Goal: Task Accomplishment & Management: Manage account settings

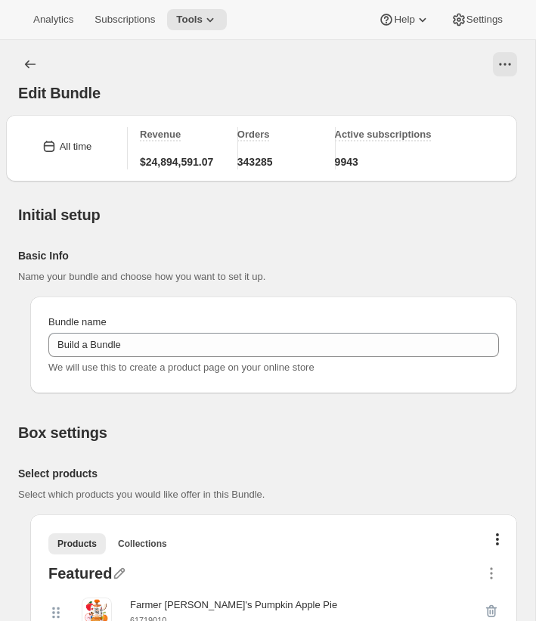
scroll to position [328, 0]
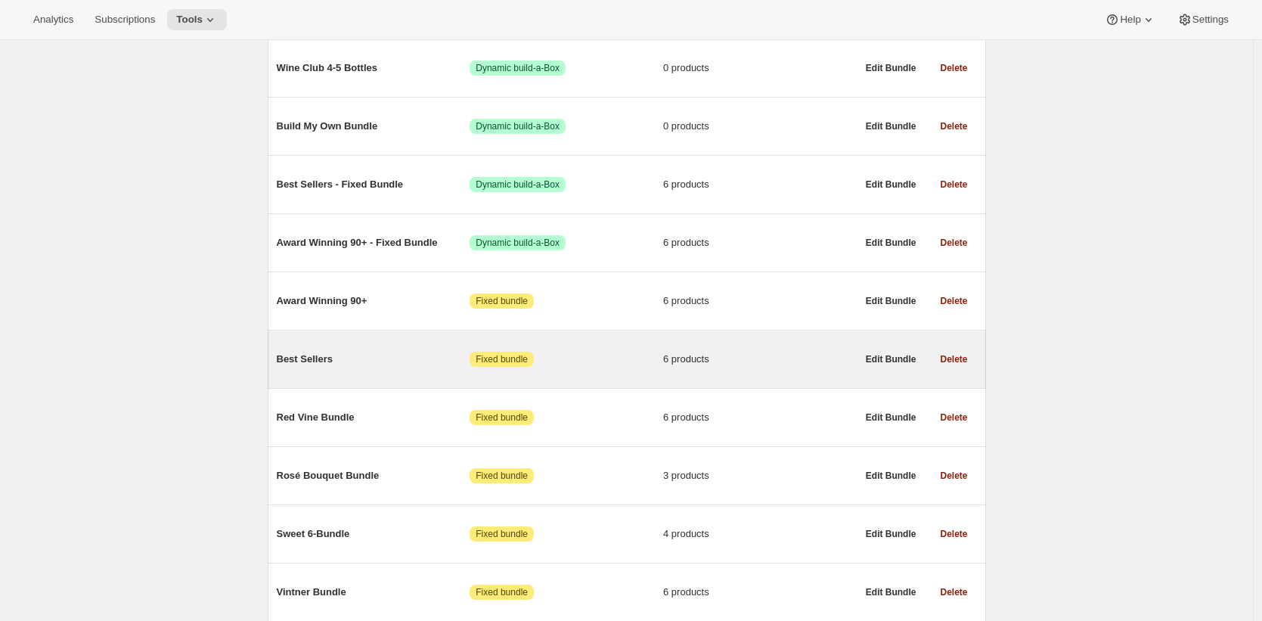
scroll to position [336, 0]
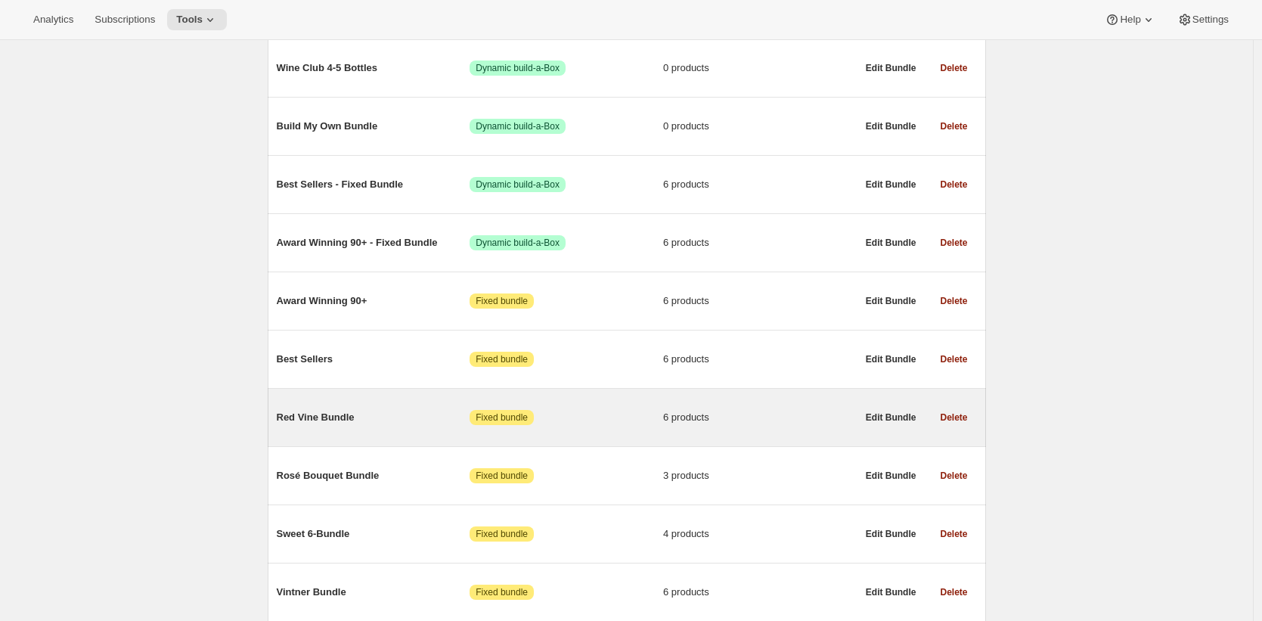
click at [308, 405] on div "Red Vine Bundle Attention Fixed bundle 6 products" at bounding box center [567, 417] width 580 height 39
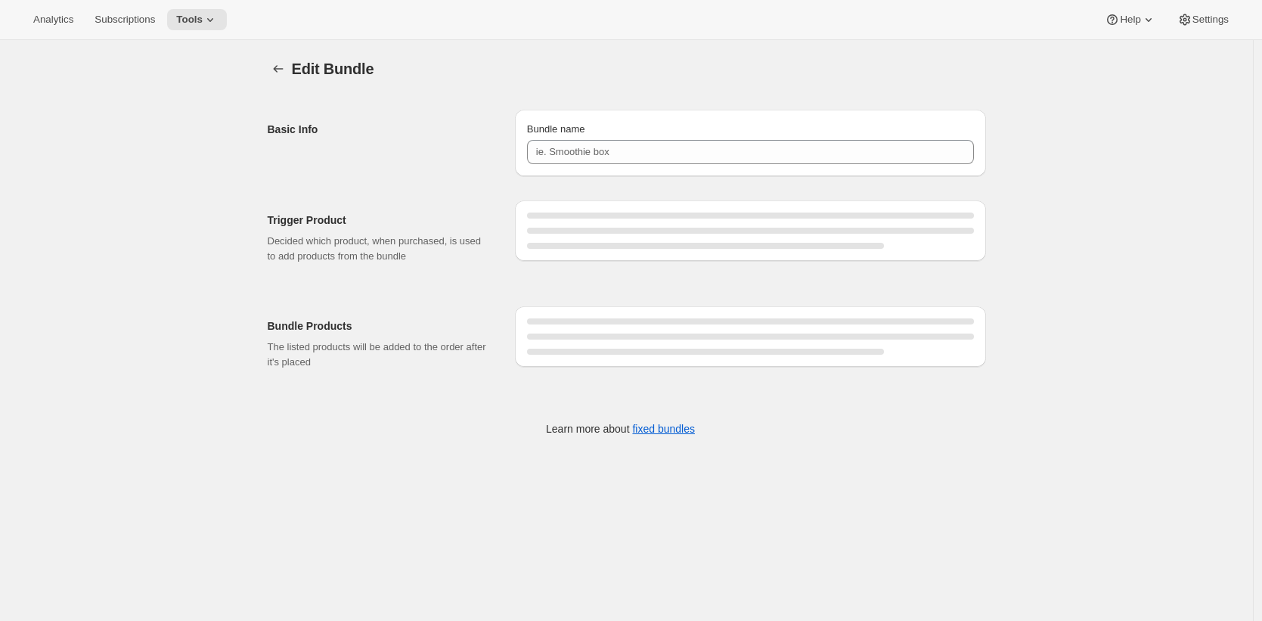
type input "Red Vine Bundle"
click at [793, 2] on div "Analytics Subscriptions Tools Help Settings" at bounding box center [631, 20] width 1262 height 40
click at [618, 322] on div at bounding box center [750, 321] width 447 height 6
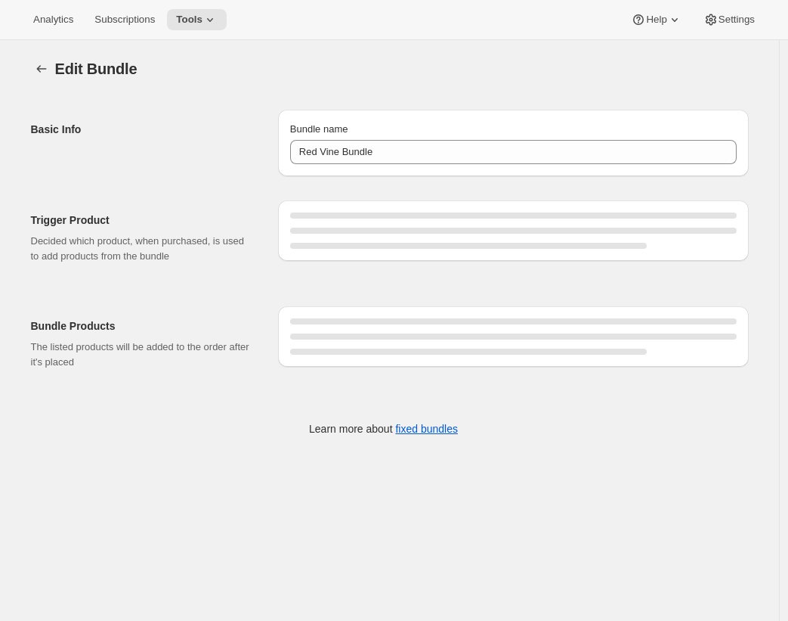
click at [748, 39] on div "Analytics Subscriptions Tools Help Settings" at bounding box center [394, 20] width 788 height 40
click at [705, 514] on div "Edit Bundle. This page is ready Edit Bundle Basic Info Bundle name Red Vine Bun…" at bounding box center [389, 350] width 779 height 621
click at [723, 393] on div at bounding box center [384, 394] width 730 height 24
drag, startPoint x: 206, startPoint y: 339, endPoint x: 29, endPoint y: 319, distance: 177.2
click at [29, 319] on div "Trigger Product Decided which product, when purchased, is used to add products …" at bounding box center [384, 313] width 730 height 275
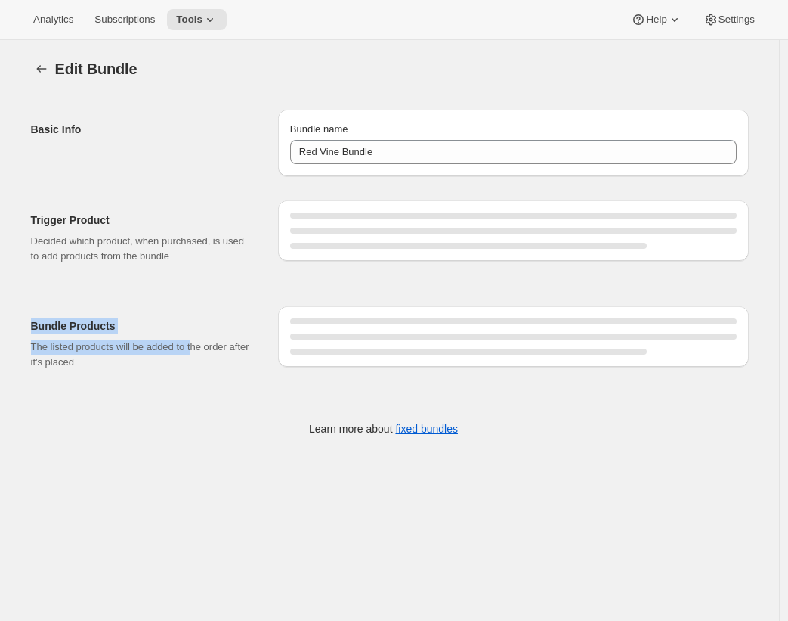
click at [147, 300] on div "Bundle Products The listed products will be added to the order after it's placed" at bounding box center [390, 338] width 718 height 88
click at [245, 407] on div "Trigger Product Decided which product, when purchased, is used to add products …" at bounding box center [384, 313] width 730 height 275
click at [678, 63] on div "Edit Bundle" at bounding box center [402, 68] width 694 height 21
click at [302, 288] on div "Bundle Products The listed products will be added to the order after it's placed" at bounding box center [390, 335] width 718 height 94
click at [285, 290] on div "Bundle Products The listed products will be added to the order after it's placed" at bounding box center [390, 335] width 718 height 94
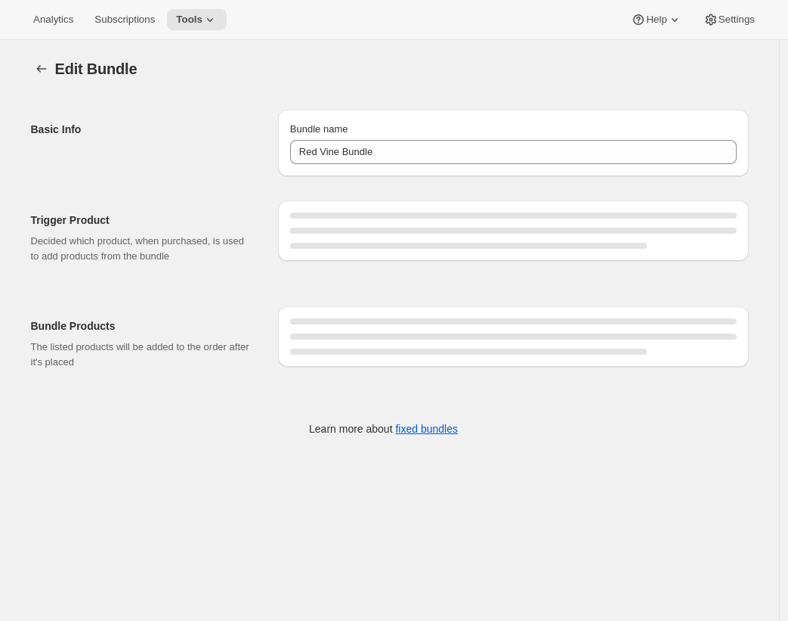
click at [285, 290] on div "Bundle Products The listed products will be added to the order after it's placed" at bounding box center [390, 335] width 718 height 94
click at [701, 69] on div "Edit Bundle" at bounding box center [402, 68] width 694 height 21
click at [730, 434] on div "Learn more about fixed bundles" at bounding box center [384, 428] width 700 height 15
click at [388, 82] on div "Edit Bundle. This page is ready Edit Bundle" at bounding box center [390, 68] width 718 height 57
type input "Red Vine Bundle"
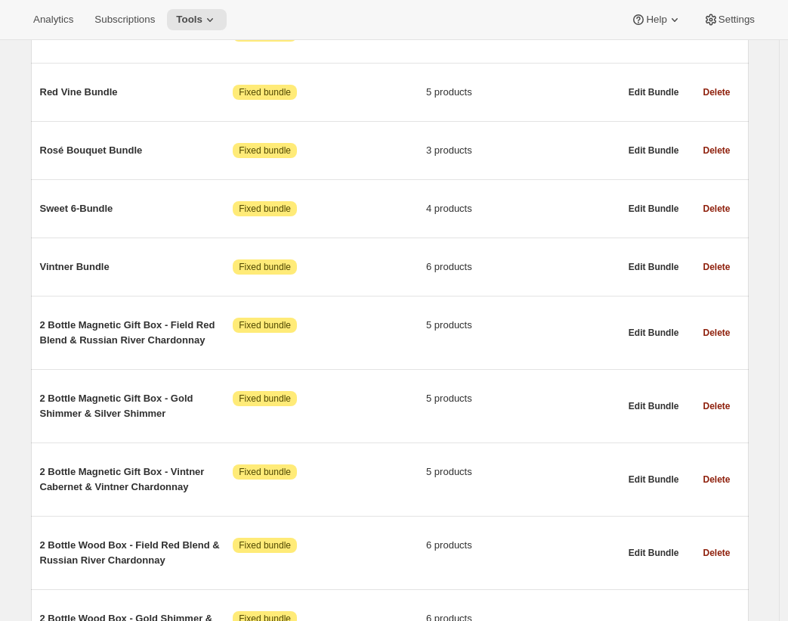
scroll to position [415, 0]
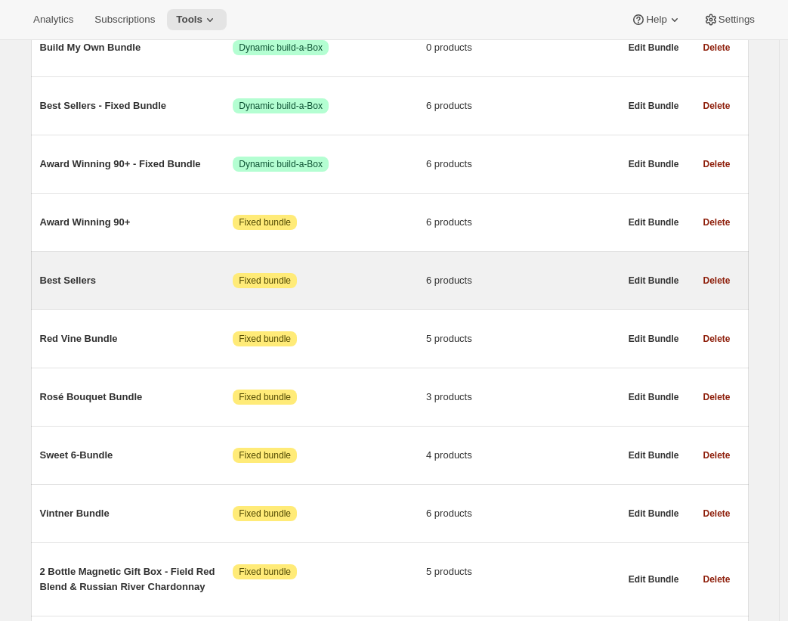
click at [194, 268] on div "Best Sellers Attention Fixed bundle 6 products" at bounding box center [330, 280] width 580 height 39
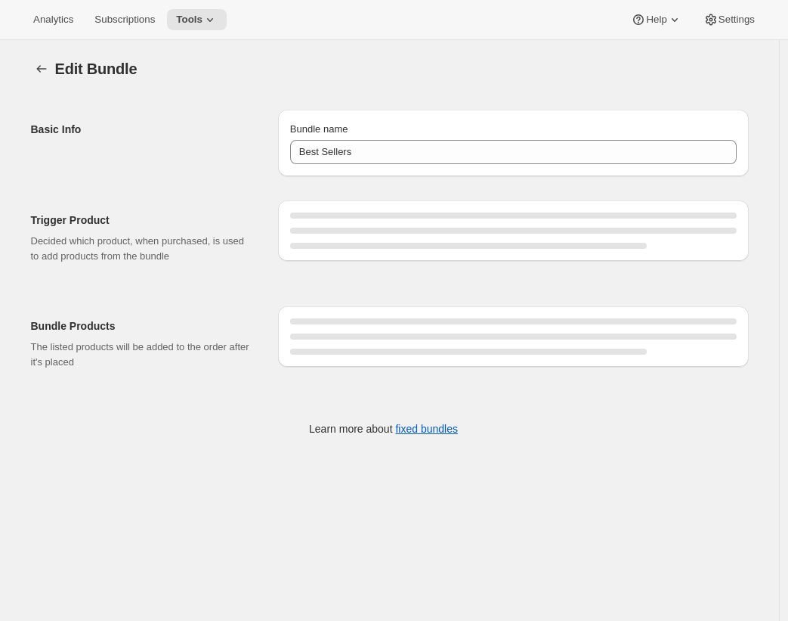
type input "Best Sellers"
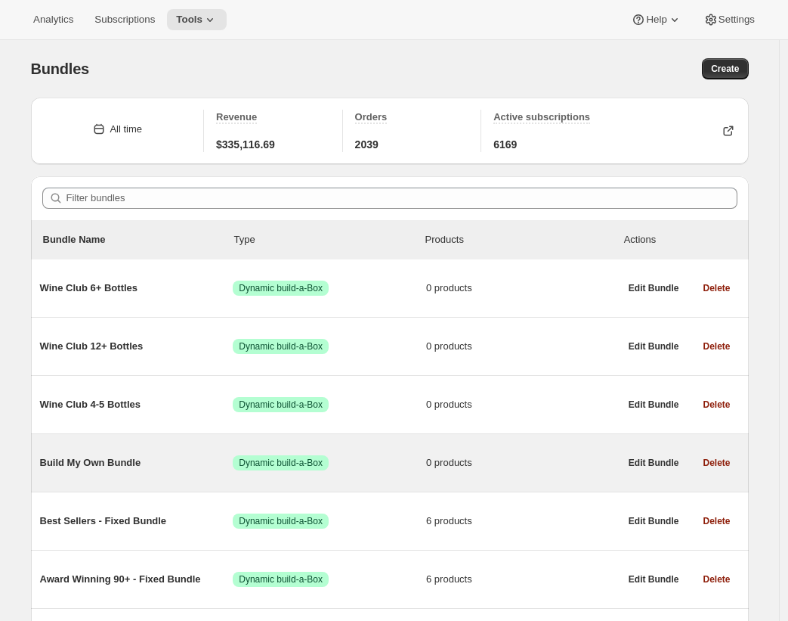
click at [134, 451] on div "Build My Own Bundle Success Dynamic build-a-Box 0 products" at bounding box center [330, 462] width 580 height 39
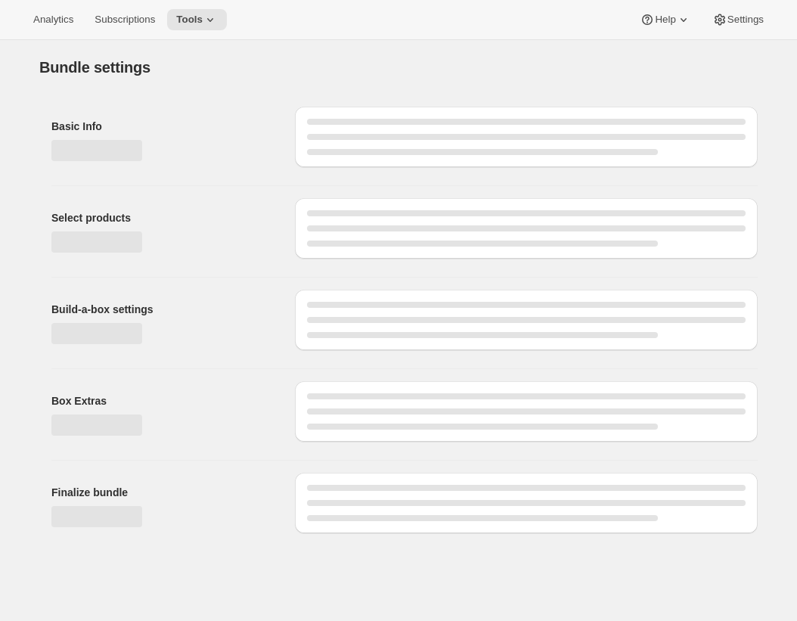
type input "Build My Own Bundle"
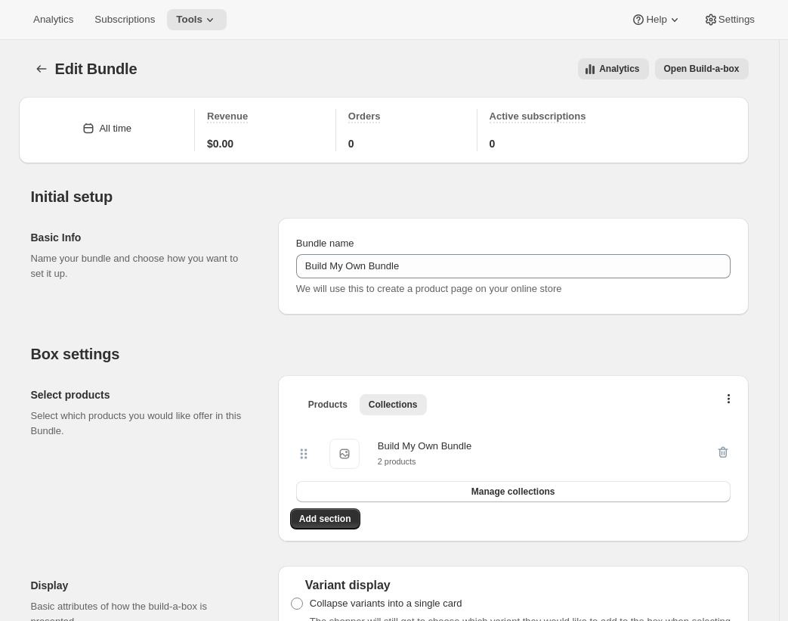
click at [519, 208] on div "Basic Info Name your bundle and choose how you want to set it up. Bundle name B…" at bounding box center [390, 260] width 718 height 109
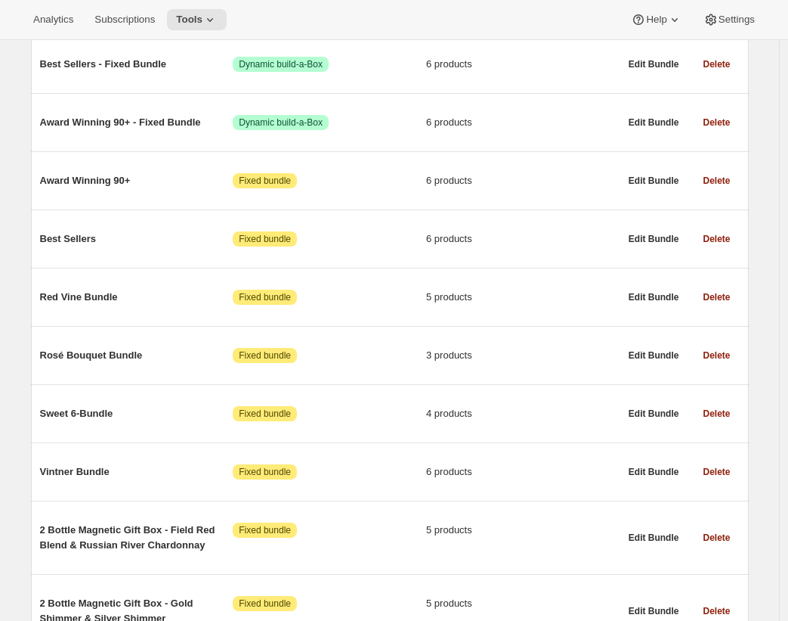
scroll to position [496, 0]
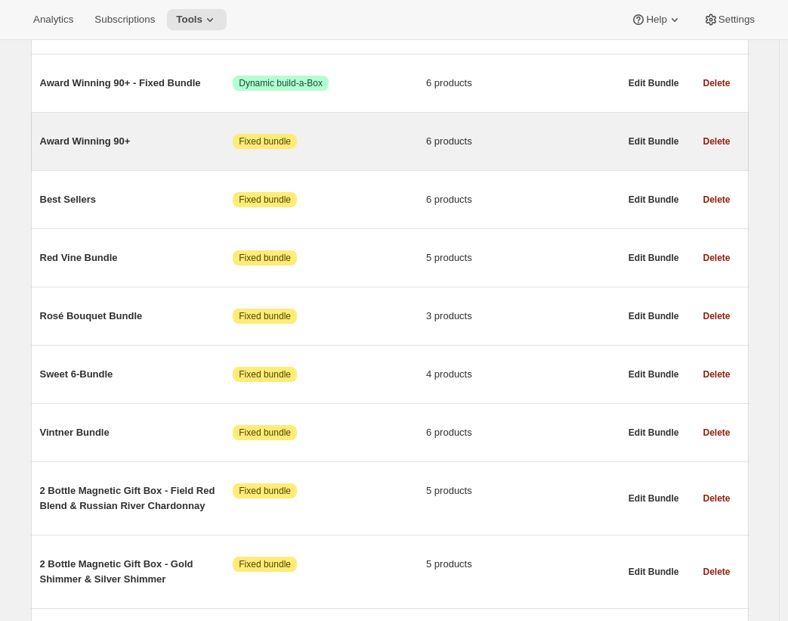
click at [146, 161] on div "Award Winning 90+ Attention Fixed bundle 6 products" at bounding box center [330, 141] width 580 height 39
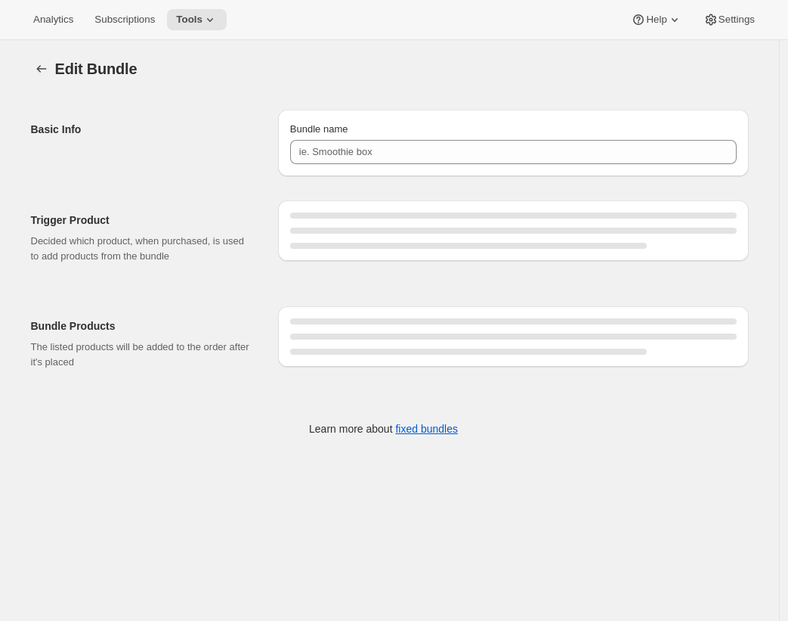
type input "Award Winning 90+"
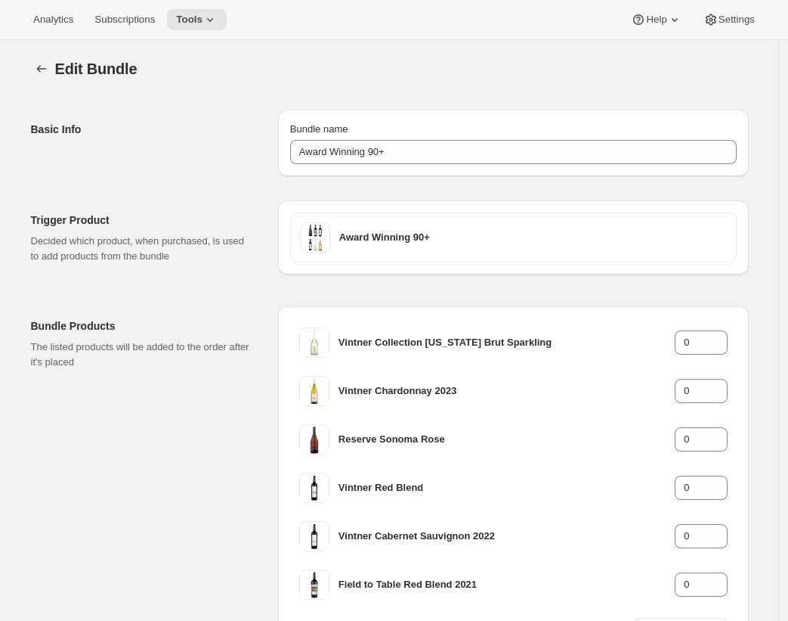
click at [602, 86] on div "Edit Bundle. This page is ready Edit Bundle" at bounding box center [390, 68] width 718 height 57
click at [423, 81] on div "Edit Bundle. This page is ready Edit Bundle" at bounding box center [390, 68] width 718 height 57
drag, startPoint x: 398, startPoint y: 7, endPoint x: 389, endPoint y: 17, distance: 12.9
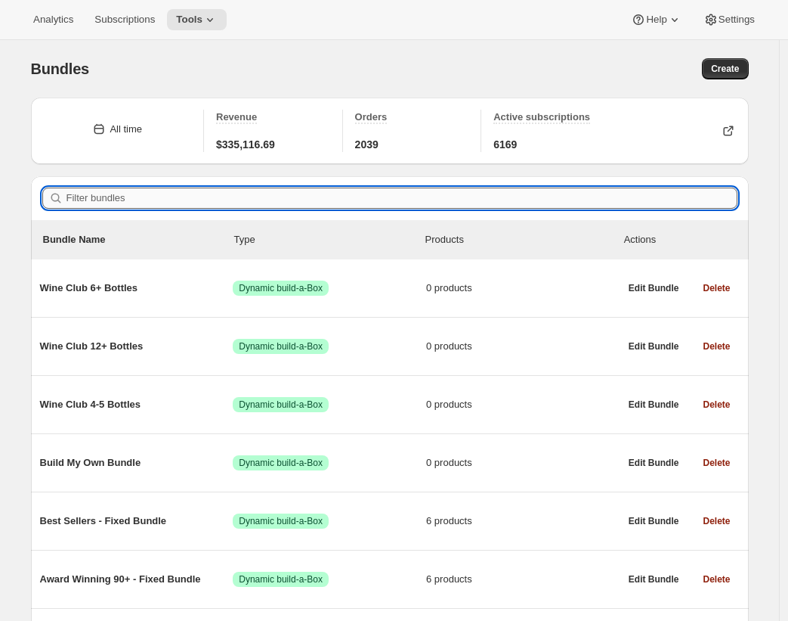
click at [169, 190] on input "Filter bundles" at bounding box center [402, 197] width 671 height 21
paste input "Deluxe Celebration - Holiday Cheers"
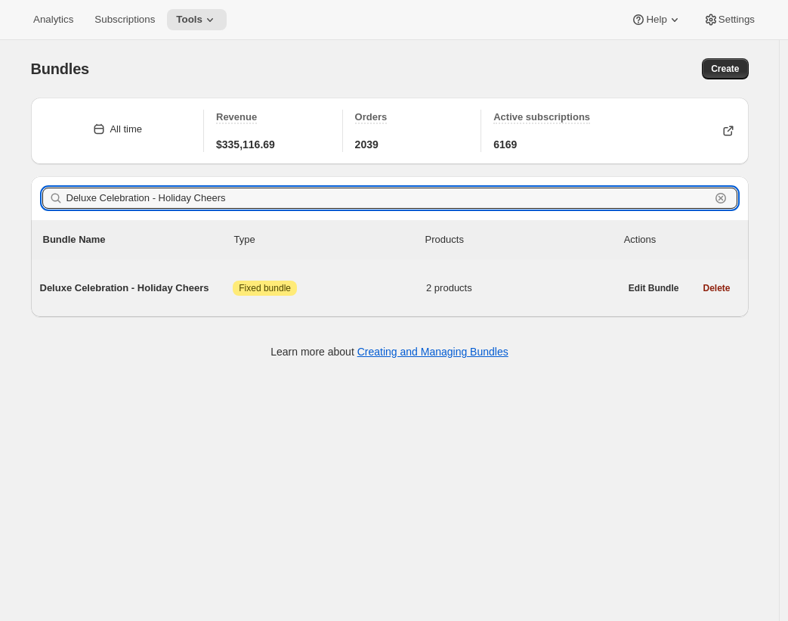
type input "Deluxe Celebration - Holiday Cheers"
click at [175, 284] on span "Deluxe Celebration - Holiday Cheers" at bounding box center [137, 287] width 194 height 15
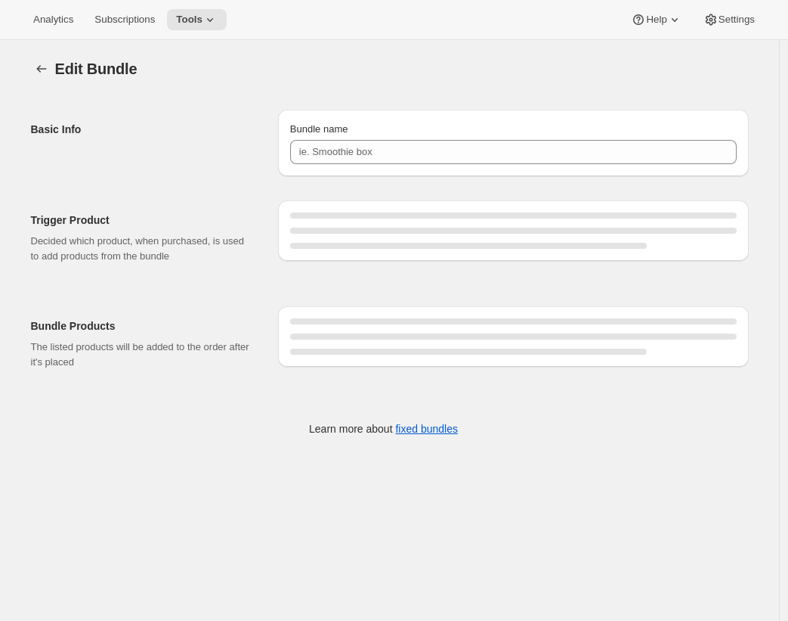
type input "Deluxe Celebration - Holiday Cheers"
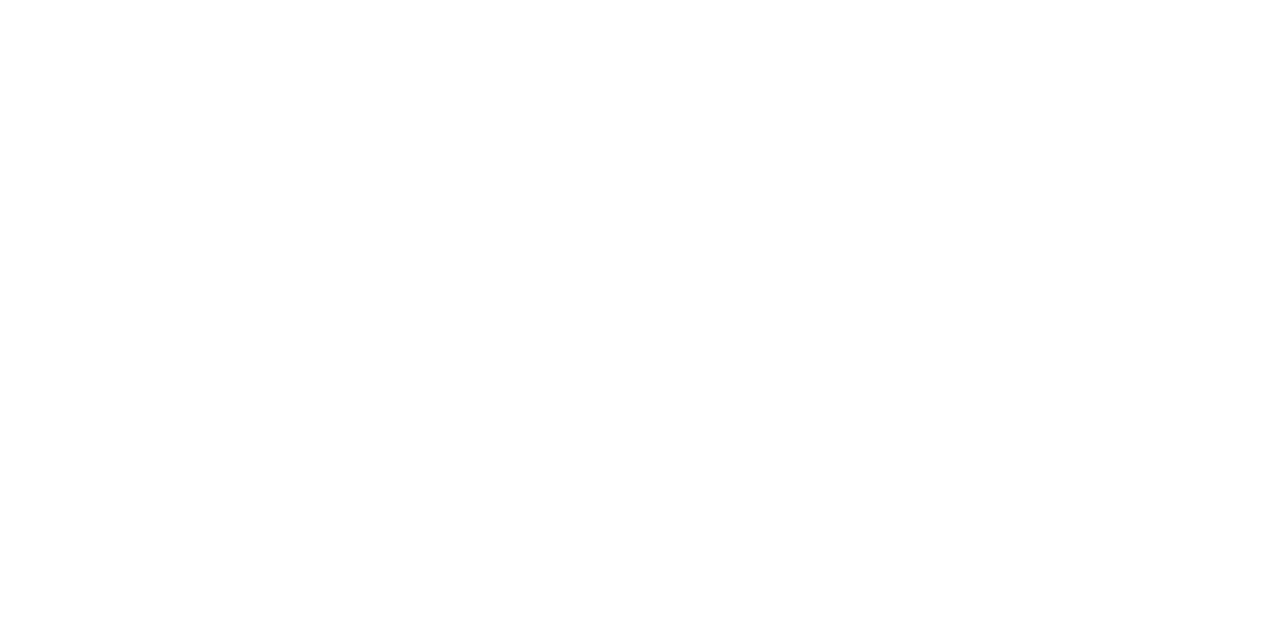
type input "Award Winning 90+"
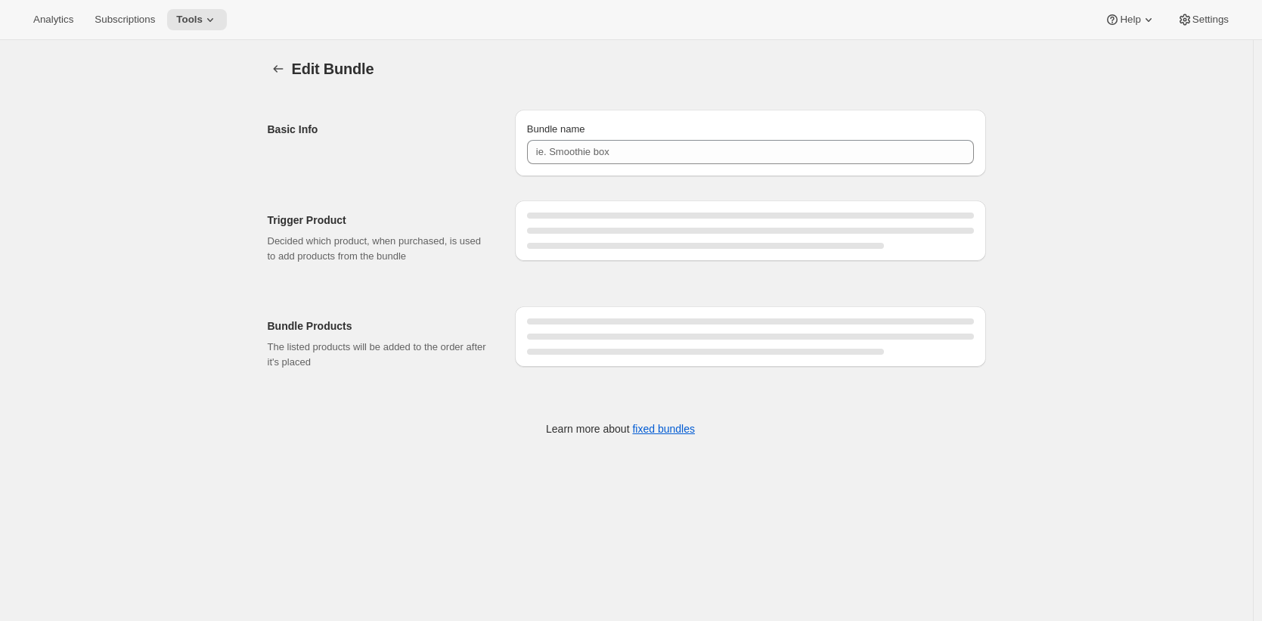
type input "Sweet 6-Bundle"
type input "Best Sellers"
type input "Rosé Bouquet Bundle"
type input "Red Vine Bundle"
type input "2 Bottle Magnetic Gift Box - Gold Shimmer & Silver Shimmer"
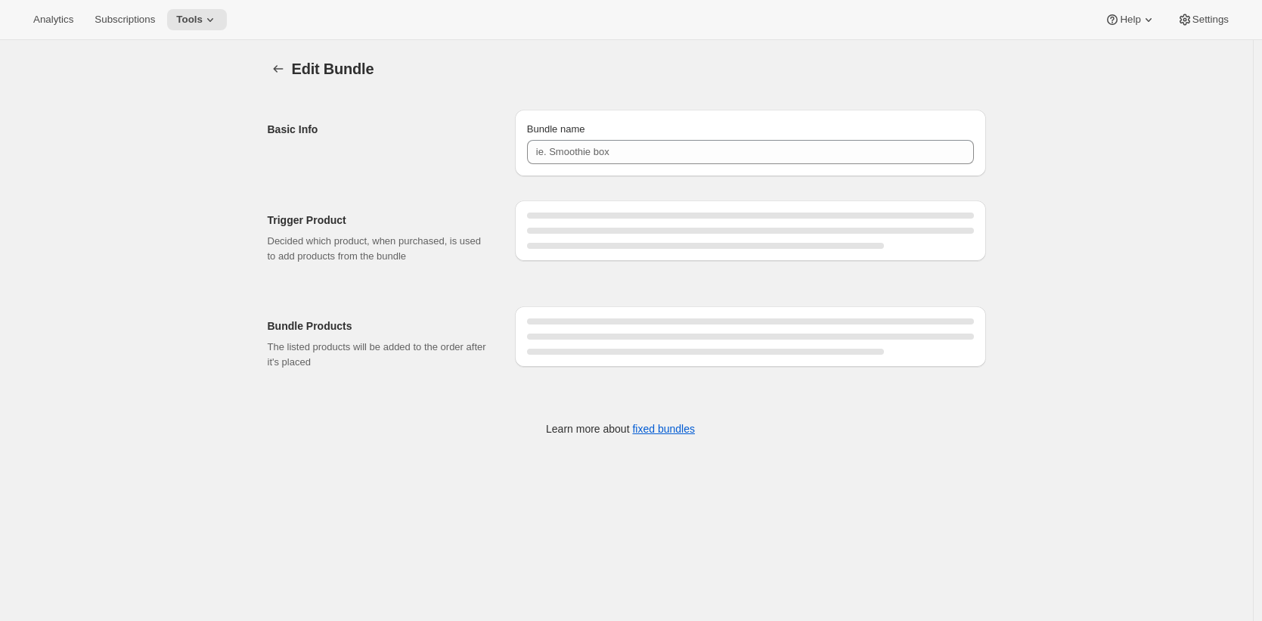
type input "Vintner Bundle"
type input "2 Bottle Wood Box - Field Red Blend & Russian River Chardonnay"
type input "2 Bottle Magnetic Gift Box - Field Red Blend & Russian River Chardonnay"
type input "2 Bottle Wood Box - Vintner Cabernet & Vintner Chardonnay"
type input "Artisan Gift Set - Paso Robles Cabernet"
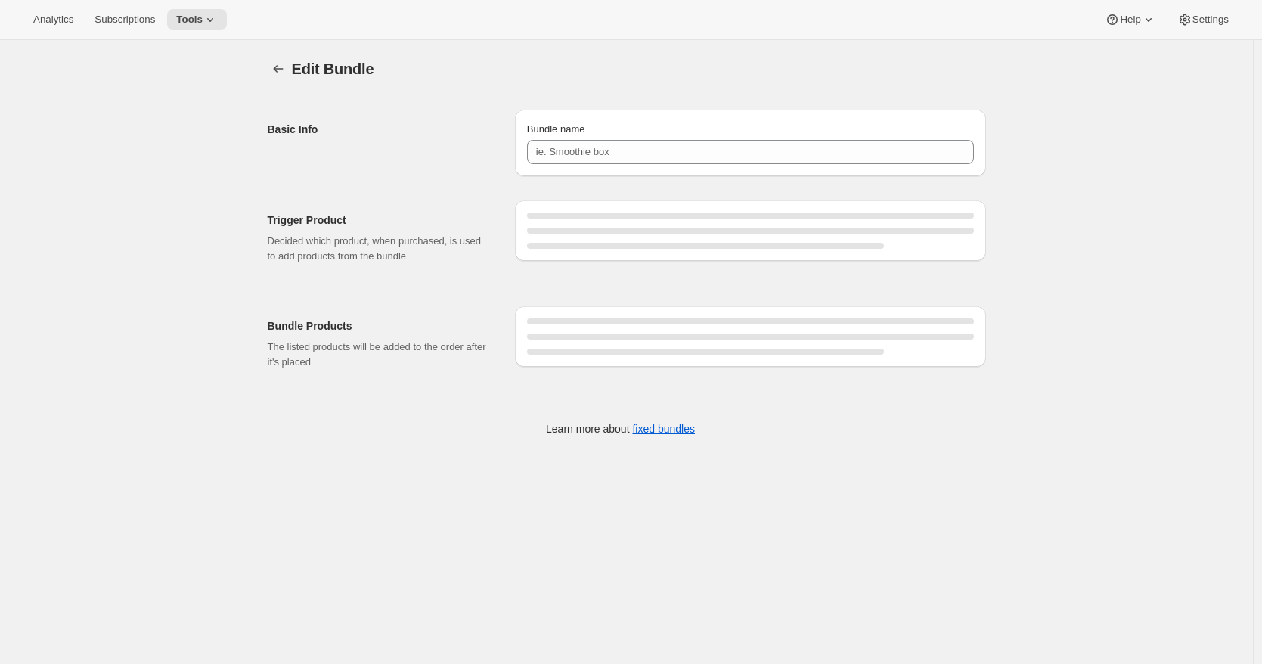
type input "Artisan Gift Set - Longevity [GEOGRAPHIC_DATA] Cabernet"
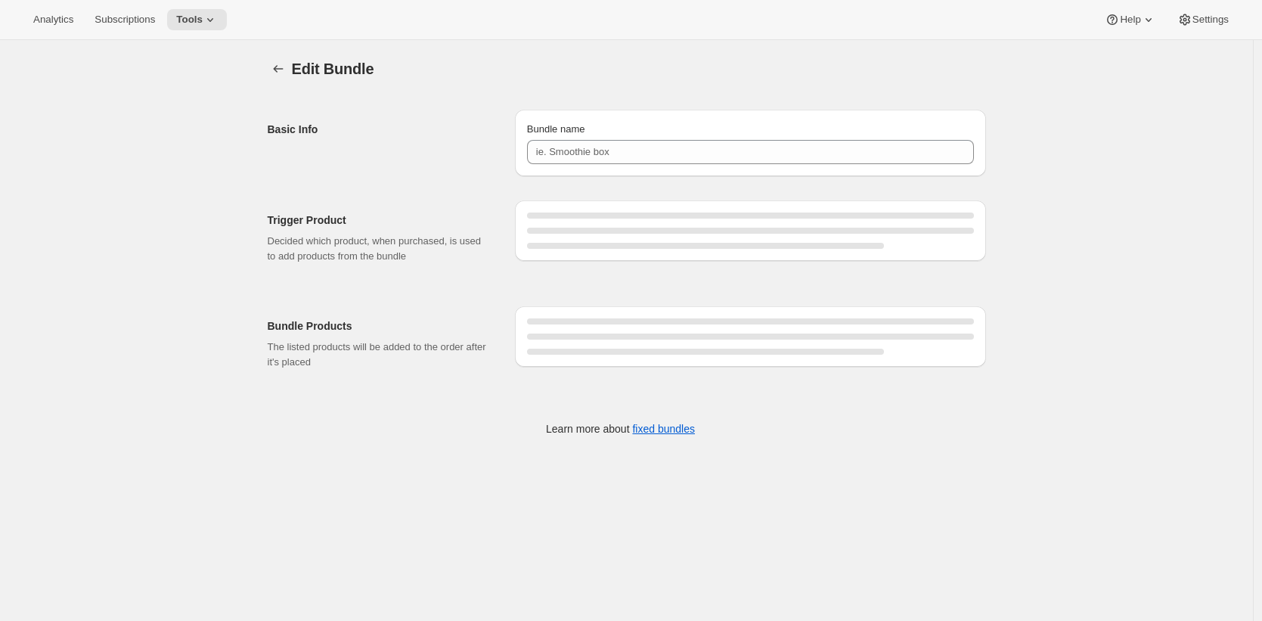
type input "Birthday Gift Set - Happy Birthday Shimmer"
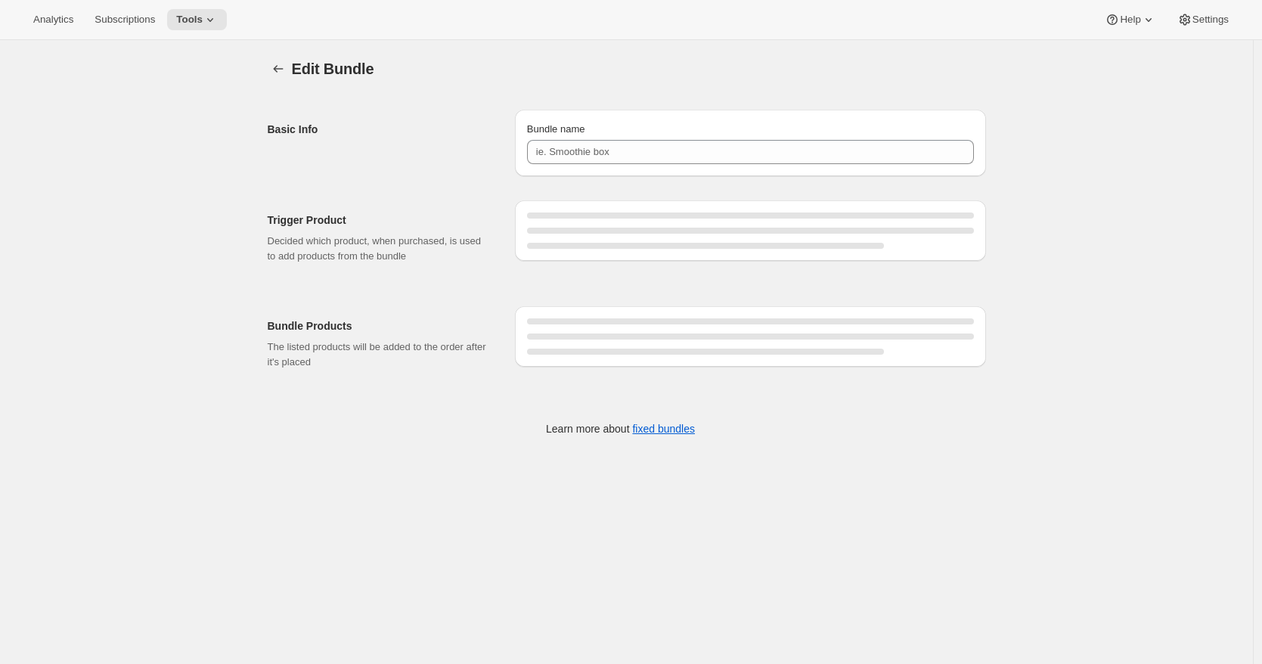
type input "Artisan Gift Set - Vintner Chardonnay"
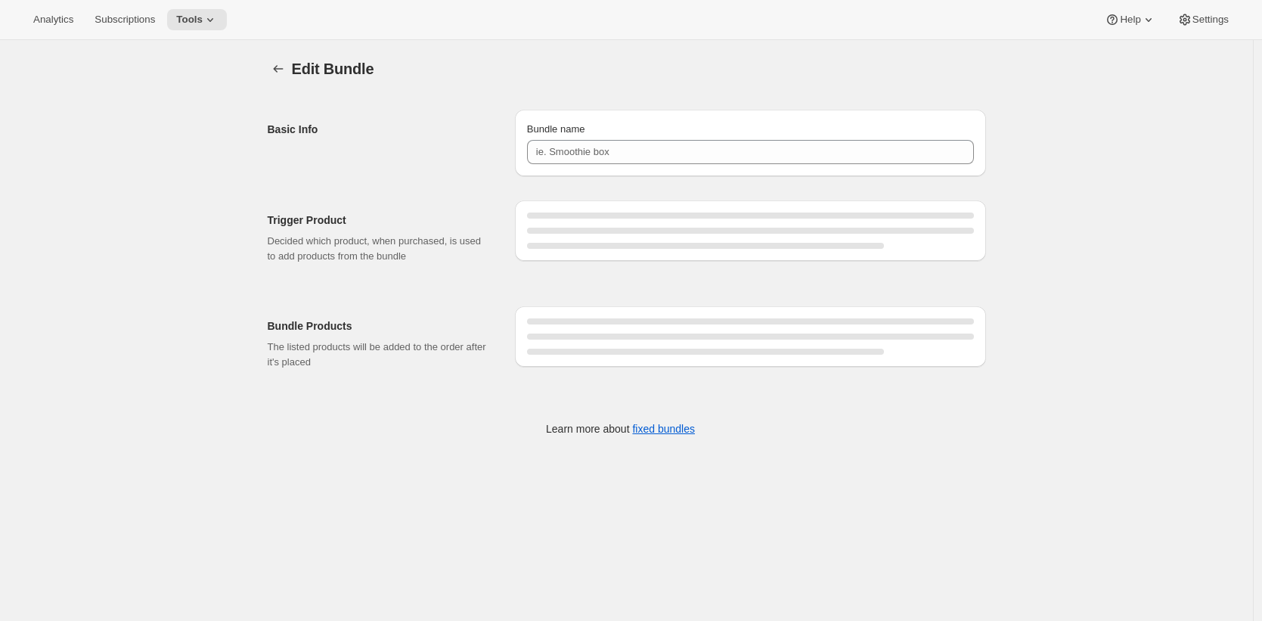
type input "Birthday Gift Set - Vintner Brut"
type input "Artisan Gift Set - Field Red Blend"
type input "Artisan Gift Set - Vintner Cabernet"
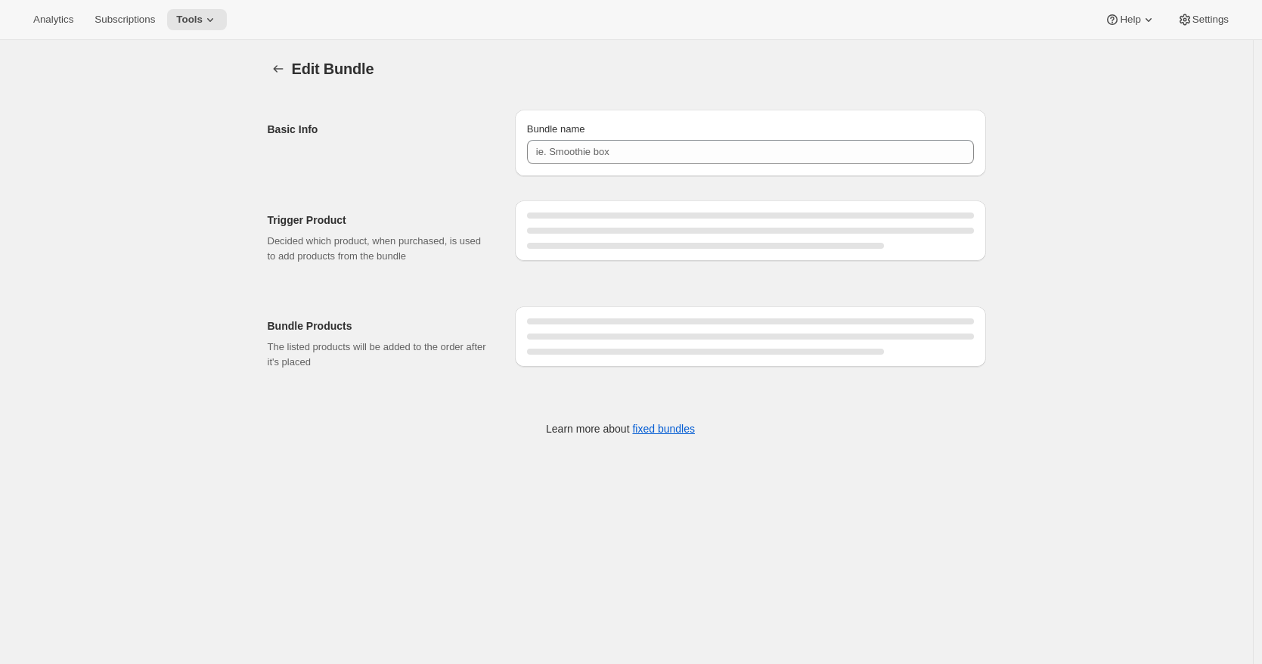
type input "Birthday Gift Set - Vintner Cabernet"
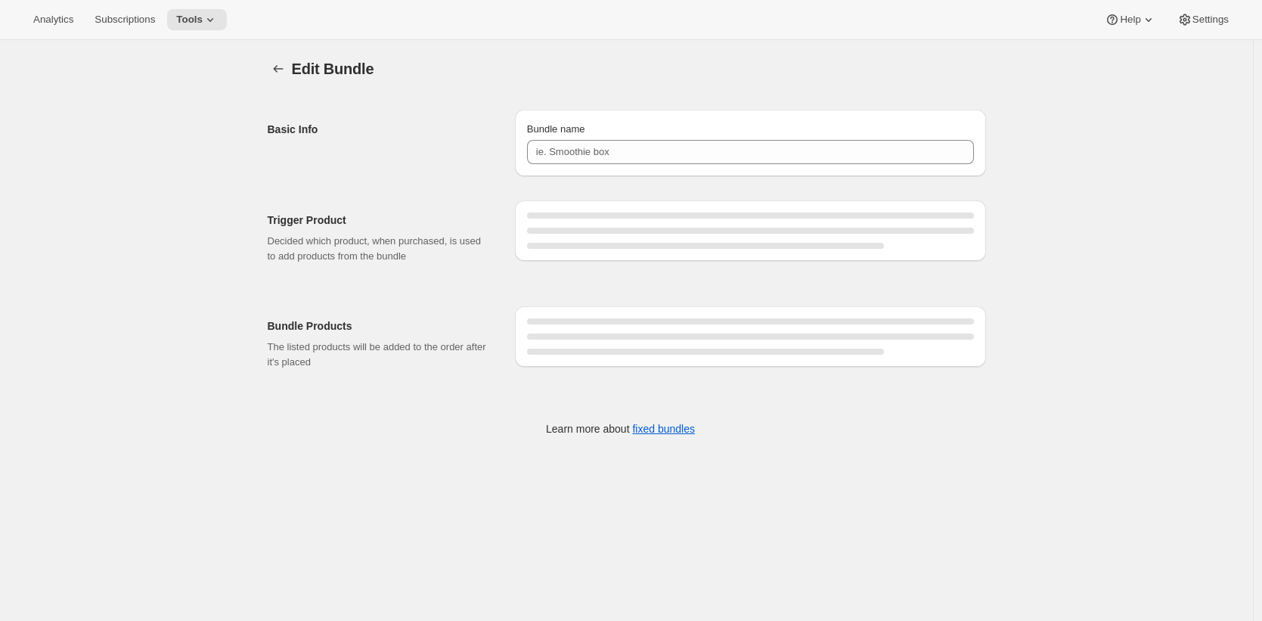
type input "Deluxe Celebration - Silver Shimmer"
type input "1 Bottle Magnetic Gift Box - Vintner Sparkling Brut"
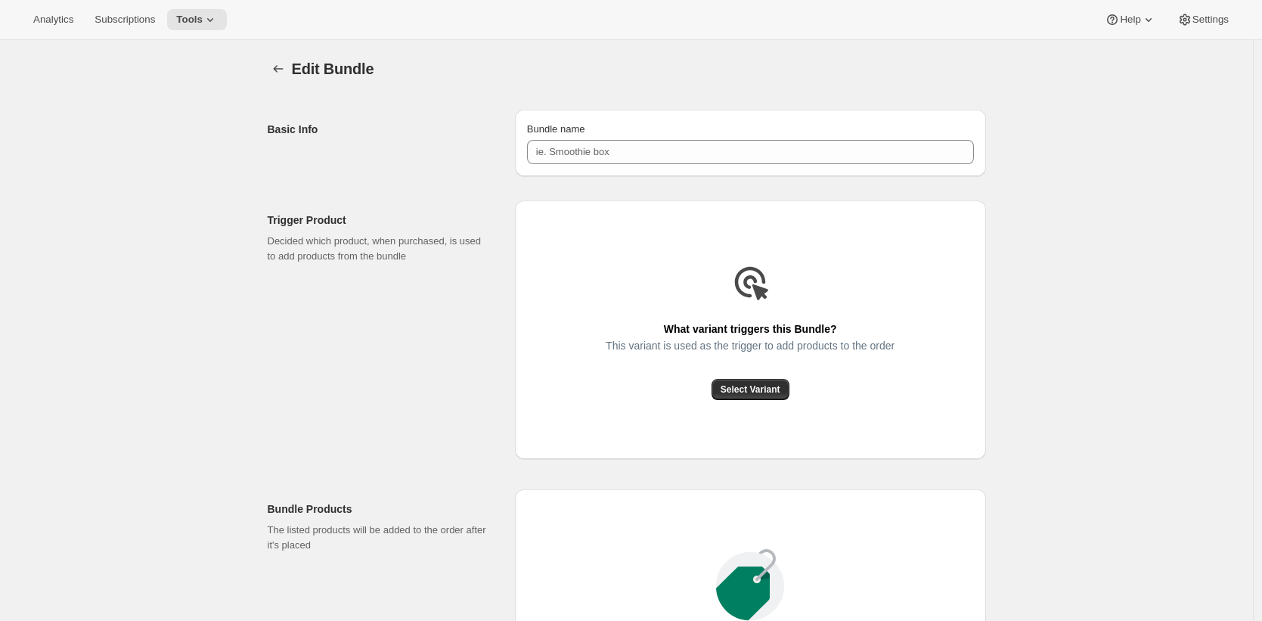
type input "1 Bottle Magnetic Gift Box - Vintner Cabernet"
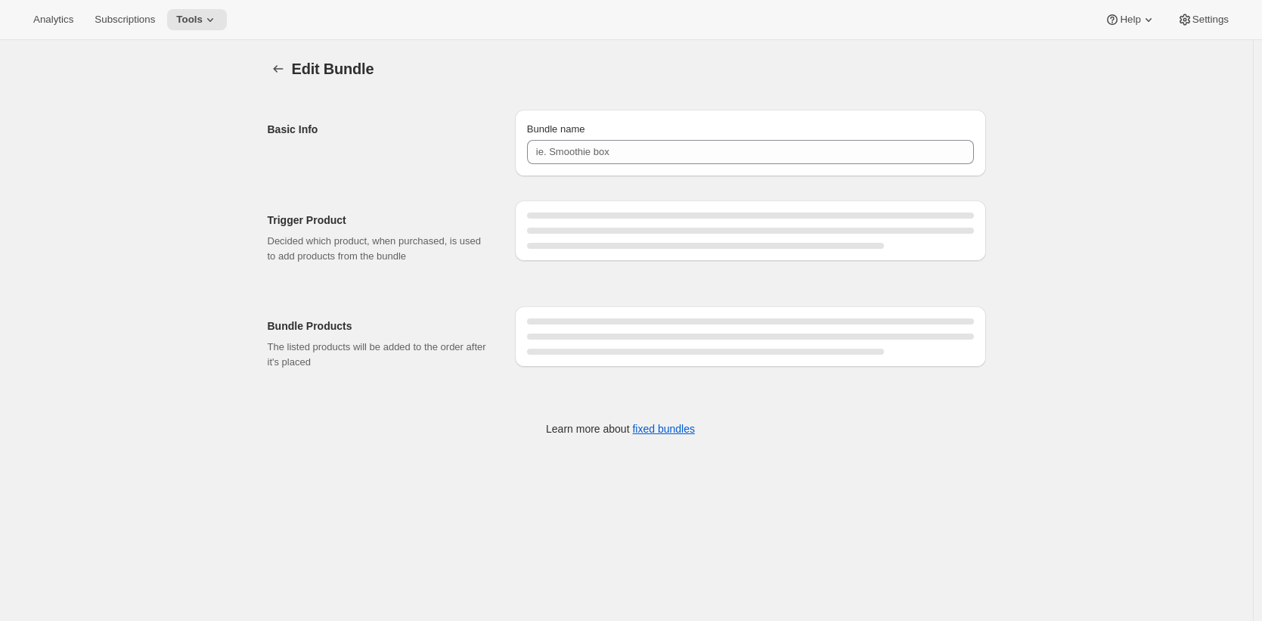
type input "Deluxe Celebration - Thankful for You"
type input "Deluxe Celebration - Holiday Cheers"
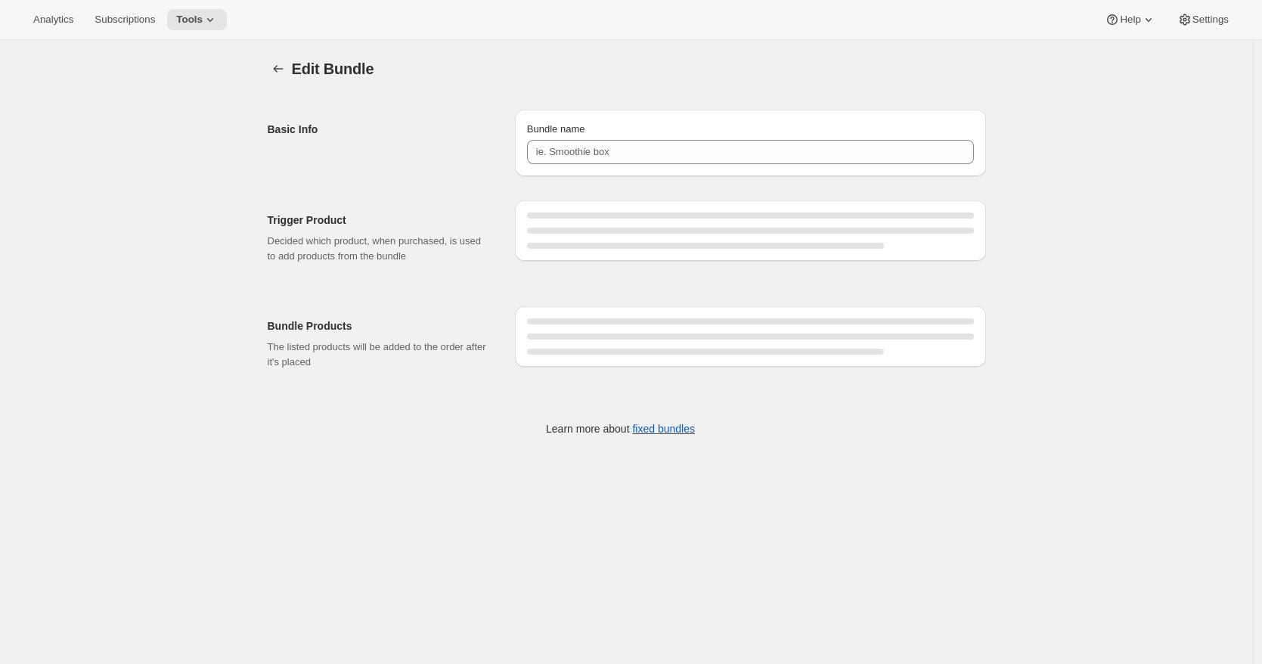
type input "1 Bottle Magnetic Gift Box - Vintnter Red Blend"
type input "1 Bottle Wood Gift Box - Vintner Sparkling Brut"
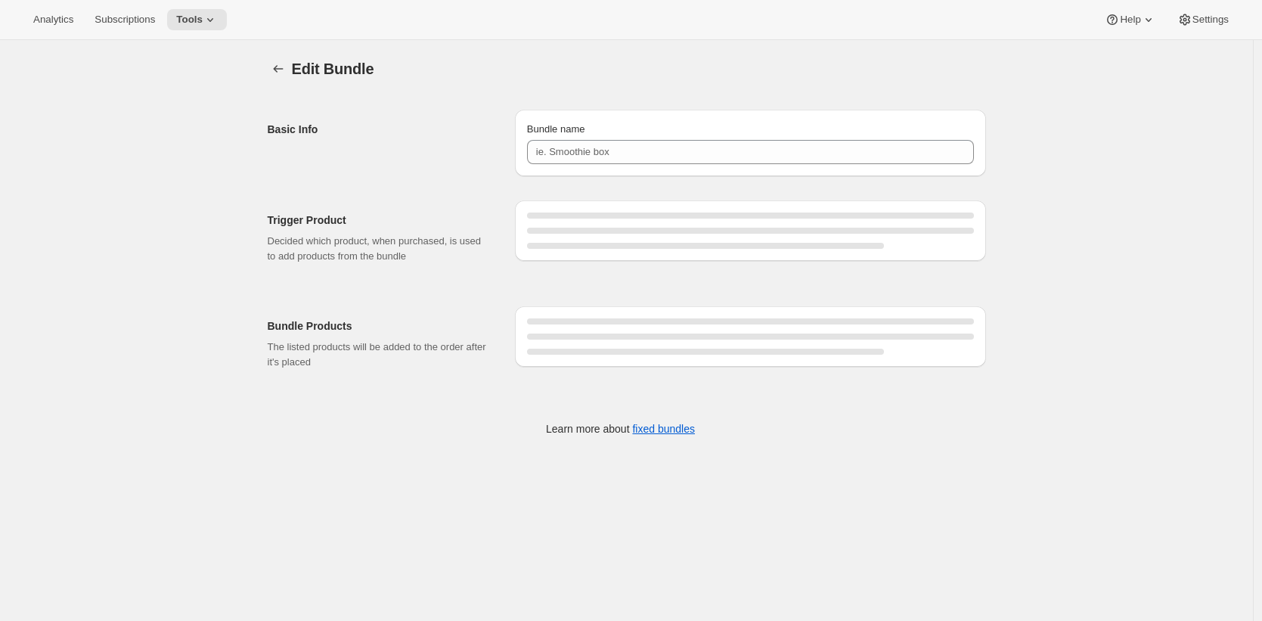
type input "1 Bottle Wood Gift Box - Home Sweet Home"
type input "1 Bottle Wood Gift Box - Vintnter Red Blend"
type input "1 Bottle Wood Gift Box - Vintner Chardonnay"
type input "1 Bottle Wood Gift Box - Vintner Cabernet"
type input "Sweets & Treats Gift Set - Longevity Napa Valley Cabernet Sauvignon"
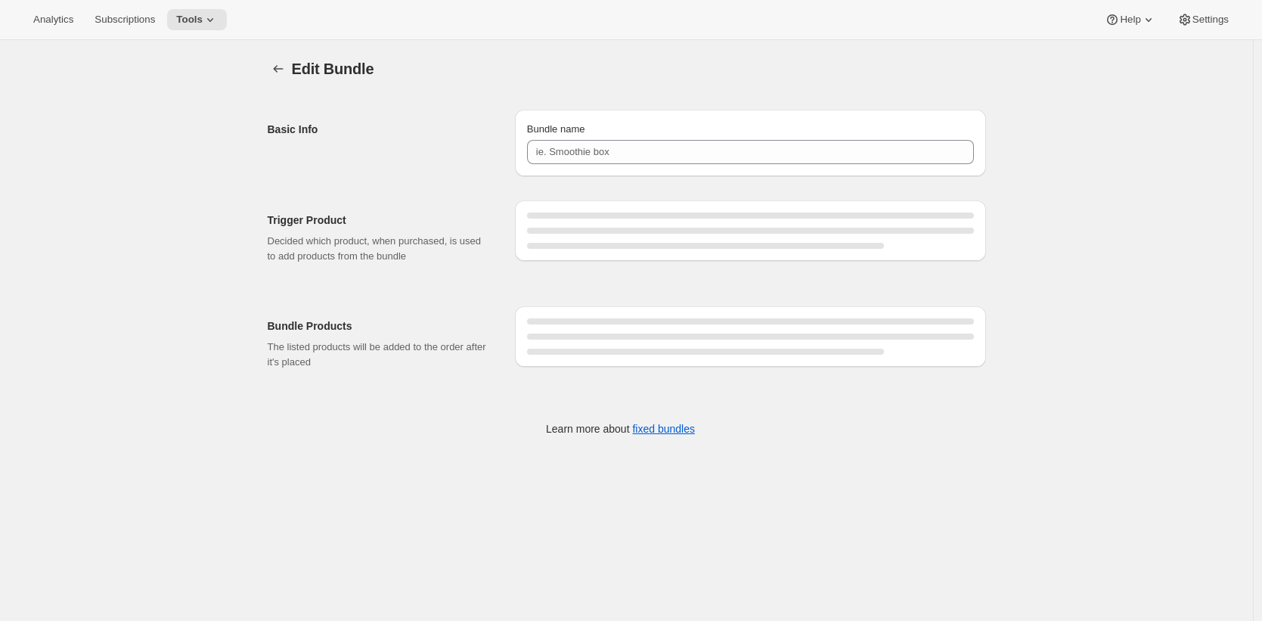
type input "Sweets & Treats Gift Set - Field Red Blend"
type input "1 Bottle Wood Gift Box - Gold Shimmer"
type input "Sweets & Treats Gift Set - Paso Robles Cabernet"
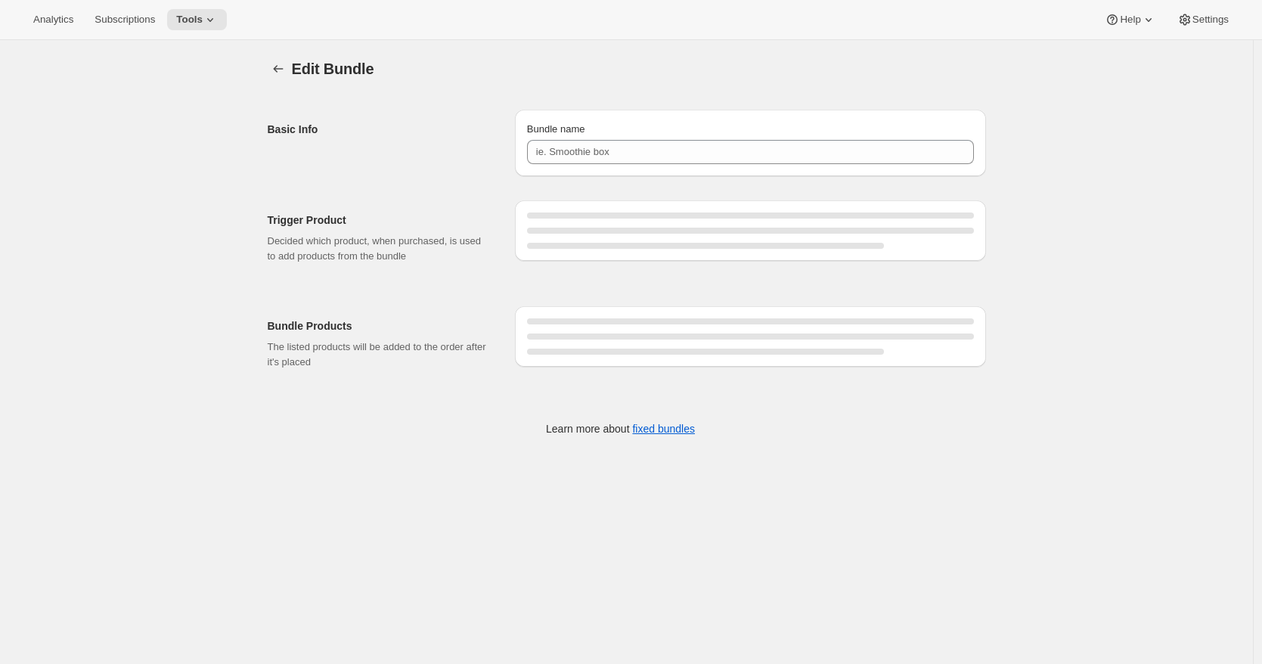
type input "Sweets & Treats Gift Set - Vintner Cabernet"
type input "Sweets & Treats Gift Set - Vintner Chardonnay"
type input "Case for a Cause"
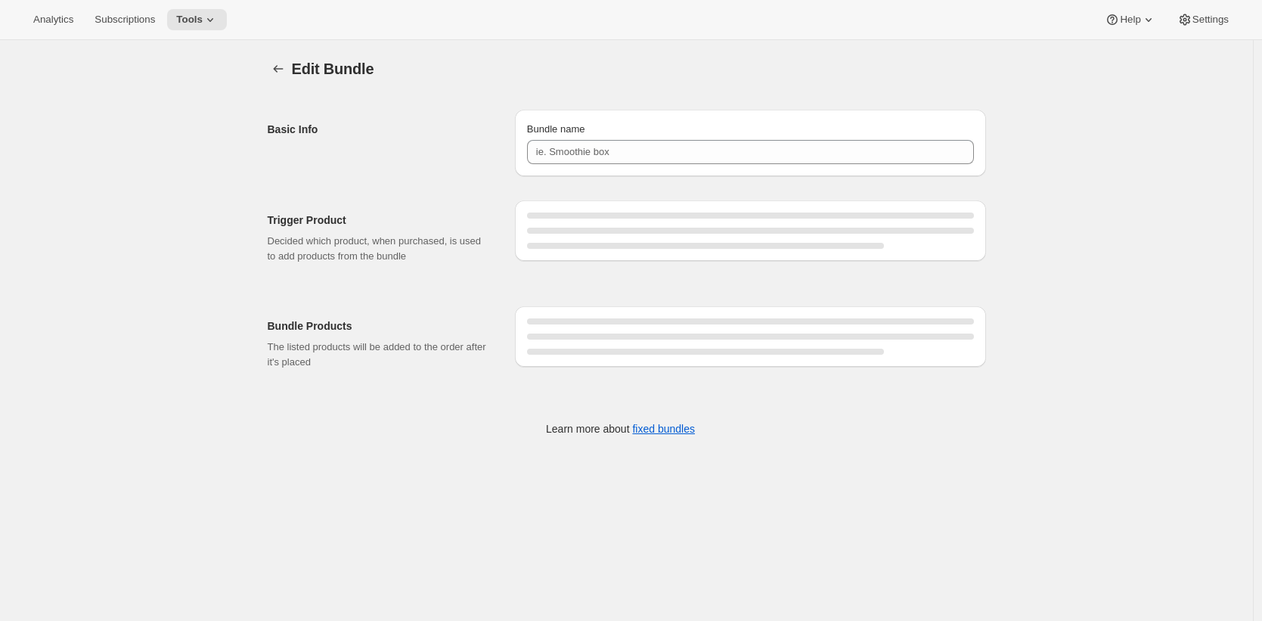
type input "July 2025 - PWP"
type input "Farm Cabernet 3 Pack"
type input "Join Kit"
type input "Single Bottle Magnetic Gift Box - Cheers to You! Etched Gold Shimmer"
type input "Rockstar Kit '25"
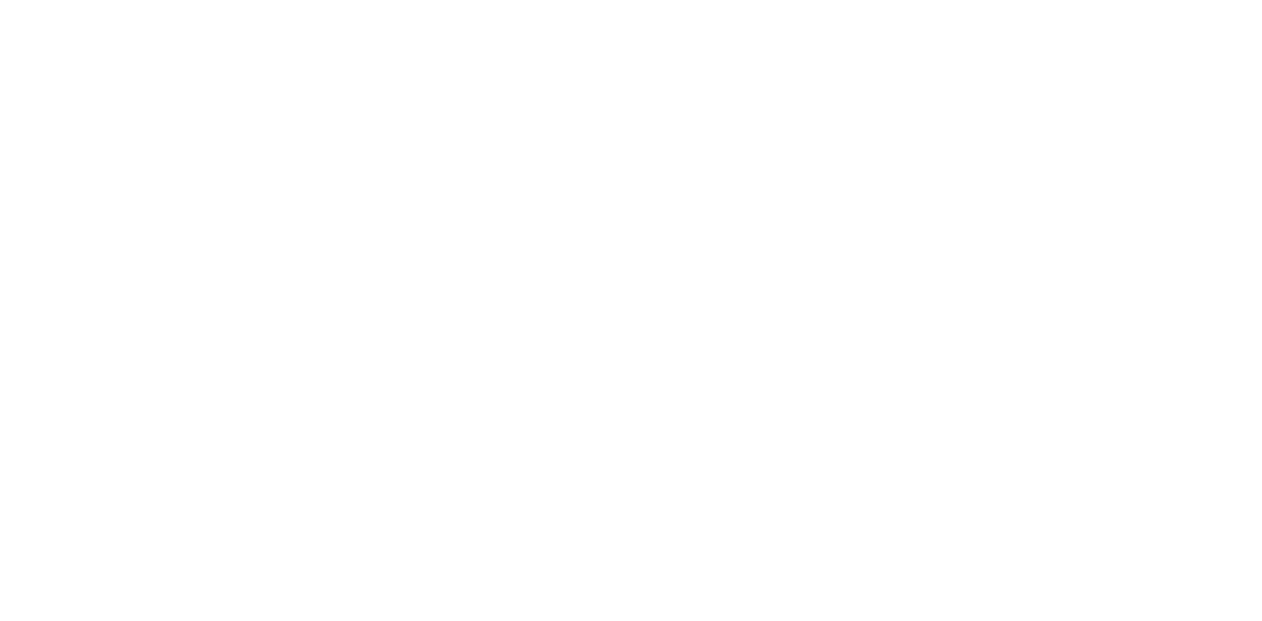
type input "Single Bottle Etched Wood Box - Vintner Cabernet Sauvignon"
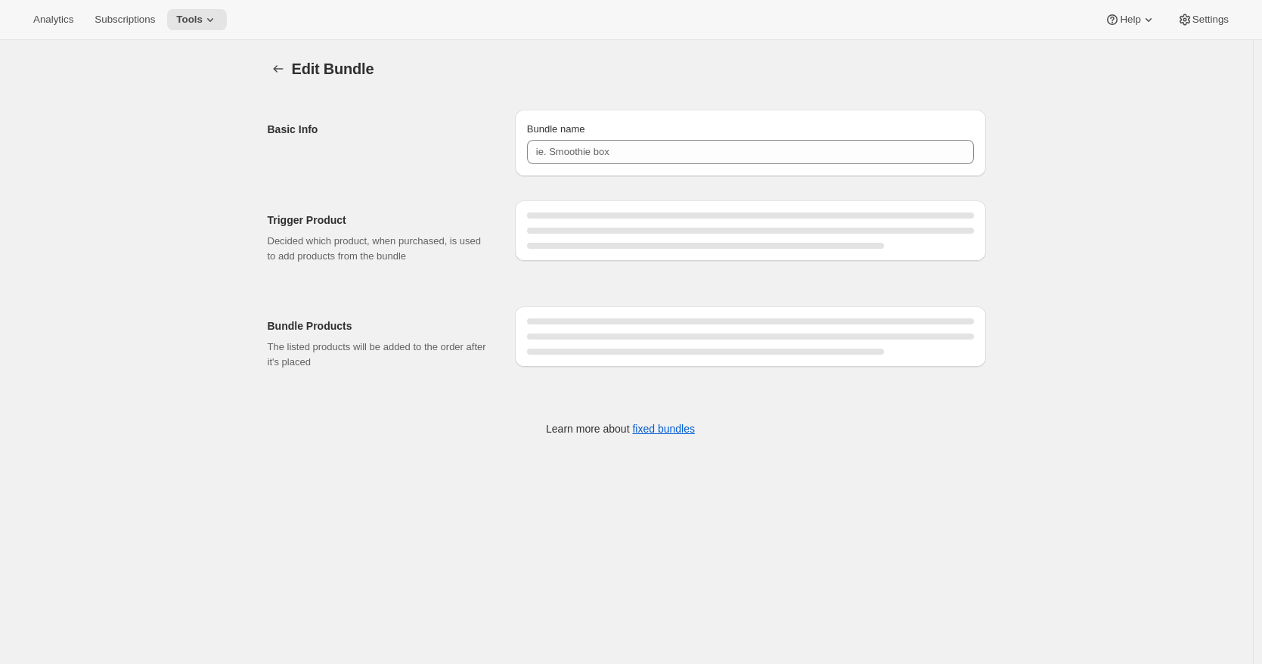
type input "4 Bottle Etched Wood Box - Vintner Cabernet + Vintner Sauv Blanc + Field to Tab…"
type input "Single Bottle Wood Box - ETCHED Gold Shimmer"
type input "Single Bottle Etched Wood Box - ETCHED Gold Shimmer"
type input "Virtual Kit Gift Box"
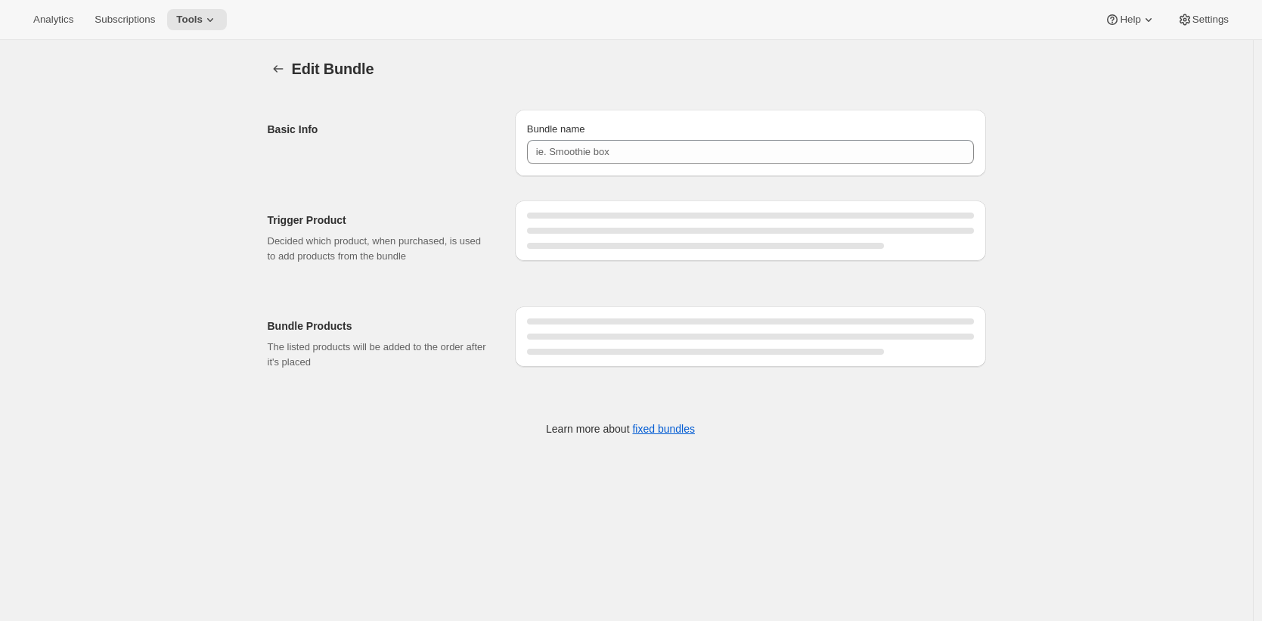
type input "August 2025 - PWP"
type input "Single Bottle Etched Wood Box - Vintner Chardonnay"
type input "Deluxe Celebration Gift Box - Custom Etched Pink Shimmer"
type input "Deluxe Celebration - Holiday Cheers"
click at [389, 221] on h2 "Trigger Product" at bounding box center [379, 219] width 223 height 15
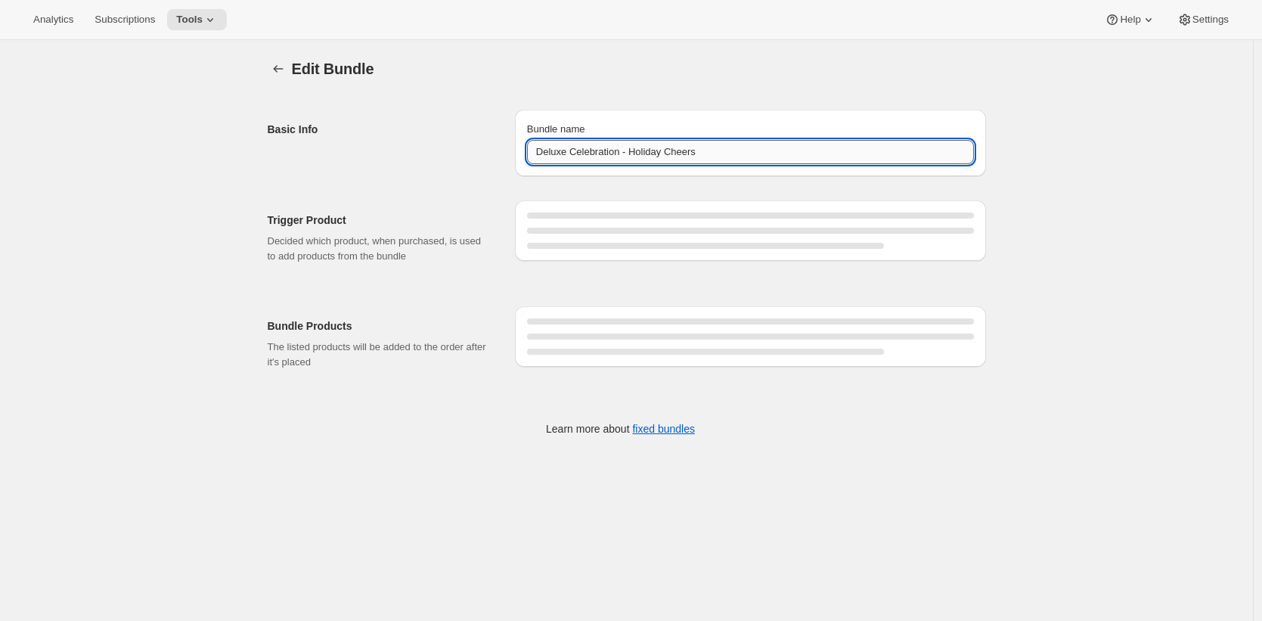
click at [746, 153] on input "Deluxe Celebration - Holiday Cheers" at bounding box center [750, 152] width 447 height 24
click at [211, 23] on icon at bounding box center [210, 19] width 15 height 15
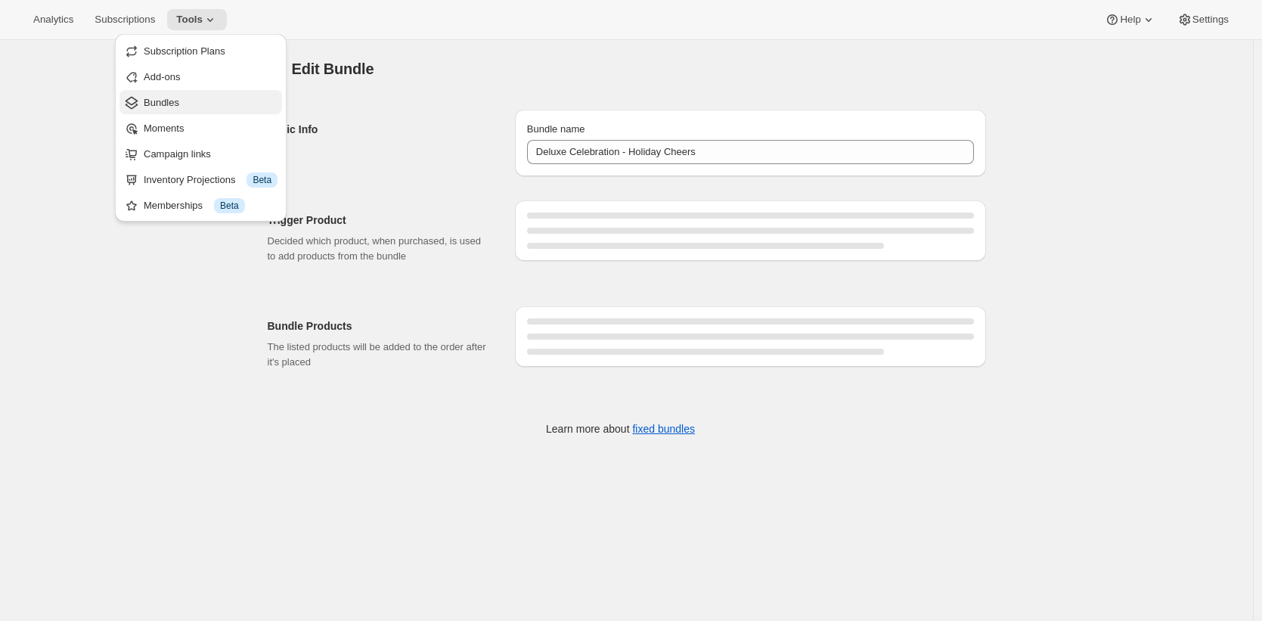
click at [209, 100] on span "Bundles" at bounding box center [211, 102] width 134 height 15
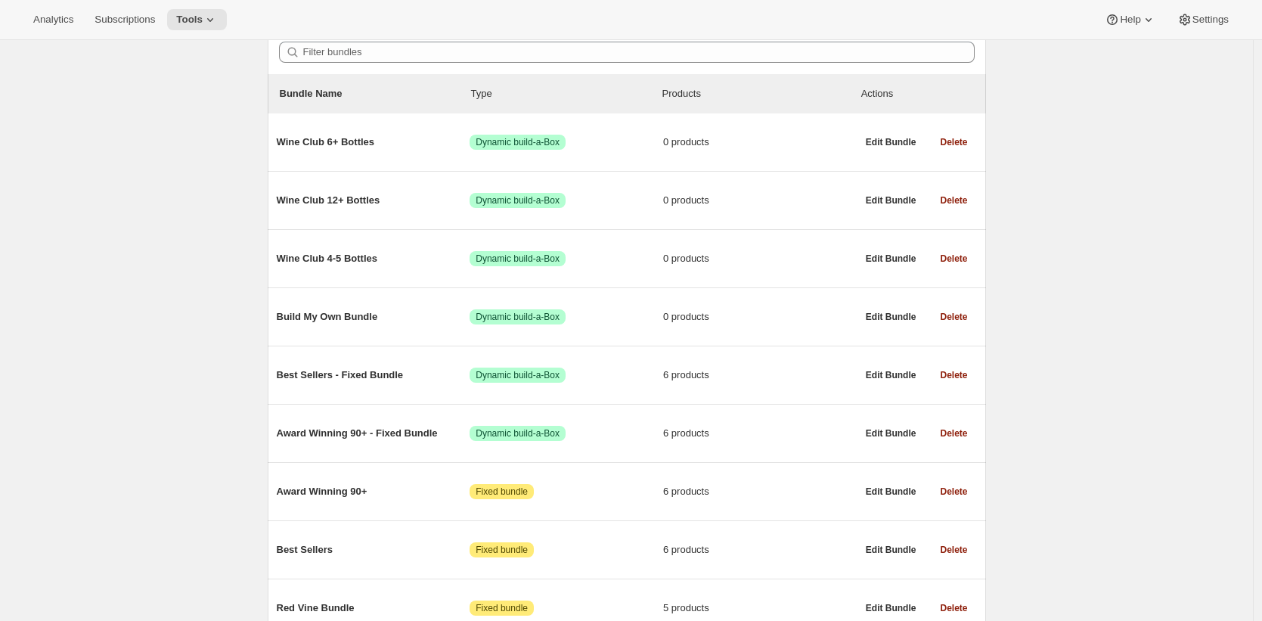
scroll to position [187, 0]
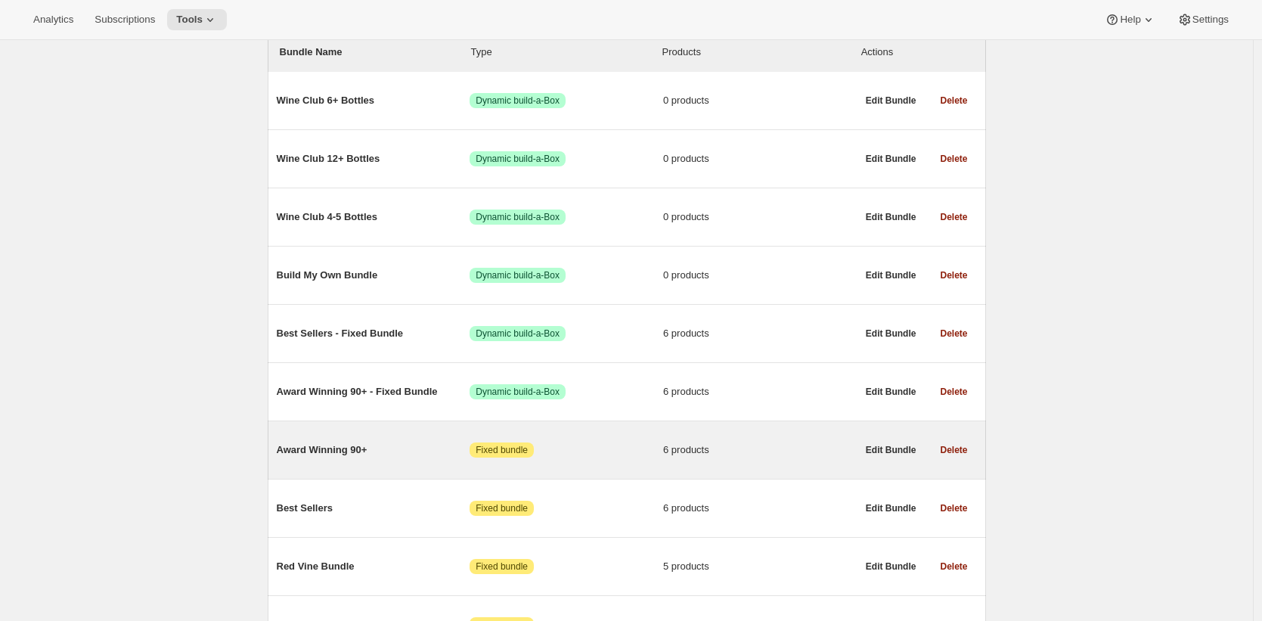
click at [376, 456] on span "Award Winning 90+" at bounding box center [374, 449] width 194 height 15
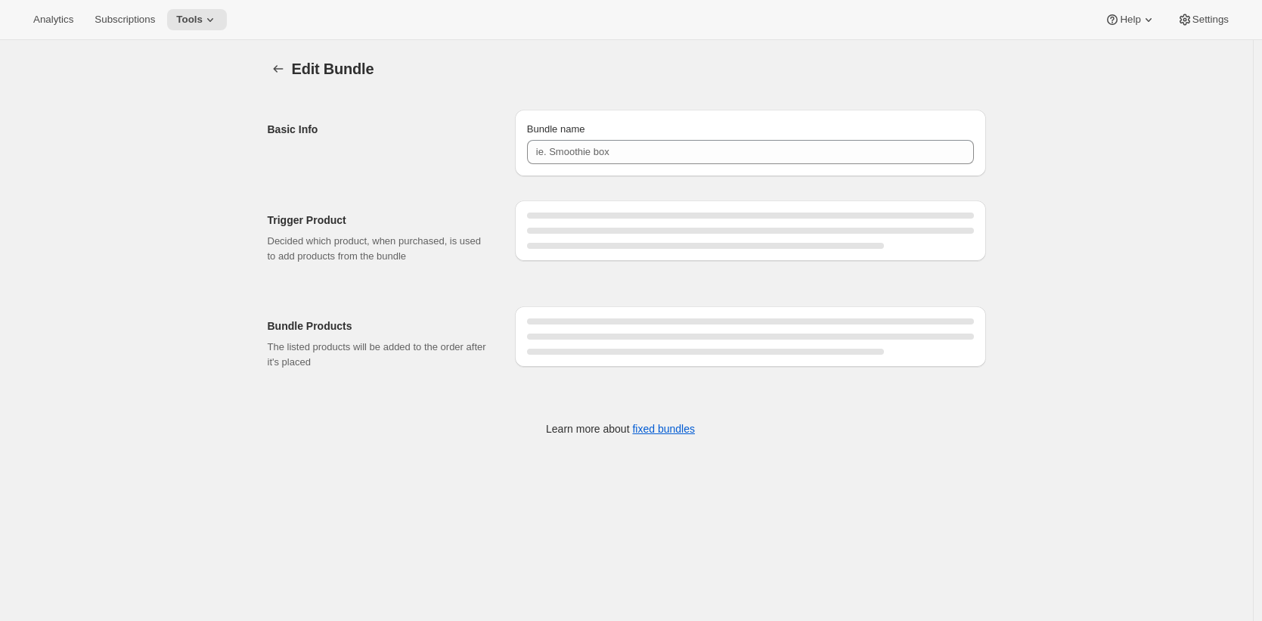
type input "Award Winning 90+"
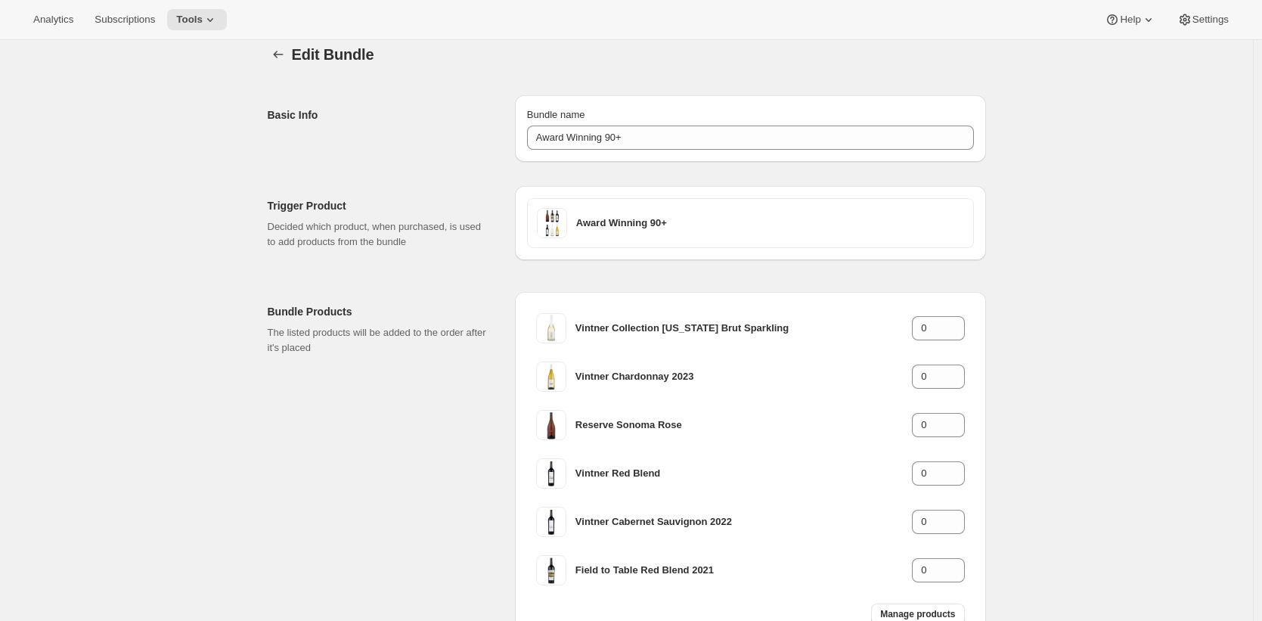
scroll to position [5, 0]
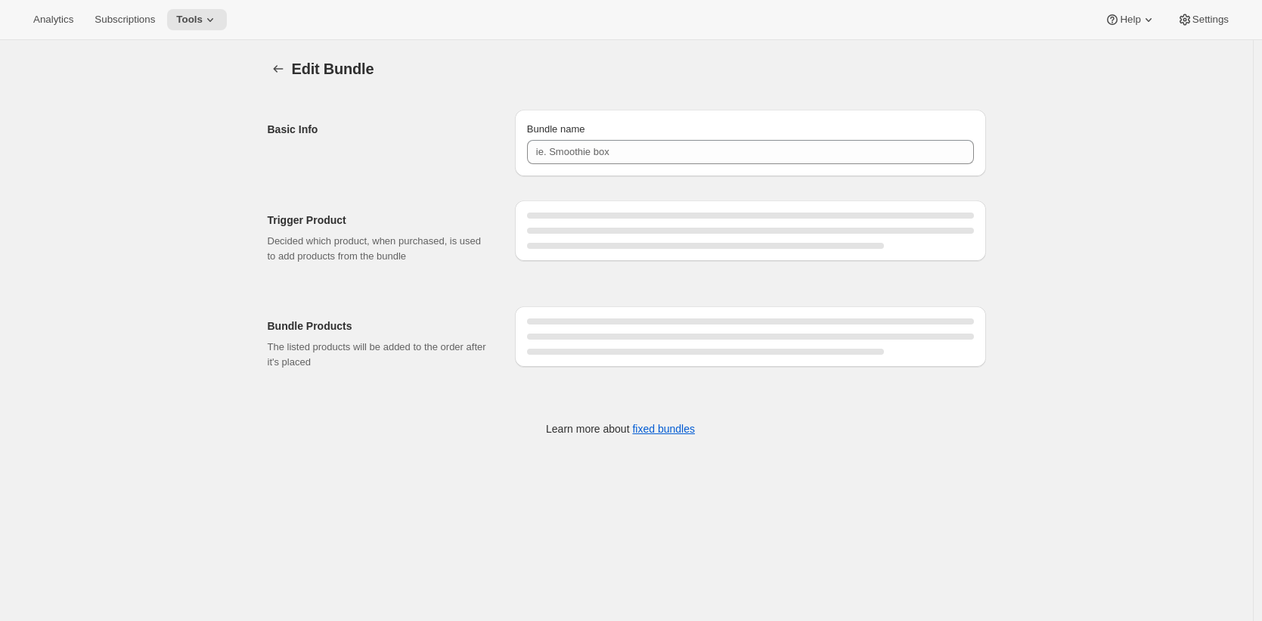
type input "Prestige Gold Fixed Pack (October)"
type input "Prestige Silver Fixed Pack (October)"
type input "Prestige Gold Fixed Pack (October)"
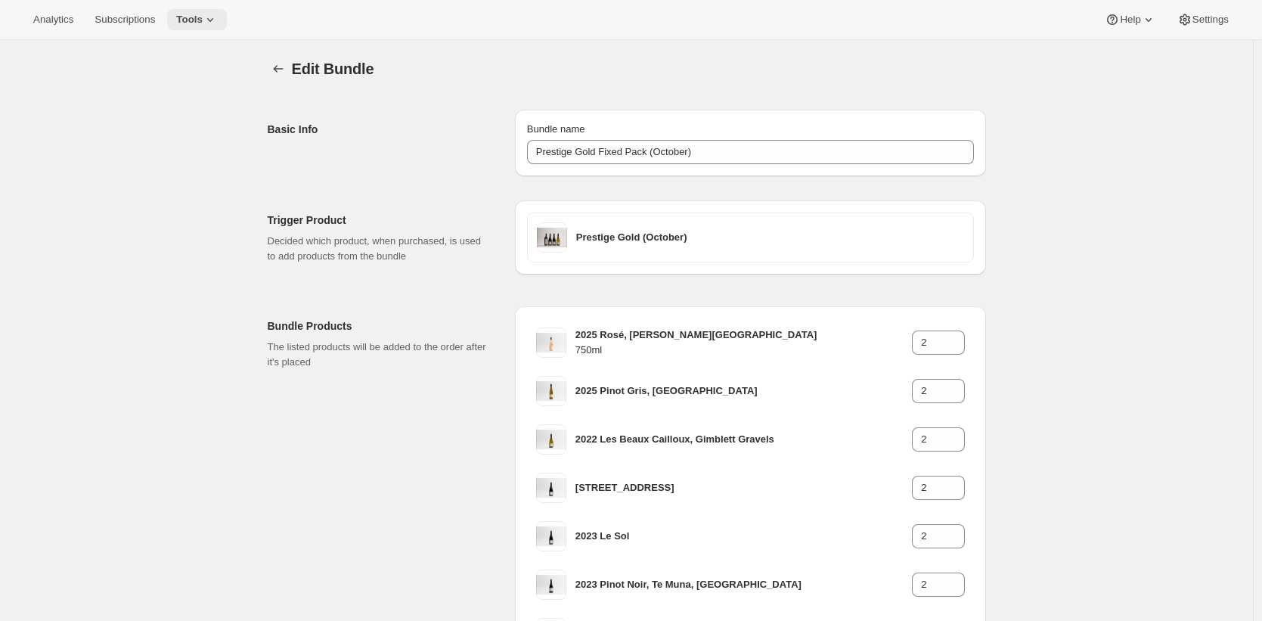
click at [209, 23] on icon at bounding box center [210, 19] width 15 height 15
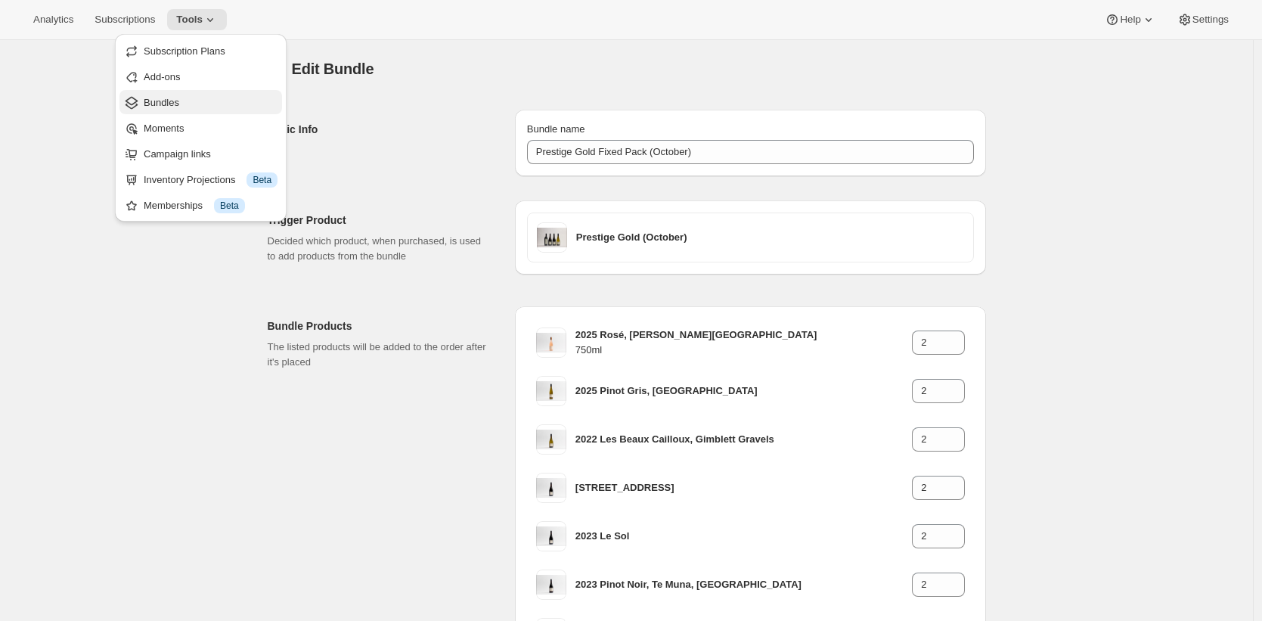
click at [206, 95] on span "Bundles" at bounding box center [211, 102] width 134 height 15
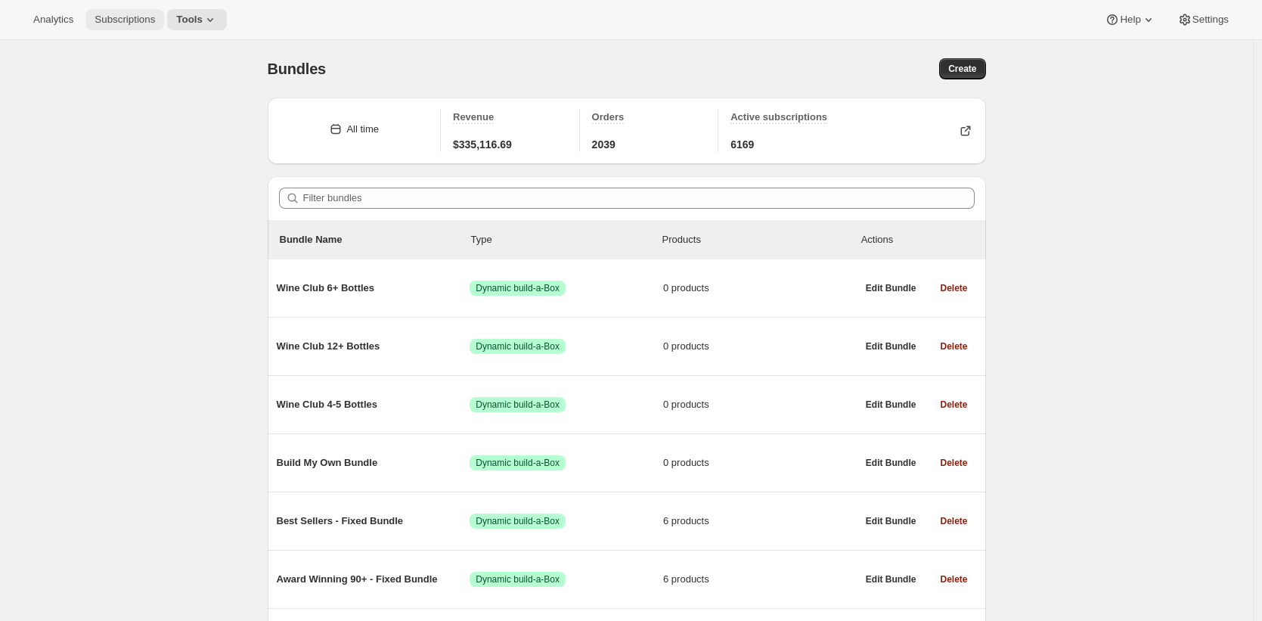
click at [122, 18] on span "Subscriptions" at bounding box center [124, 20] width 60 height 12
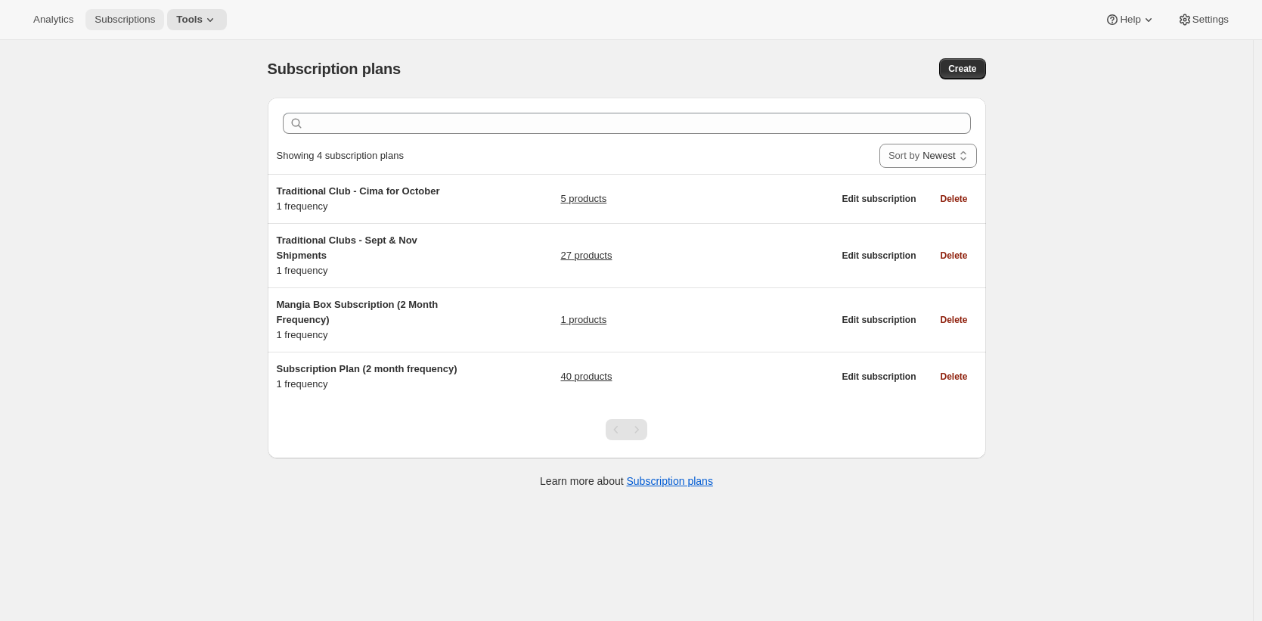
click at [132, 19] on span "Subscriptions" at bounding box center [124, 20] width 60 height 12
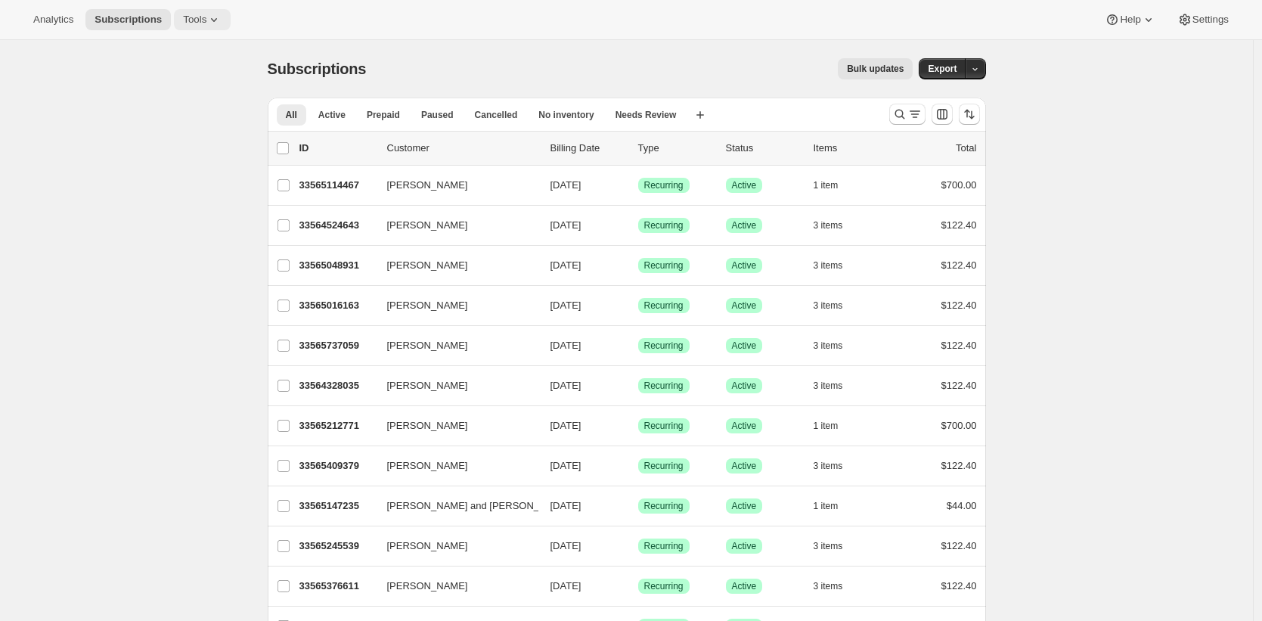
click at [211, 20] on icon at bounding box center [213, 19] width 15 height 15
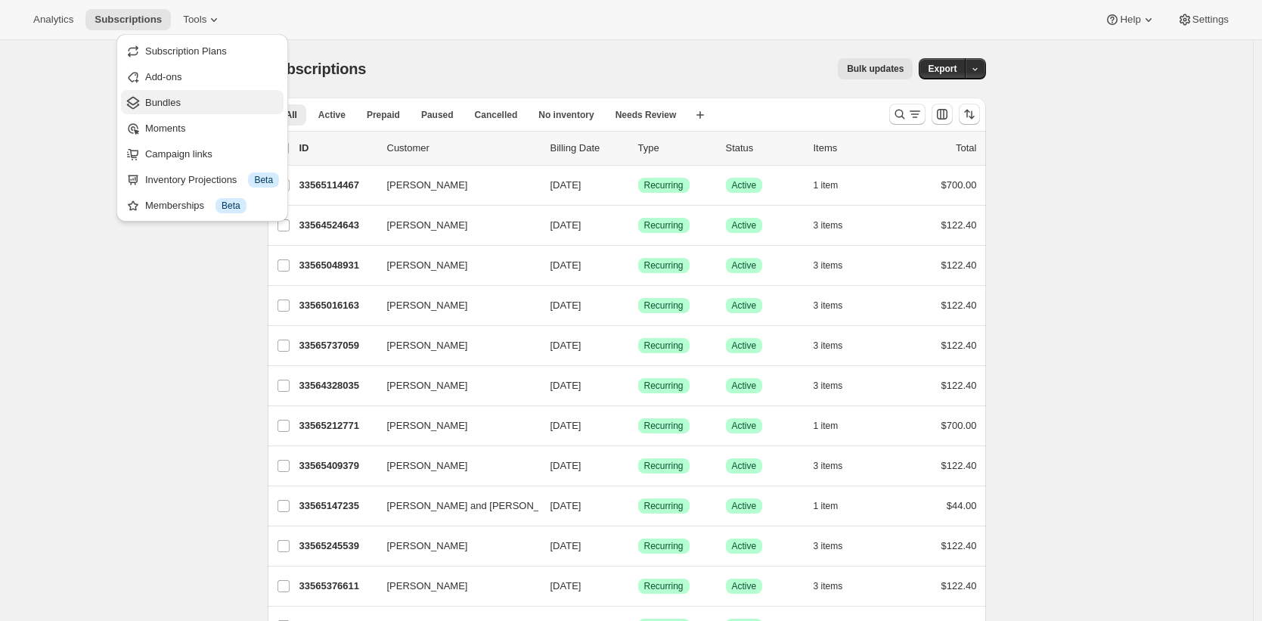
click at [210, 98] on span "Bundles" at bounding box center [212, 102] width 134 height 15
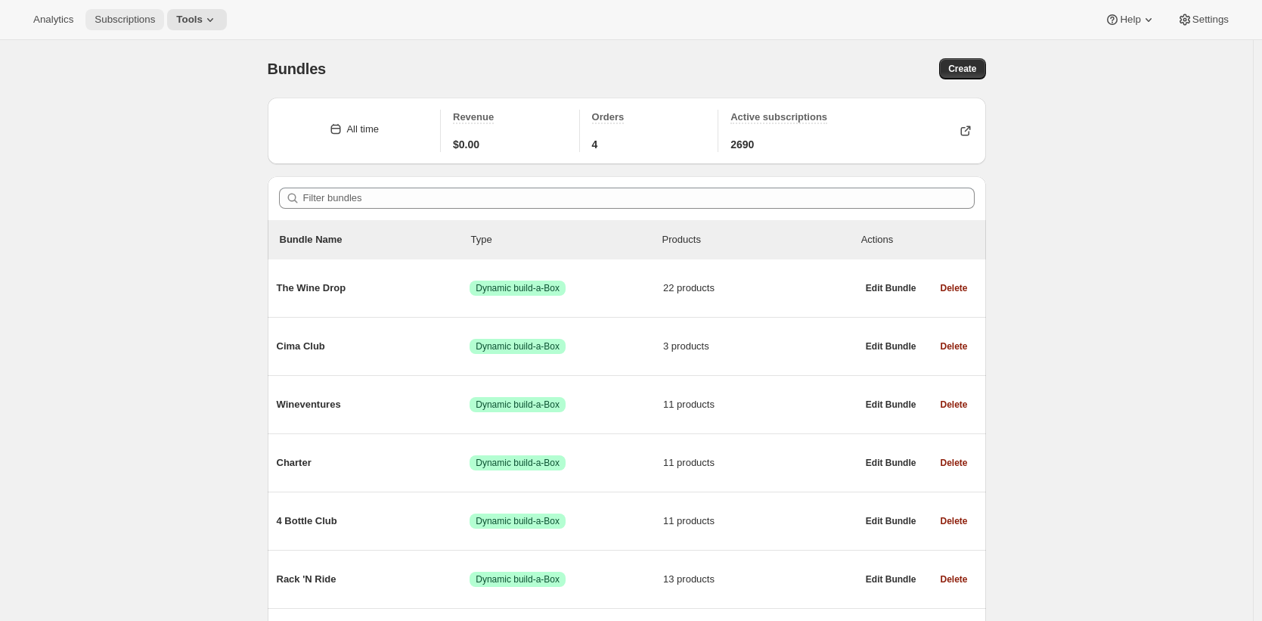
click at [132, 20] on span "Subscriptions" at bounding box center [124, 20] width 60 height 12
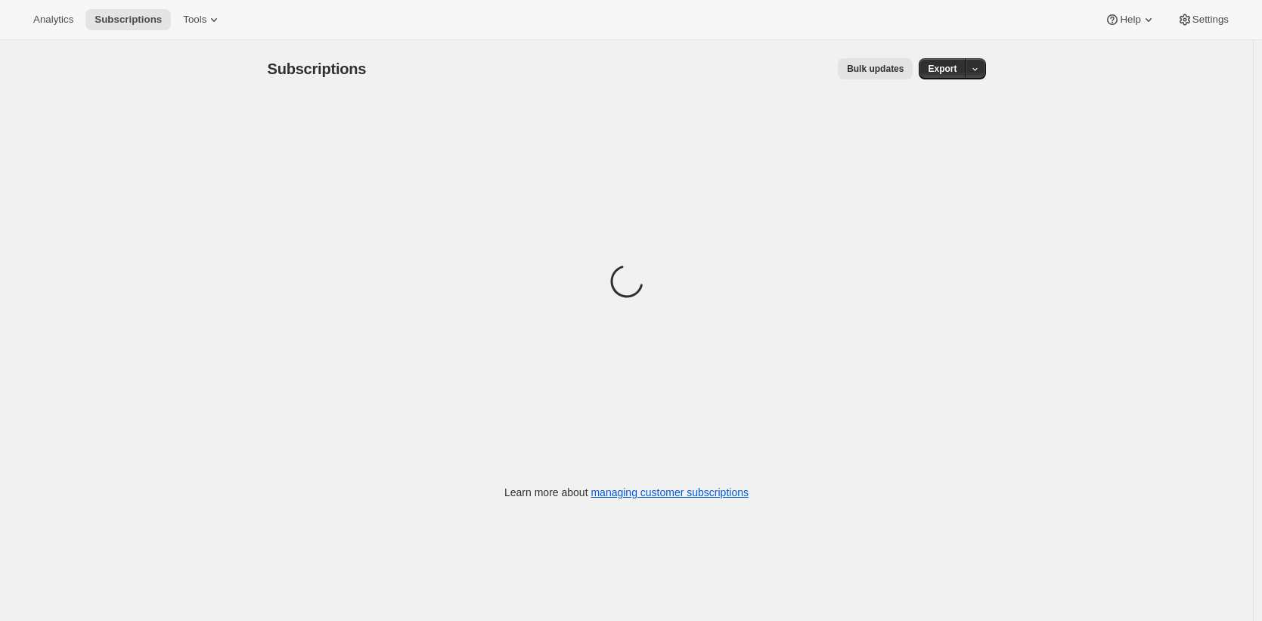
click at [871, 70] on span "Bulk updates" at bounding box center [875, 69] width 57 height 12
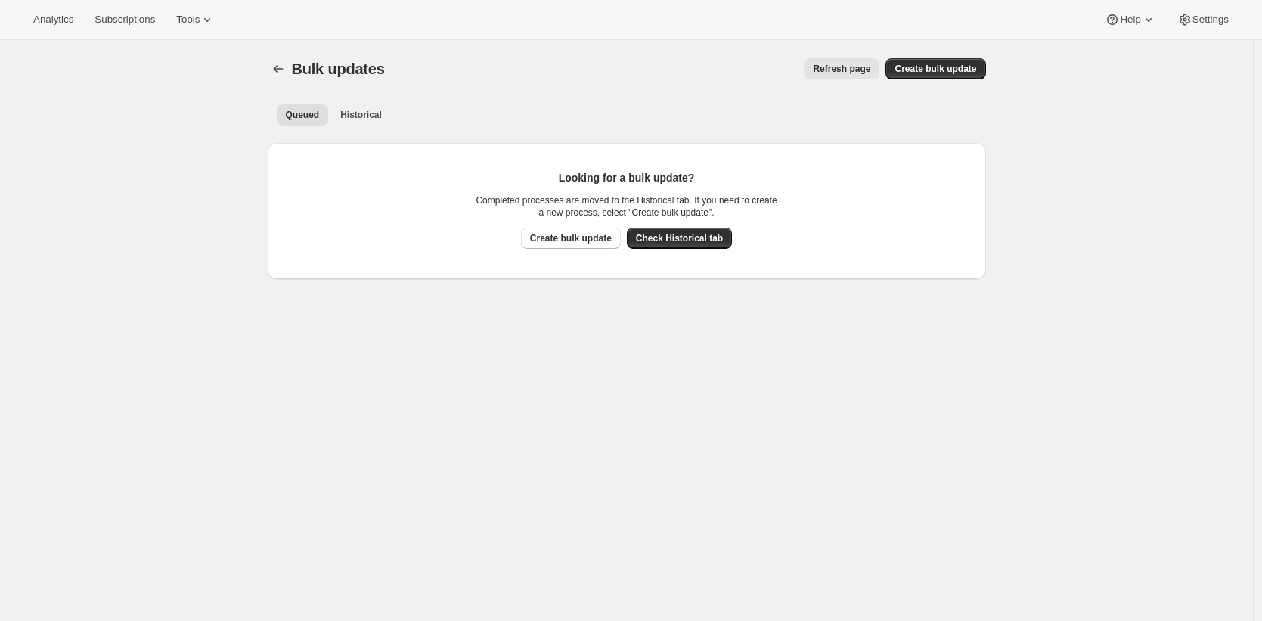
click at [870, 70] on span "Refresh page" at bounding box center [841, 69] width 57 height 12
click at [382, 112] on span "Historical" at bounding box center [361, 115] width 42 height 12
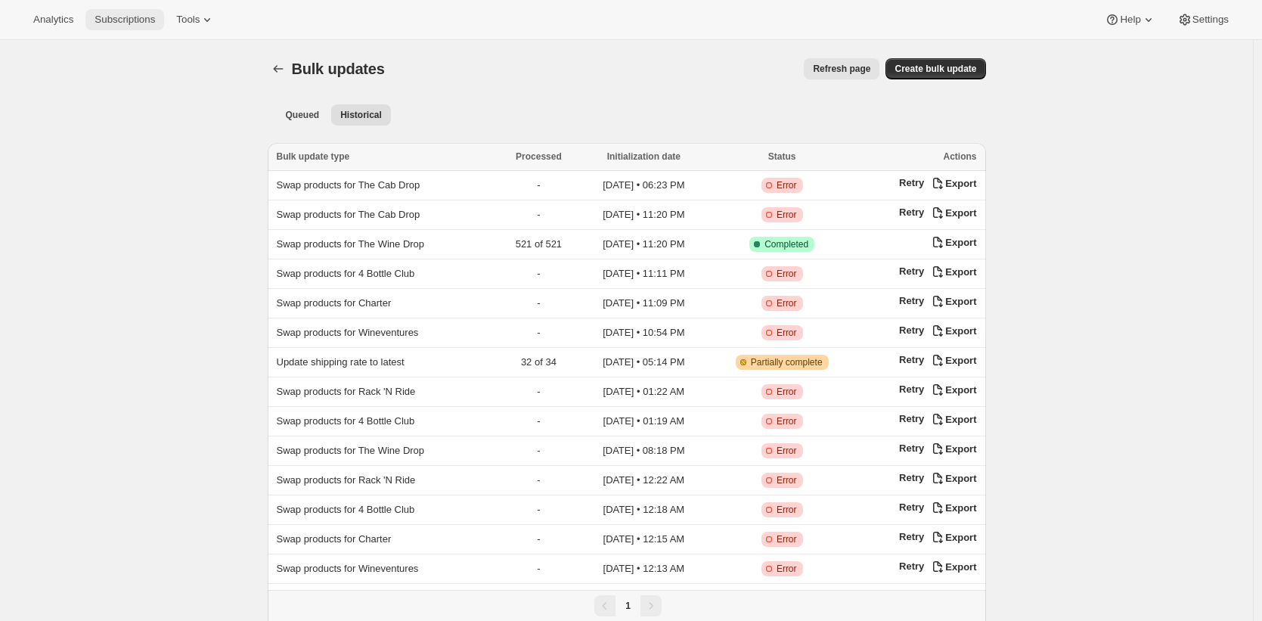
click at [153, 25] on span "Subscriptions" at bounding box center [124, 20] width 60 height 12
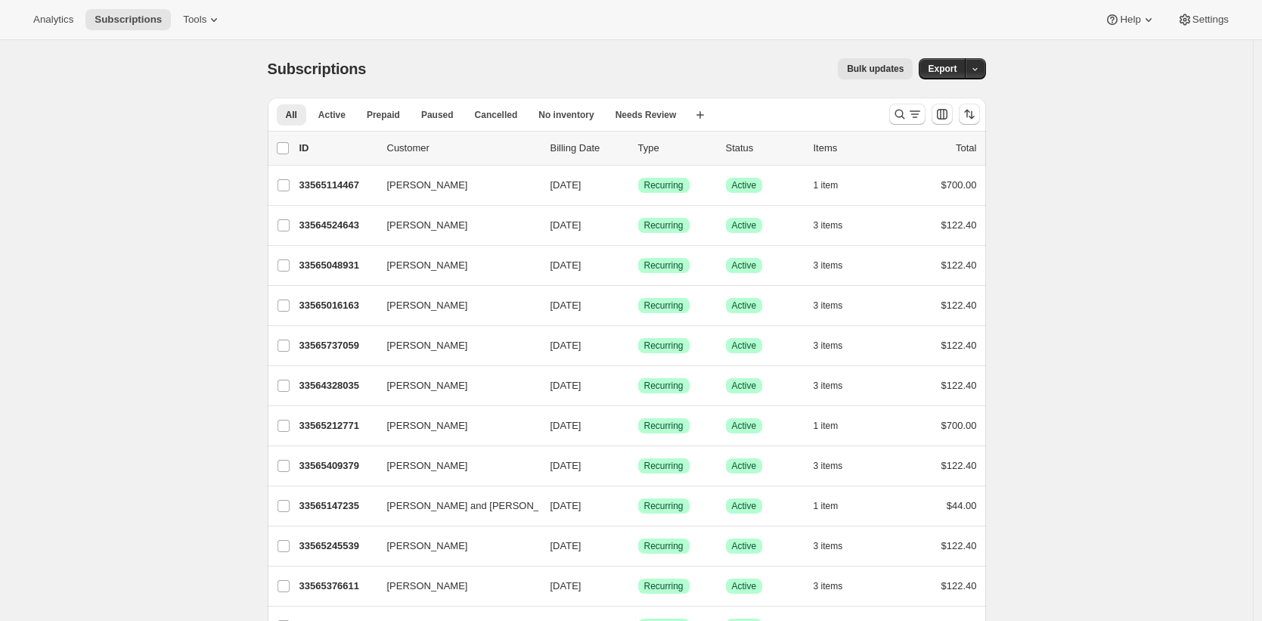
click at [881, 113] on div "All Active Prepaid Paused Cancelled No inventory Needs Review More views All Ac…" at bounding box center [627, 114] width 718 height 33
click at [899, 110] on icon "Search and filter results" at bounding box center [899, 114] width 15 height 15
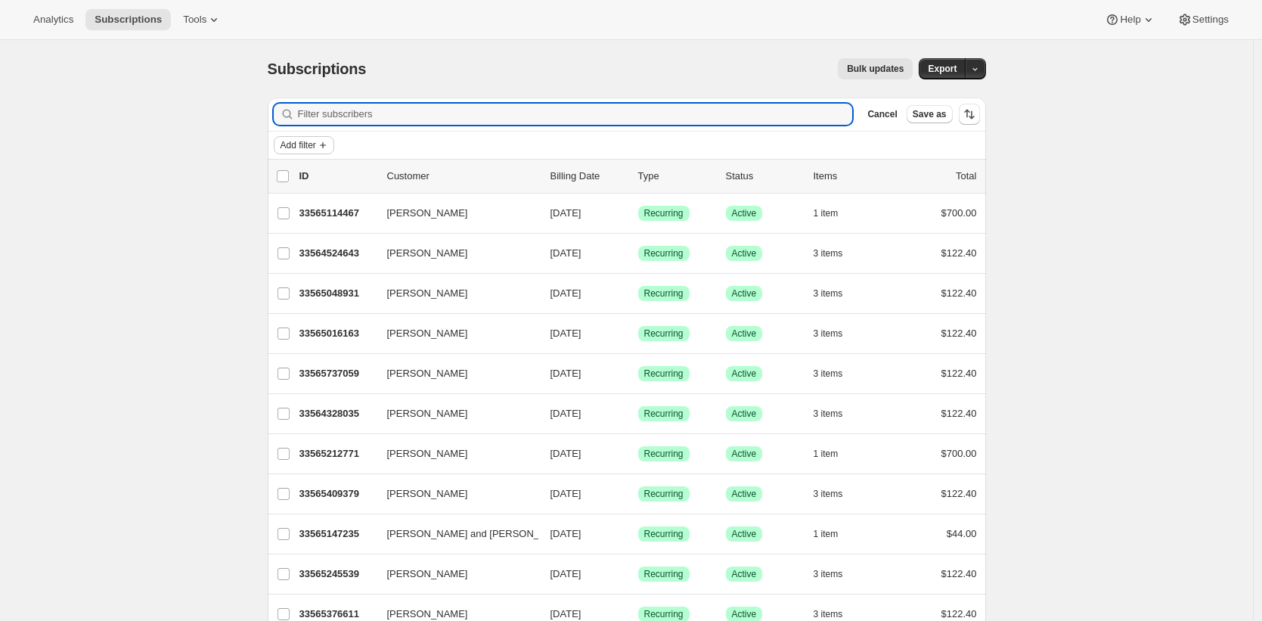
click at [295, 148] on span "Add filter" at bounding box center [298, 145] width 36 height 12
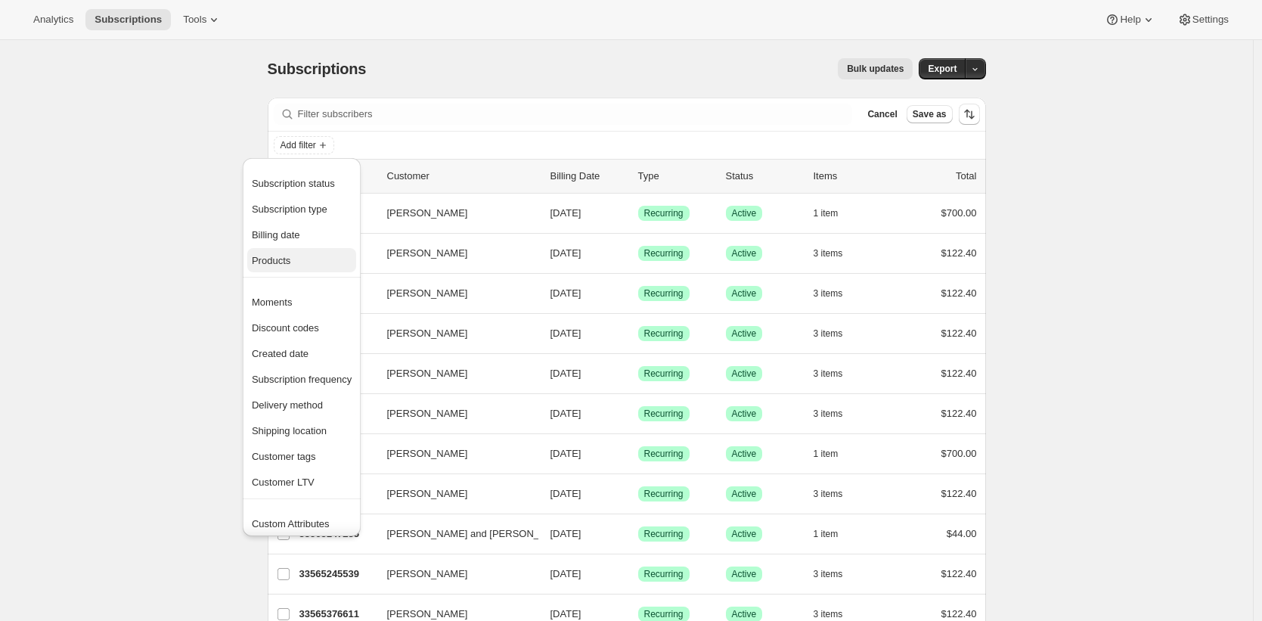
click at [313, 262] on span "Products" at bounding box center [302, 260] width 100 height 15
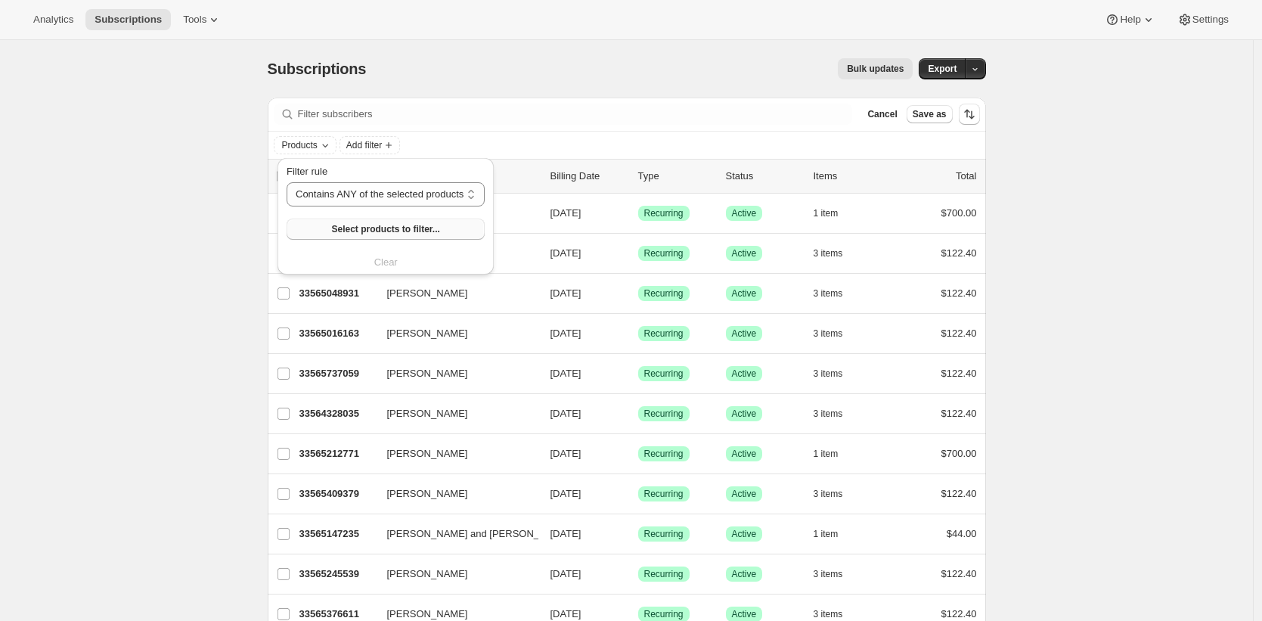
click at [391, 236] on button "Select products to filter..." at bounding box center [385, 228] width 198 height 21
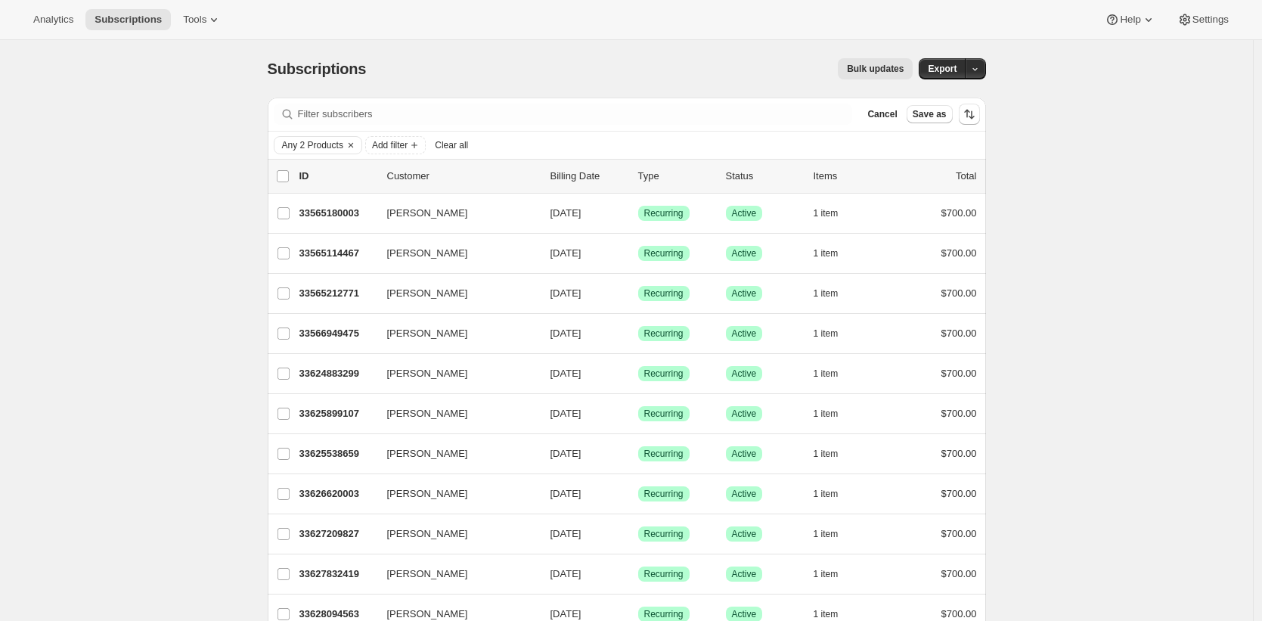
click at [553, 58] on div "Bulk updates" at bounding box center [648, 68] width 528 height 21
click at [206, 20] on span "Tools" at bounding box center [194, 20] width 23 height 12
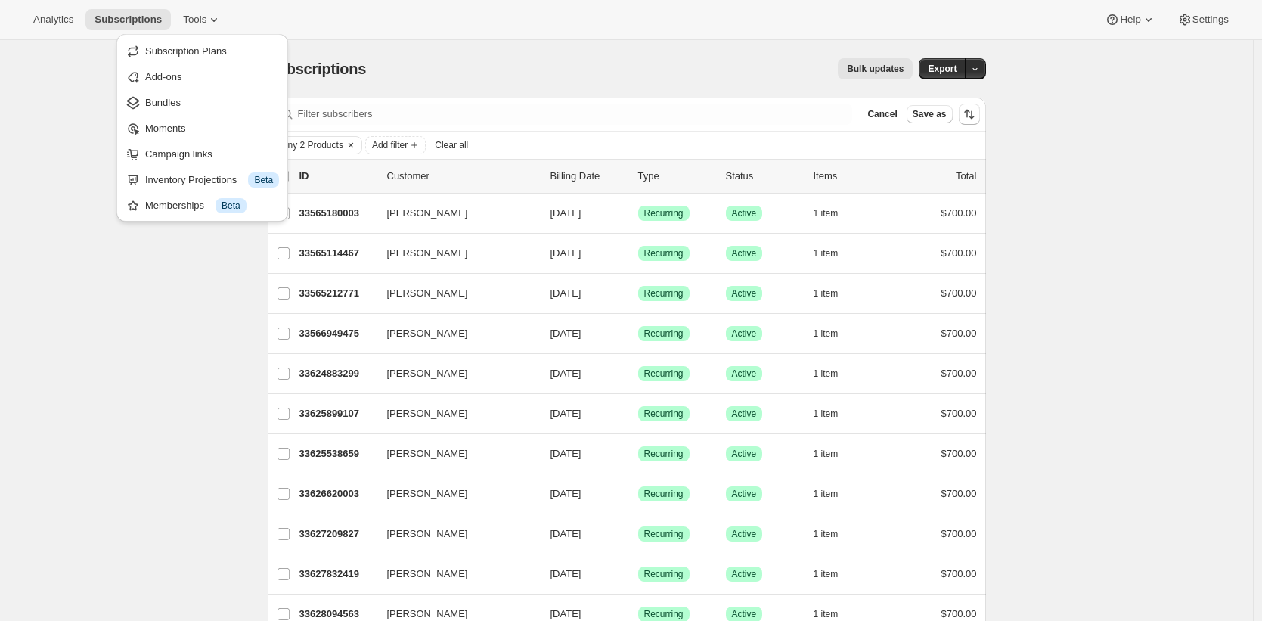
click at [216, 88] on ul "Subscription Plans Add-ons Bundles Moments Campaign links Inventory Projections…" at bounding box center [202, 128] width 163 height 178
click at [211, 97] on span "Bundles" at bounding box center [212, 102] width 134 height 15
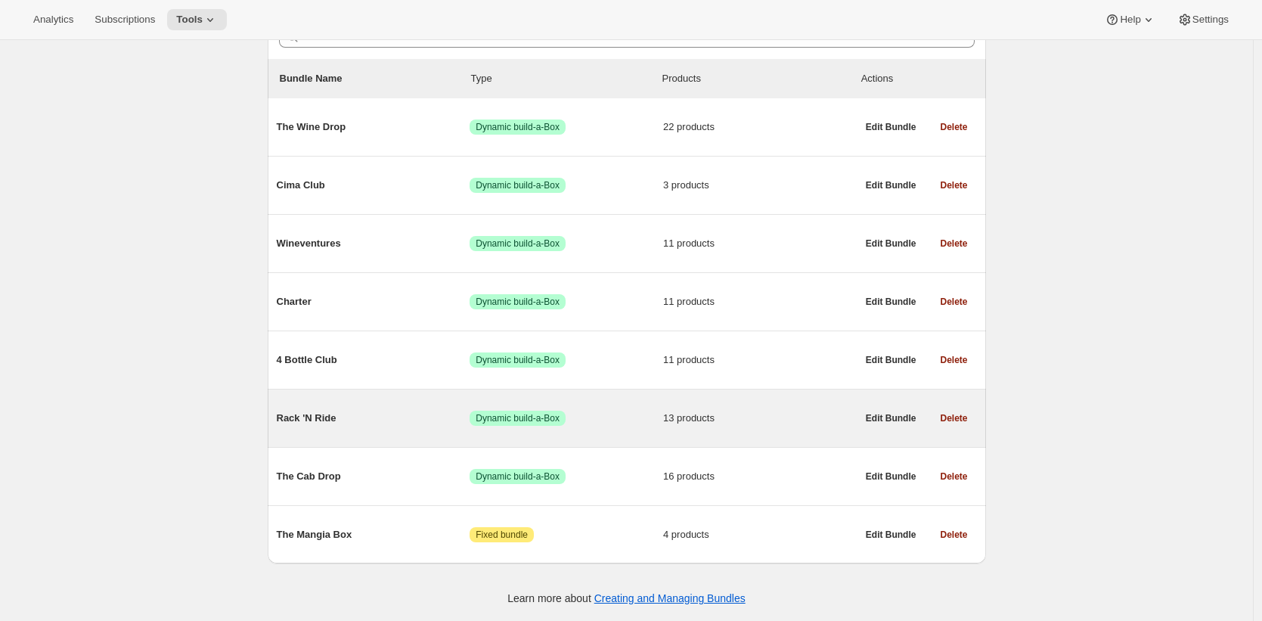
scroll to position [167, 0]
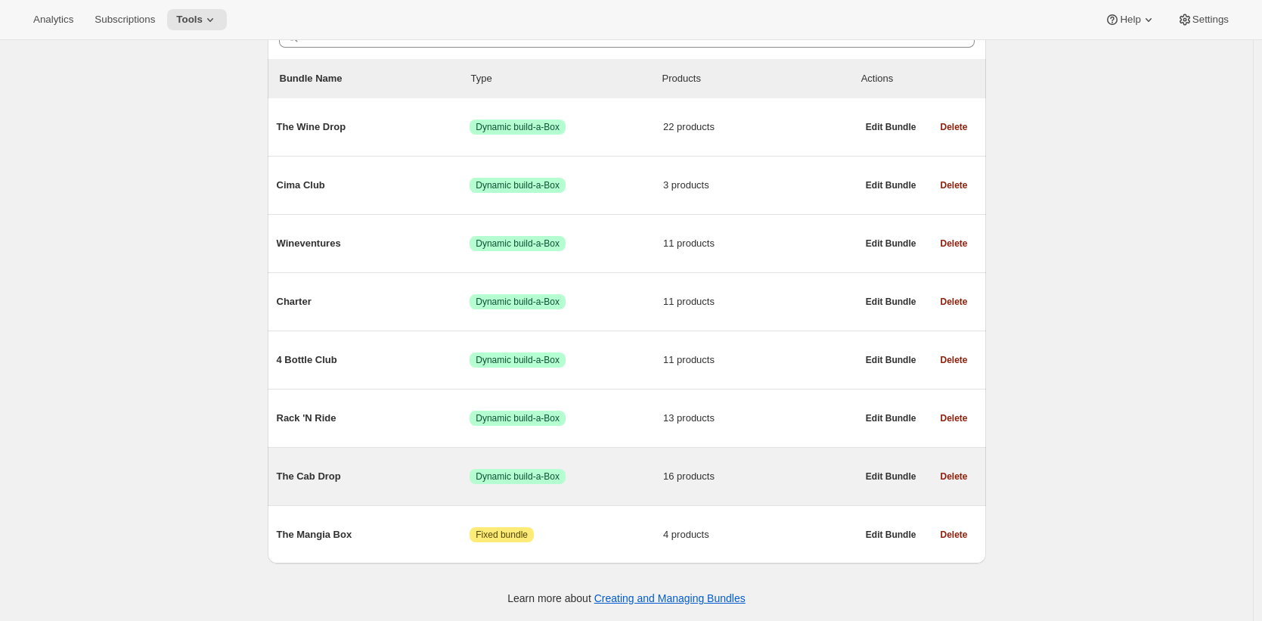
click at [410, 463] on div "The Cab Drop Success Dynamic build-a-Box 16 products" at bounding box center [567, 476] width 580 height 39
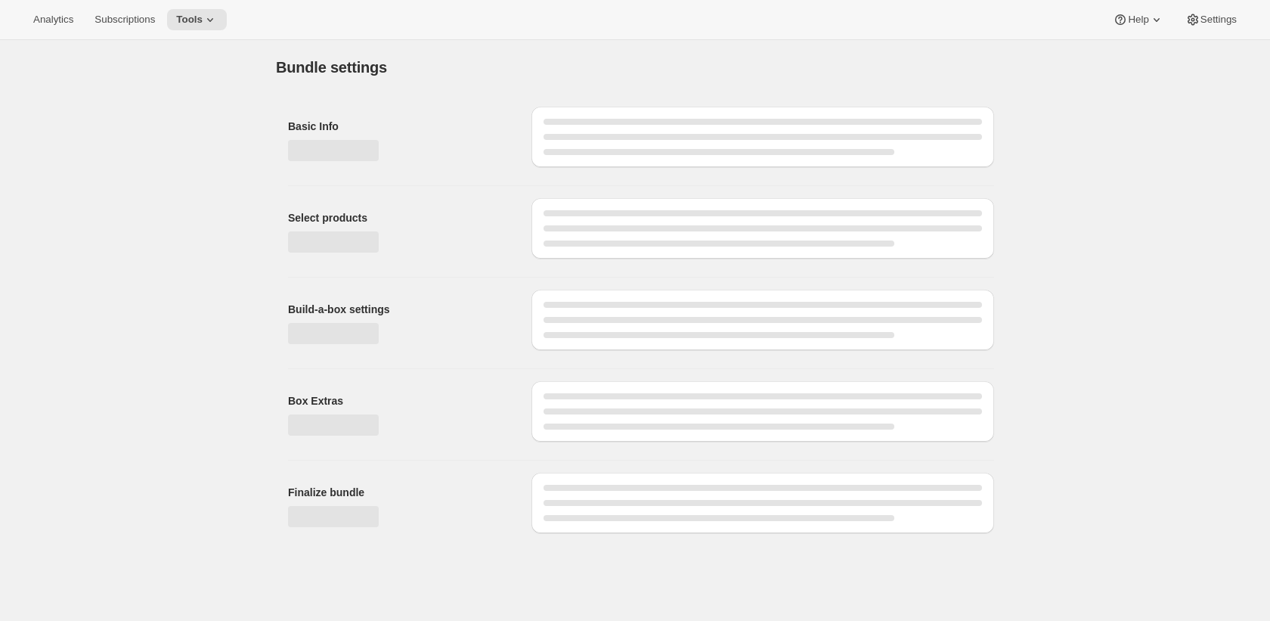
type input "The Cab Drop"
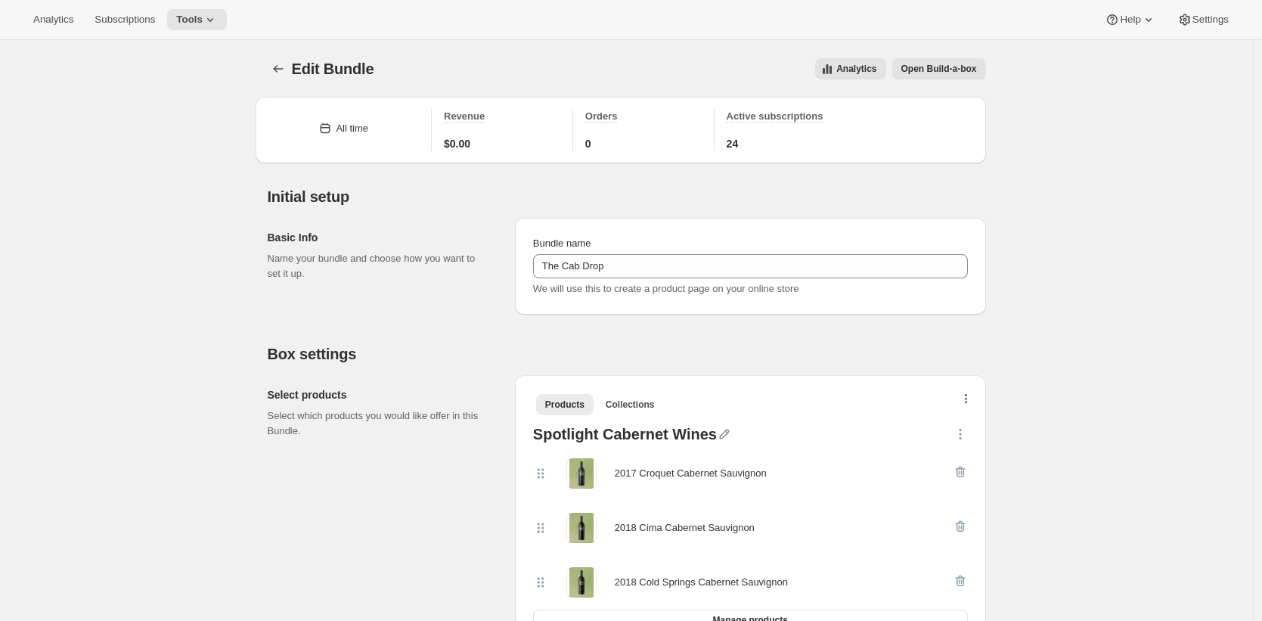
click at [966, 398] on button "button" at bounding box center [965, 402] width 15 height 15
click at [951, 429] on span "Bulk Autoswap for existing subscribers" at bounding box center [964, 430] width 168 height 11
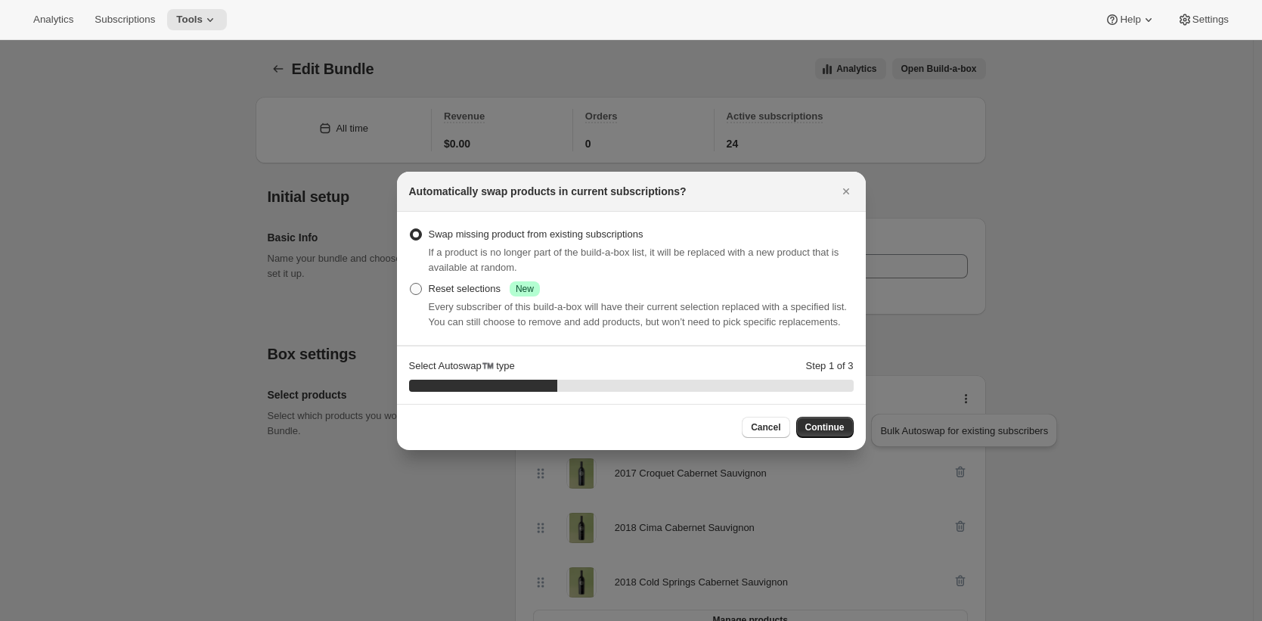
click at [488, 288] on div "Reset selections Success New" at bounding box center [484, 288] width 111 height 15
click at [410, 283] on input "Reset selections Success New" at bounding box center [410, 283] width 1 height 1
radio input "true"
click at [829, 433] on span "Continue" at bounding box center [824, 427] width 39 height 12
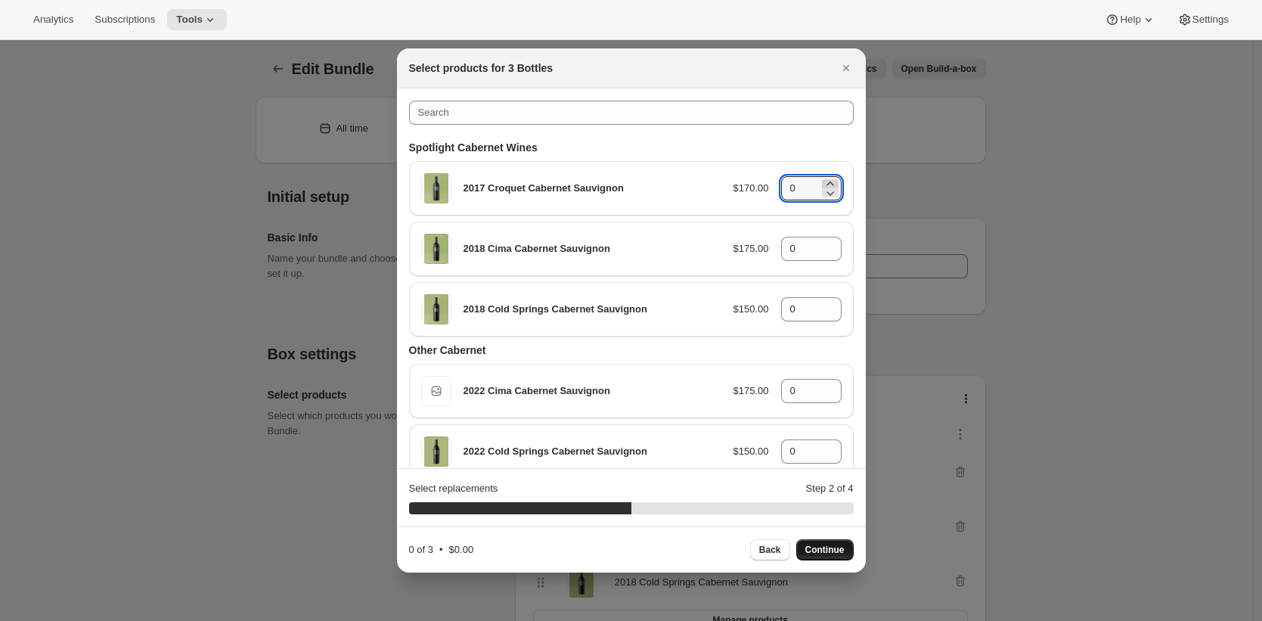
click at [824, 182] on icon ":rnf:" at bounding box center [829, 183] width 15 height 15
type input "1"
drag, startPoint x: 826, startPoint y: 241, endPoint x: 822, endPoint y: 251, distance: 10.5
click at [826, 241] on icon ":rnf:" at bounding box center [829, 244] width 15 height 15
type input "1"
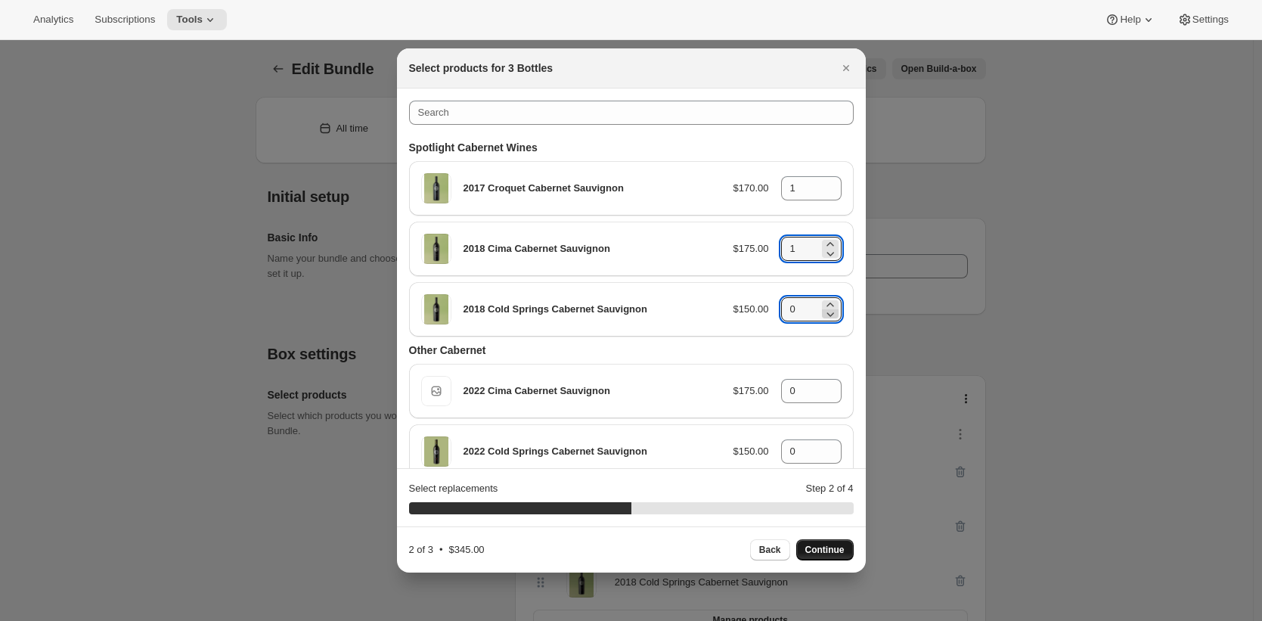
click at [822, 306] on icon ":rnf:" at bounding box center [829, 313] width 15 height 15
click at [822, 305] on icon ":rnf:" at bounding box center [829, 304] width 15 height 15
type input "1"
click at [821, 547] on span "Continue" at bounding box center [824, 549] width 39 height 12
type input "0"
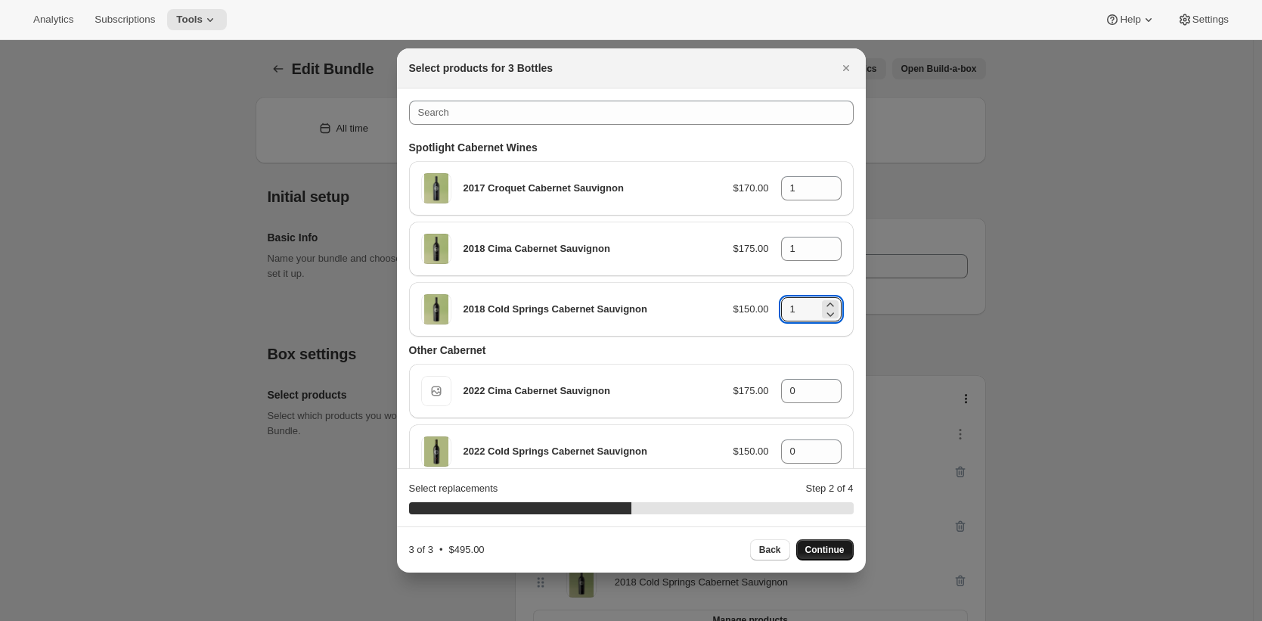
type input "0"
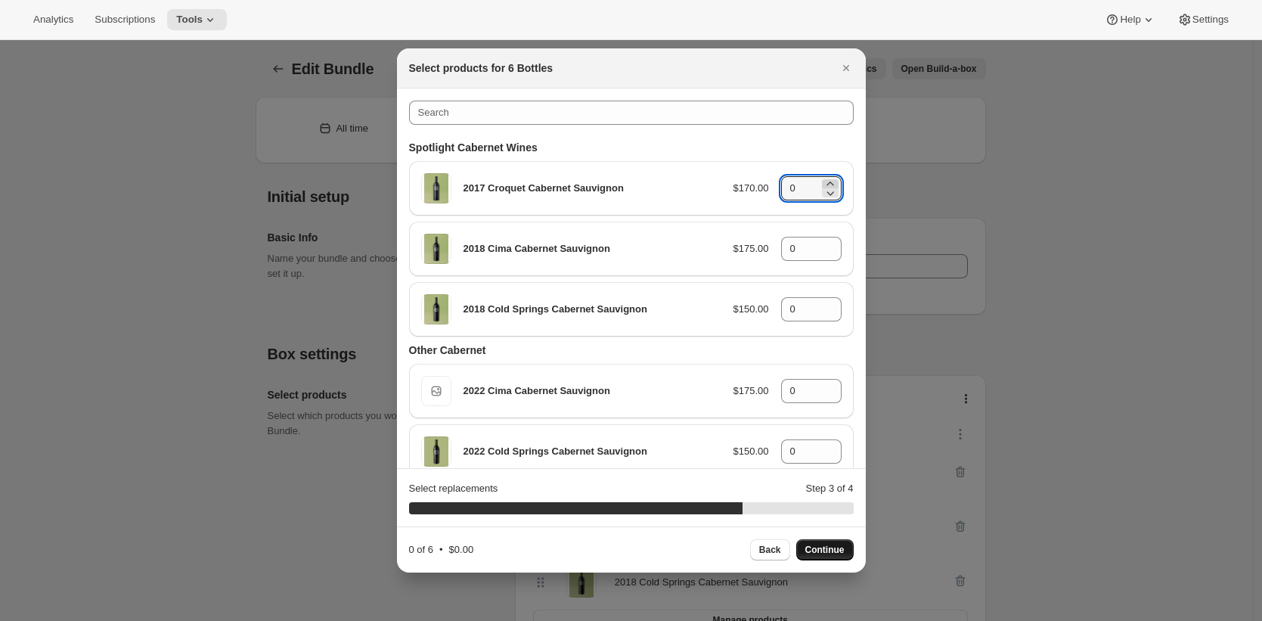
click at [824, 180] on icon ":rnf:" at bounding box center [829, 183] width 15 height 15
type input "2"
click at [824, 242] on icon ":rnf:" at bounding box center [829, 244] width 15 height 15
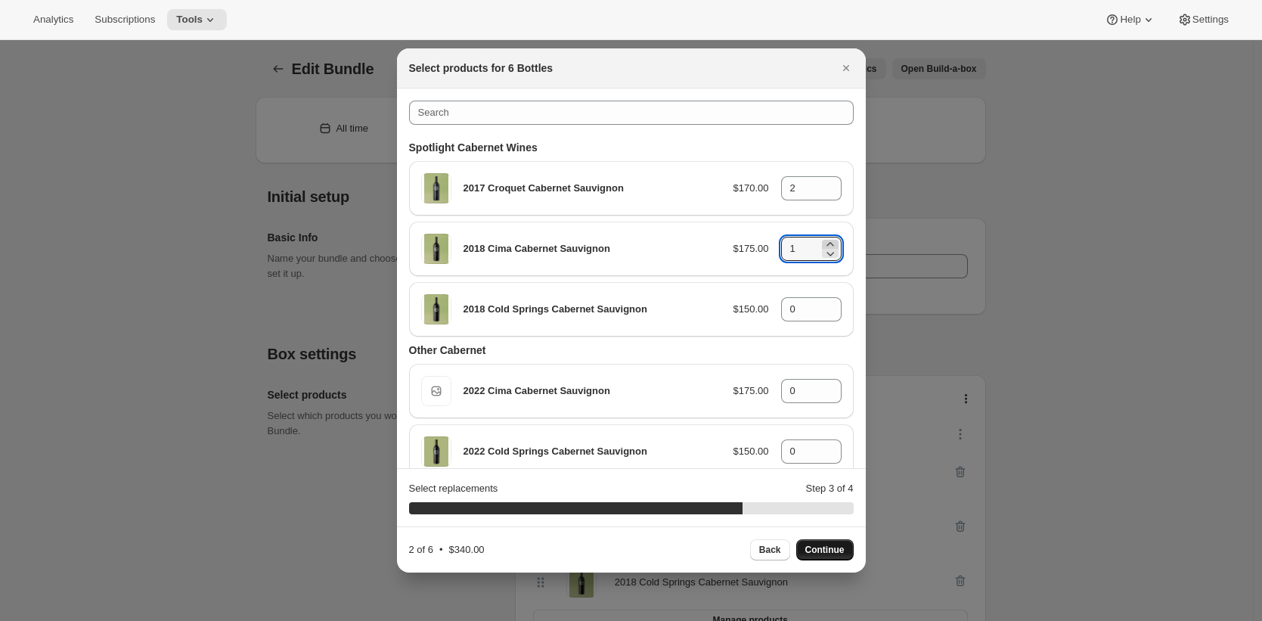
type input "2"
click at [828, 302] on icon ":rnf:" at bounding box center [829, 304] width 15 height 15
type input "2"
click at [833, 547] on span "Continue" at bounding box center [824, 549] width 39 height 12
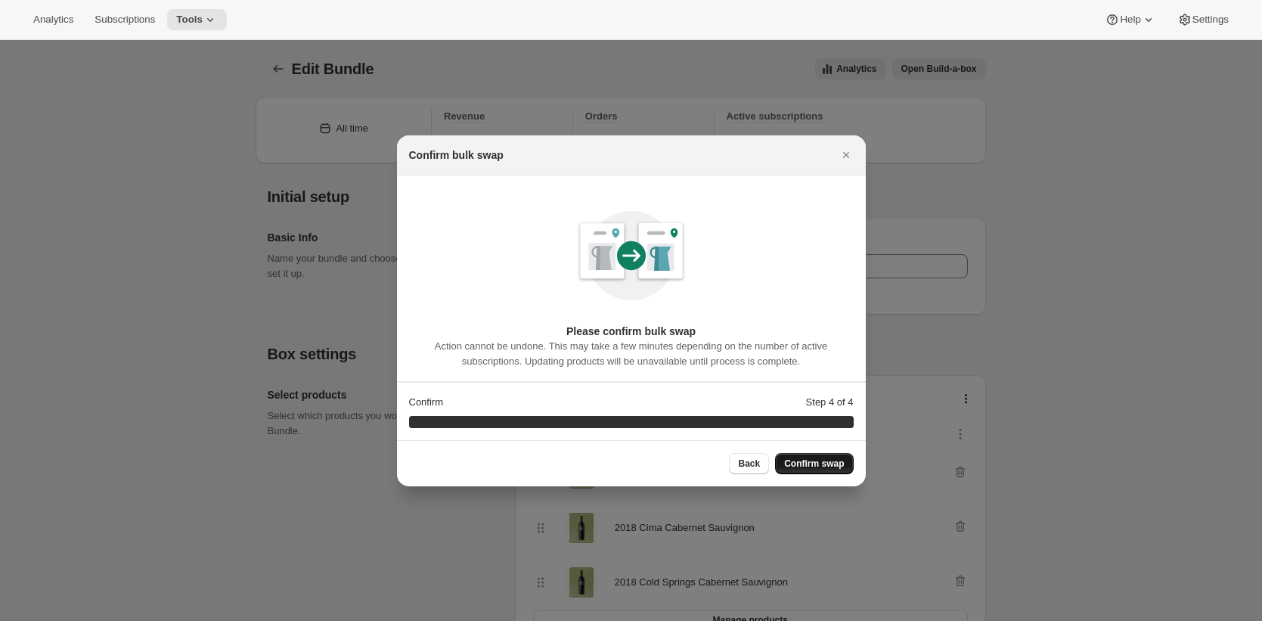
click at [826, 466] on span "Confirm swap" at bounding box center [814, 463] width 60 height 12
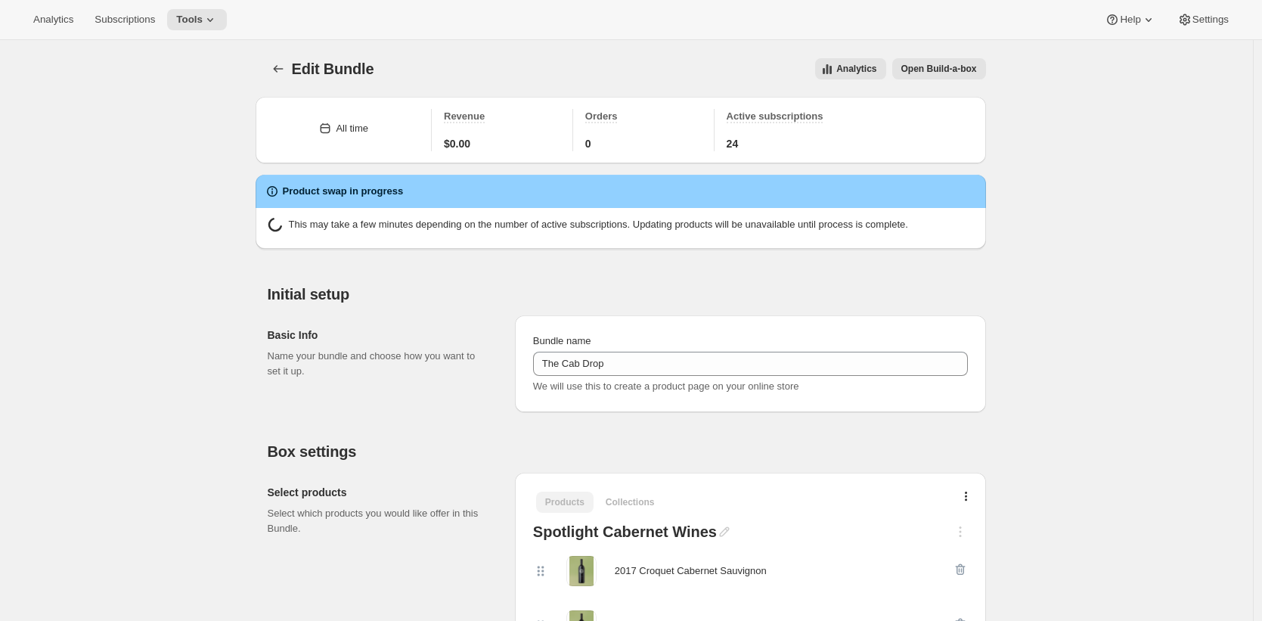
click at [133, 24] on span "Subscriptions" at bounding box center [124, 20] width 60 height 12
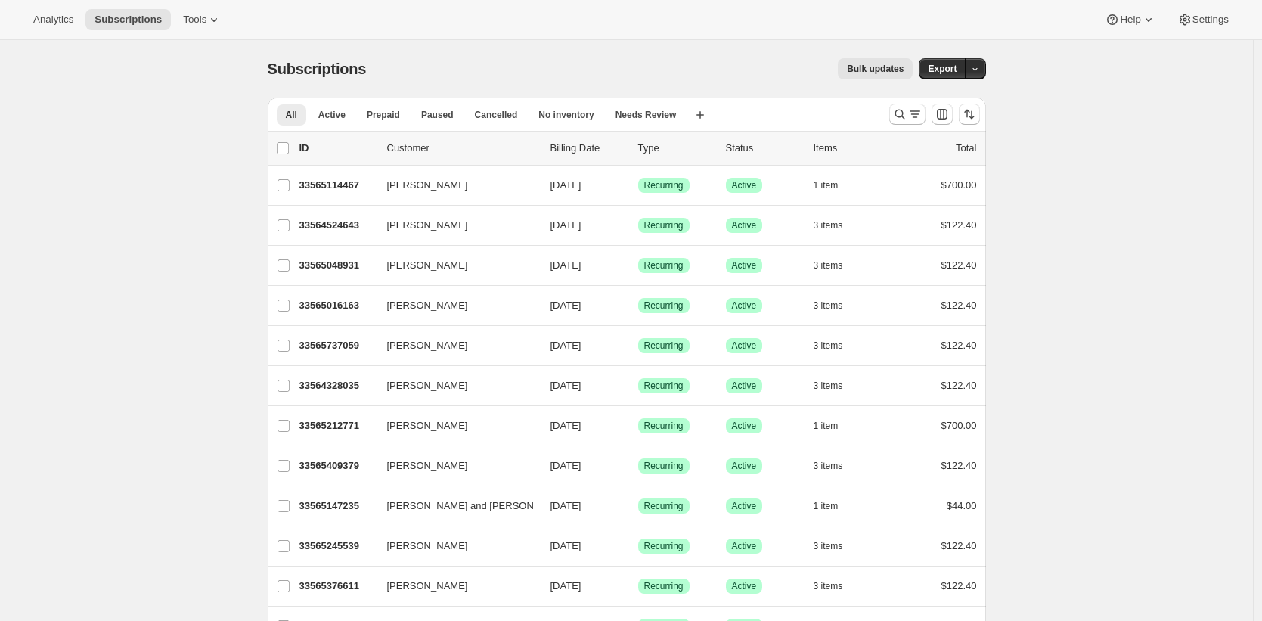
click at [879, 73] on span "Bulk updates" at bounding box center [875, 69] width 57 height 12
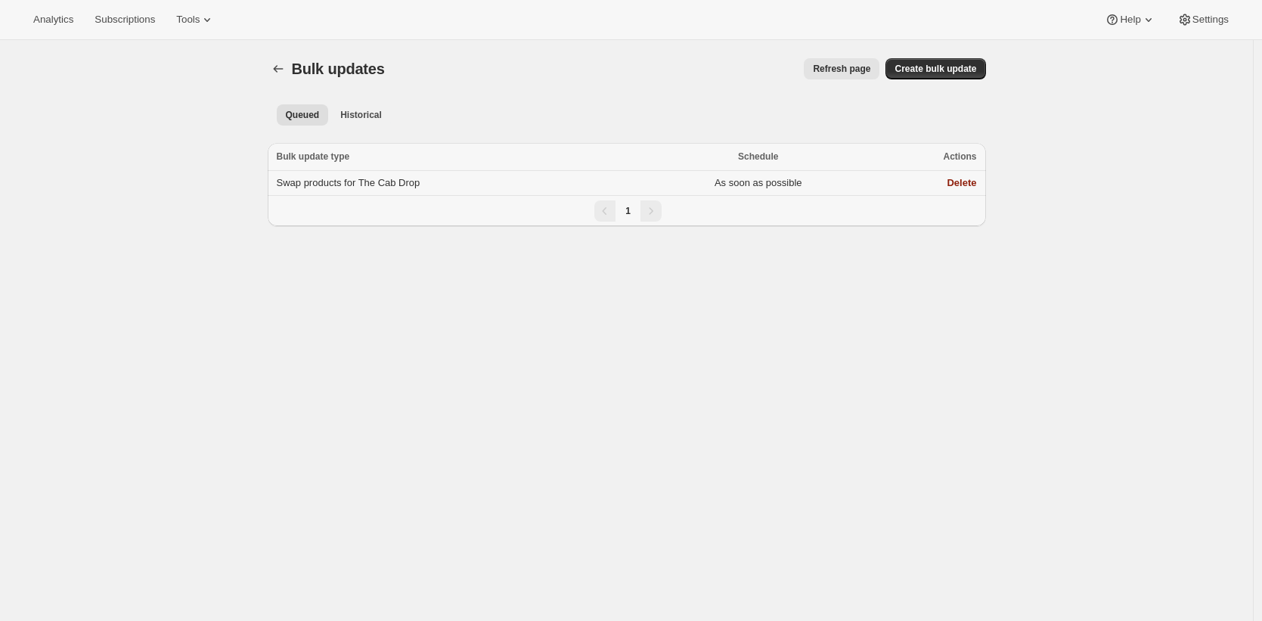
click at [643, 181] on td "Swap products for The Cab Drop" at bounding box center [456, 183] width 376 height 25
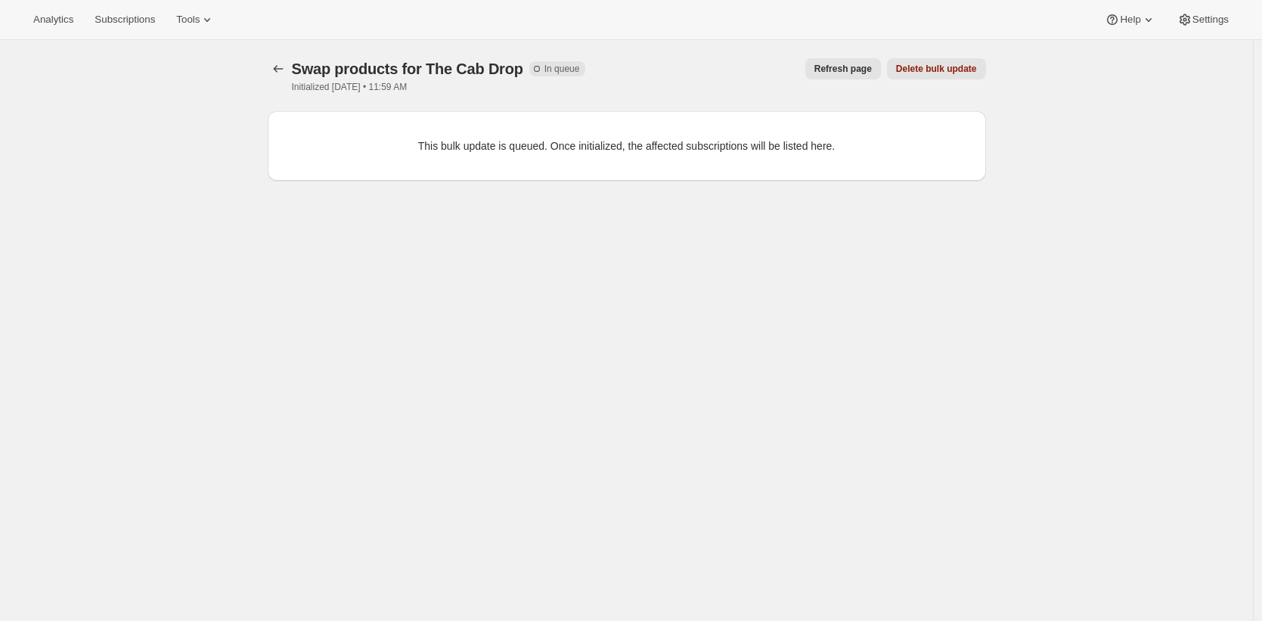
click at [848, 62] on button "Refresh page" at bounding box center [843, 68] width 76 height 21
click at [850, 71] on span "Refresh page" at bounding box center [842, 69] width 57 height 12
click at [855, 70] on span "Refresh page" at bounding box center [842, 69] width 57 height 12
click at [839, 66] on span "Refresh page" at bounding box center [839, 69] width 57 height 12
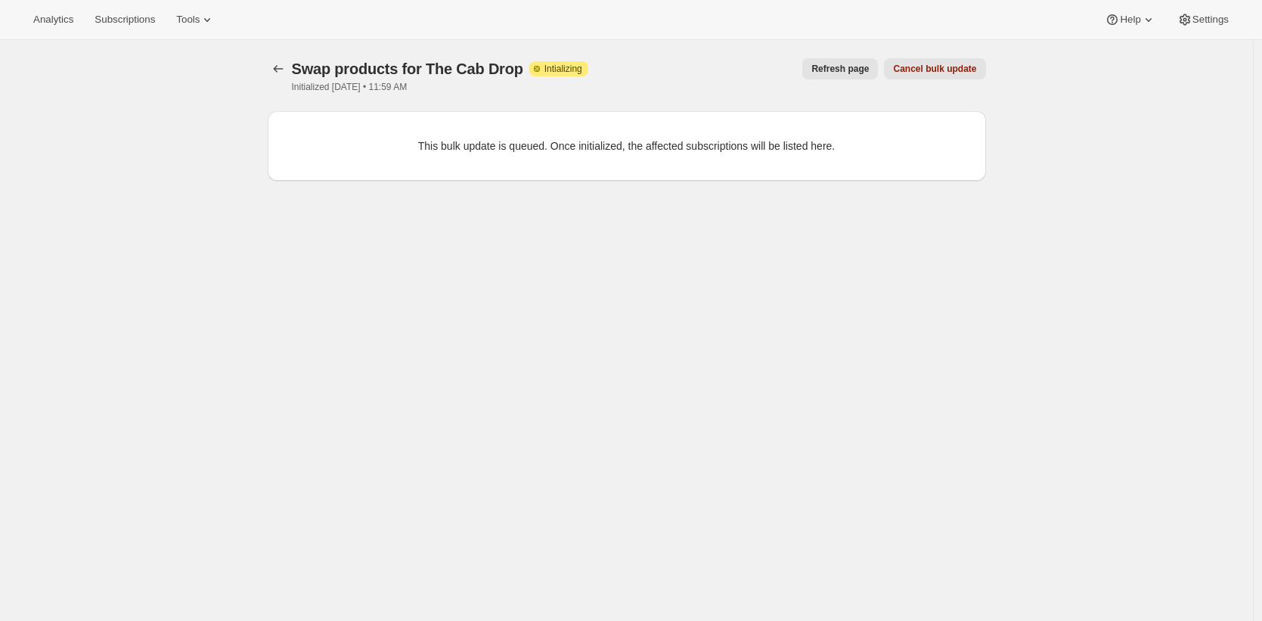
click at [839, 66] on span "Refresh page" at bounding box center [839, 69] width 57 height 12
click at [847, 68] on span "Refresh page" at bounding box center [839, 69] width 57 height 12
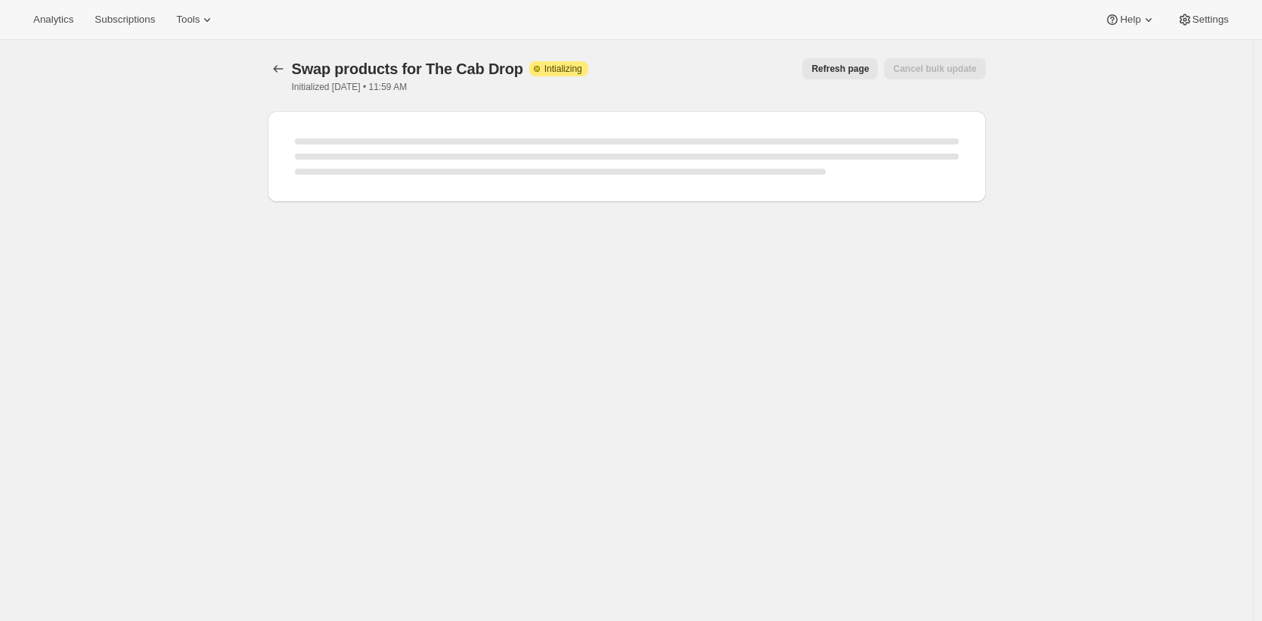
click at [714, 96] on div "Swap products for The Cab Drop. This page is ready Swap products for The Cab Dr…" at bounding box center [627, 75] width 718 height 71
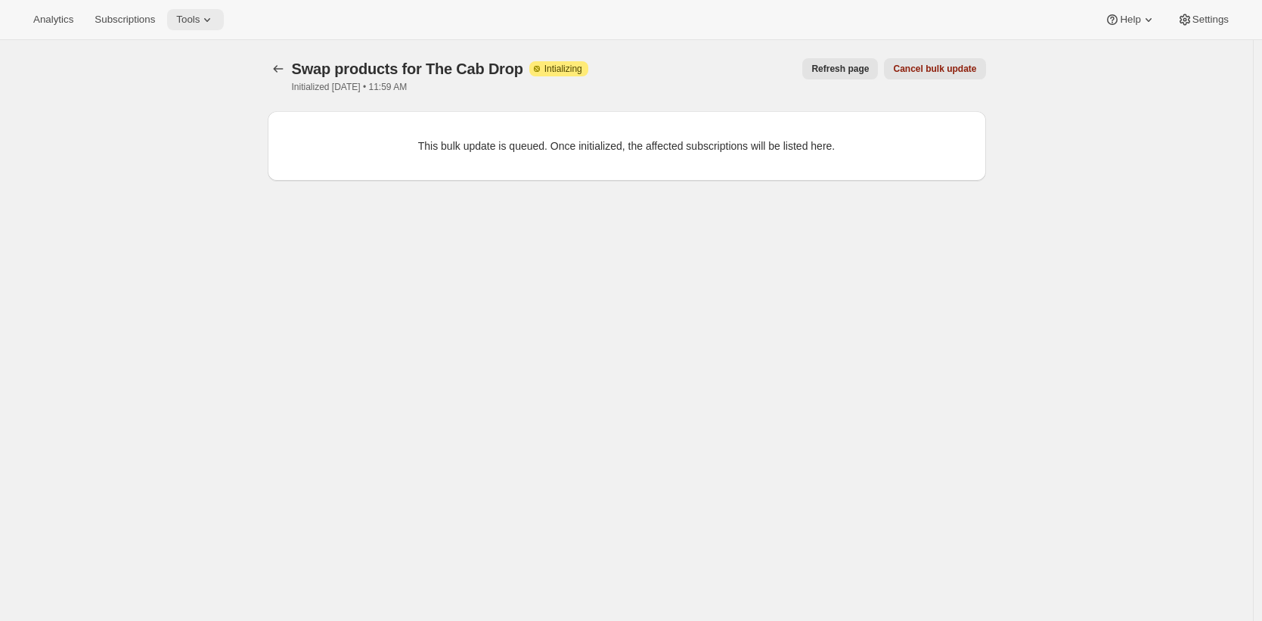
click at [198, 11] on button "Tools" at bounding box center [195, 19] width 57 height 21
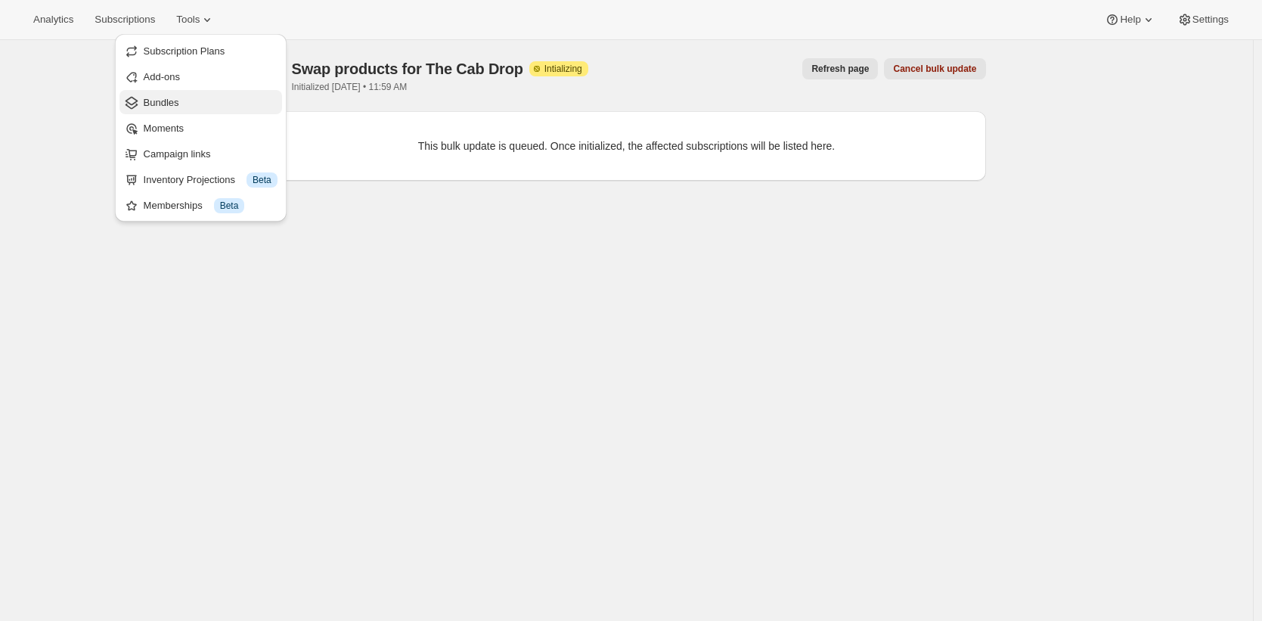
click at [211, 104] on span "Bundles" at bounding box center [211, 102] width 134 height 15
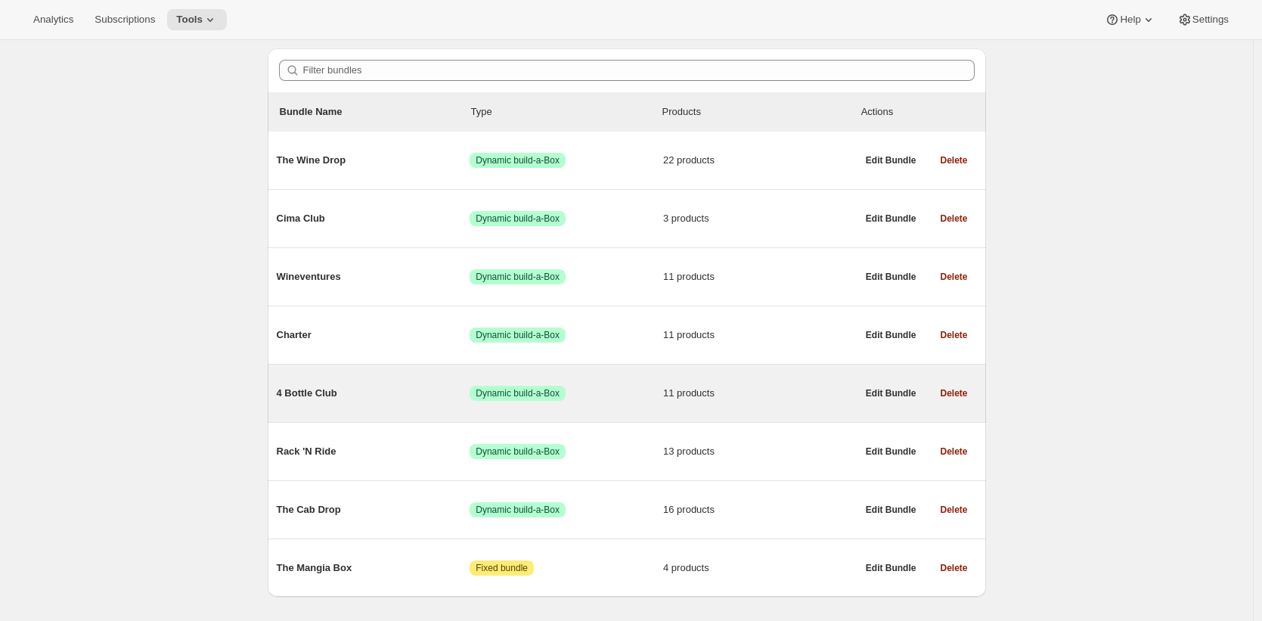
scroll to position [129, 0]
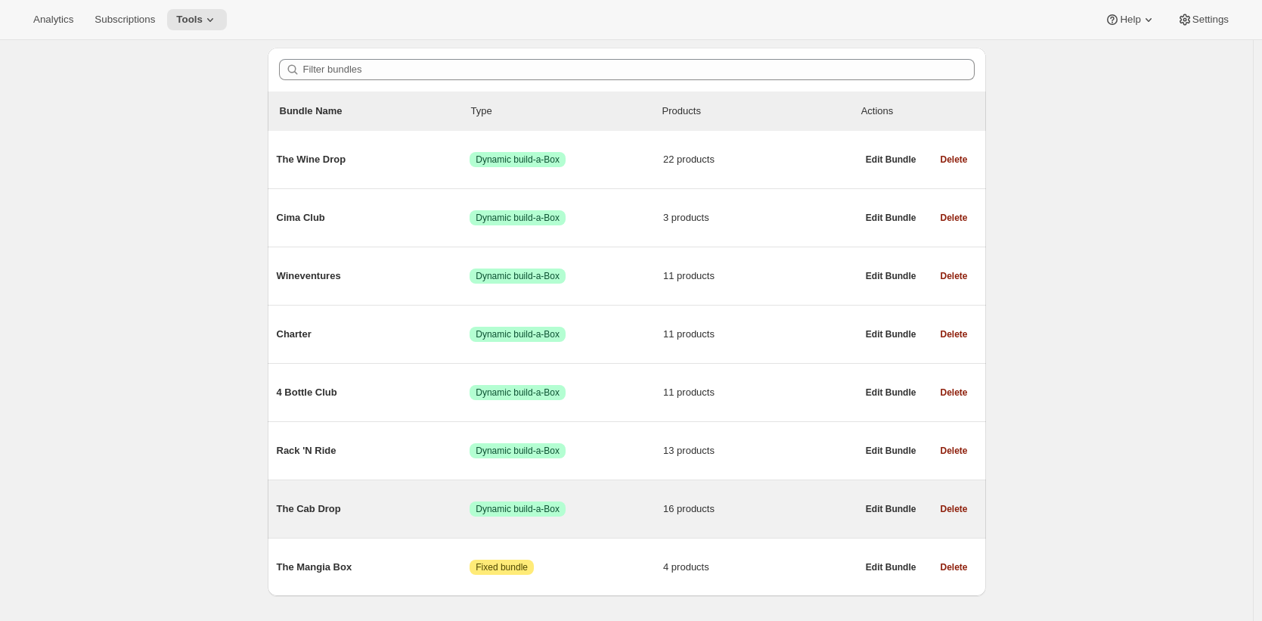
click at [426, 508] on span "The Cab Drop" at bounding box center [374, 508] width 194 height 15
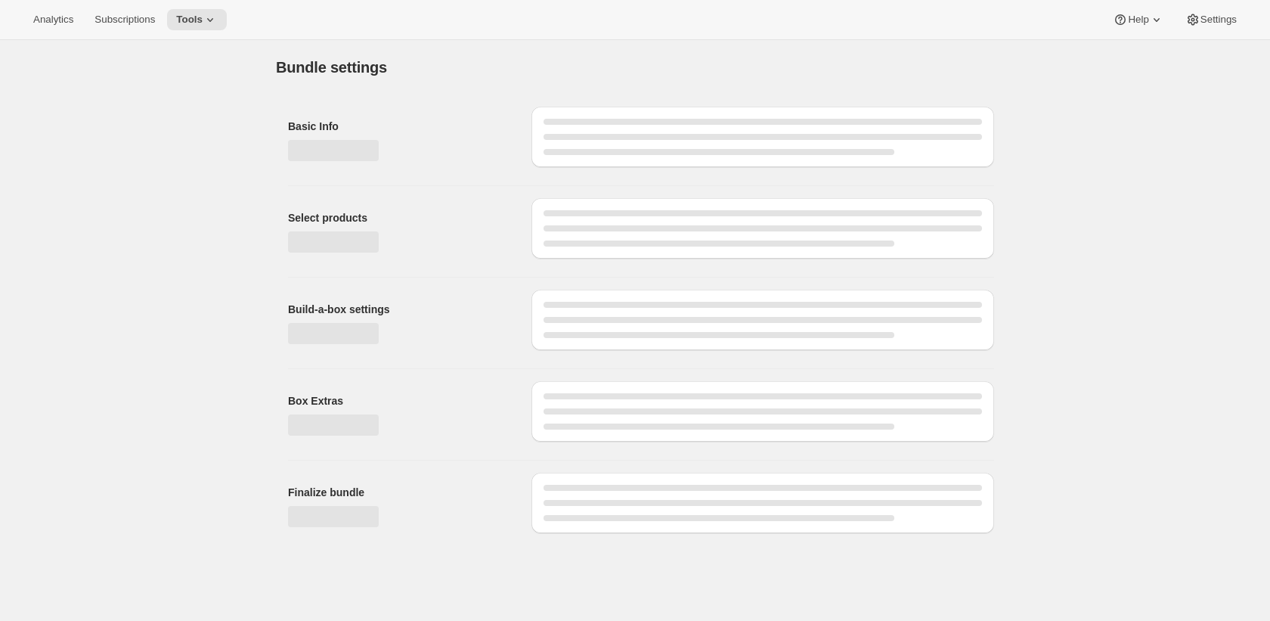
type input "The Cab Drop"
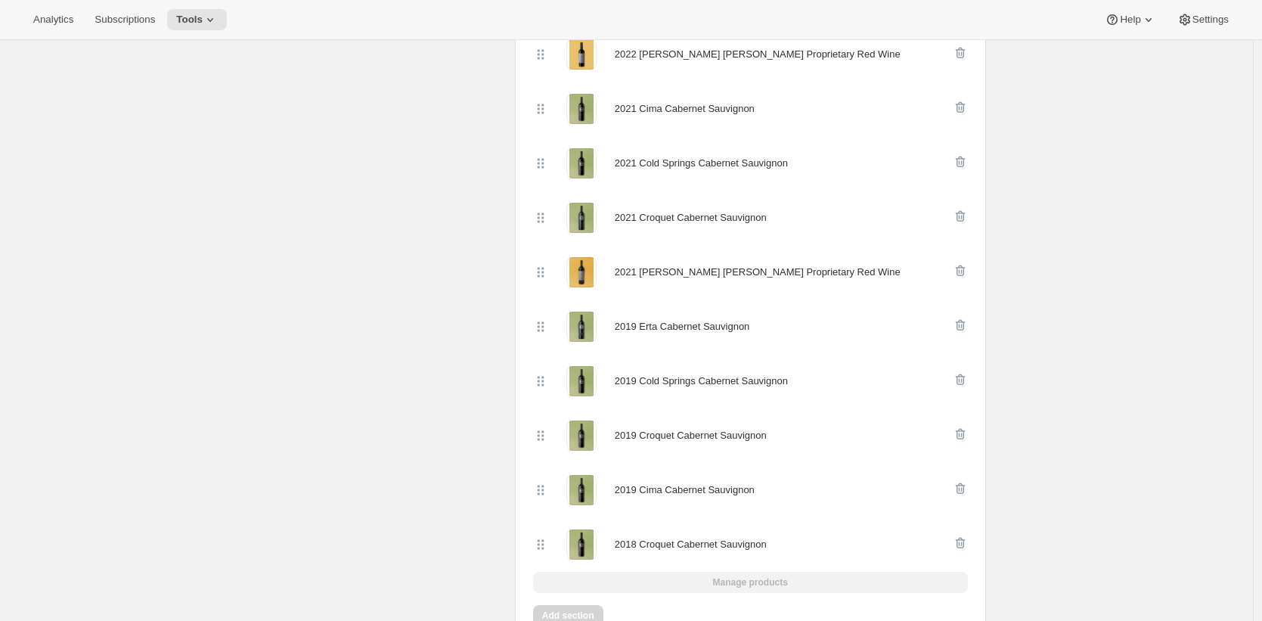
scroll to position [598, 0]
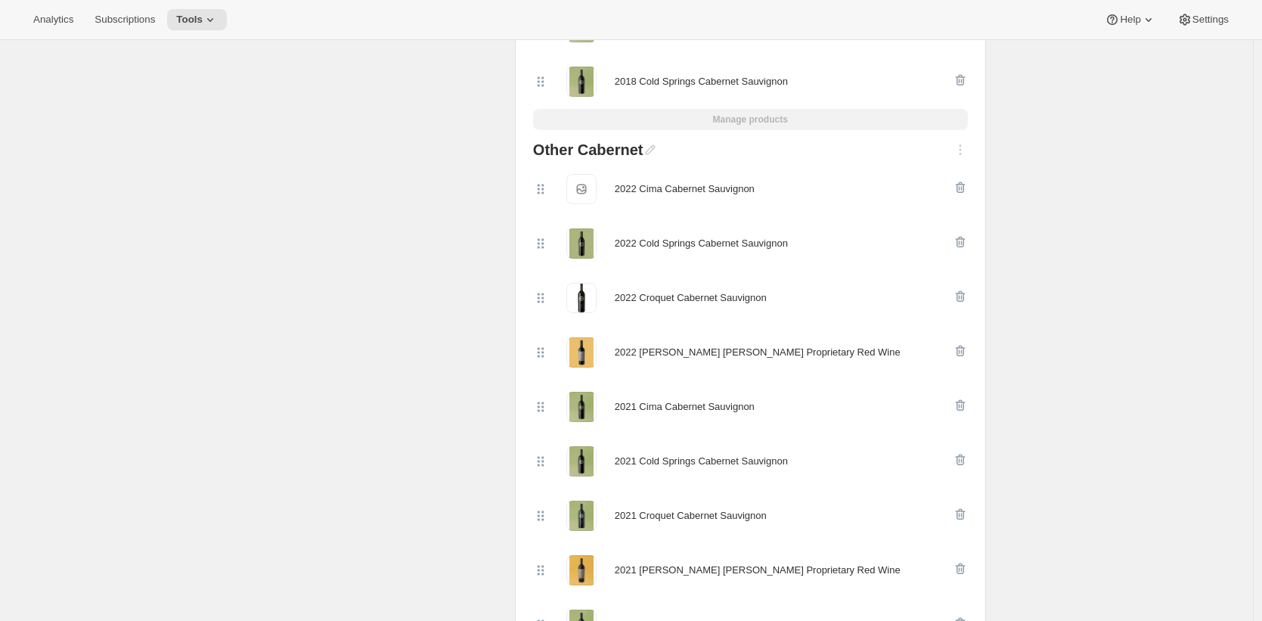
click at [736, 188] on div "2022 Cima Cabernet Sauvignon" at bounding box center [685, 188] width 140 height 15
drag, startPoint x: 736, startPoint y: 188, endPoint x: 633, endPoint y: 188, distance: 103.6
click at [633, 188] on div "2022 Cima Cabernet Sauvignon" at bounding box center [685, 188] width 140 height 15
copy div "2022 Cima Cabernet Sauvignon"
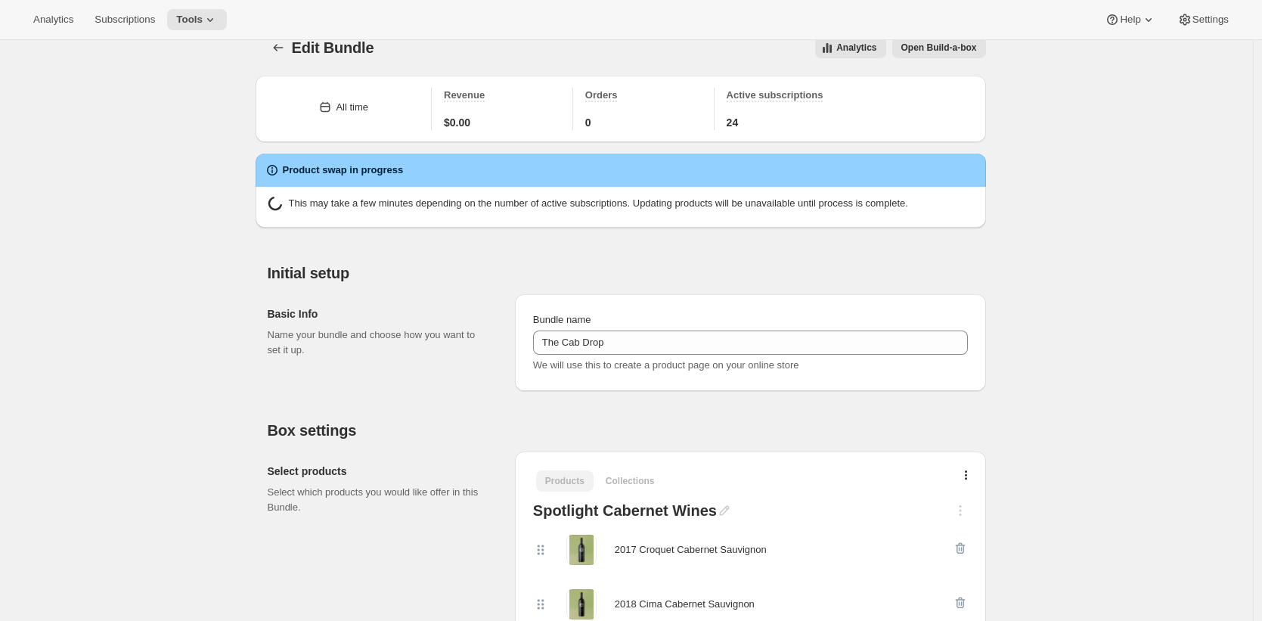
scroll to position [0, 0]
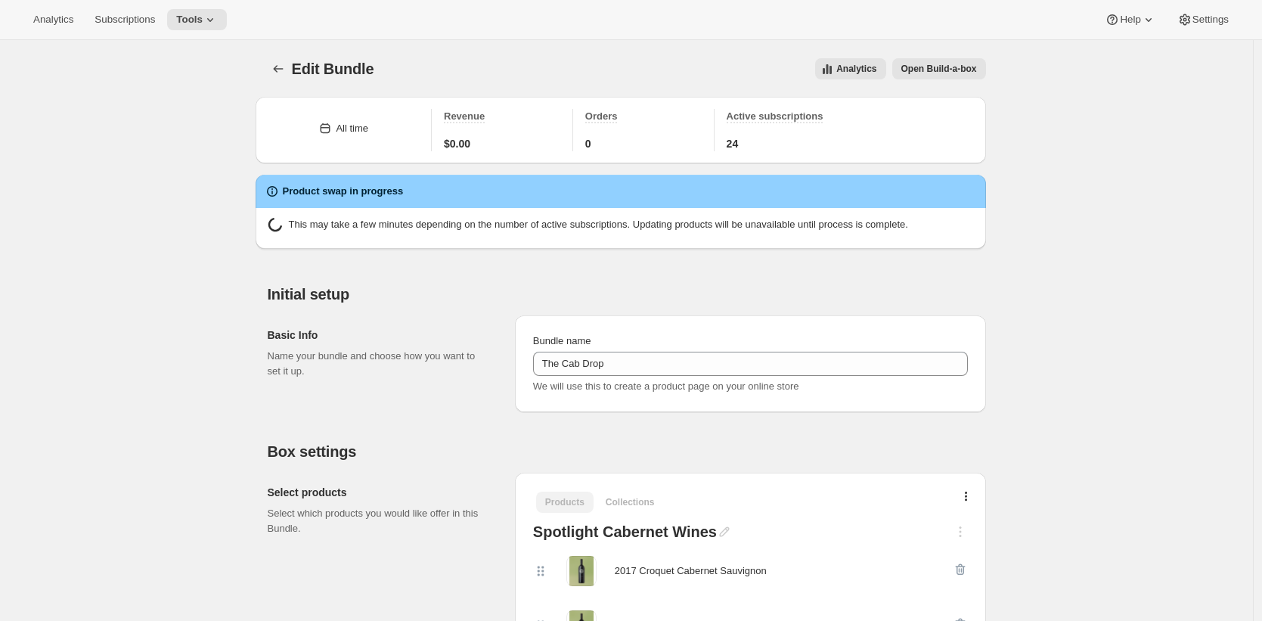
click at [986, 279] on div "Initial setup Basic Info Name your bundle and choose how you want to set it up.…" at bounding box center [620, 336] width 730 height 151
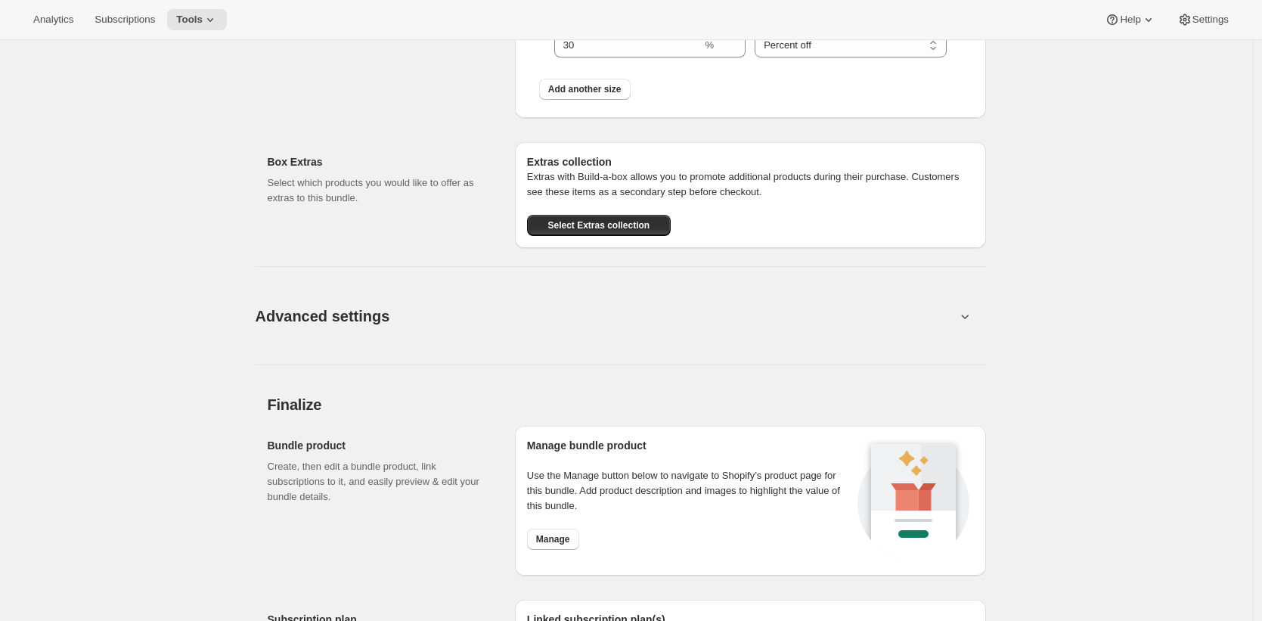
scroll to position [2110, 0]
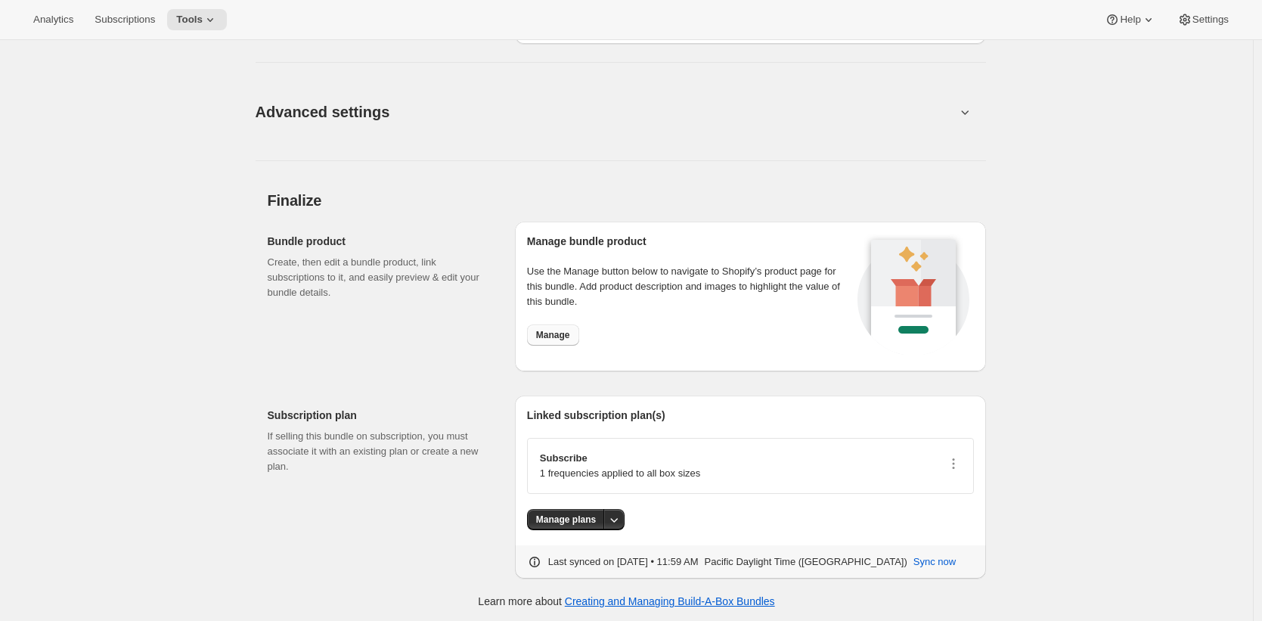
click at [579, 328] on button "Manage" at bounding box center [553, 334] width 52 height 21
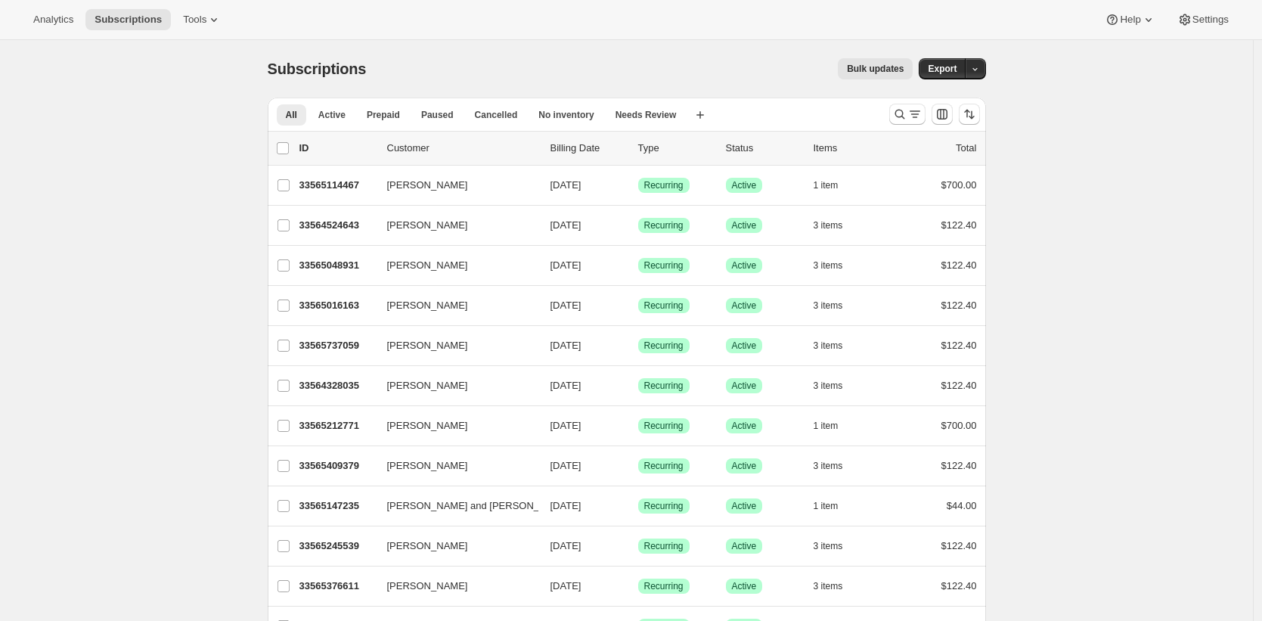
click at [880, 70] on span "Bulk updates" at bounding box center [875, 69] width 57 height 12
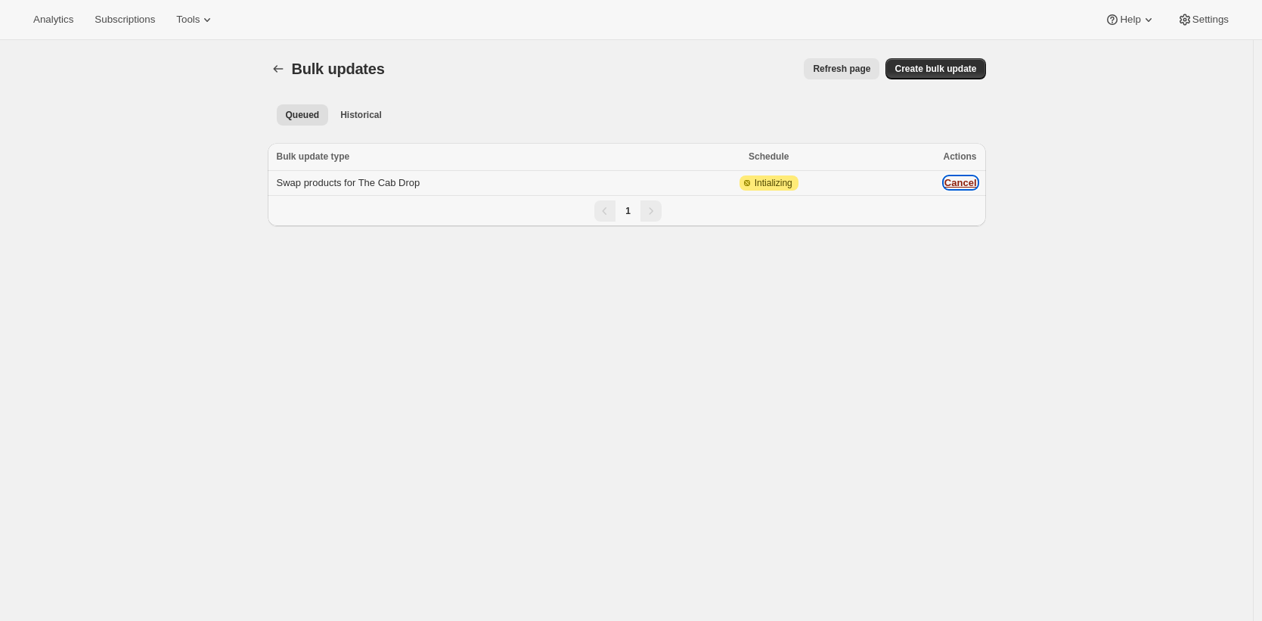
click at [962, 183] on button "Cancel" at bounding box center [960, 182] width 33 height 11
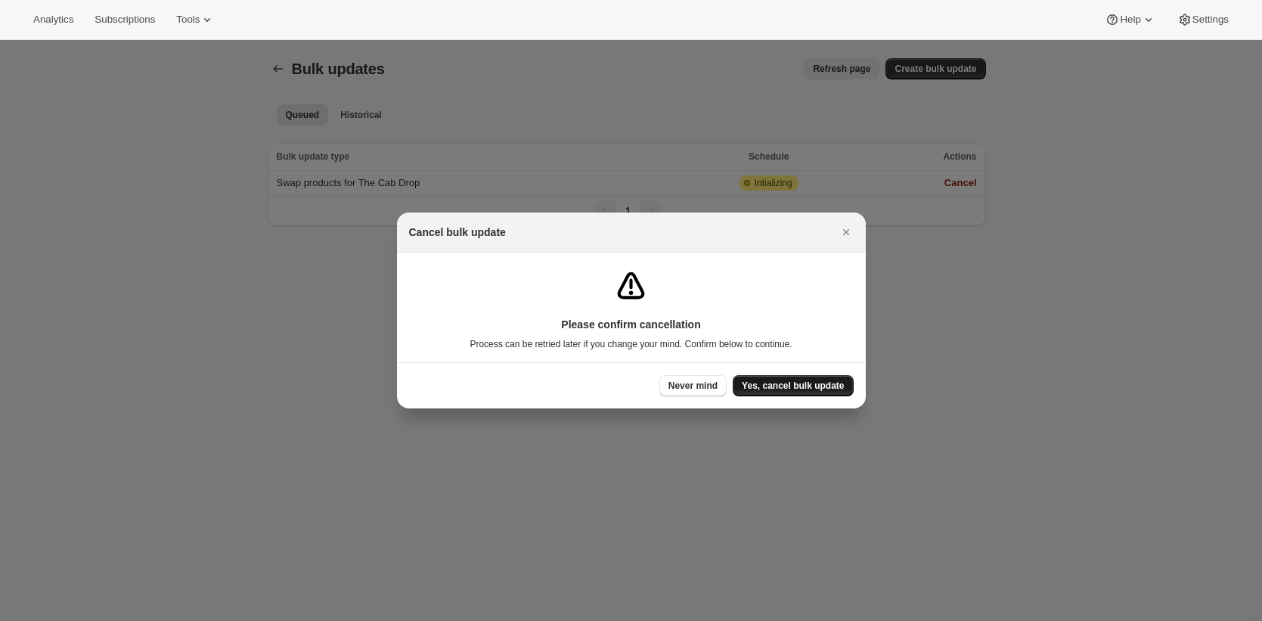
click at [810, 381] on span "Yes, cancel bulk update" at bounding box center [793, 385] width 102 height 12
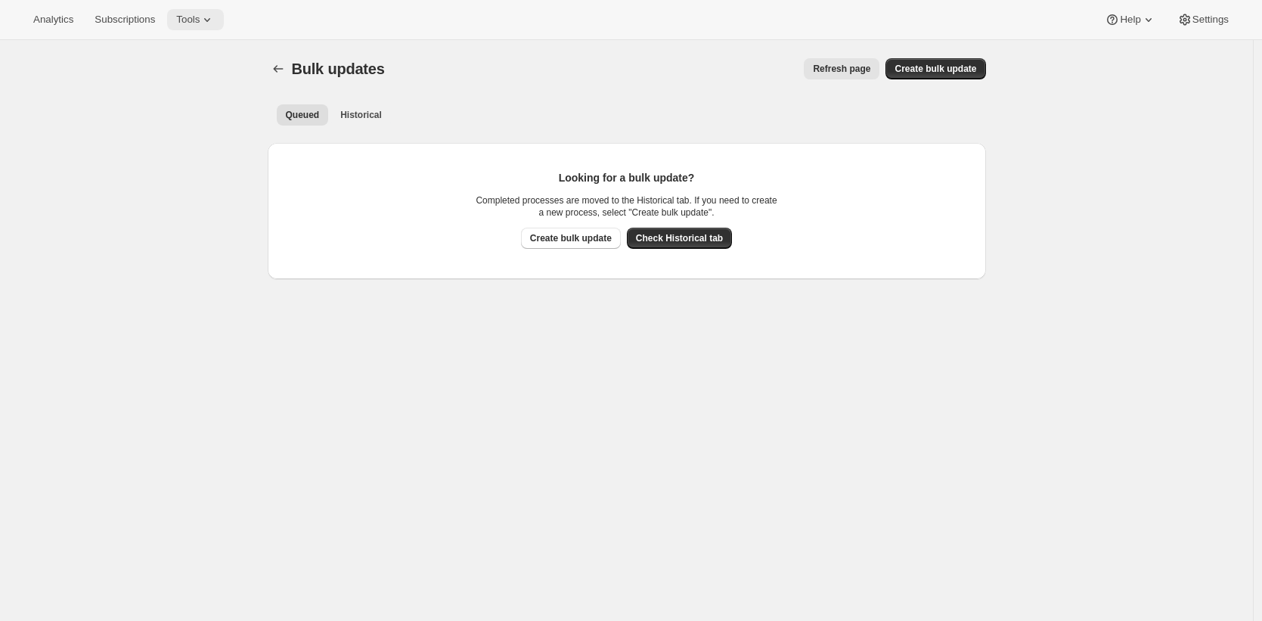
click at [213, 26] on icon at bounding box center [207, 19] width 15 height 15
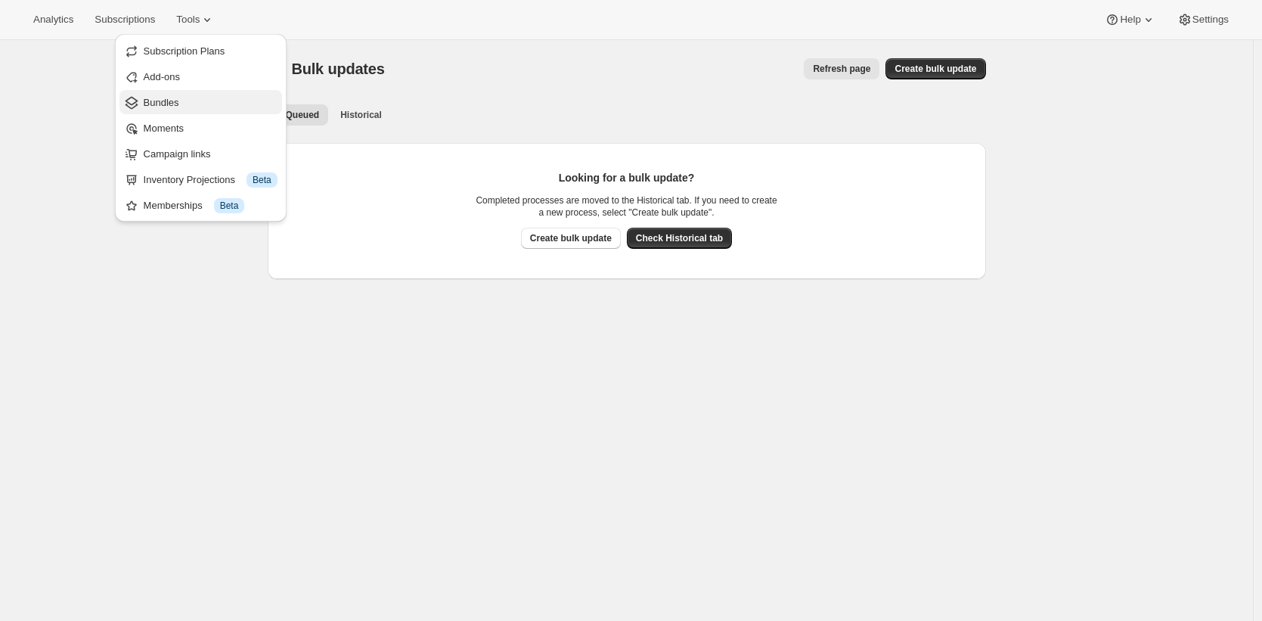
click at [201, 98] on span "Bundles" at bounding box center [211, 102] width 134 height 15
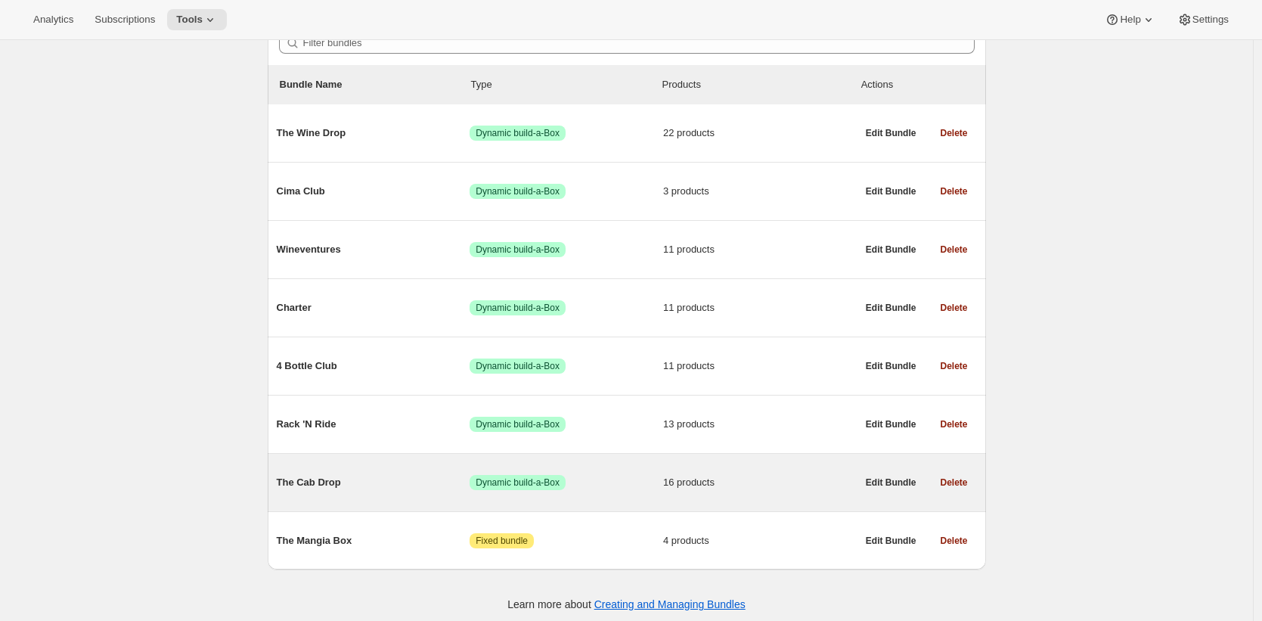
scroll to position [167, 0]
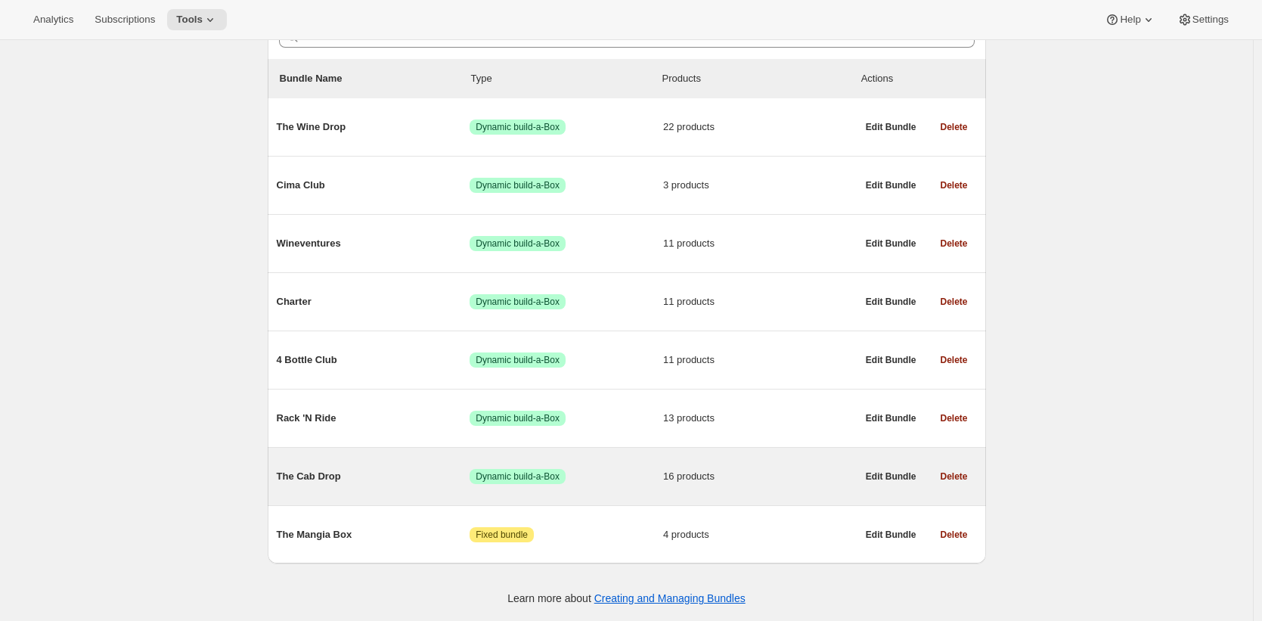
click at [447, 454] on div "The Cab Drop Success Dynamic build-a-Box 16 products Edit Bundle Delete" at bounding box center [627, 475] width 718 height 57
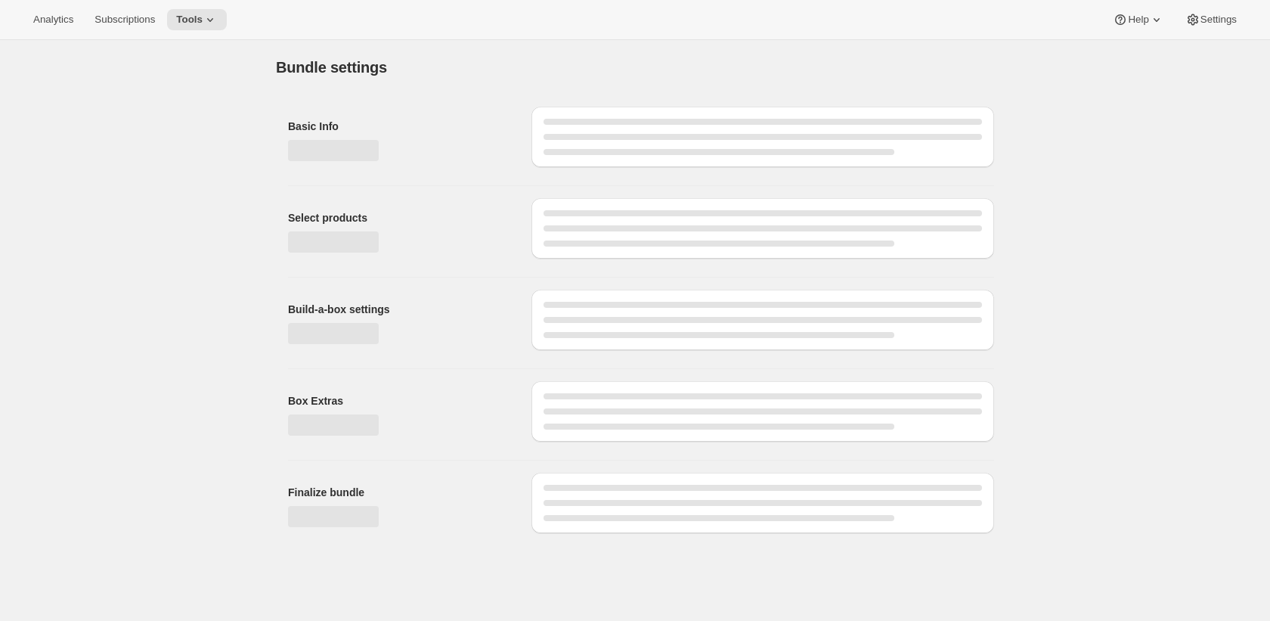
type input "The Cab Drop"
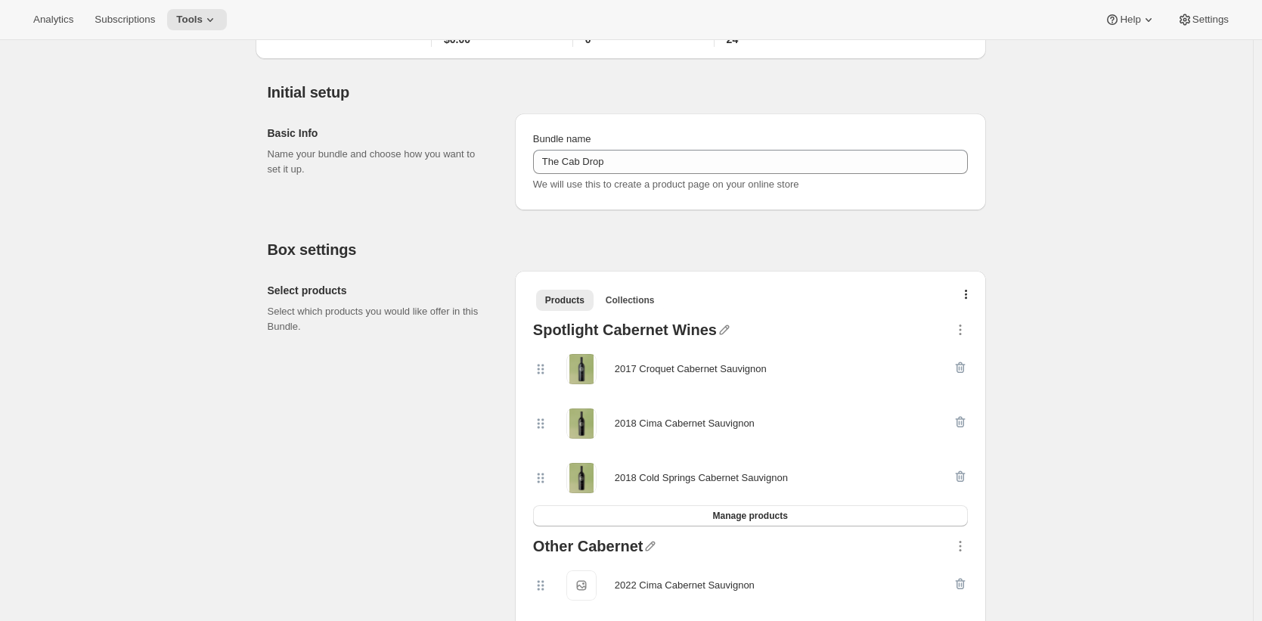
scroll to position [110, 0]
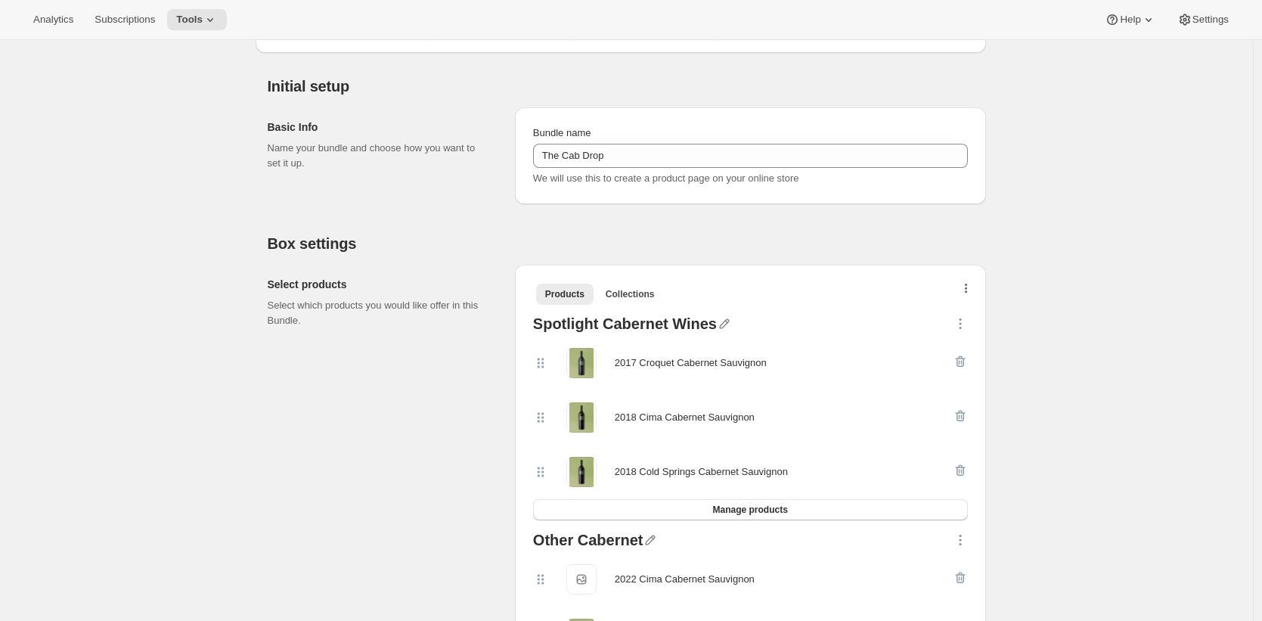
click at [974, 284] on div at bounding box center [965, 292] width 15 height 16
click at [968, 290] on icon "button" at bounding box center [966, 289] width 3 height 12
click at [1010, 318] on span "Bulk Autoswap for existing subscribers" at bounding box center [964, 319] width 168 height 11
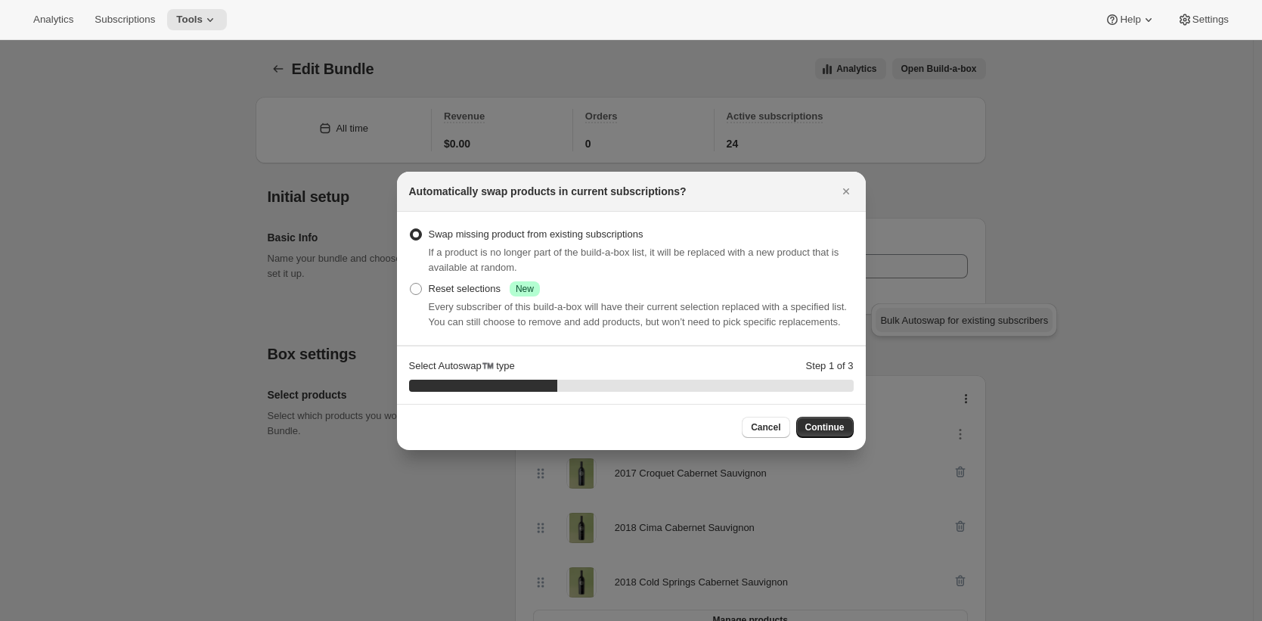
scroll to position [0, 0]
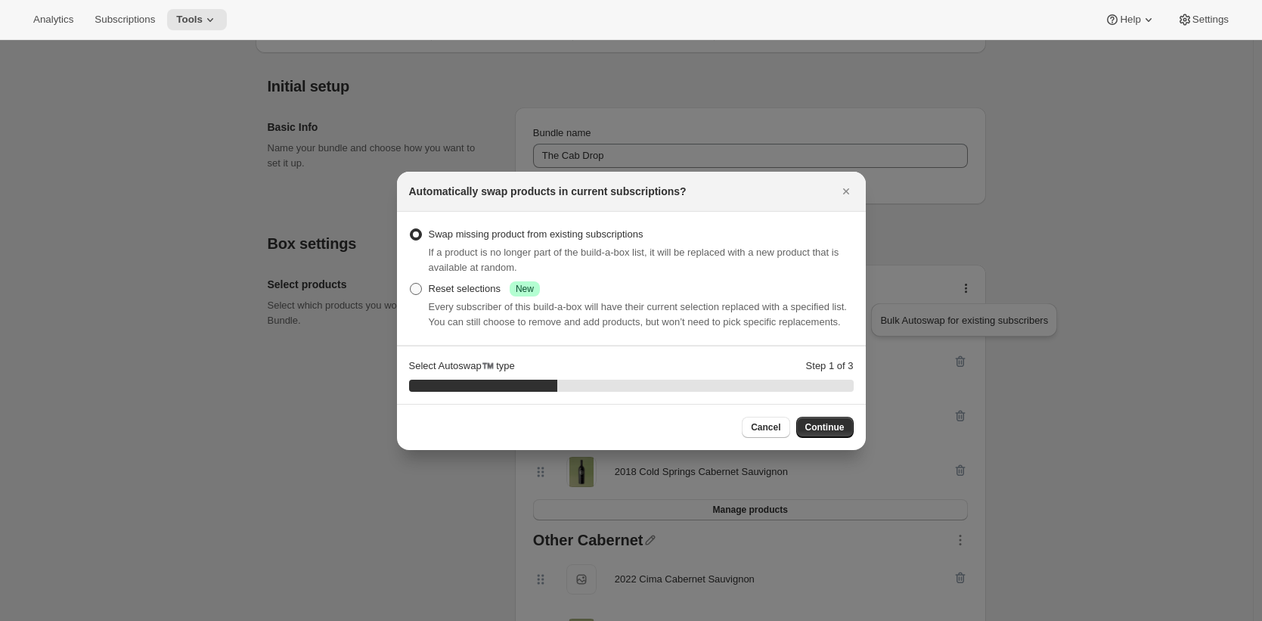
click at [432, 281] on div "Reset selections Success New" at bounding box center [484, 288] width 111 height 15
click at [410, 283] on input "Reset selections Success New" at bounding box center [410, 283] width 1 height 1
radio input "true"
click at [826, 433] on span "Continue" at bounding box center [824, 427] width 39 height 12
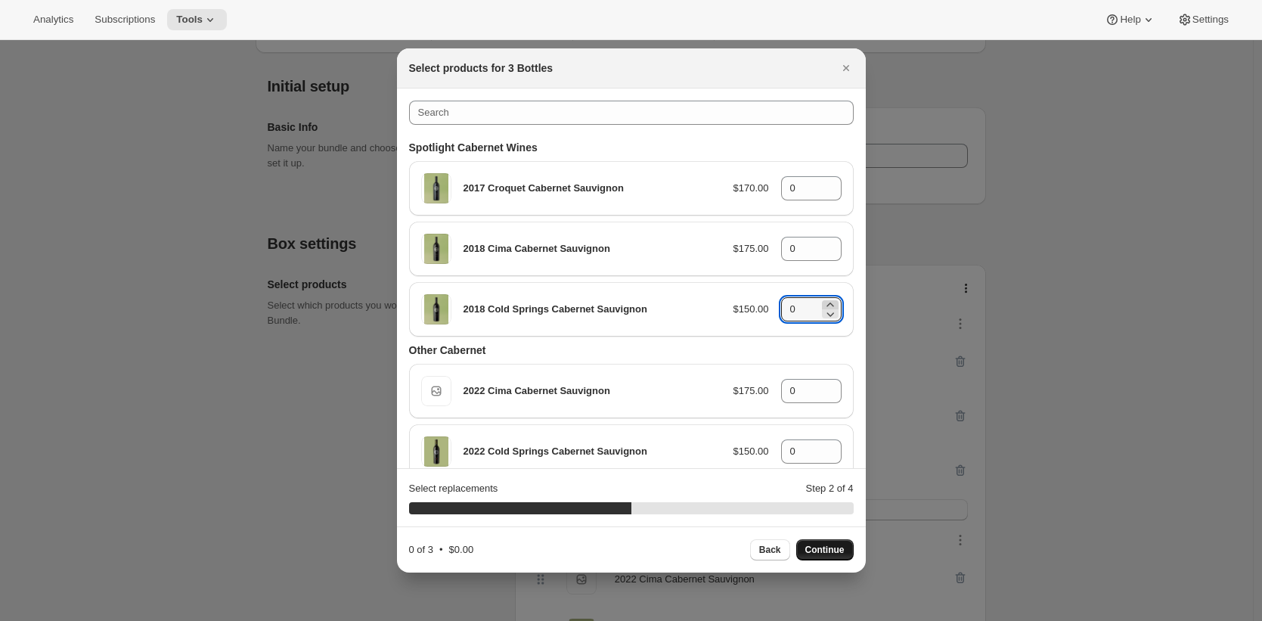
click at [826, 303] on icon ":rbi:" at bounding box center [829, 304] width 7 height 4
type input "1"
click at [826, 243] on icon ":rbi:" at bounding box center [829, 244] width 7 height 4
type input "1"
click at [822, 181] on icon ":rbi:" at bounding box center [829, 183] width 15 height 15
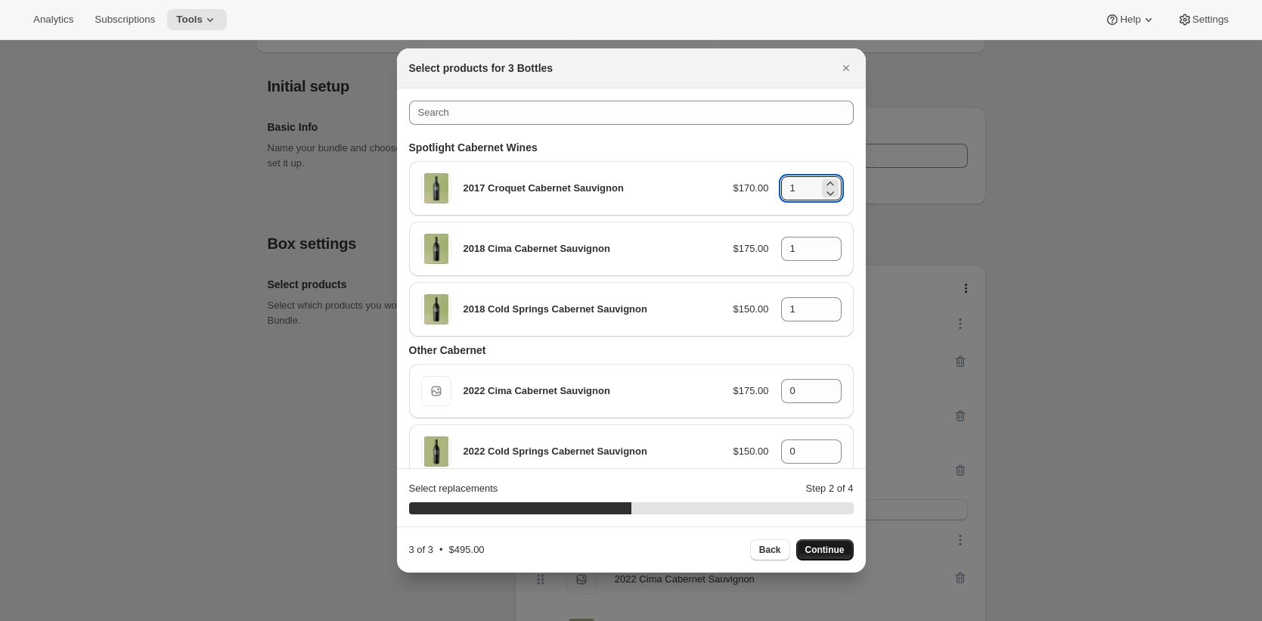
click at [831, 547] on span "Continue" at bounding box center [824, 549] width 39 height 12
type input "0"
click at [822, 181] on icon ":rbi:" at bounding box center [829, 183] width 15 height 15
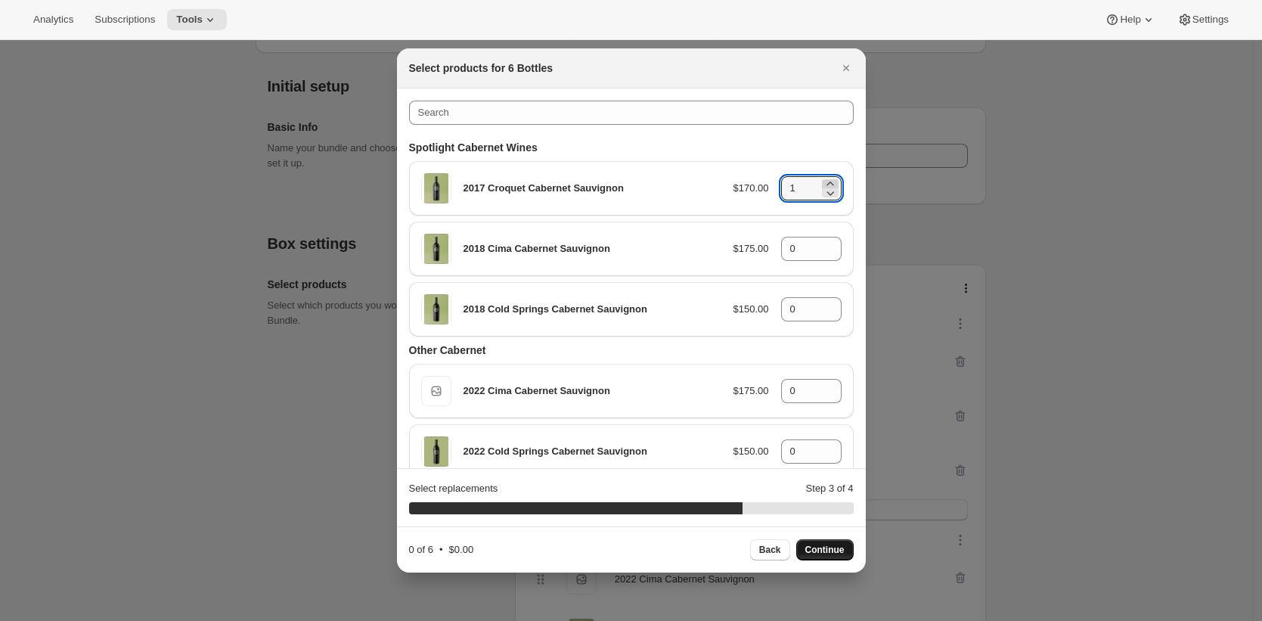
click at [822, 181] on icon ":rbi:" at bounding box center [829, 183] width 15 height 15
type input "2"
click at [824, 243] on icon ":rbi:" at bounding box center [829, 244] width 15 height 15
type input "2"
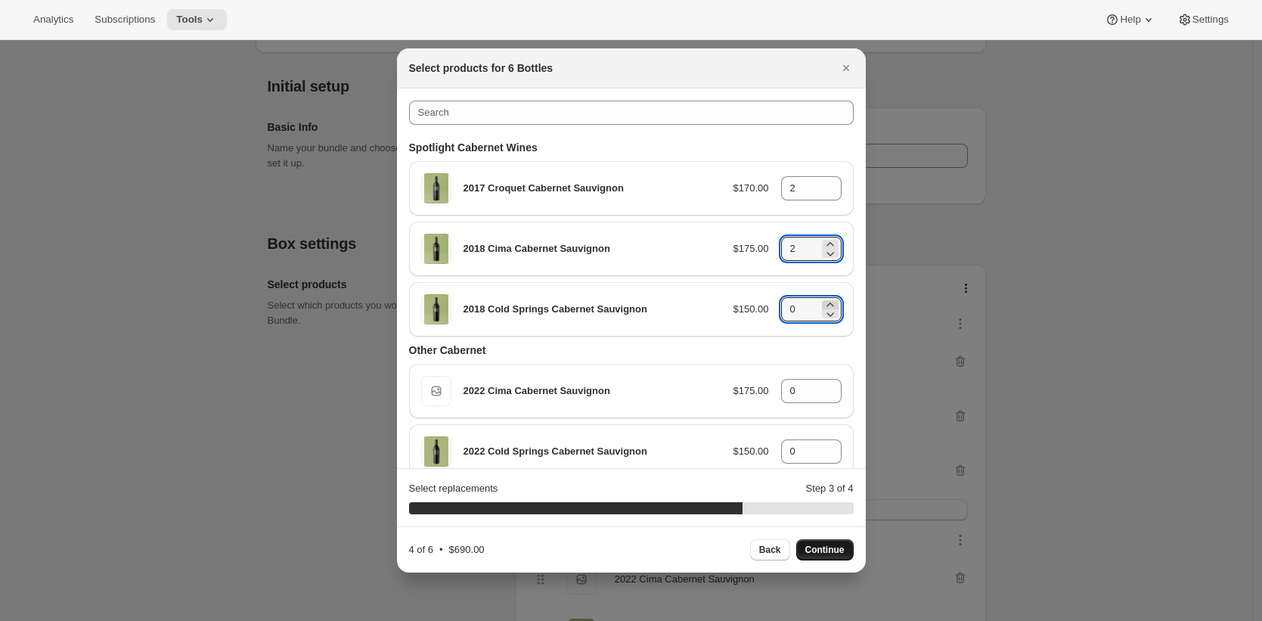
click at [827, 302] on icon ":rbi:" at bounding box center [829, 304] width 15 height 15
click at [827, 304] on icon ":rbi:" at bounding box center [829, 304] width 15 height 15
type input "2"
click at [835, 549] on span "Continue" at bounding box center [824, 549] width 39 height 12
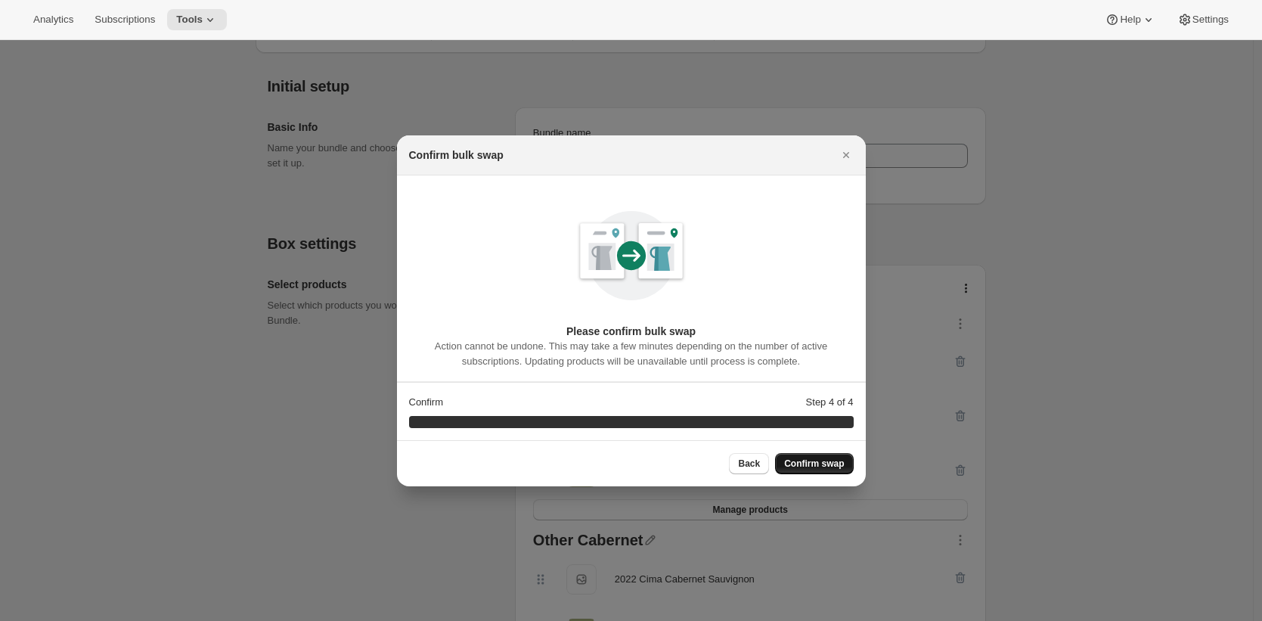
click at [804, 463] on span "Confirm swap" at bounding box center [814, 463] width 60 height 12
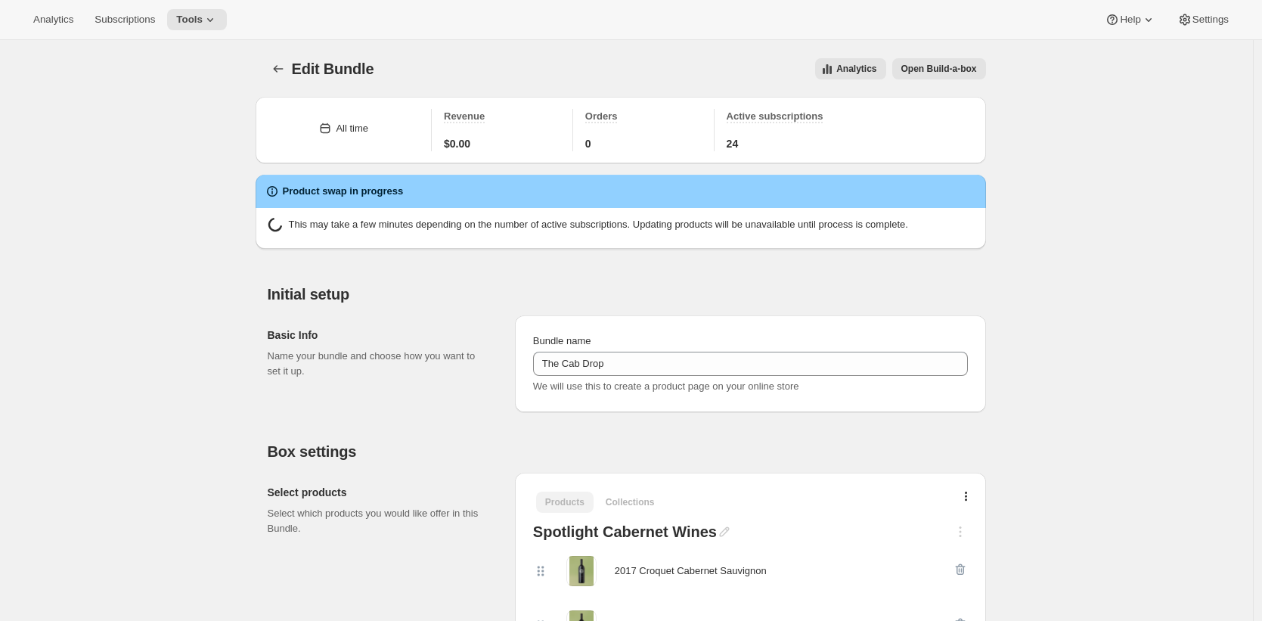
drag, startPoint x: 287, startPoint y: 198, endPoint x: 289, endPoint y: 174, distance: 24.2
click at [286, 197] on h2 "Product swap in progress" at bounding box center [343, 191] width 121 height 15
click at [121, 21] on span "Subscriptions" at bounding box center [124, 20] width 60 height 12
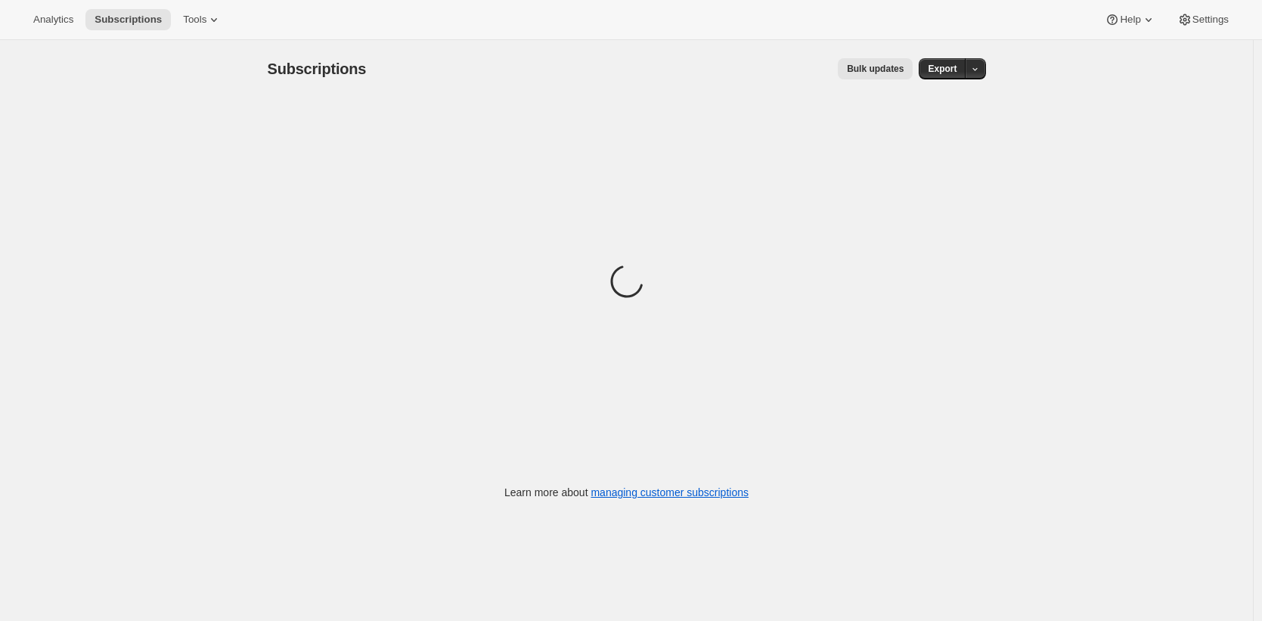
click at [899, 69] on span "Bulk updates" at bounding box center [875, 69] width 57 height 12
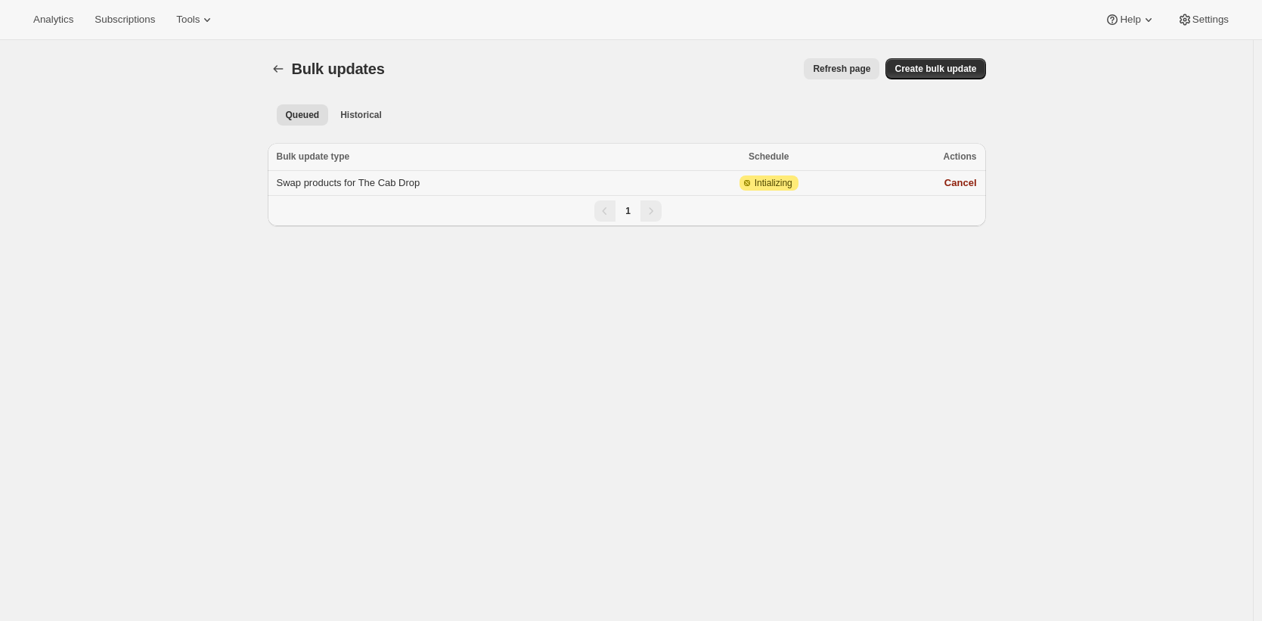
click at [407, 174] on td "Swap products for The Cab Drop" at bounding box center [474, 183] width 412 height 25
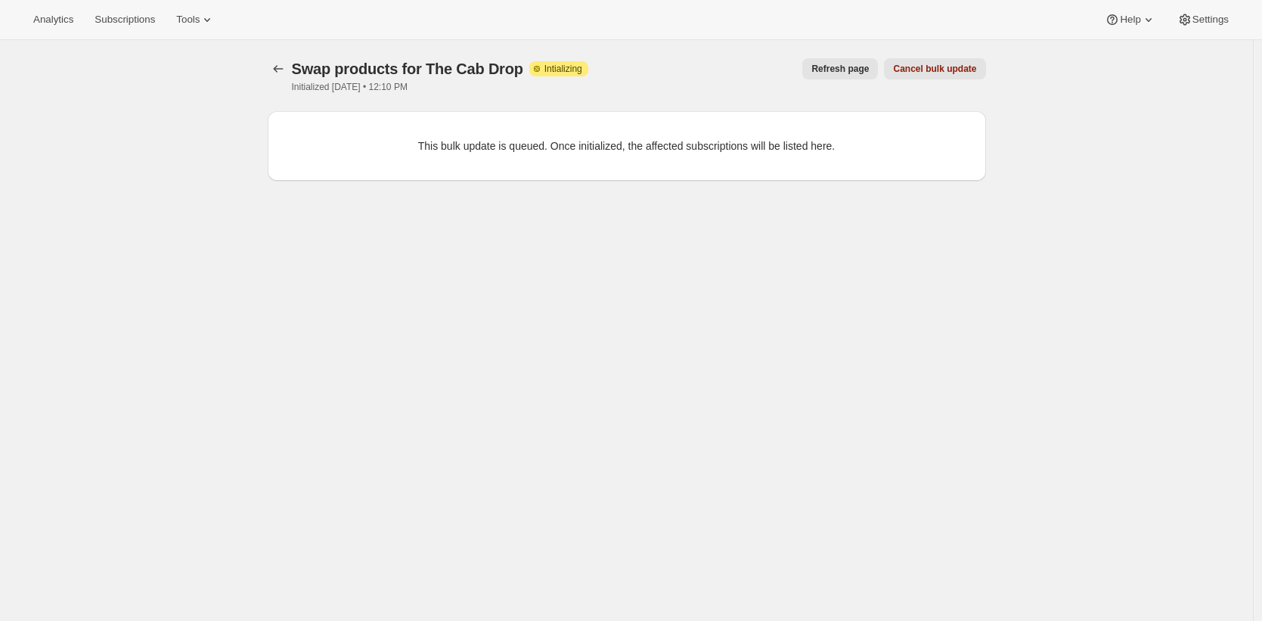
click at [796, 73] on div "Refresh page Cancel bulk update" at bounding box center [793, 68] width 386 height 21
click at [821, 67] on span "Refresh page" at bounding box center [839, 69] width 57 height 12
click at [289, 67] on button "button" at bounding box center [278, 68] width 21 height 21
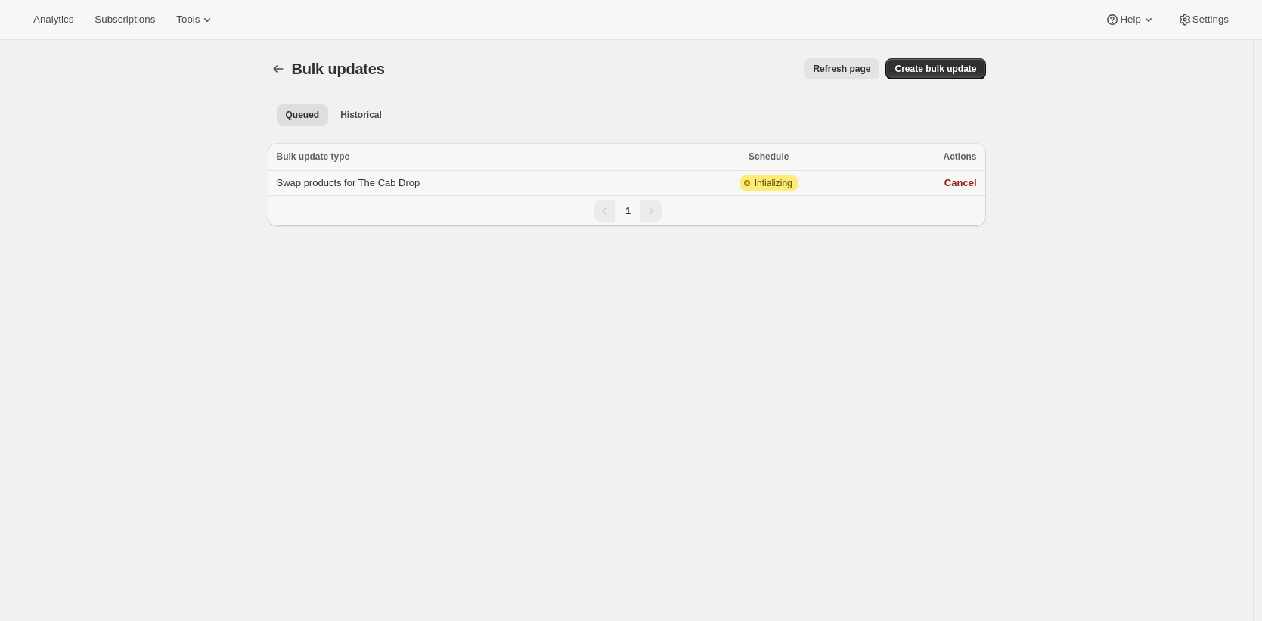
click at [841, 178] on td "Attention Partially complete Intializing" at bounding box center [769, 183] width 178 height 25
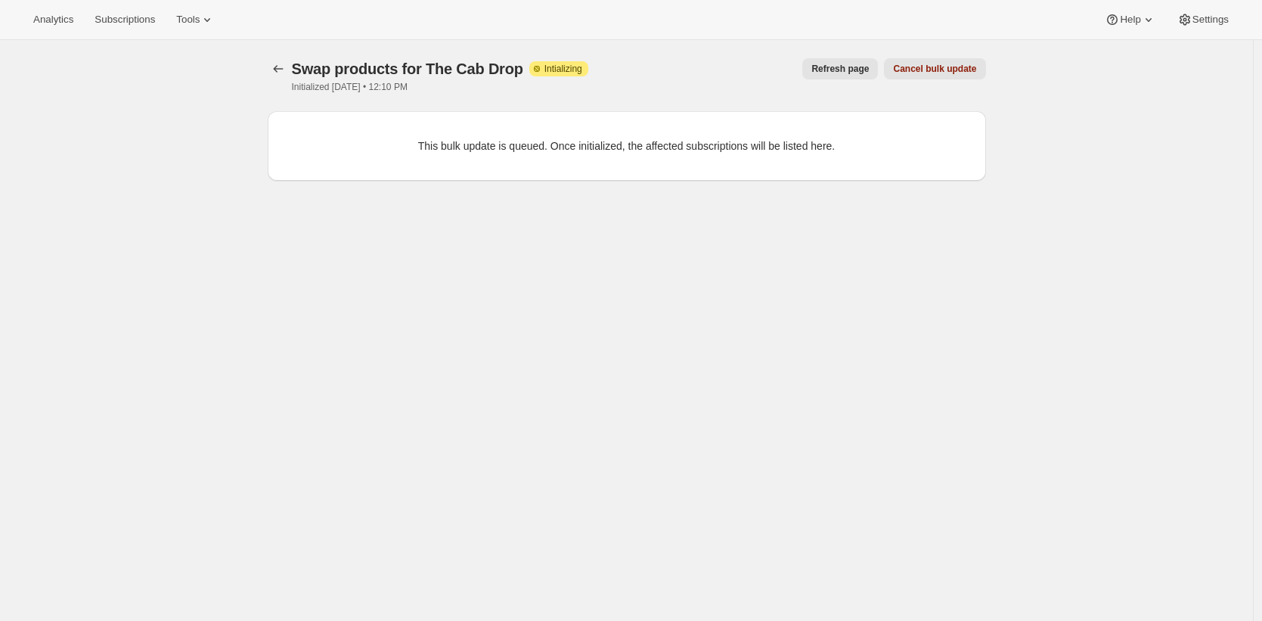
click at [701, 30] on div "Analytics Subscriptions Tools Help Settings" at bounding box center [631, 20] width 1262 height 40
click at [702, 64] on div "Refresh page Cancel bulk update" at bounding box center [793, 68] width 386 height 21
click at [863, 70] on span "Refresh page" at bounding box center [839, 69] width 57 height 12
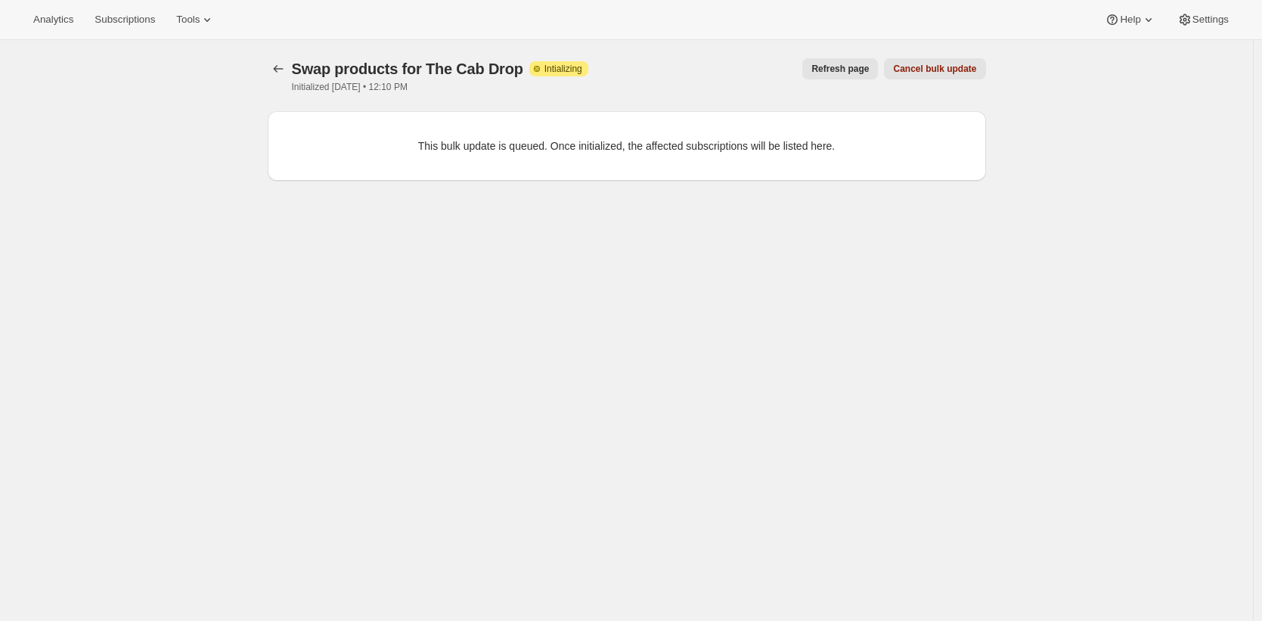
click at [863, 70] on span "Refresh page" at bounding box center [839, 69] width 57 height 12
click at [843, 69] on span "Refresh page" at bounding box center [839, 69] width 57 height 12
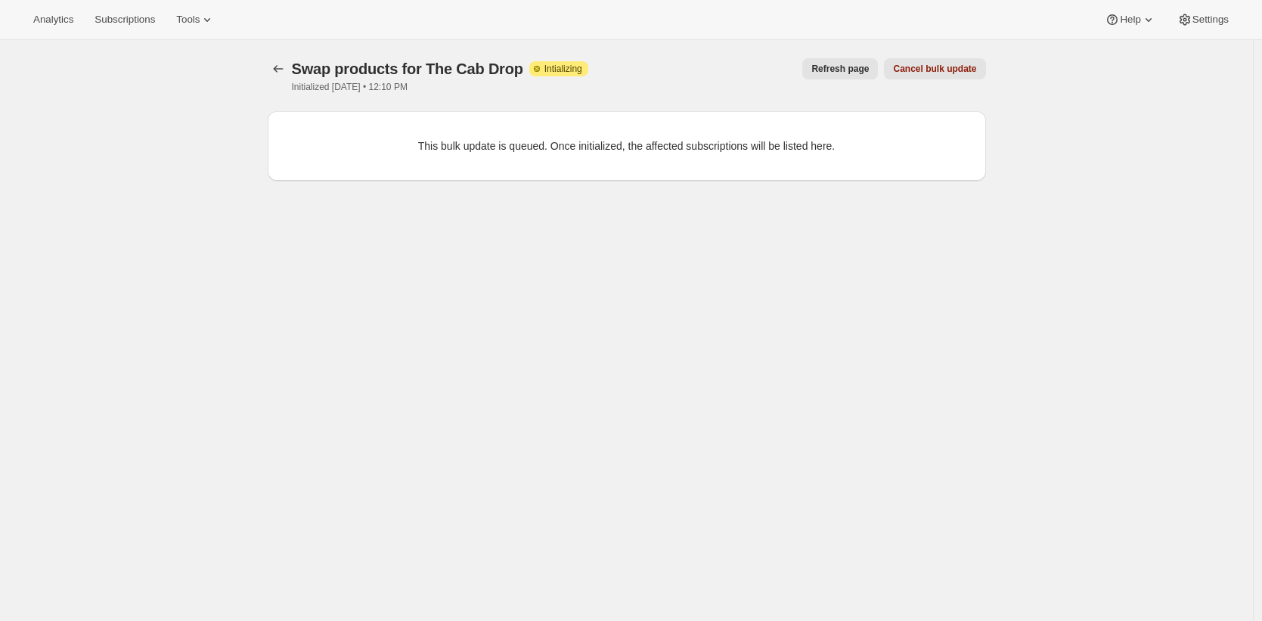
click at [843, 69] on span "Refresh page" at bounding box center [839, 69] width 57 height 12
click at [791, 191] on div "This bulk update is queued. Once initialized, the affected subscriptions will b…" at bounding box center [627, 155] width 718 height 88
click at [1138, 246] on div "Swap products for The Cab Drop. This page is ready Swap products for The Cab Dr…" at bounding box center [626, 350] width 1252 height 621
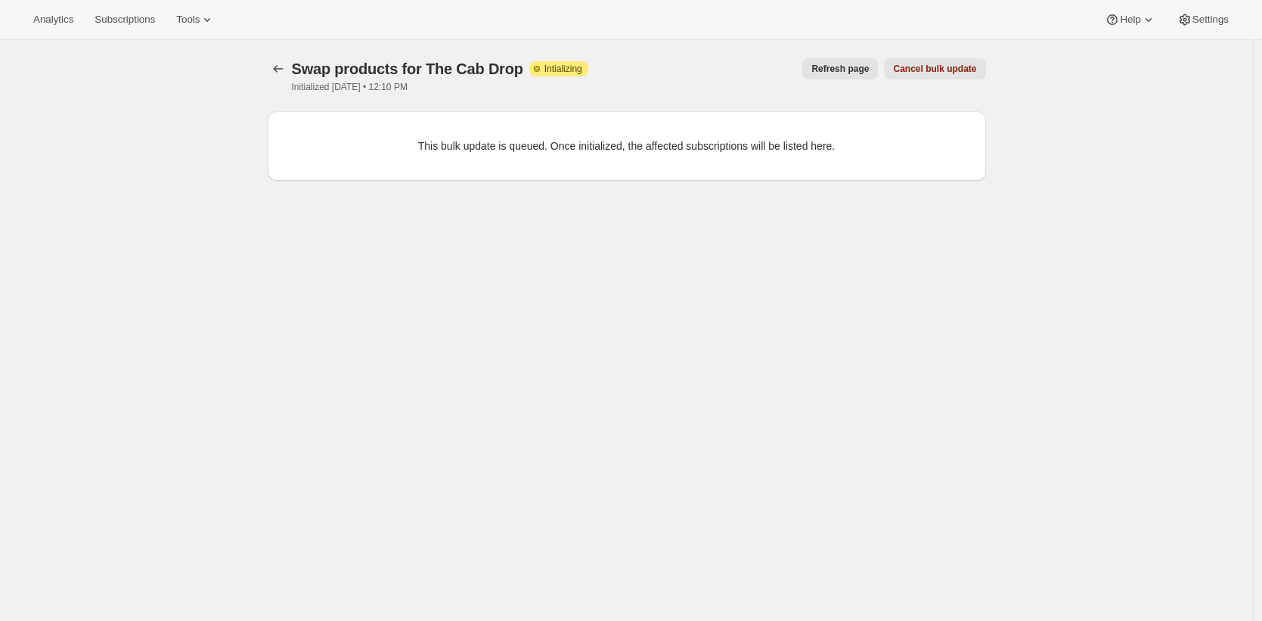
click at [1142, 226] on div "Swap products for The Cab Drop. This page is ready Swap products for The Cab Dr…" at bounding box center [626, 350] width 1252 height 621
click at [848, 69] on span "Refresh page" at bounding box center [839, 69] width 57 height 12
click at [139, 17] on span "Subscriptions" at bounding box center [124, 20] width 60 height 12
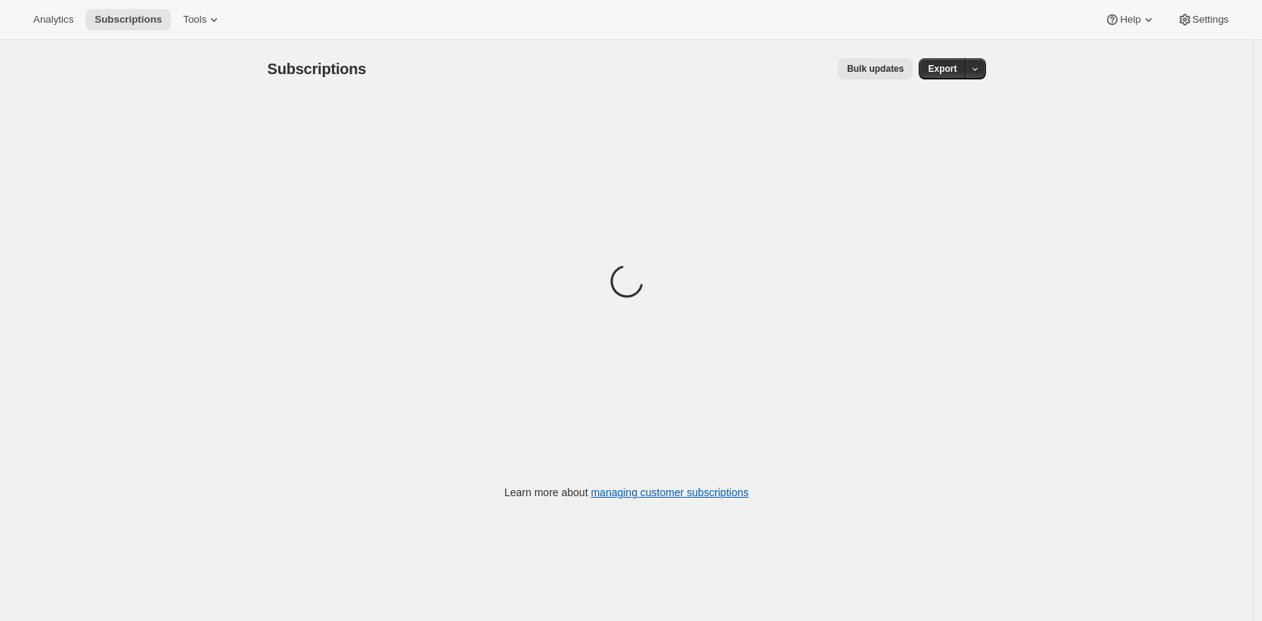
click at [896, 70] on span "Bulk updates" at bounding box center [875, 69] width 57 height 12
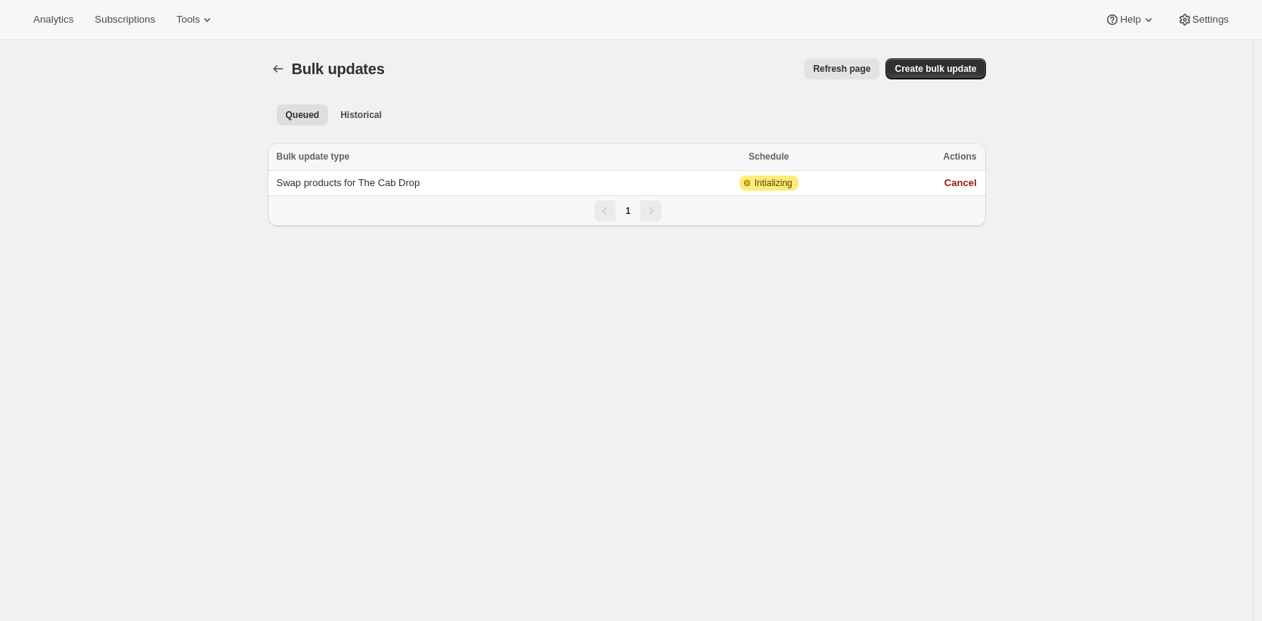
click at [1063, 147] on div "Bulk updates. This page is ready Bulk updates Refresh page More actions Refresh…" at bounding box center [626, 350] width 1252 height 621
click at [652, 199] on div "1" at bounding box center [627, 211] width 718 height 30
click at [655, 187] on td "Swap products for The Cab Drop" at bounding box center [474, 183] width 412 height 25
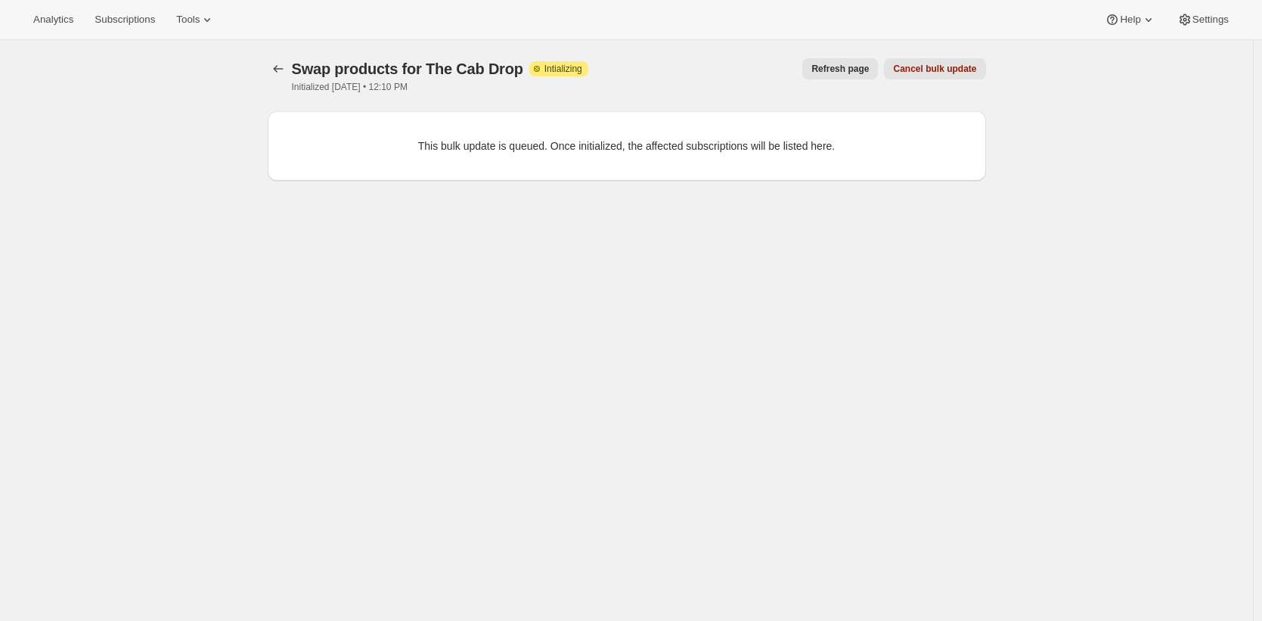
click at [259, 96] on div "Swap products for The Cab Drop. This page is ready Swap products for The Cab Dr…" at bounding box center [626, 119] width 754 height 159
click at [212, 21] on icon at bounding box center [207, 19] width 15 height 15
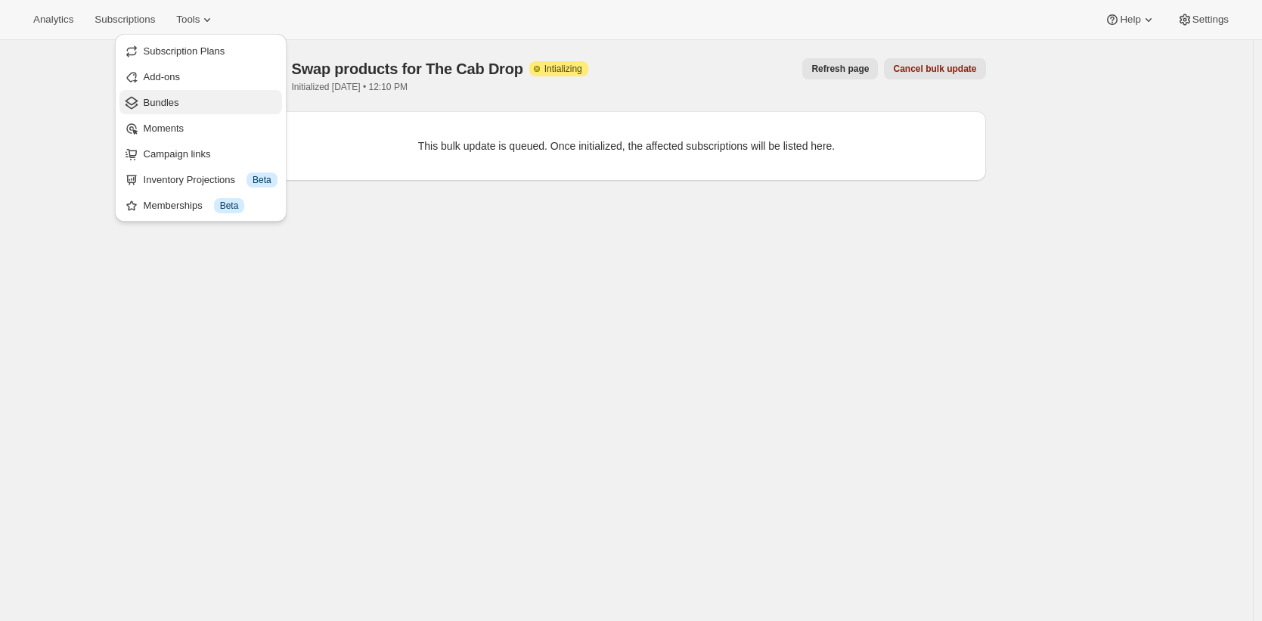
click at [204, 99] on span "Bundles" at bounding box center [211, 102] width 134 height 15
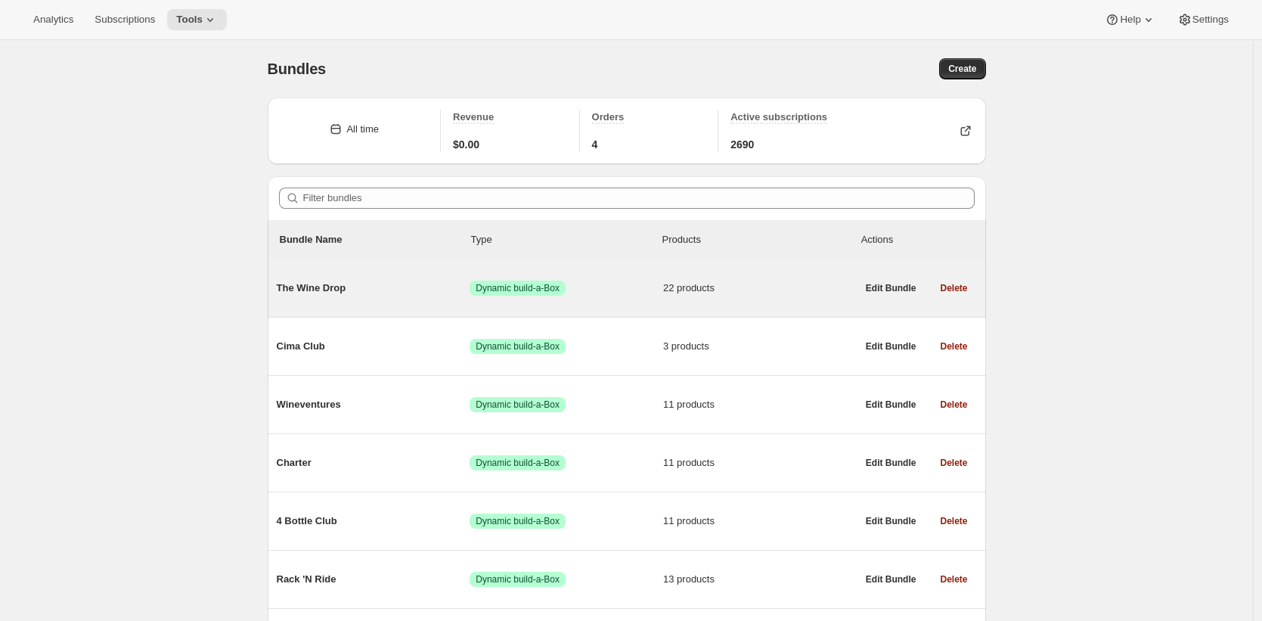
click at [437, 290] on span "The Wine Drop" at bounding box center [374, 287] width 194 height 15
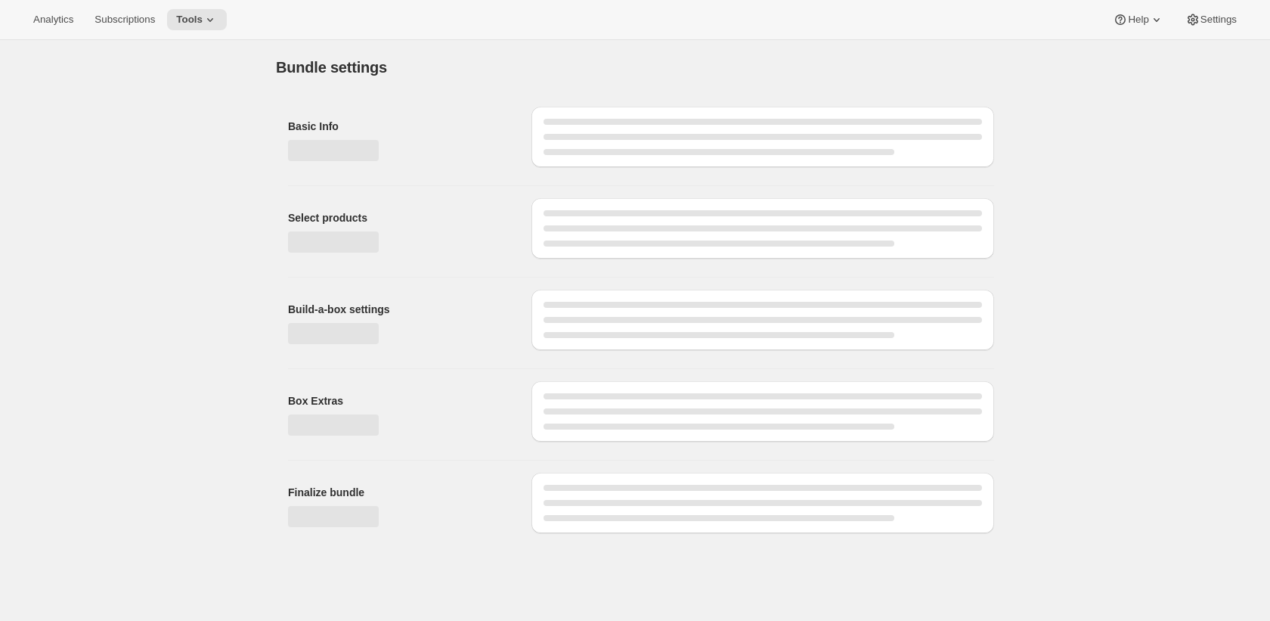
type input "The Wine Drop"
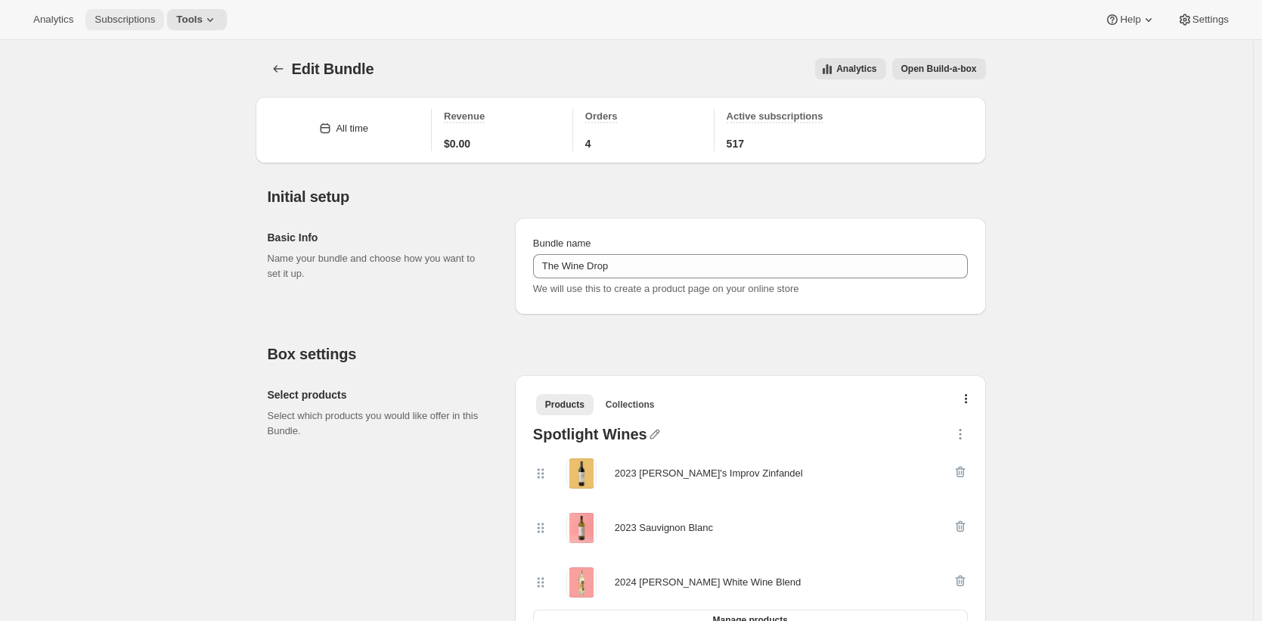
click at [144, 23] on span "Subscriptions" at bounding box center [124, 20] width 60 height 12
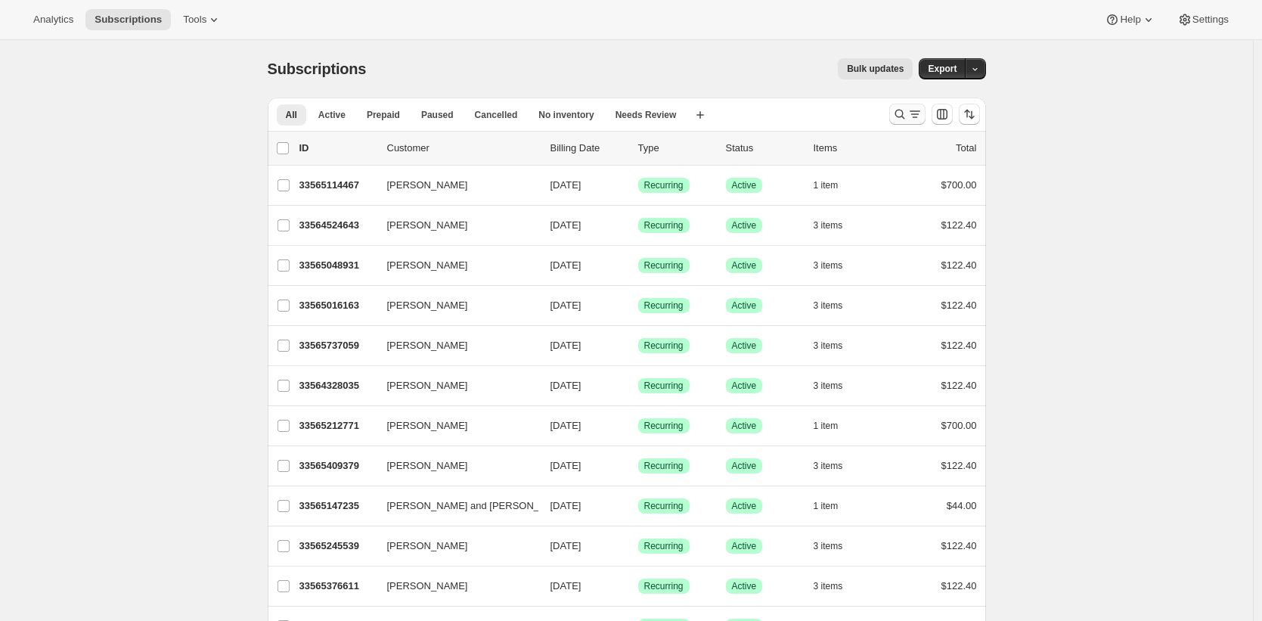
click at [910, 113] on icon "Search and filter results" at bounding box center [914, 114] width 15 height 15
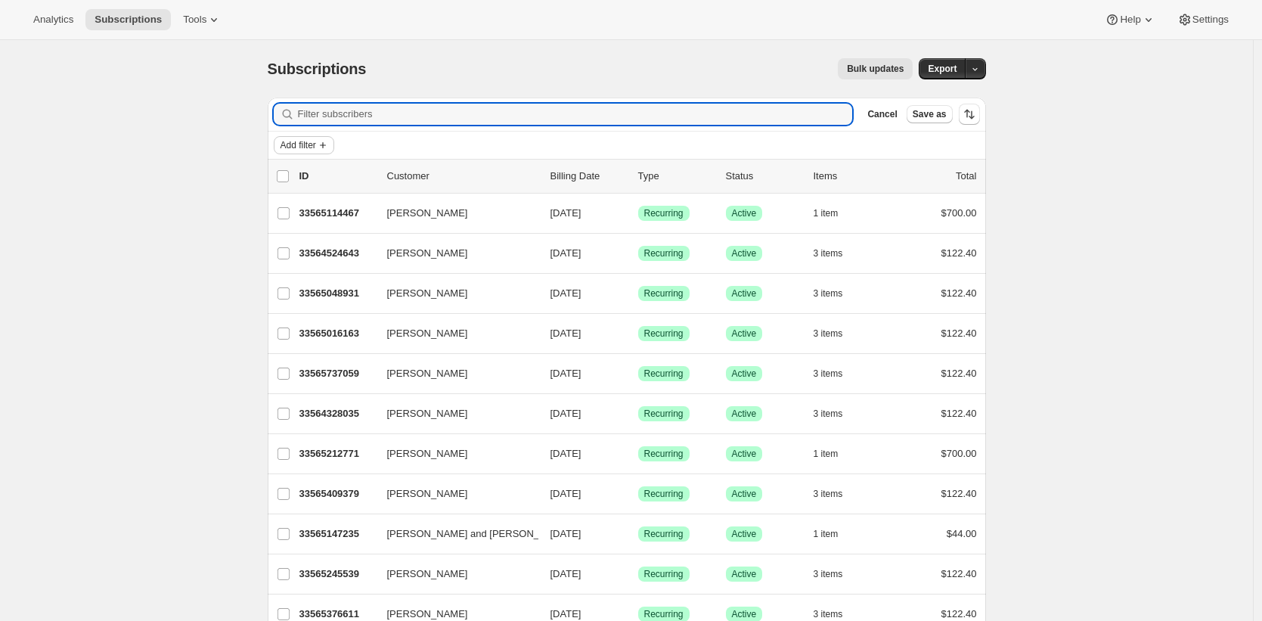
click at [311, 144] on span "Add filter" at bounding box center [298, 145] width 36 height 12
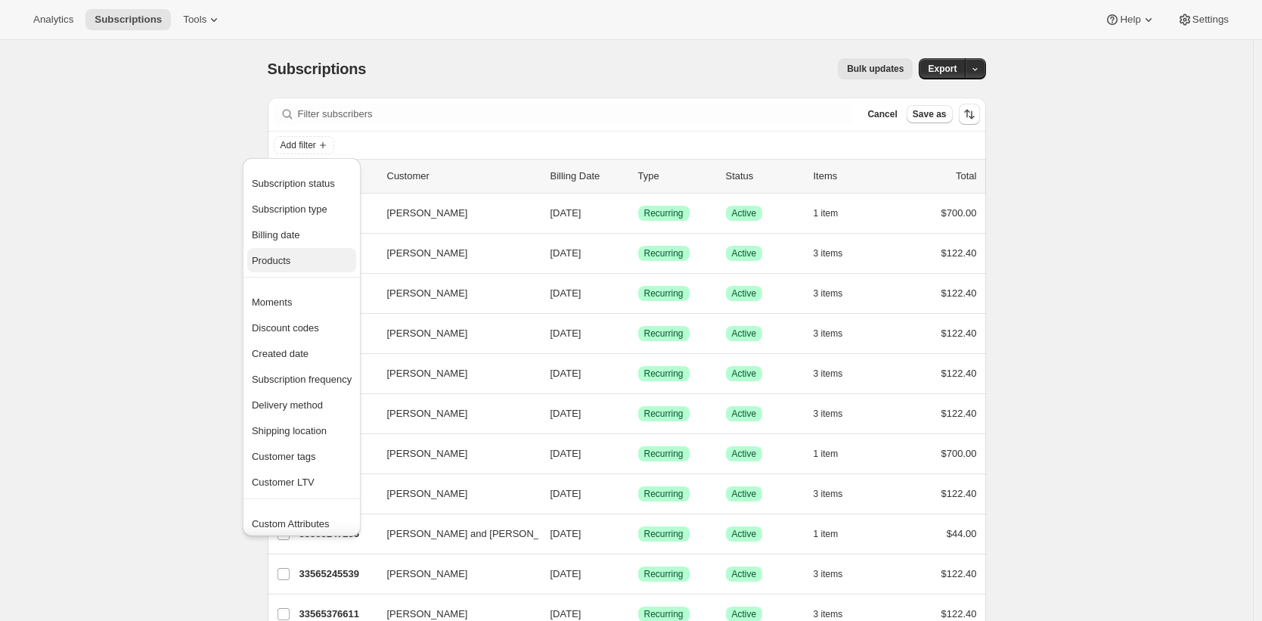
click at [318, 253] on span "Products" at bounding box center [302, 260] width 100 height 15
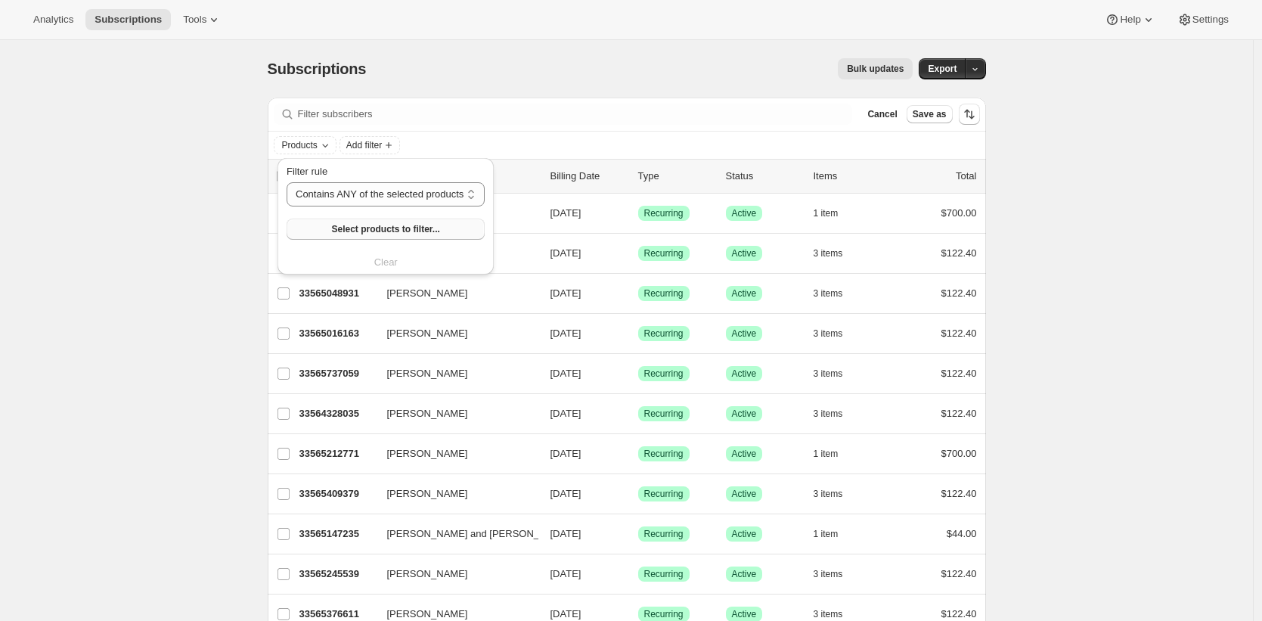
click at [407, 228] on span "Select products to filter..." at bounding box center [385, 229] width 108 height 12
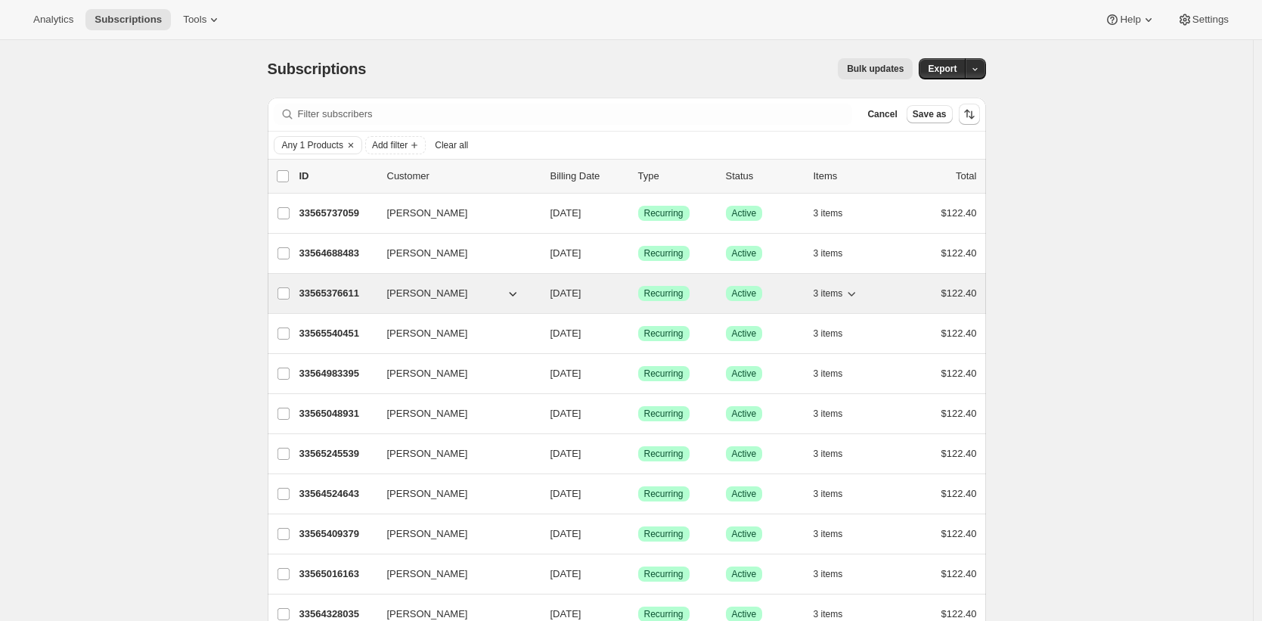
click at [350, 290] on p "33565376611" at bounding box center [337, 293] width 76 height 15
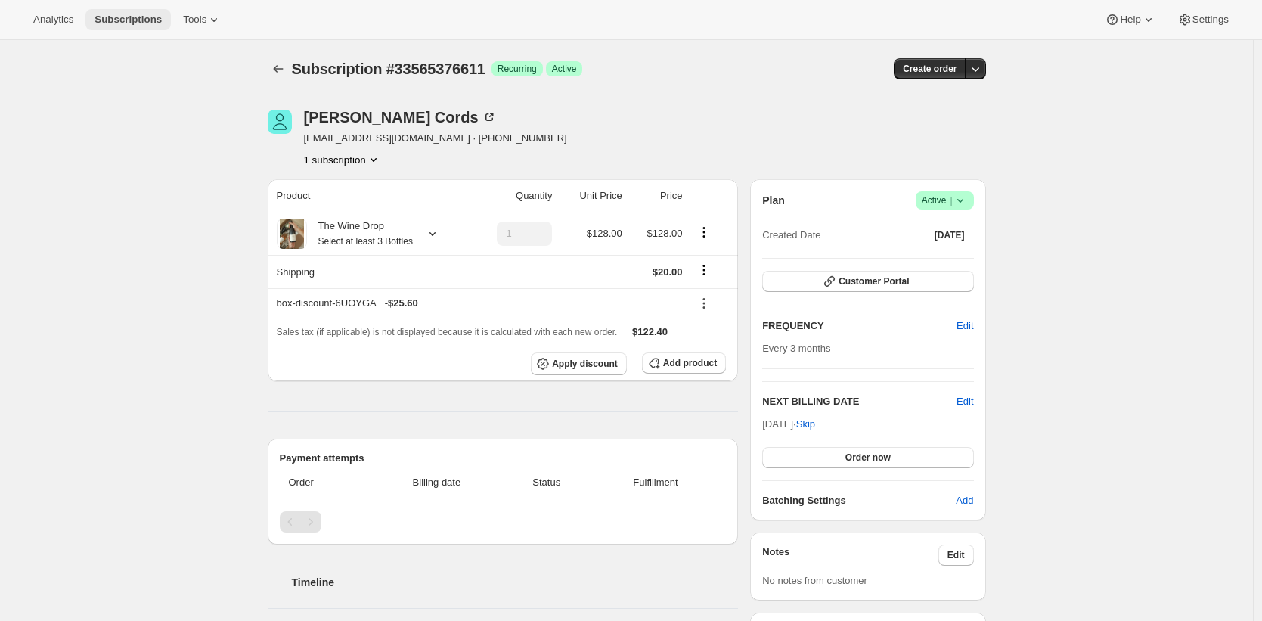
click at [161, 24] on span "Subscriptions" at bounding box center [127, 20] width 67 height 12
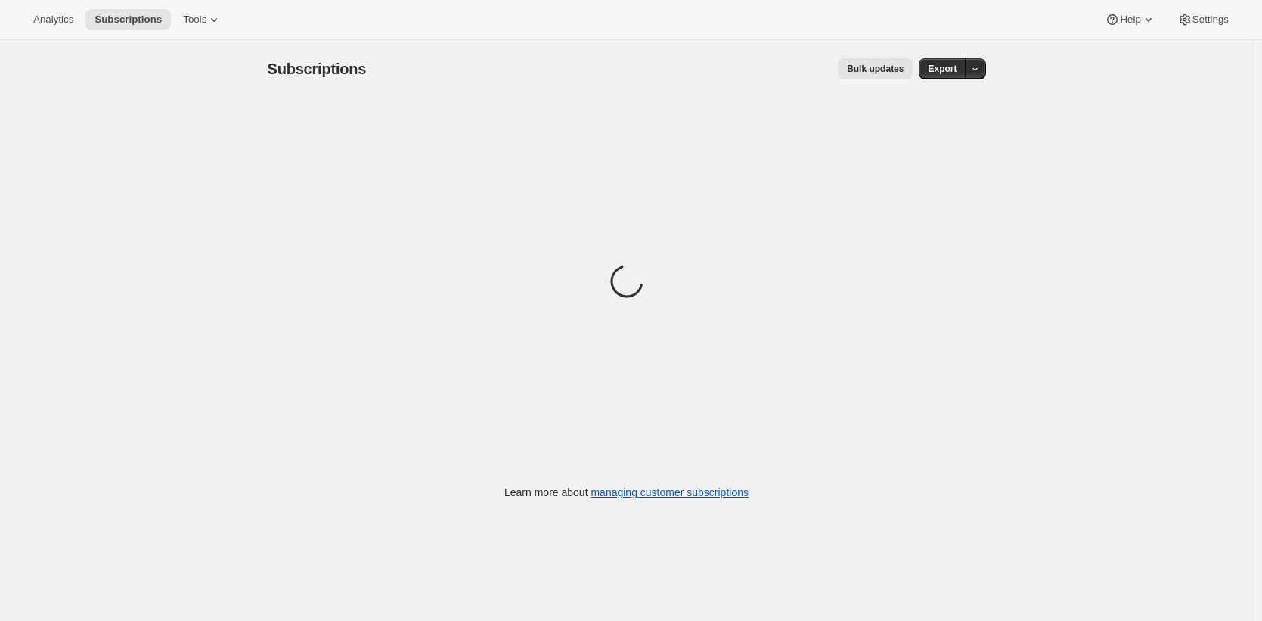
click at [872, 61] on button "Bulk updates" at bounding box center [875, 68] width 75 height 21
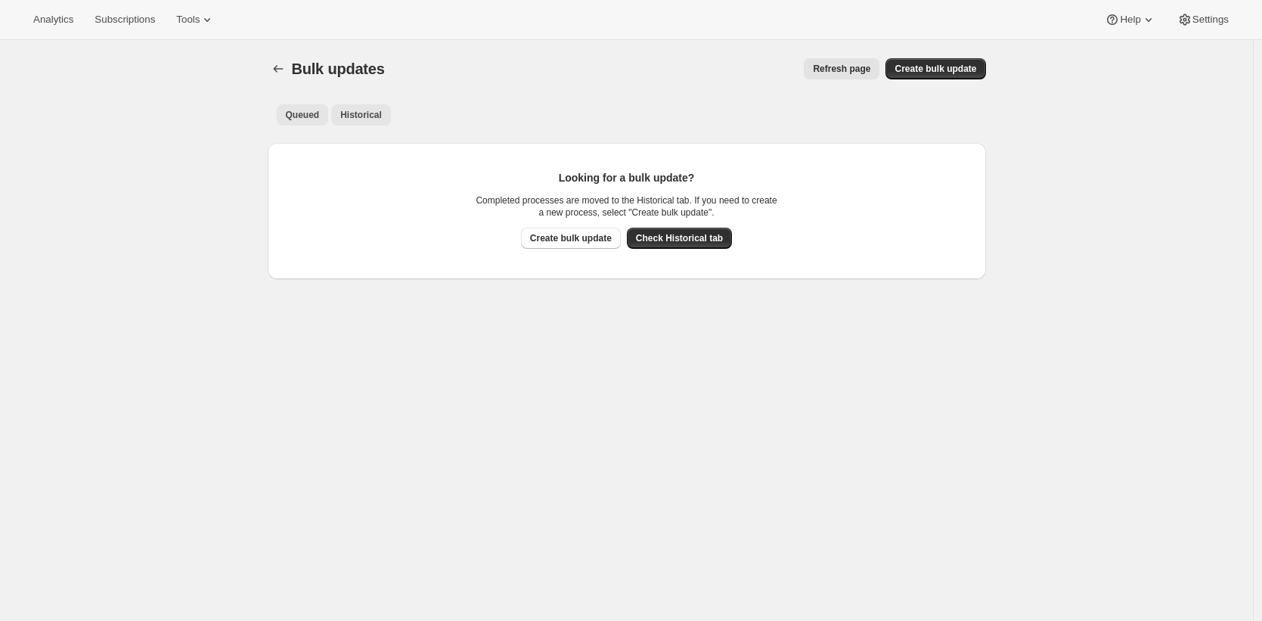
click at [381, 114] on span "Historical" at bounding box center [361, 115] width 42 height 12
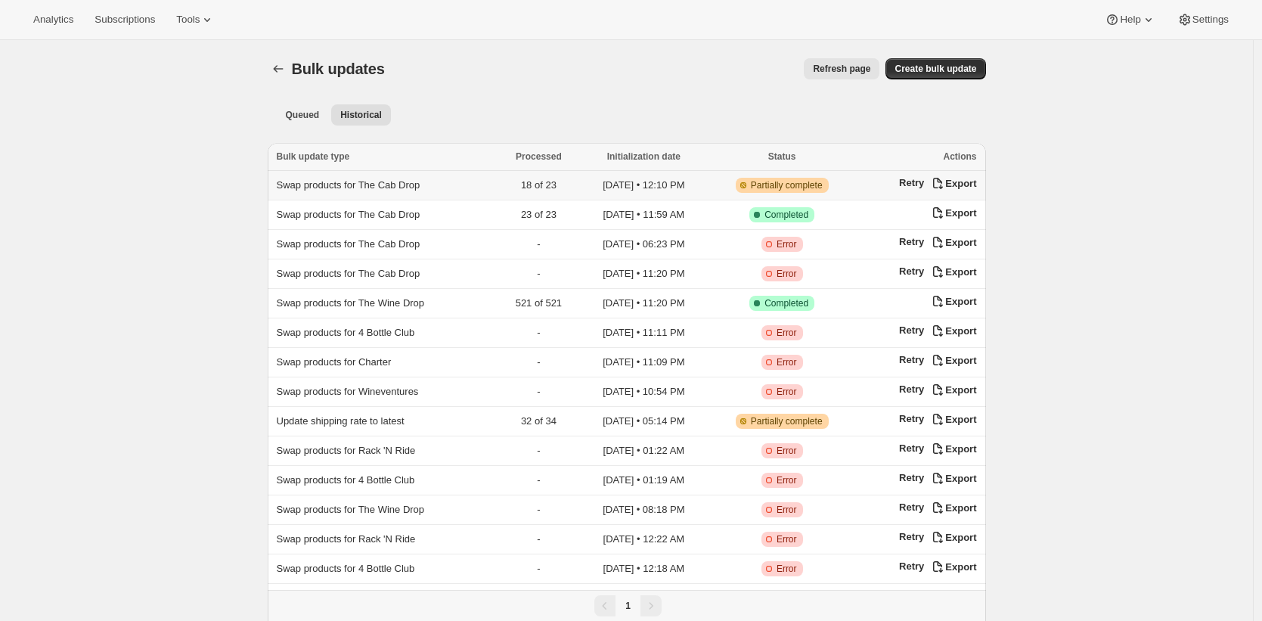
click at [415, 184] on span "Swap products for The Cab Drop" at bounding box center [349, 184] width 144 height 11
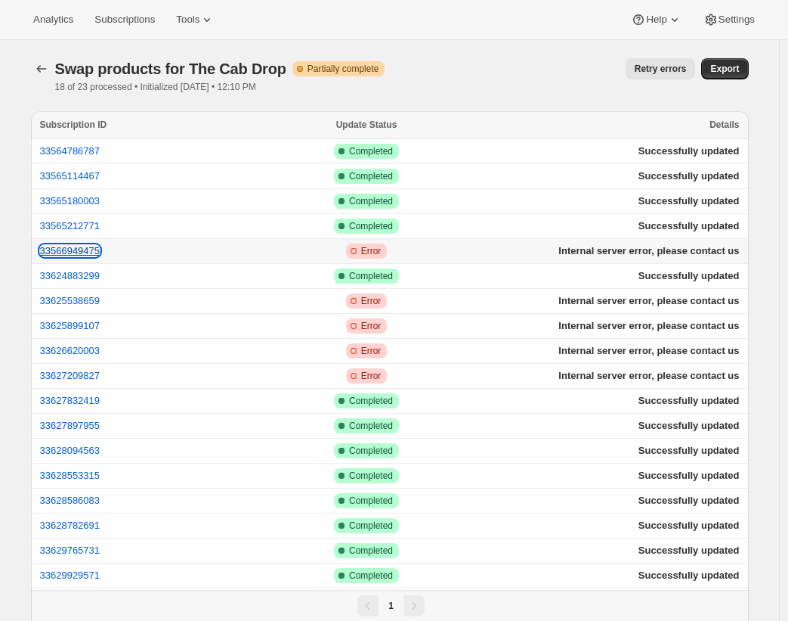
click at [91, 248] on button "33566949475" at bounding box center [70, 250] width 60 height 11
click at [98, 222] on button "33565212771" at bounding box center [70, 225] width 60 height 11
click at [88, 298] on button "33625538659" at bounding box center [70, 300] width 60 height 11
click at [92, 377] on button "33627209827" at bounding box center [70, 375] width 60 height 11
click at [84, 349] on button "33626620003" at bounding box center [70, 350] width 60 height 11
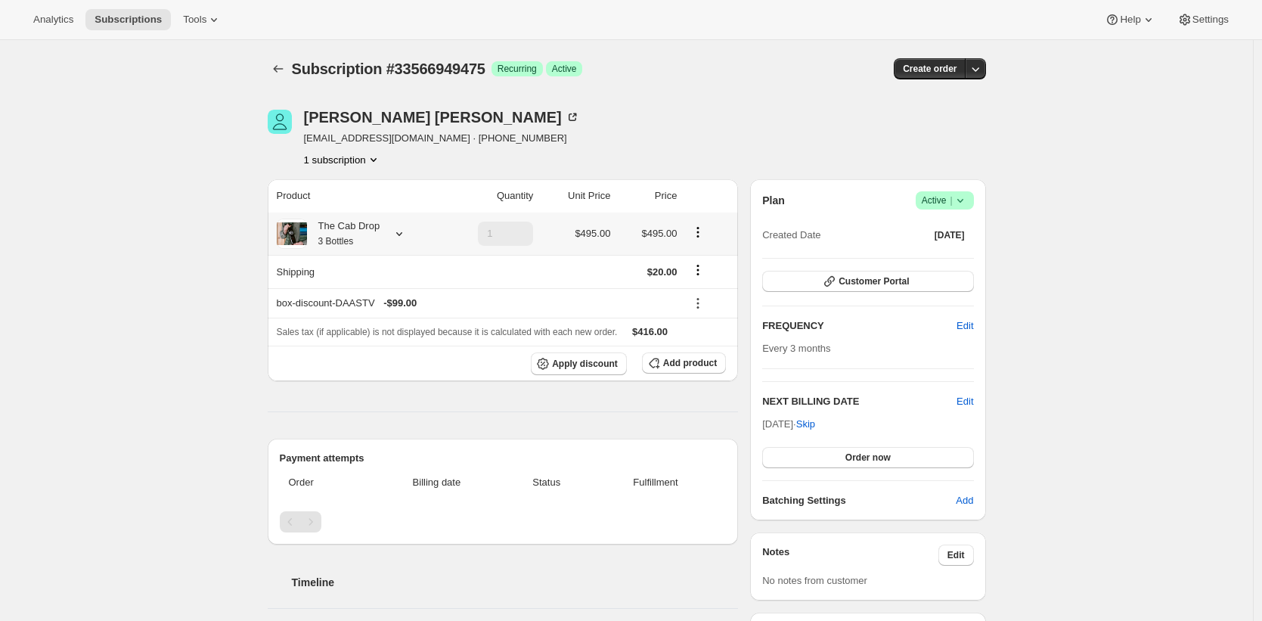
click at [354, 236] on small "3 Bottles" at bounding box center [336, 241] width 36 height 11
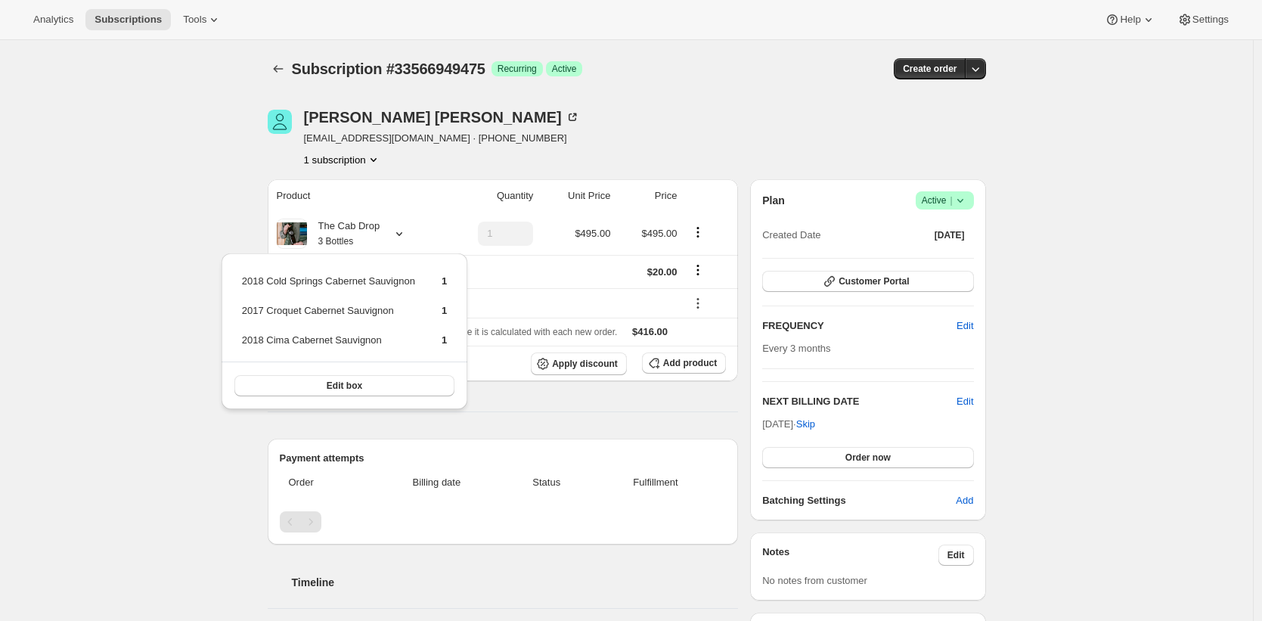
click at [243, 213] on div "Subscription #33566949475. This page is ready Subscription #33566949475 Success…" at bounding box center [626, 502] width 1252 height 924
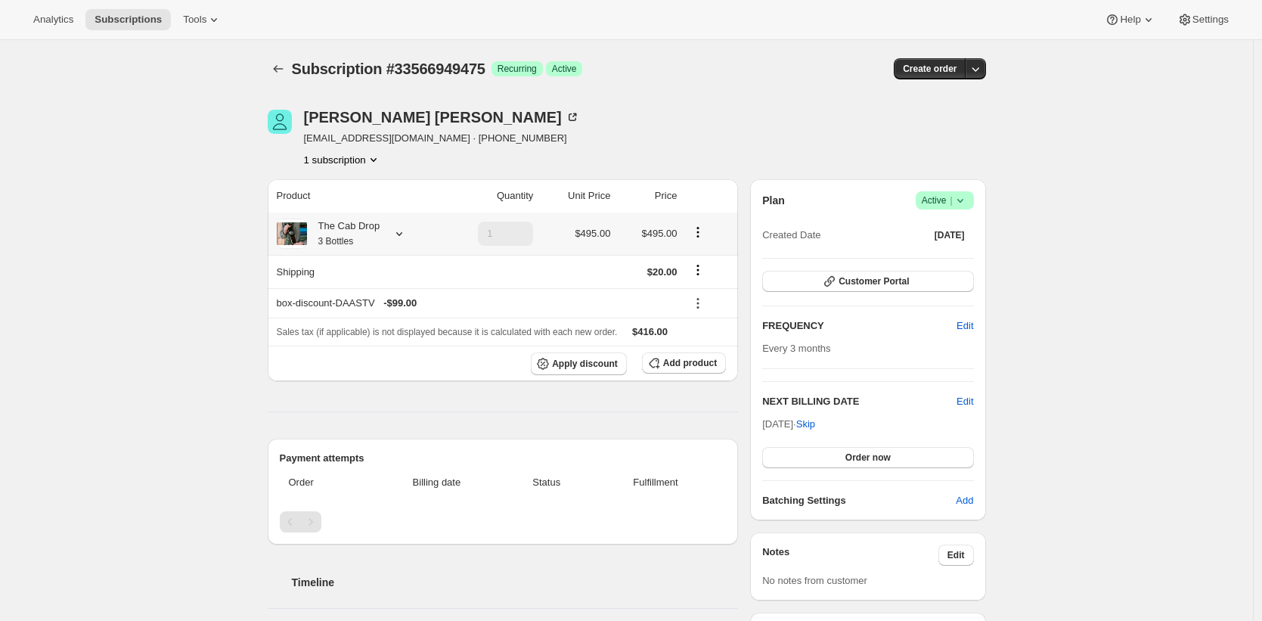
click at [339, 221] on div "The Cab Drop 3 Bottles" at bounding box center [343, 233] width 73 height 30
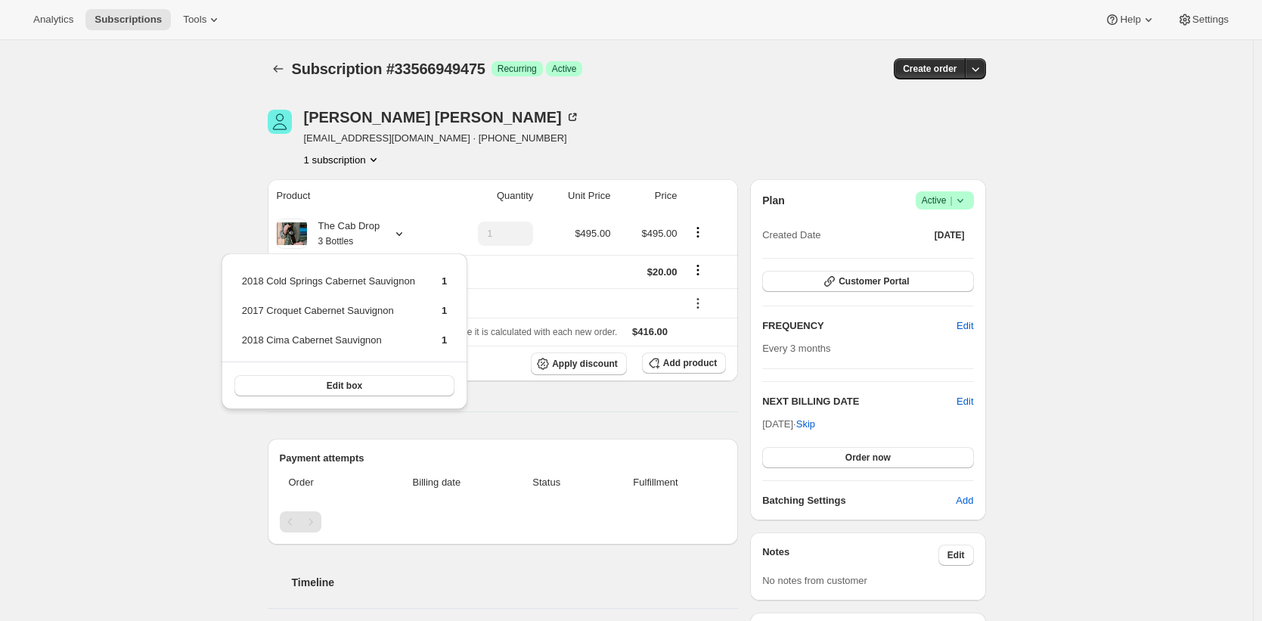
click at [265, 206] on div "[PERSON_NAME] [EMAIL_ADDRESS][DOMAIN_NAME] · [PHONE_NUMBER] 1 subscription Prod…" at bounding box center [620, 501] width 730 height 833
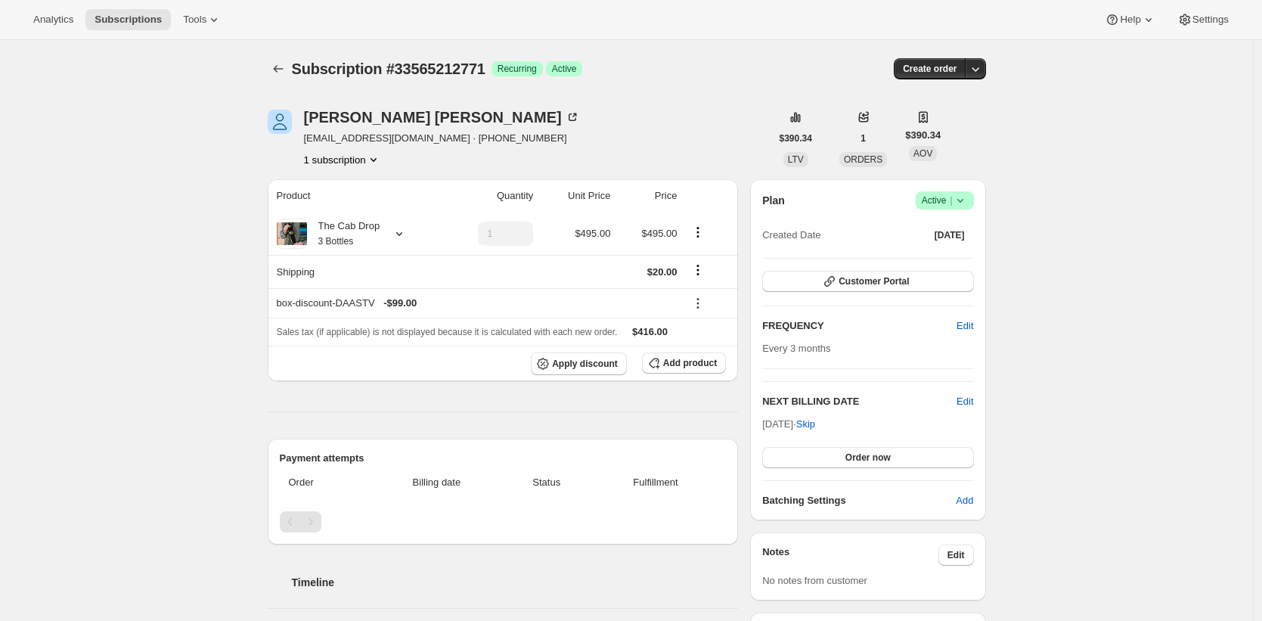
click at [377, 233] on div "The Cab Drop 3 Bottles" at bounding box center [343, 233] width 73 height 30
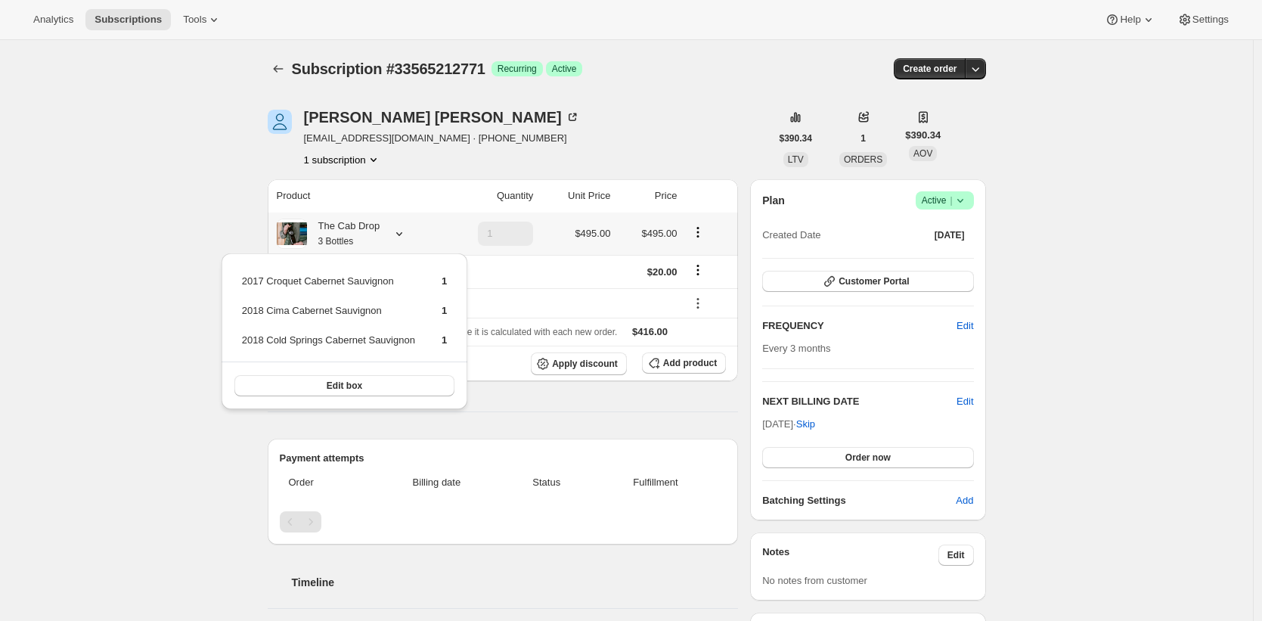
click at [184, 175] on div "Subscription #33565212771. This page is ready Subscription #33565212771 Success…" at bounding box center [626, 486] width 1252 height 893
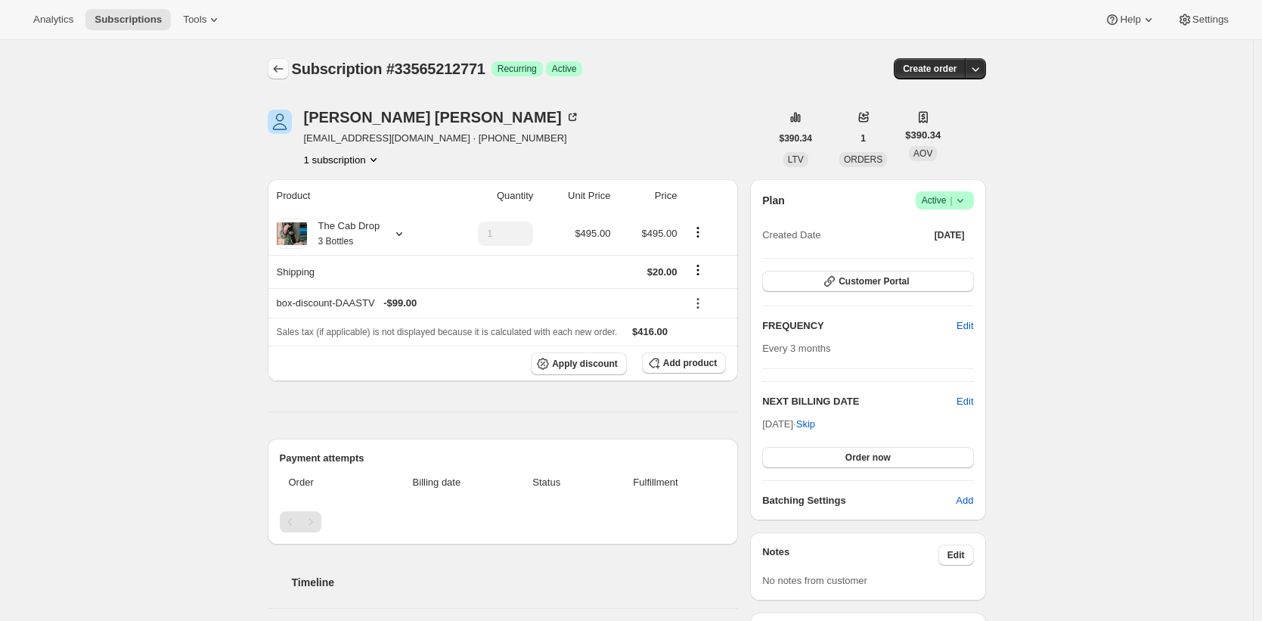
click at [285, 66] on icon "Subscriptions" at bounding box center [278, 68] width 15 height 15
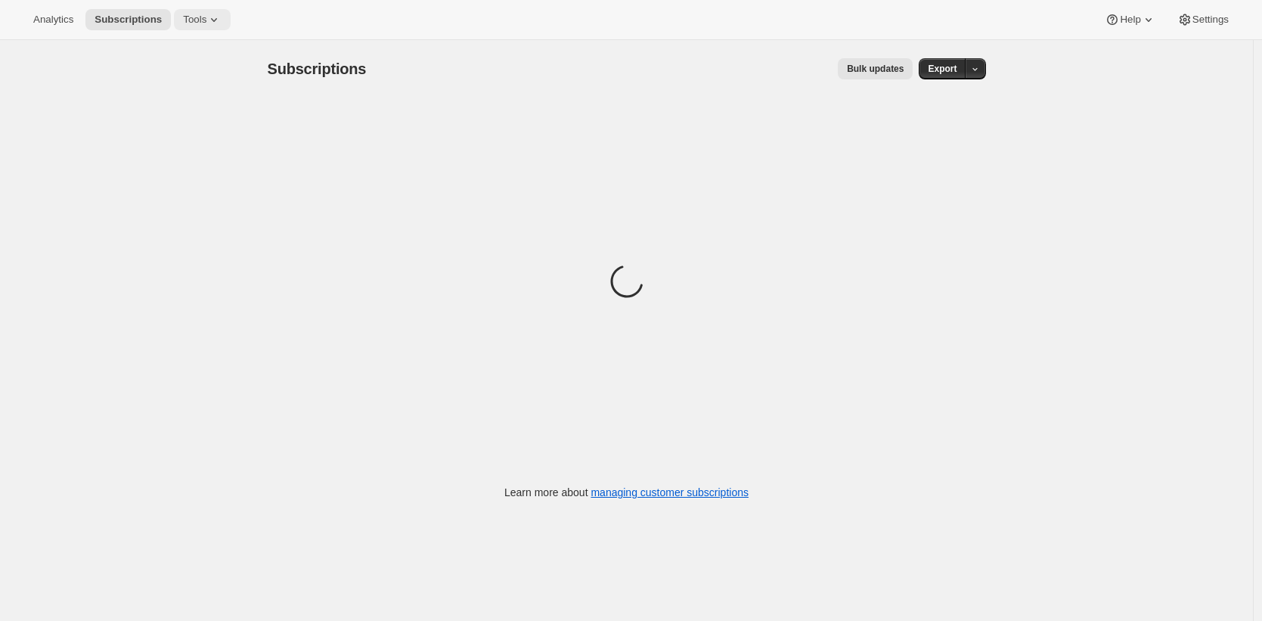
click at [184, 18] on button "Tools" at bounding box center [202, 19] width 57 height 21
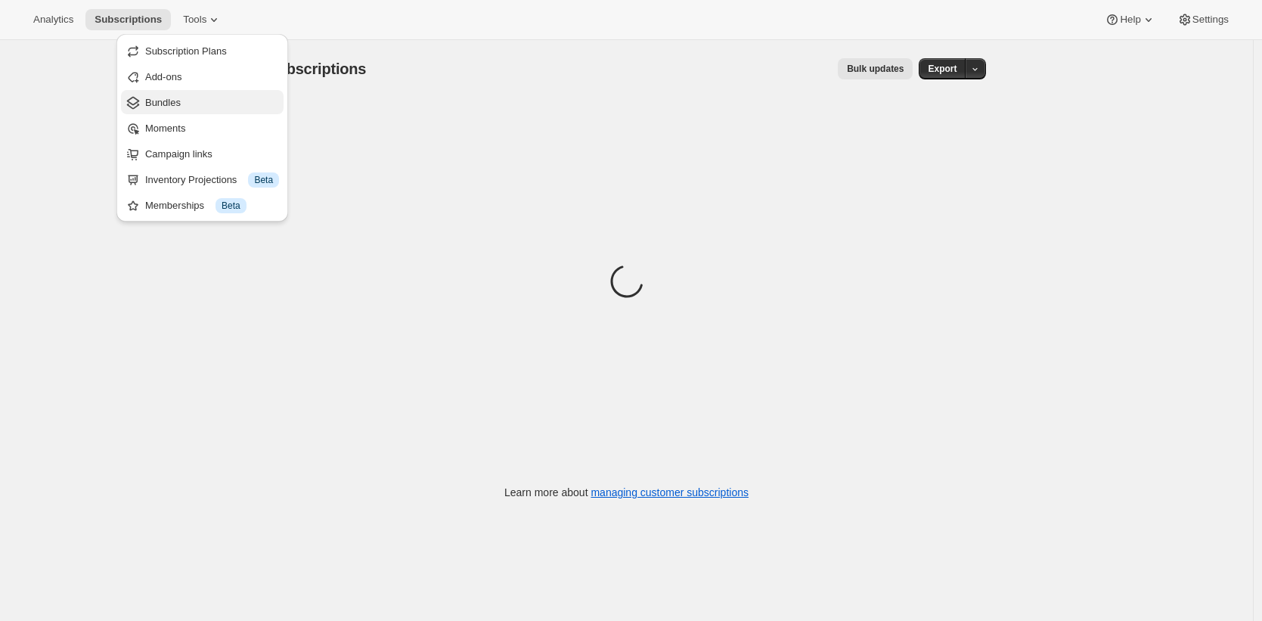
click at [187, 100] on span "Bundles" at bounding box center [212, 102] width 134 height 15
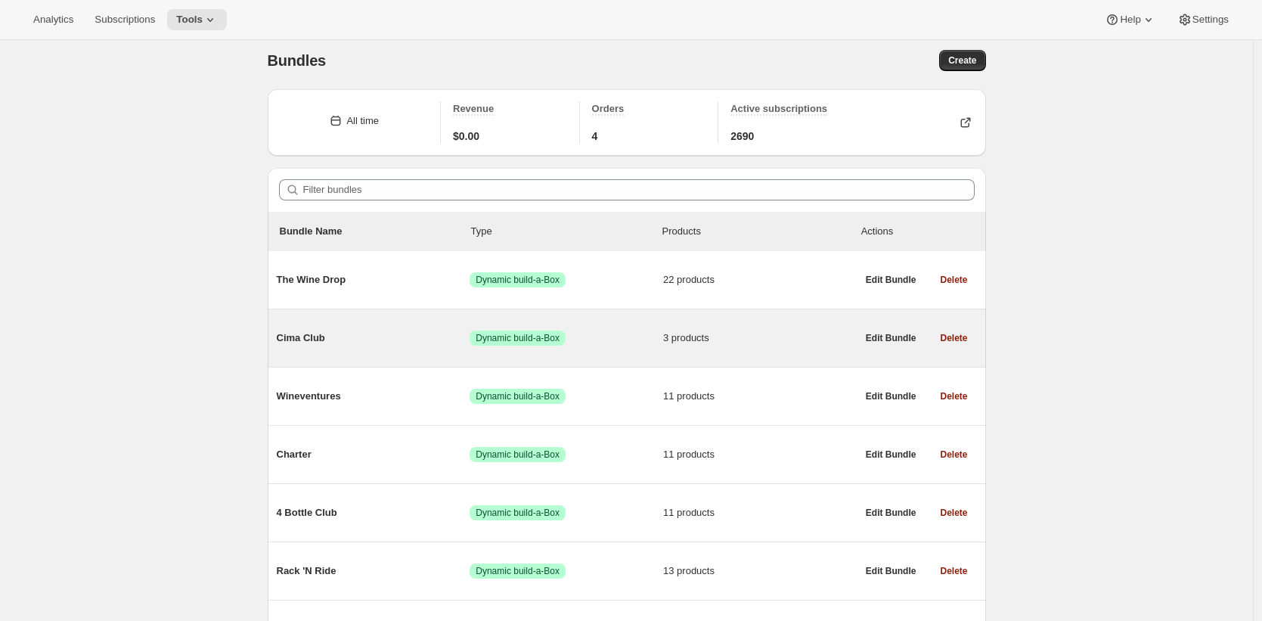
scroll to position [20, 0]
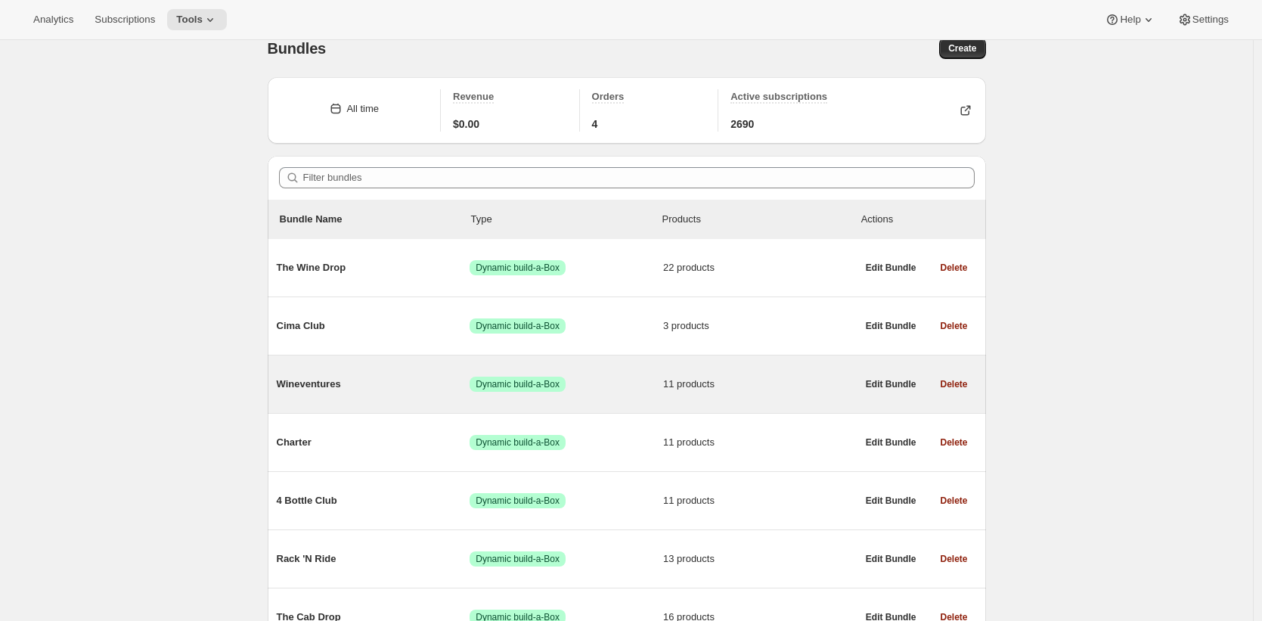
click at [416, 382] on span "Wineventures" at bounding box center [374, 383] width 194 height 15
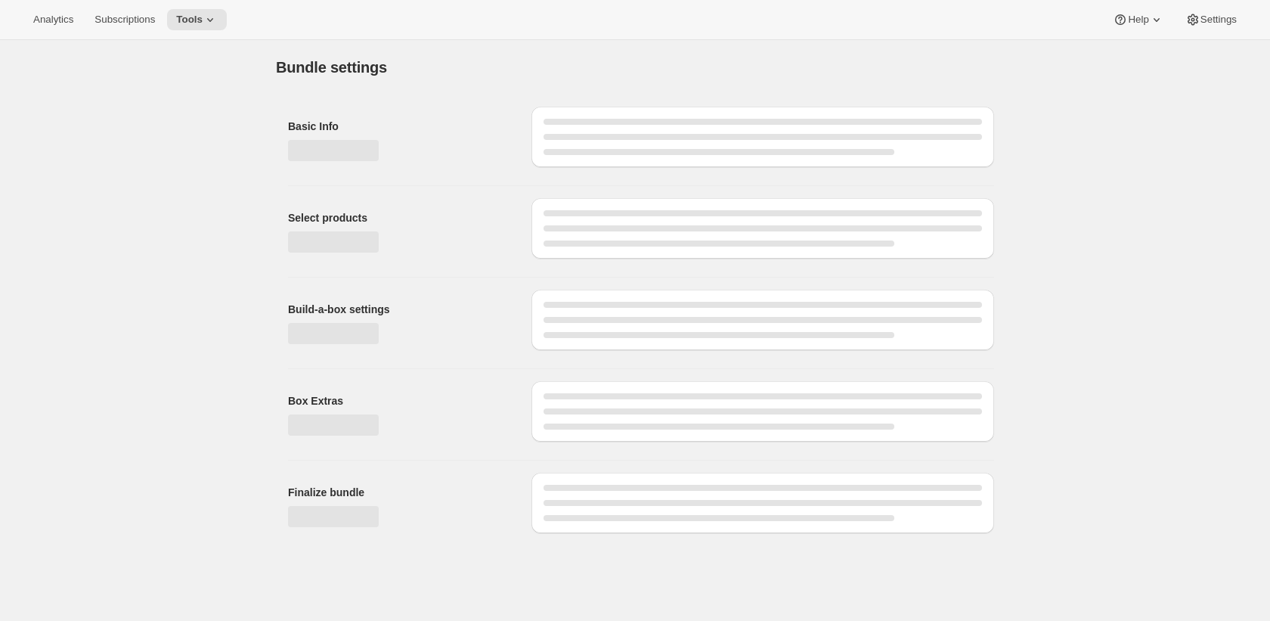
type input "Wineventures"
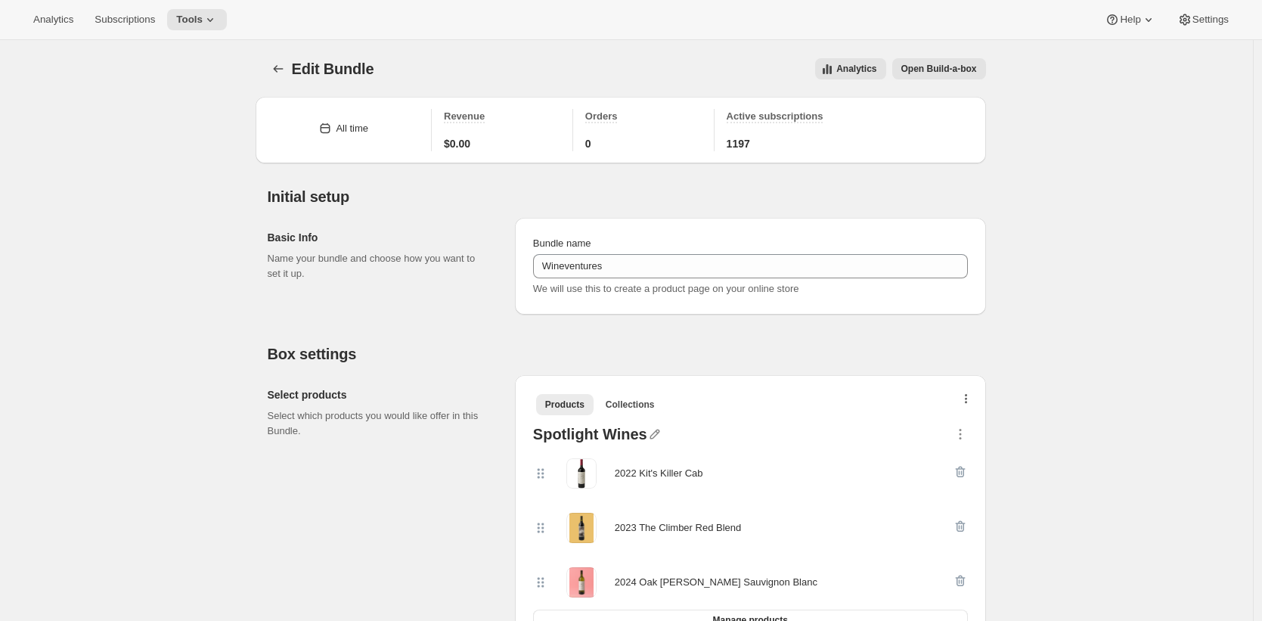
click at [968, 400] on icon "button" at bounding box center [966, 400] width 3 height 12
click at [964, 429] on span "Bulk Autoswap for existing subscribers" at bounding box center [964, 430] width 168 height 11
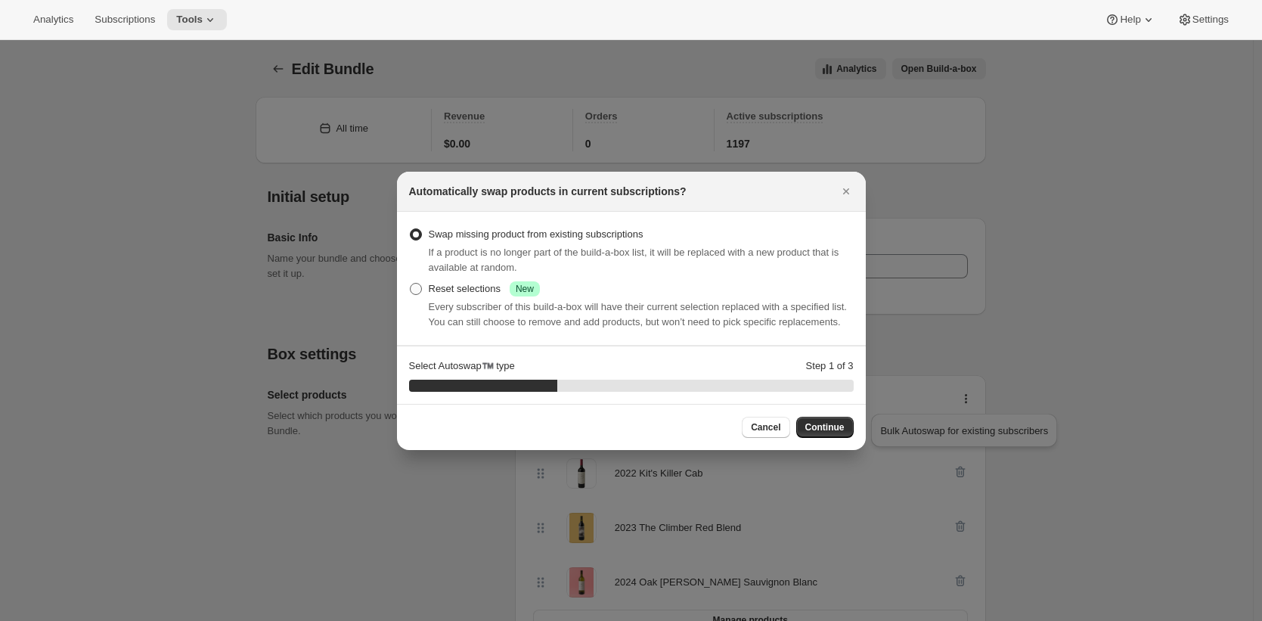
click at [460, 278] on label "Reset selections Success New" at bounding box center [474, 288] width 131 height 21
click at [410, 283] on input "Reset selections Success New" at bounding box center [410, 283] width 1 height 1
radio input "true"
click at [829, 432] on span "Continue" at bounding box center [824, 427] width 39 height 12
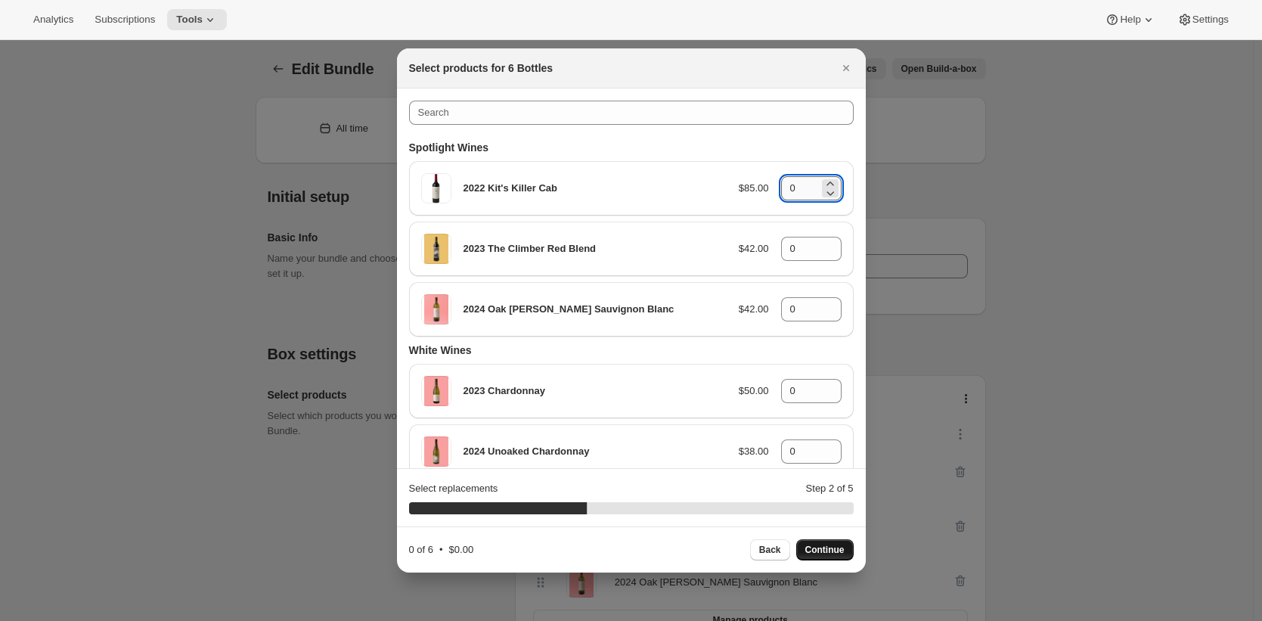
click at [800, 192] on input "0" at bounding box center [800, 188] width 38 height 24
type input "01"
type input "1"
click at [822, 181] on icon ":r4b:" at bounding box center [829, 183] width 15 height 15
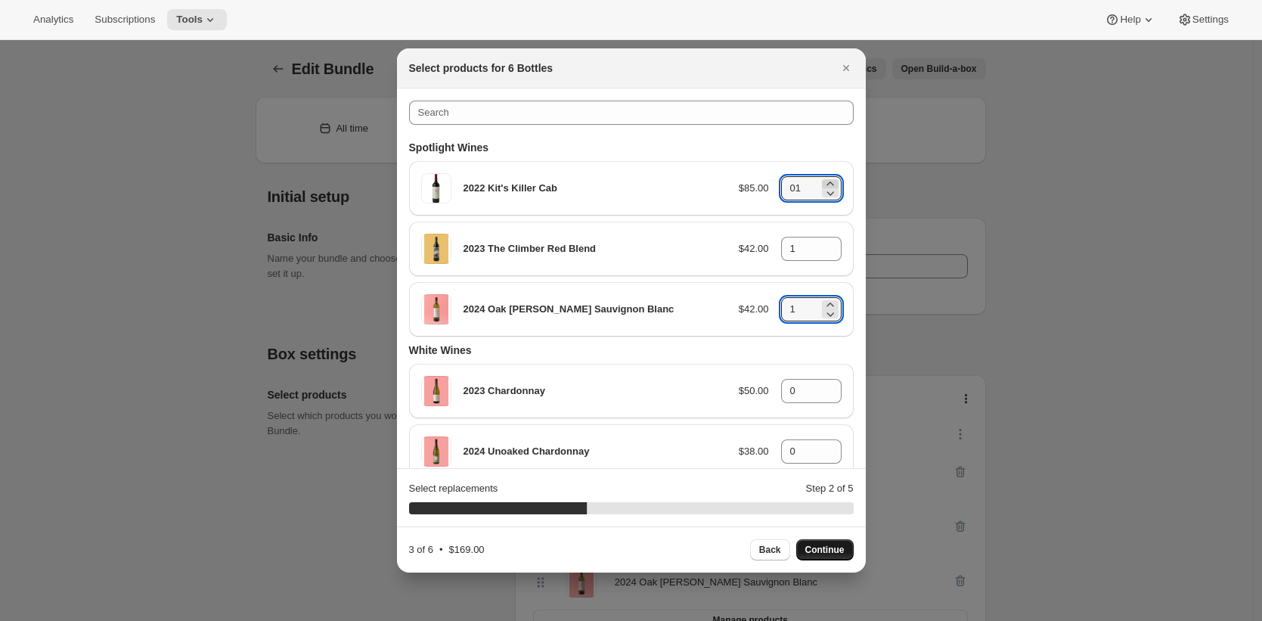
type input "2"
click at [825, 240] on icon ":r4b:" at bounding box center [829, 244] width 15 height 15
type input "2"
click at [823, 306] on icon ":r4b:" at bounding box center [829, 313] width 15 height 15
click at [830, 304] on div "0" at bounding box center [811, 309] width 60 height 24
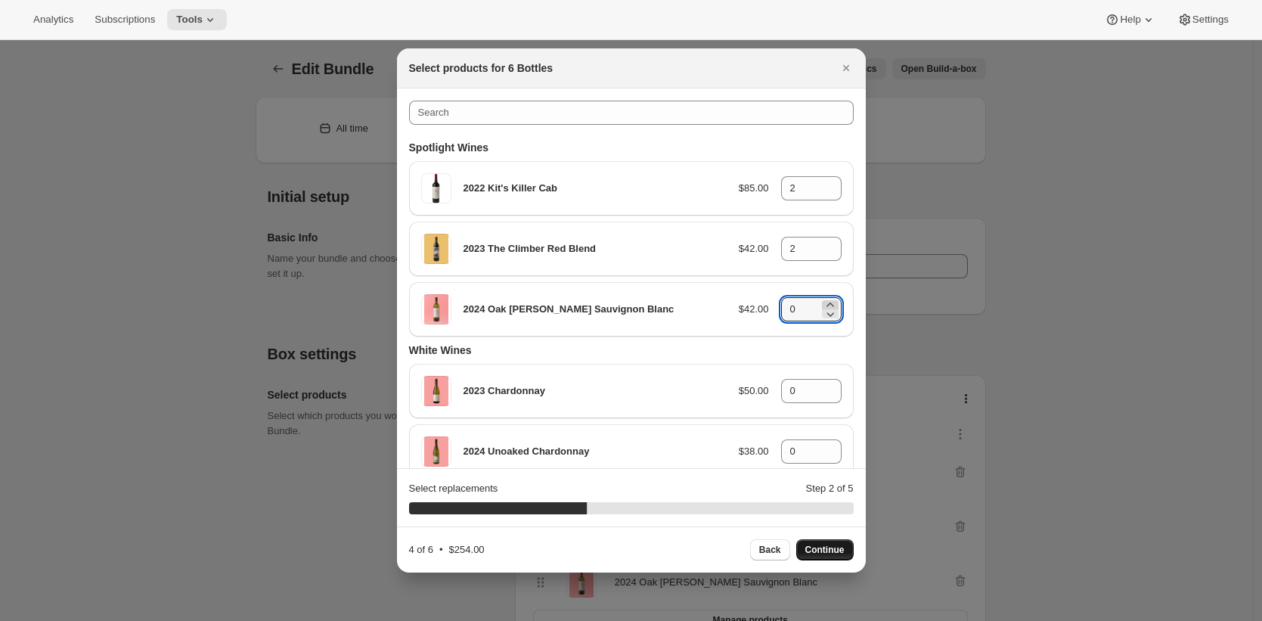
click at [825, 304] on icon ":r4b:" at bounding box center [829, 304] width 15 height 15
type input "2"
click at [829, 553] on span "Continue" at bounding box center [824, 549] width 39 height 12
type input "0"
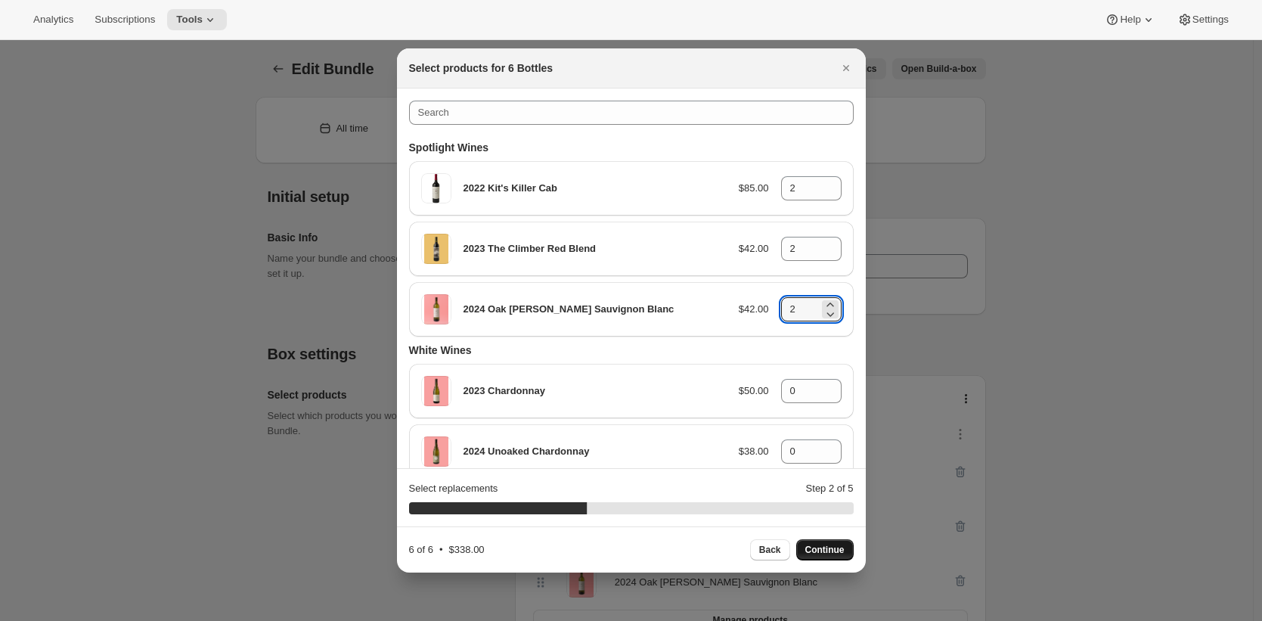
type input "0"
click at [776, 553] on span "Back" at bounding box center [770, 549] width 22 height 12
type input "2"
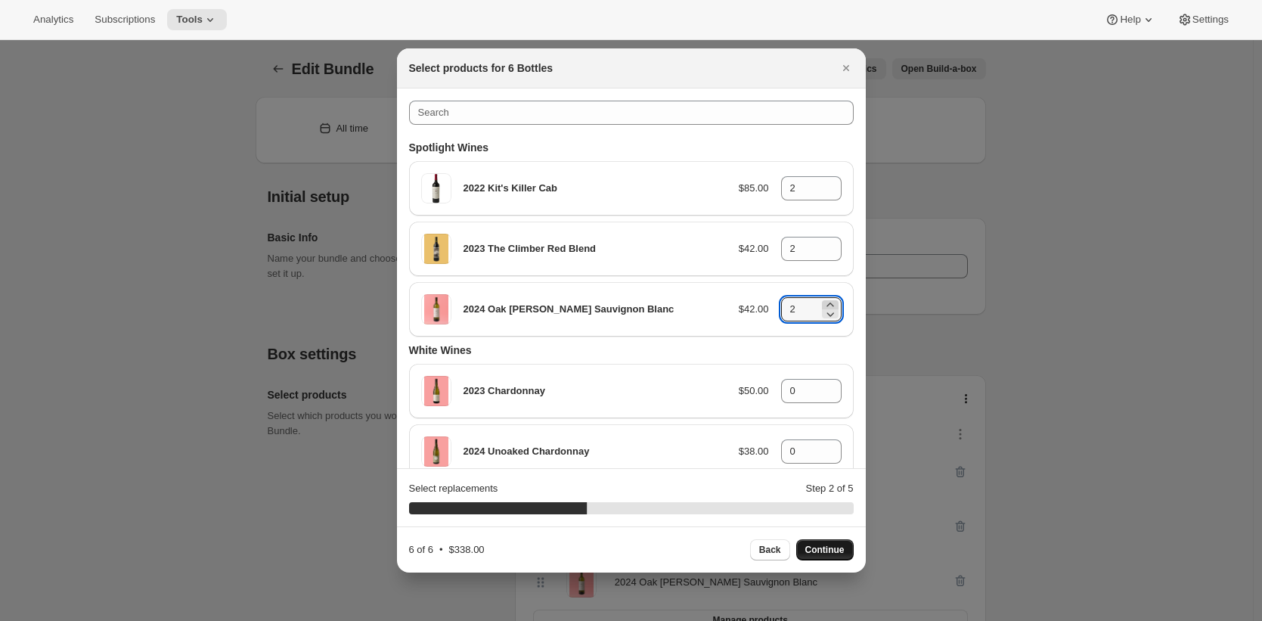
click at [824, 302] on icon ":r4b:" at bounding box center [829, 304] width 15 height 15
click at [823, 314] on icon ":r4b:" at bounding box center [829, 313] width 15 height 15
type input "2"
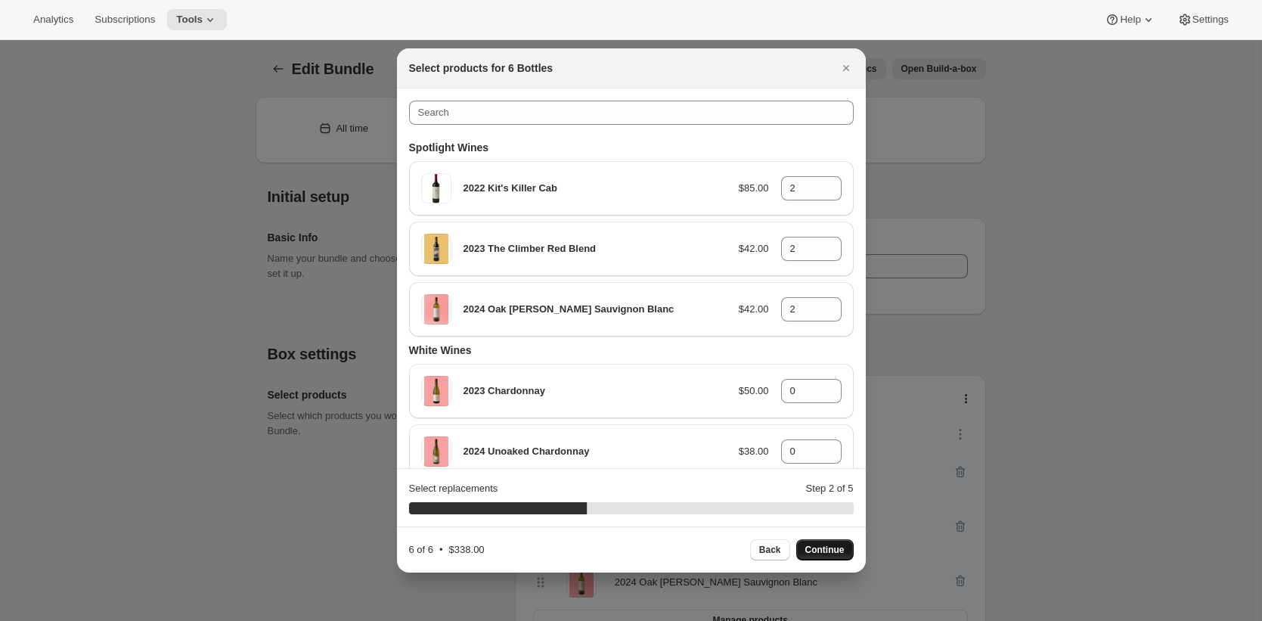
click at [825, 543] on button "Continue" at bounding box center [824, 549] width 57 height 21
type input "0"
click at [825, 543] on div "Back Continue" at bounding box center [802, 549] width 104 height 21
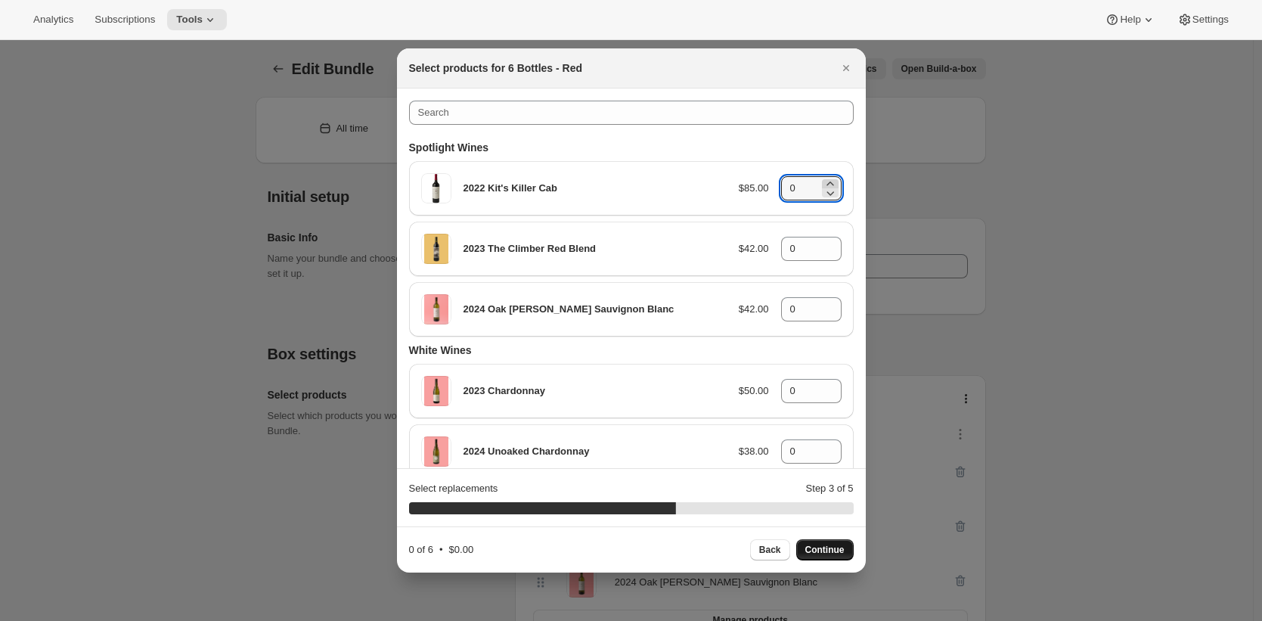
click at [822, 181] on icon ":r4b:" at bounding box center [829, 183] width 15 height 15
type input "1"
click at [822, 243] on icon ":r4b:" at bounding box center [829, 244] width 15 height 15
type input "1"
click at [766, 549] on span "Back" at bounding box center [770, 549] width 22 height 12
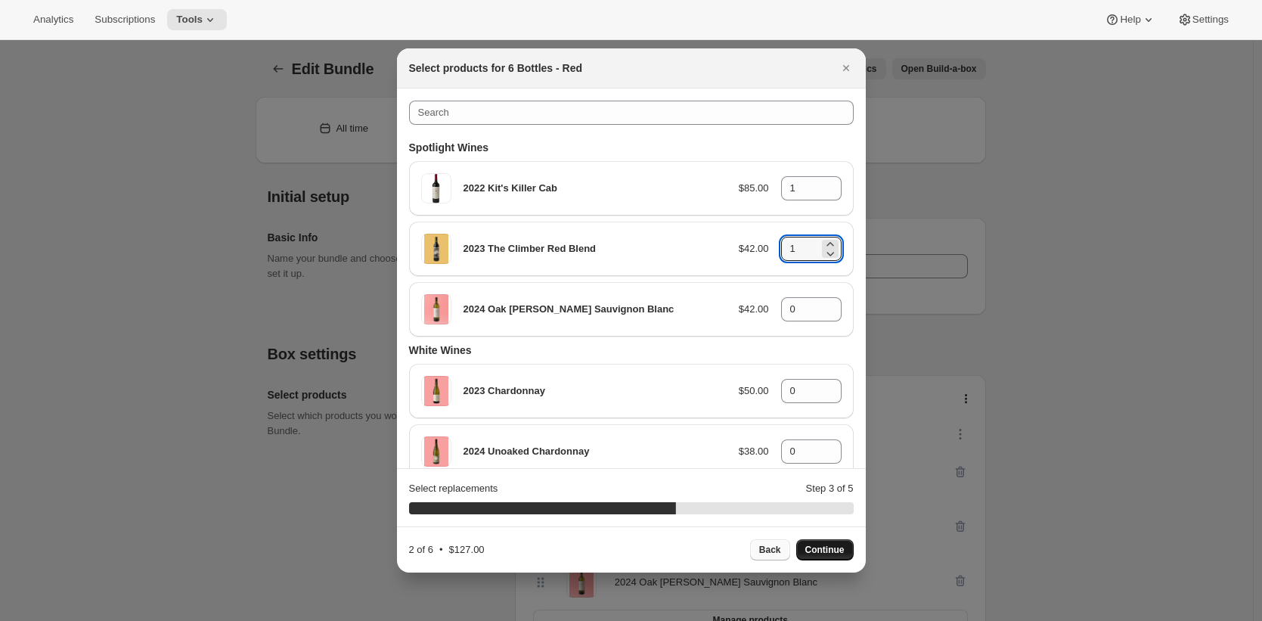
type input "2"
click at [766, 547] on span "Back" at bounding box center [770, 549] width 22 height 12
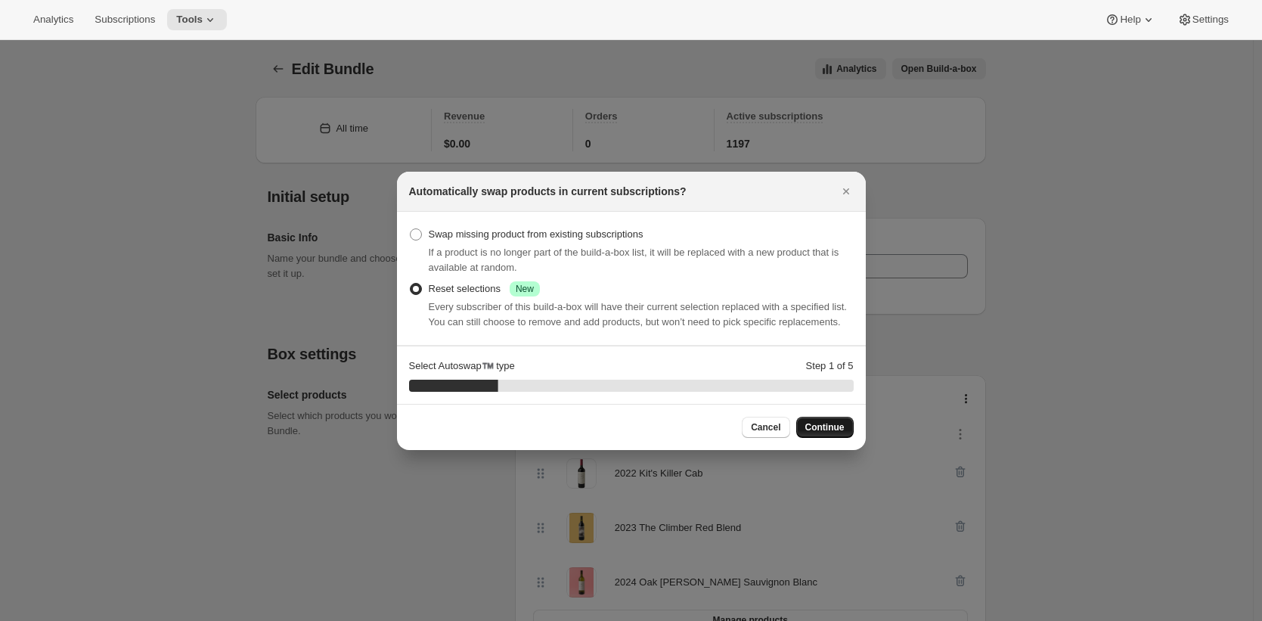
click at [766, 547] on div at bounding box center [631, 310] width 1262 height 621
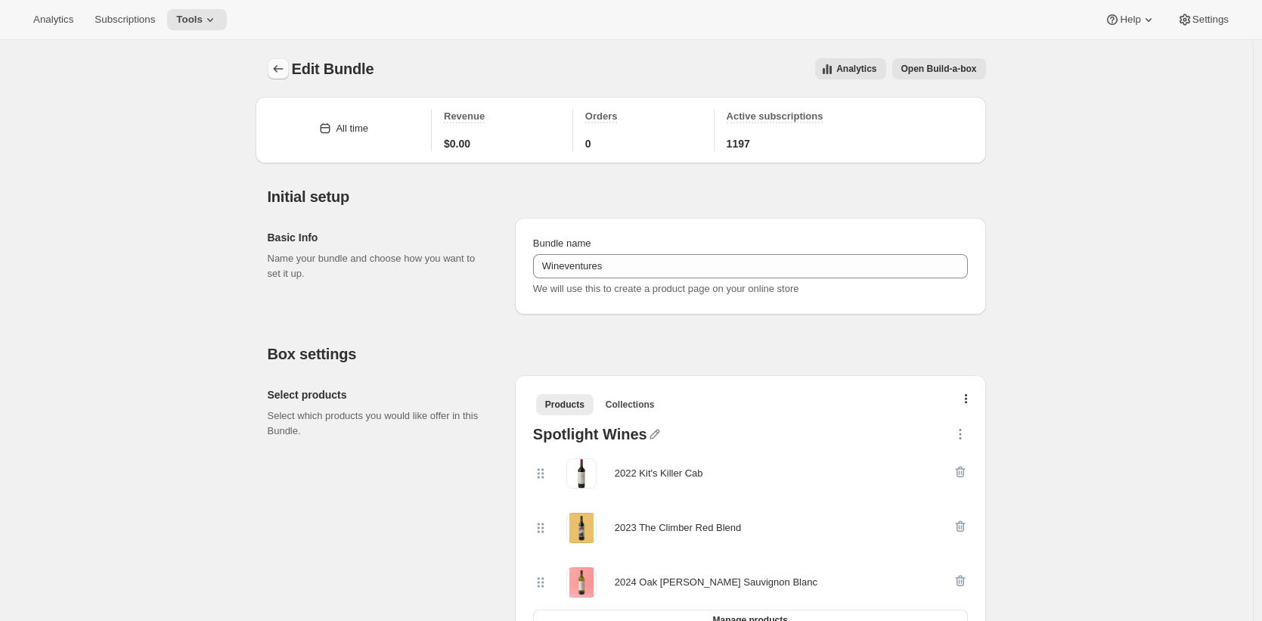
click at [277, 75] on icon "Bundles" at bounding box center [278, 68] width 15 height 15
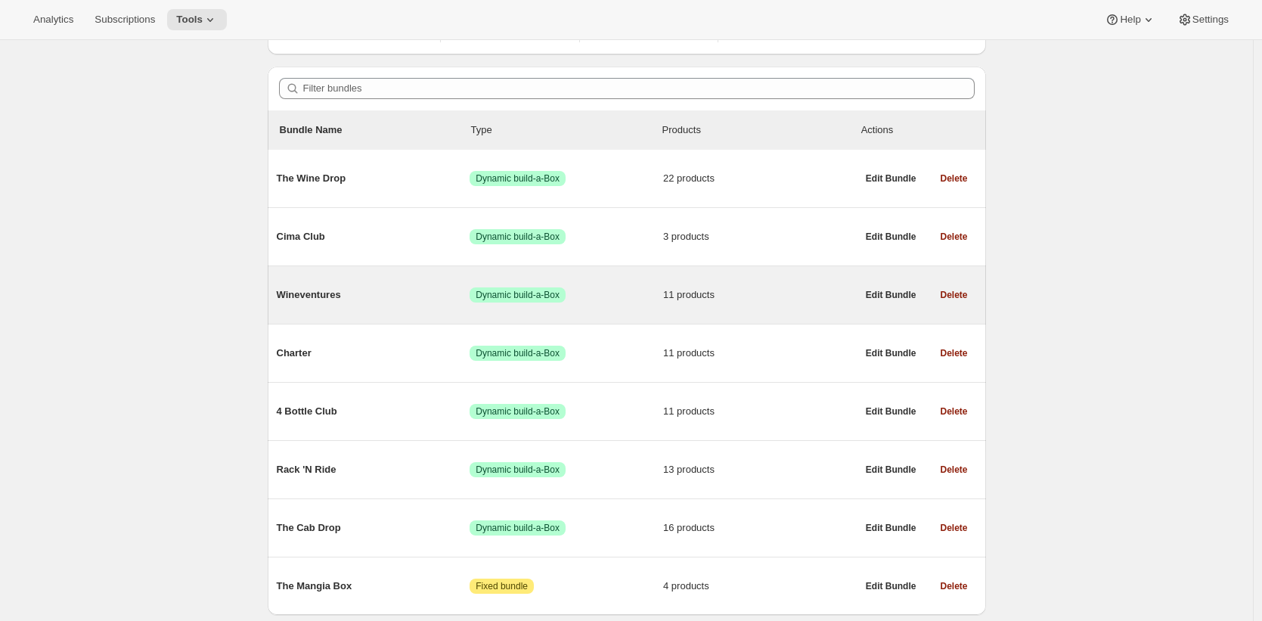
scroll to position [167, 0]
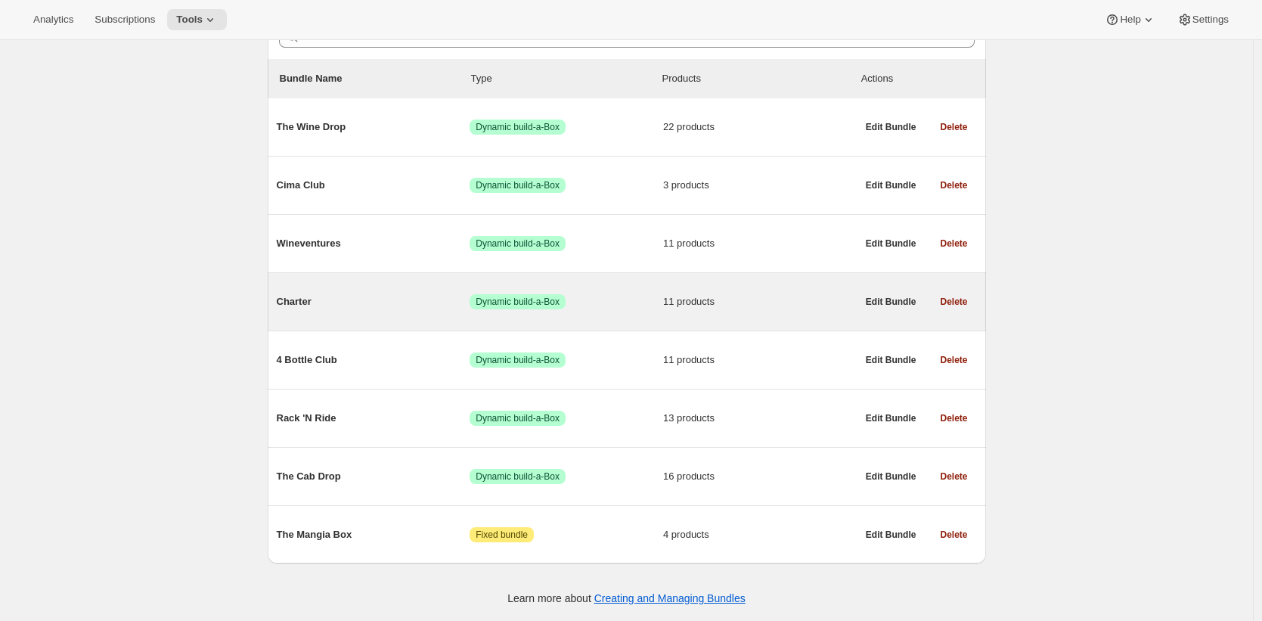
click at [485, 298] on span "Dynamic build-a-Box" at bounding box center [517, 302] width 84 height 12
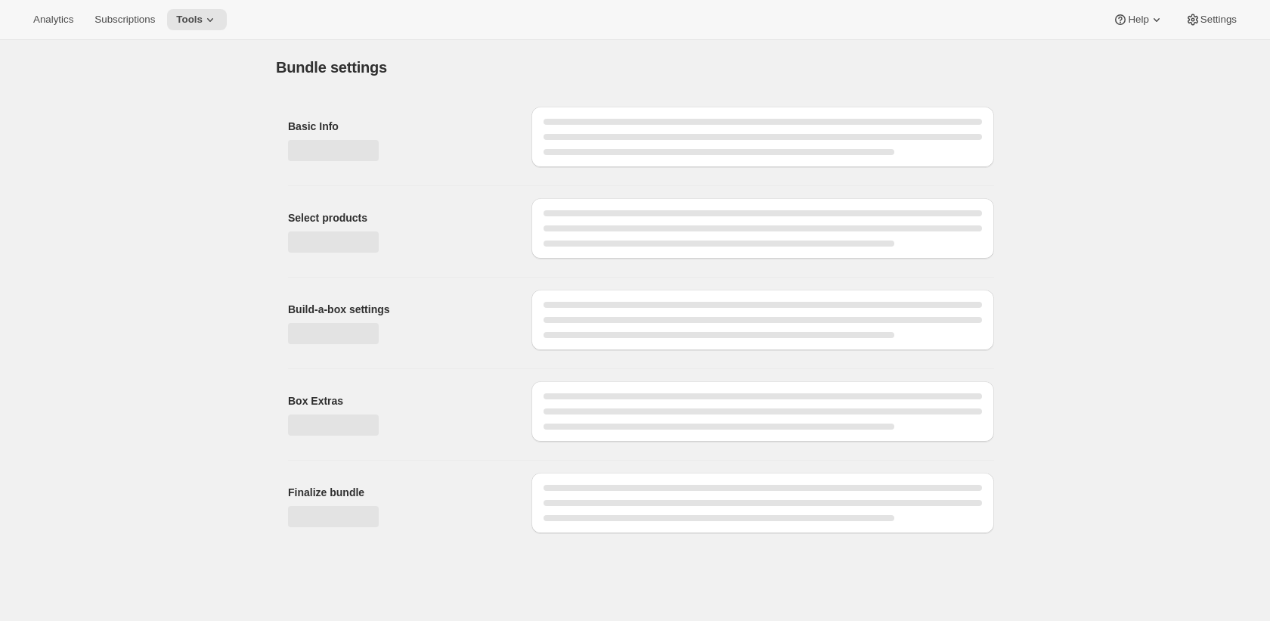
type input "Charter"
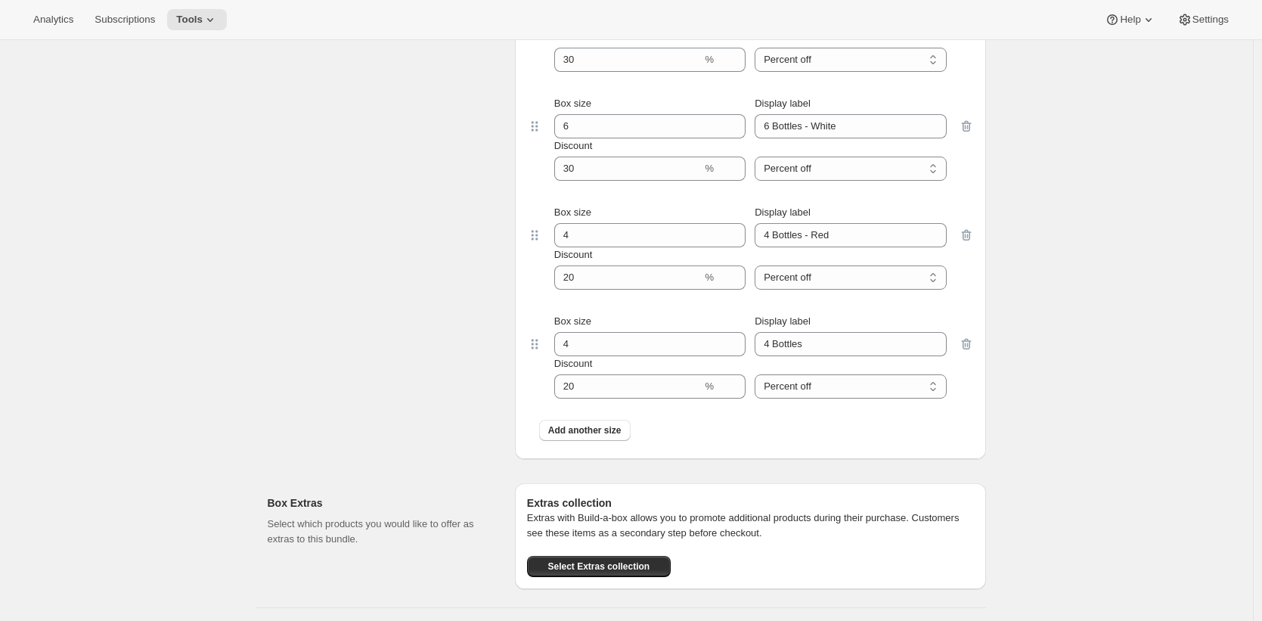
scroll to position [1581, 0]
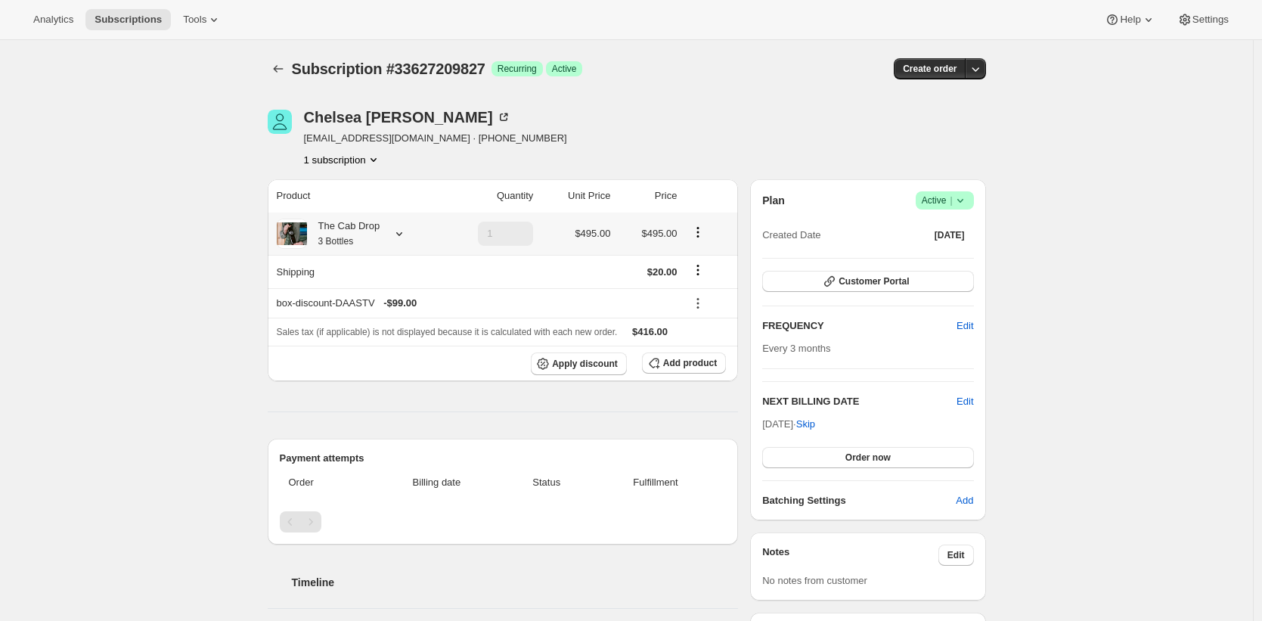
click at [368, 243] on div "The Cab Drop 3 Bottles" at bounding box center [343, 233] width 73 height 30
click at [388, 237] on div "The Cab Drop 3 Bottles" at bounding box center [357, 233] width 161 height 30
click at [378, 238] on div "The Cab Drop 3 Bottles" at bounding box center [343, 233] width 73 height 30
click at [377, 234] on div "The Cab Drop 3 Bottles" at bounding box center [343, 233] width 73 height 30
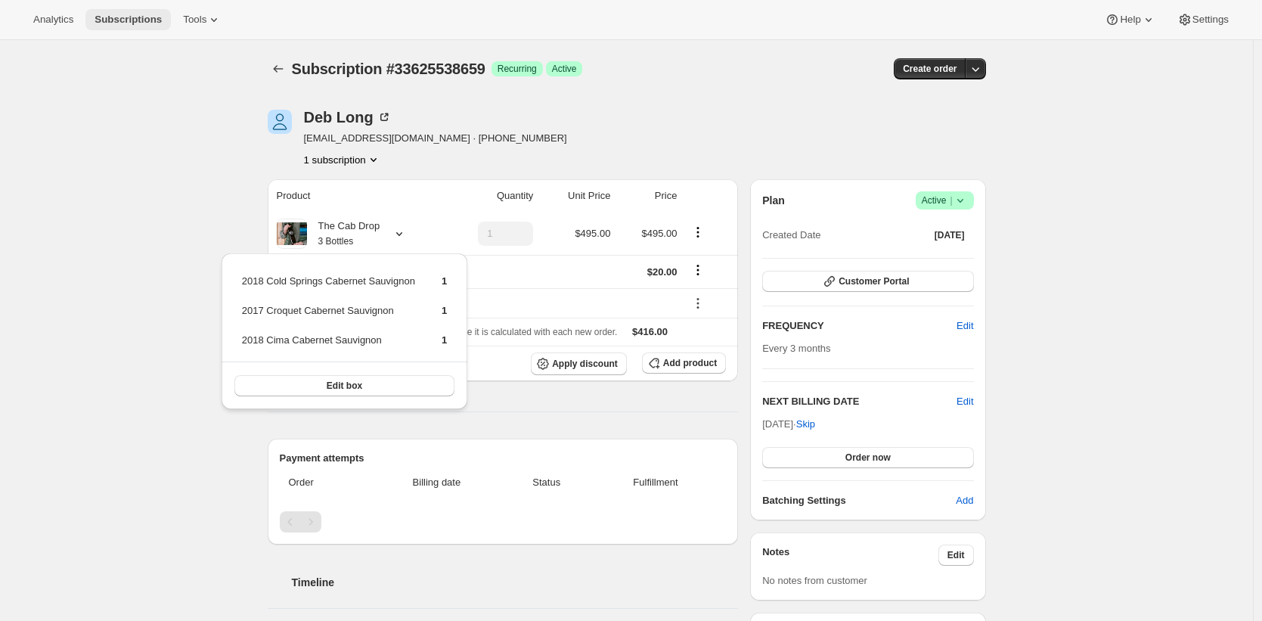
click at [145, 22] on span "Subscriptions" at bounding box center [127, 20] width 67 height 12
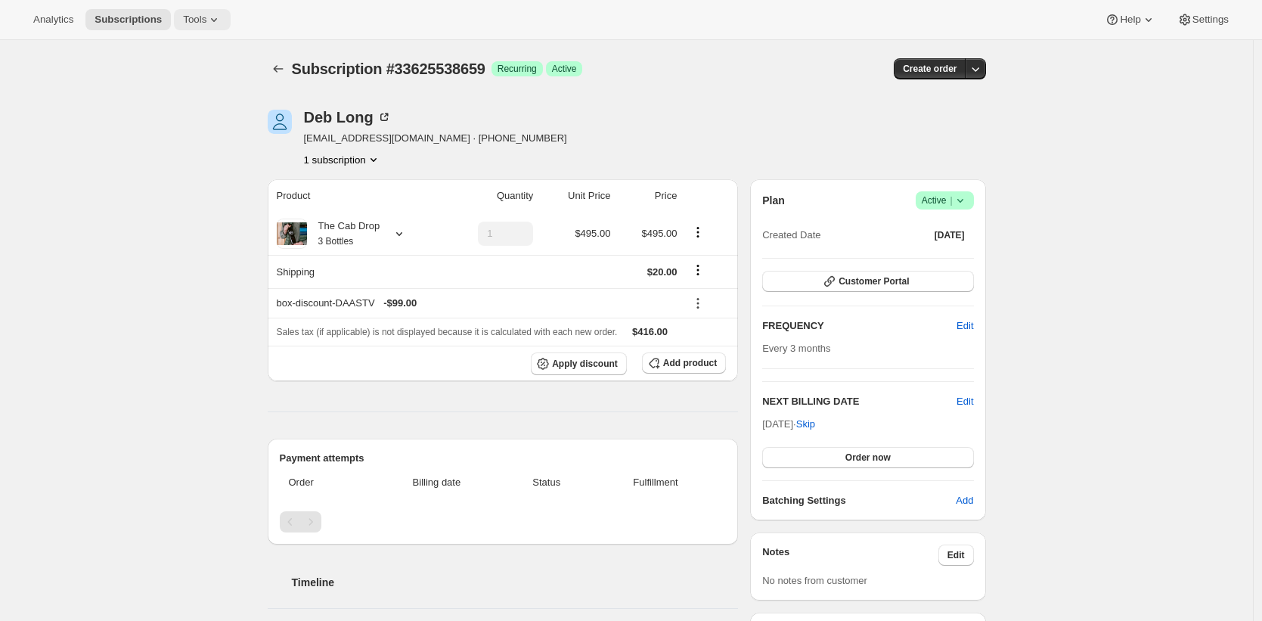
click at [199, 22] on span "Tools" at bounding box center [194, 20] width 23 height 12
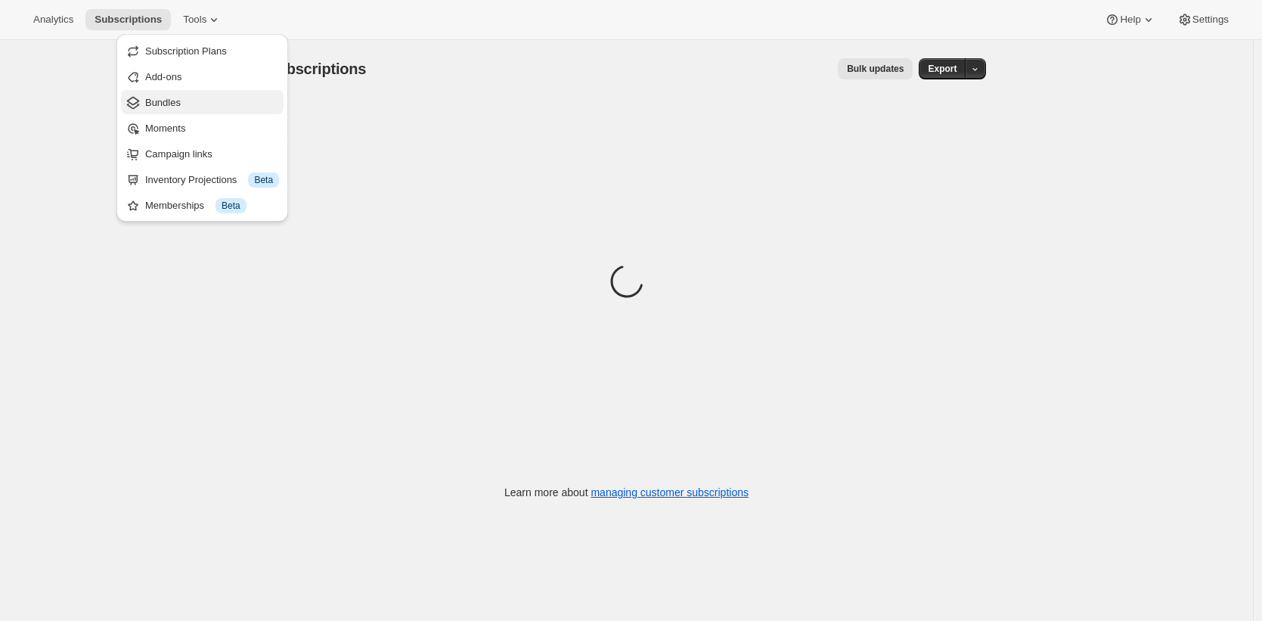
click at [204, 110] on span "Bundles" at bounding box center [212, 102] width 134 height 15
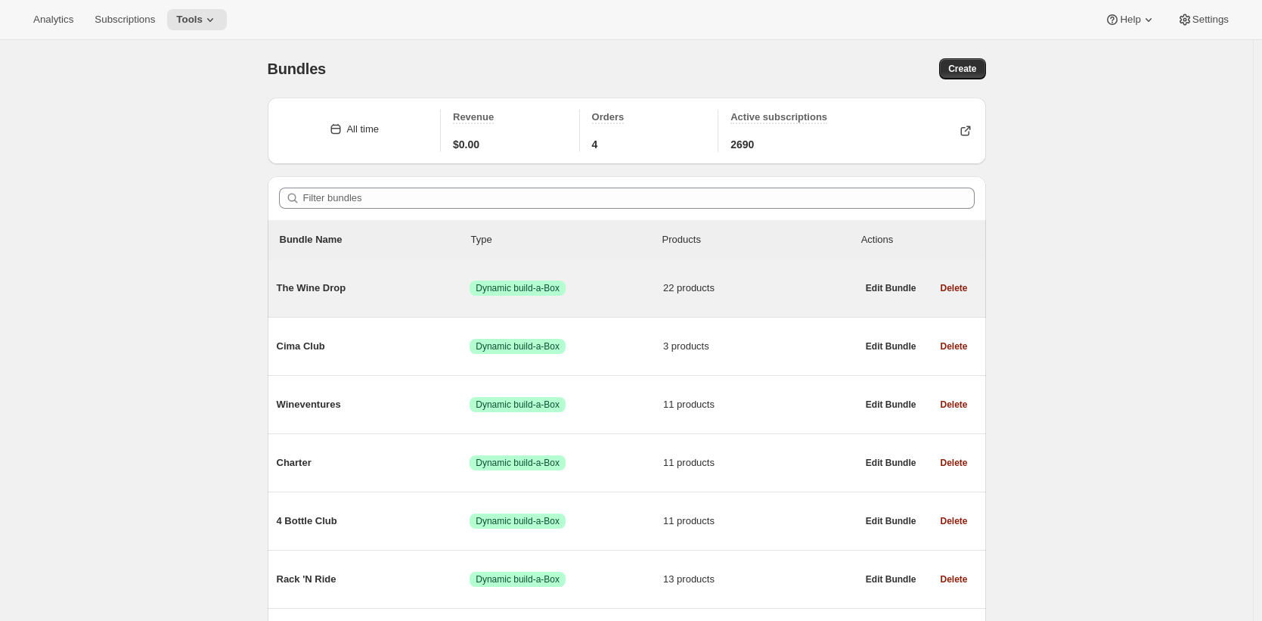
click at [384, 286] on span "The Wine Drop" at bounding box center [374, 287] width 194 height 15
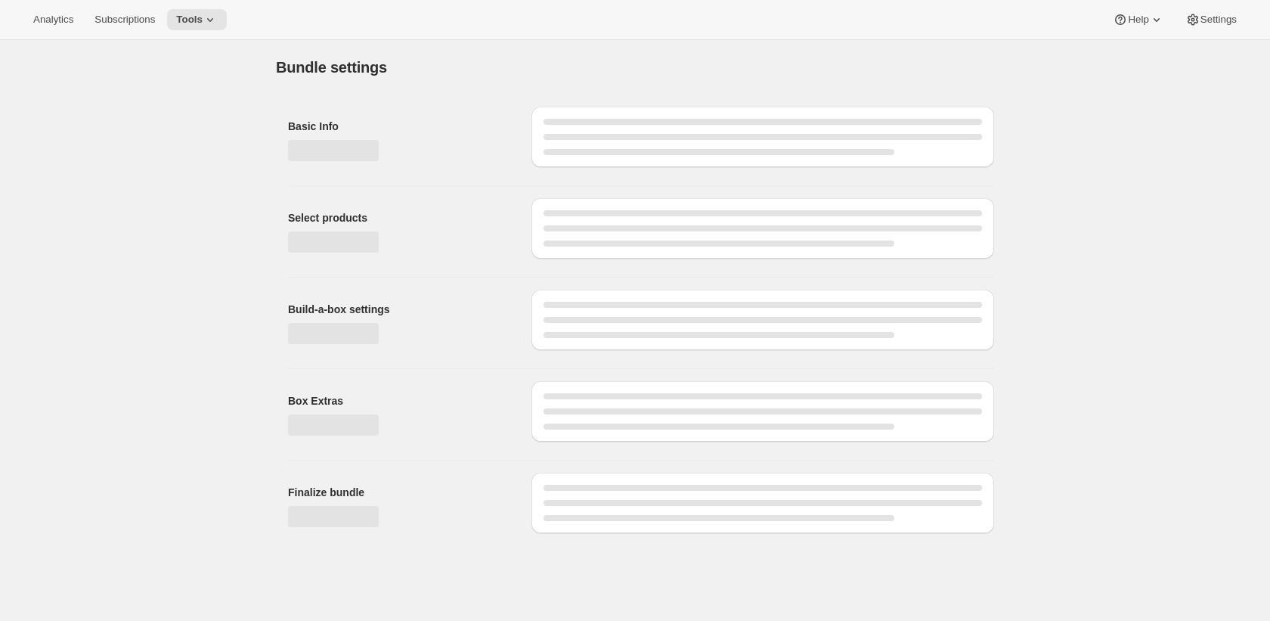
type input "The Wine Drop"
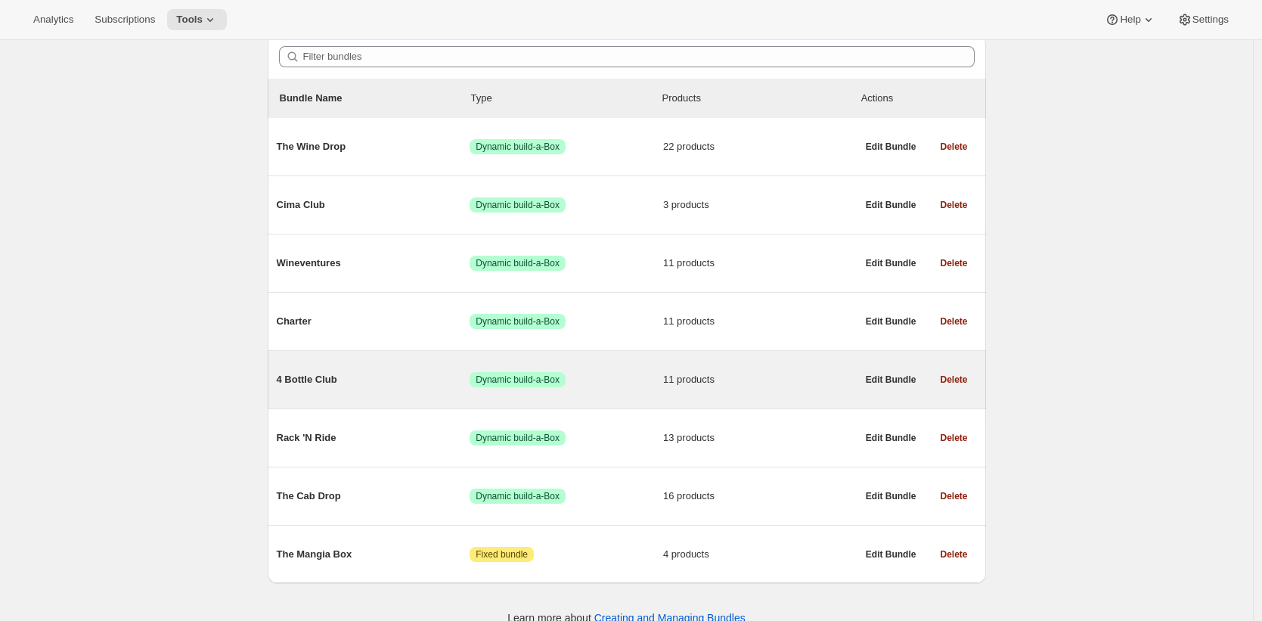
scroll to position [143, 0]
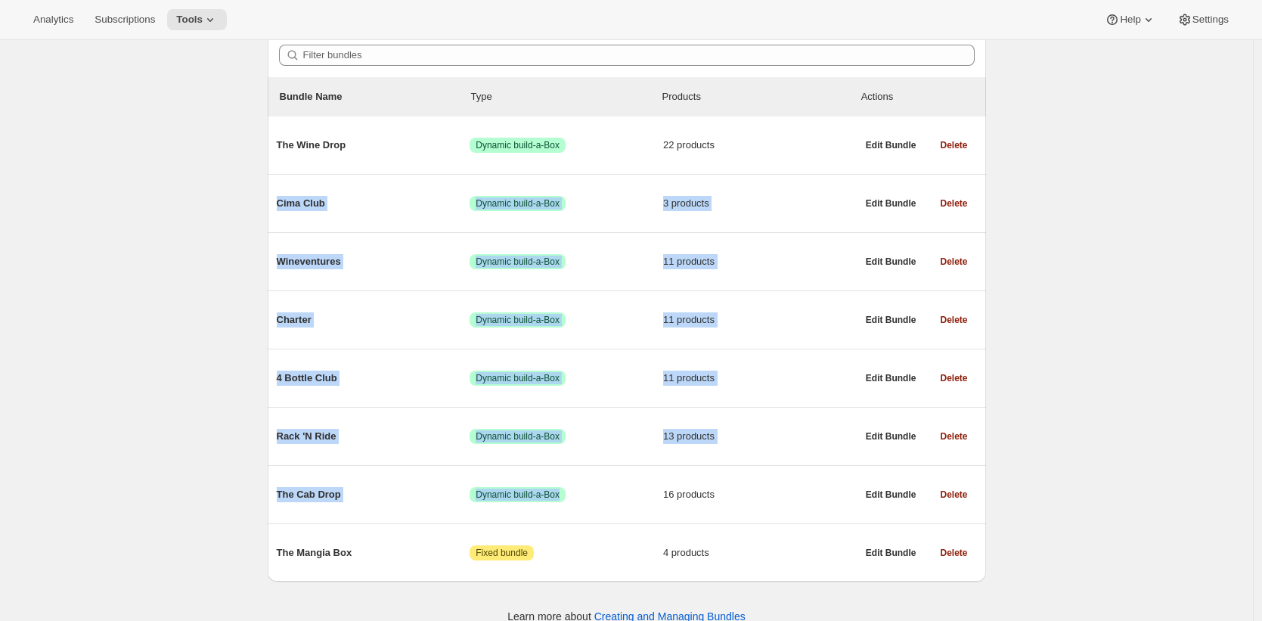
drag, startPoint x: 620, startPoint y: 492, endPoint x: 268, endPoint y: 206, distance: 454.0
click at [268, 206] on div "All time Revenue $0.00 Orders 4 Active subscriptions 2690 Filter bundles Bundle…" at bounding box center [620, 291] width 730 height 696
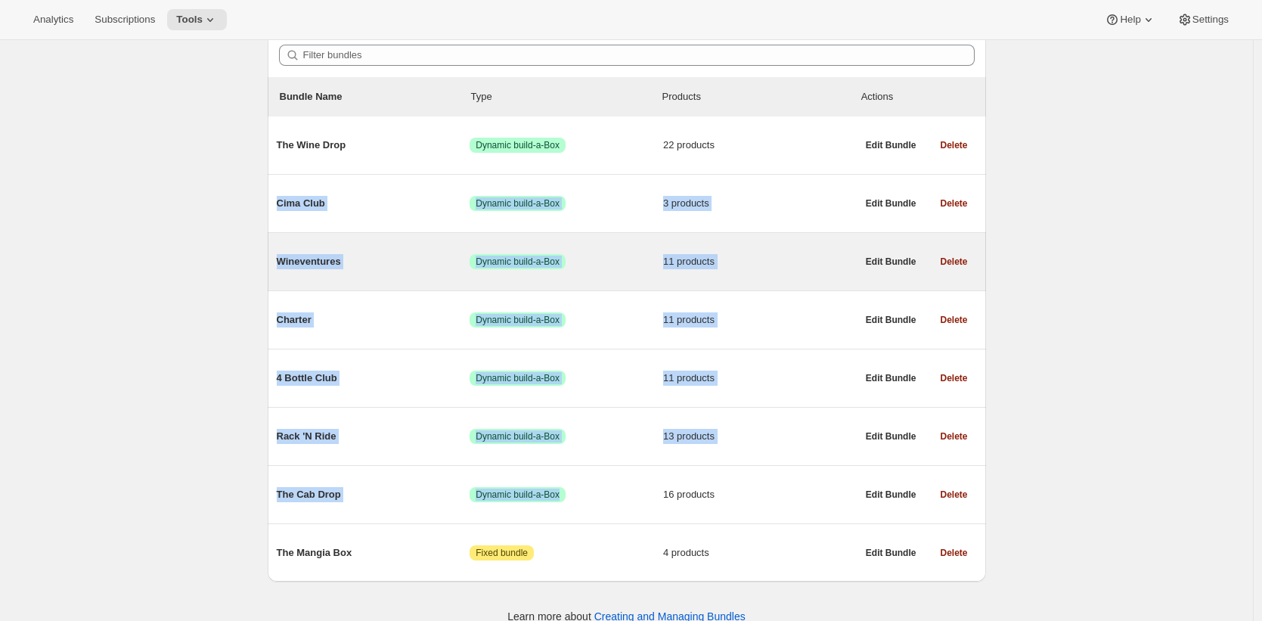
scroll to position [140, 0]
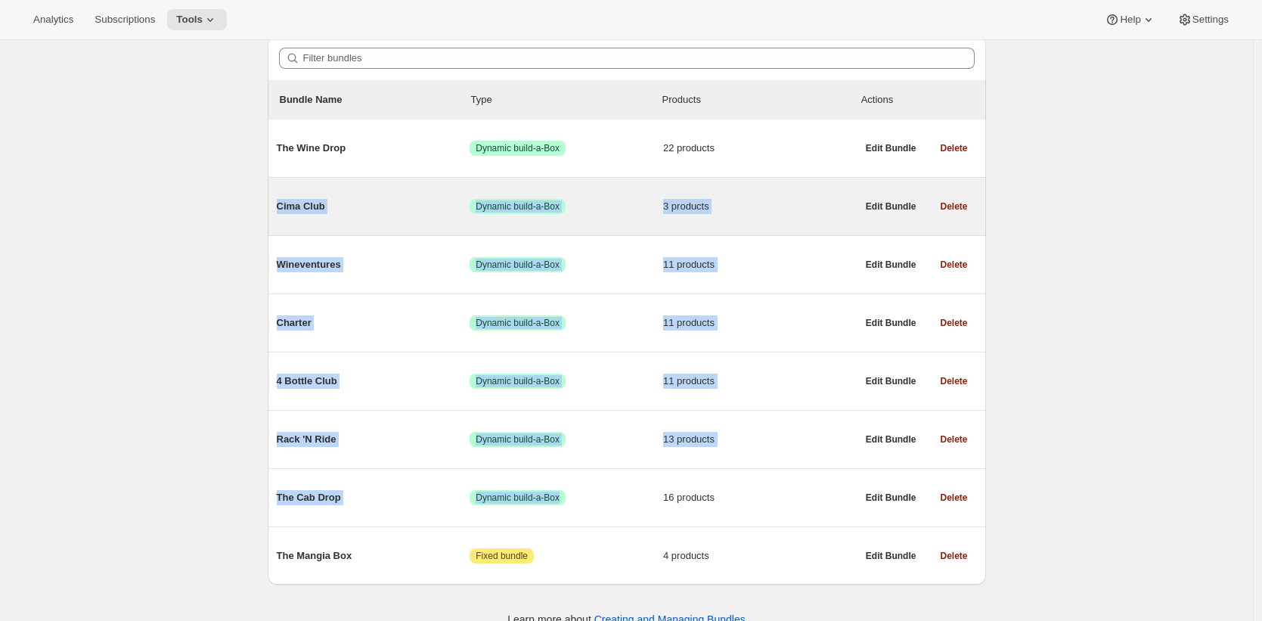
click at [311, 206] on span "Cima Club" at bounding box center [374, 206] width 194 height 15
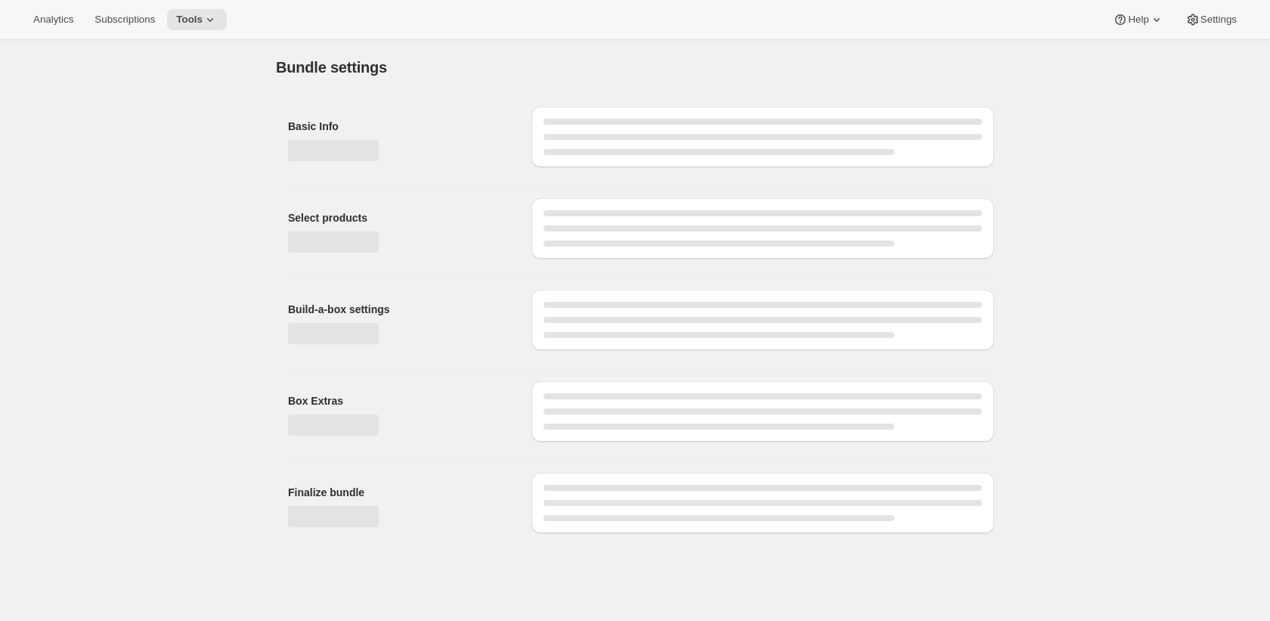
type input "Cima Club"
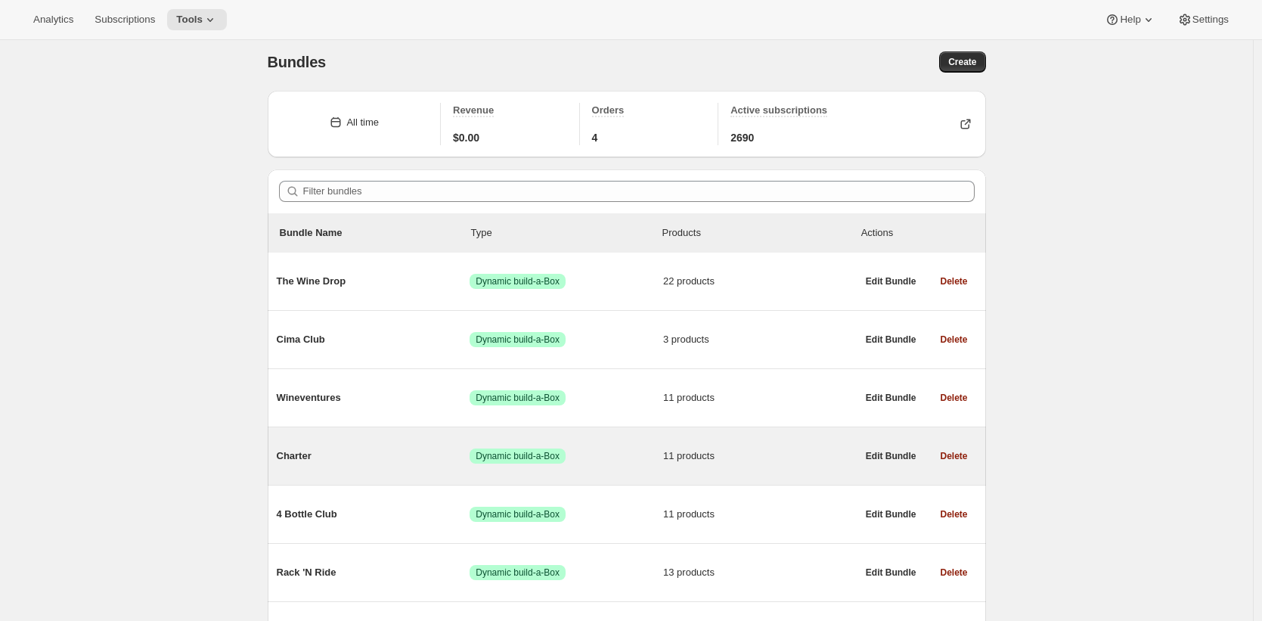
scroll to position [23, 0]
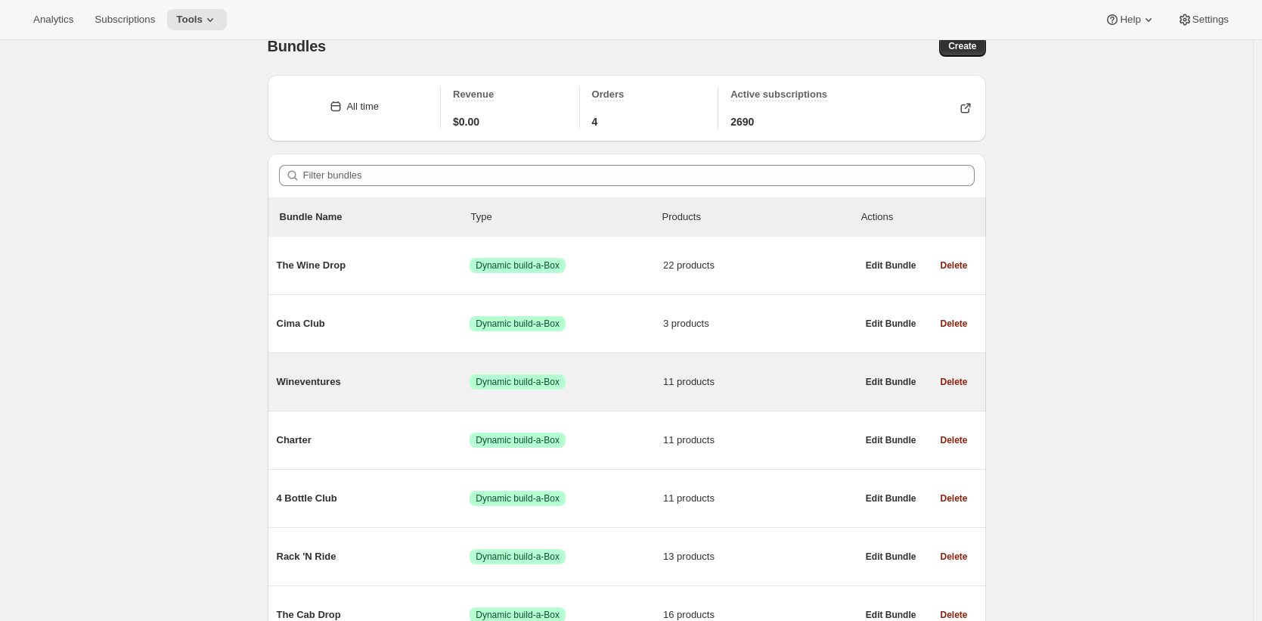
click at [384, 387] on span "Wineventures" at bounding box center [374, 381] width 194 height 15
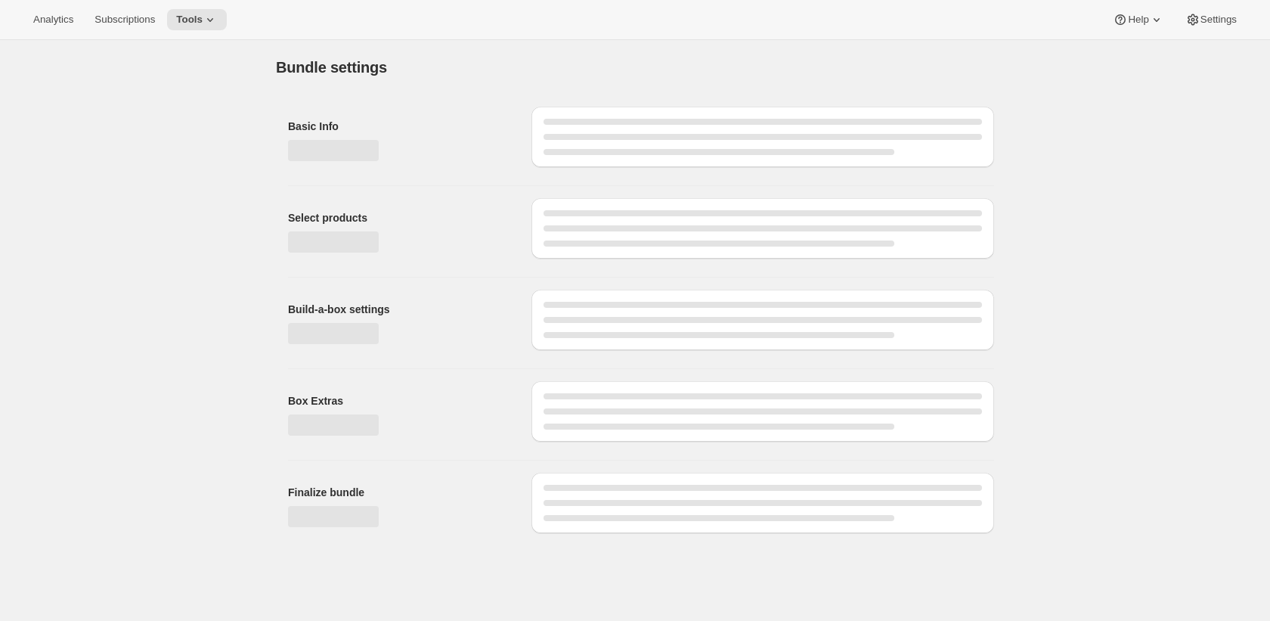
type input "Wineventures"
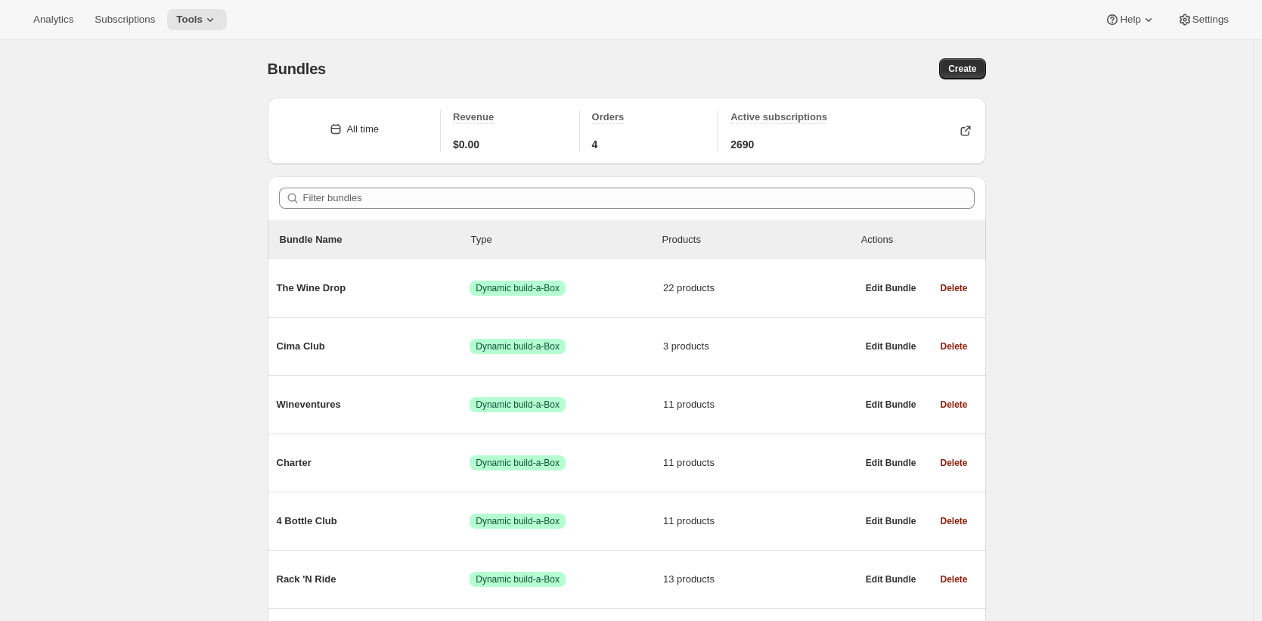
scroll to position [31, 0]
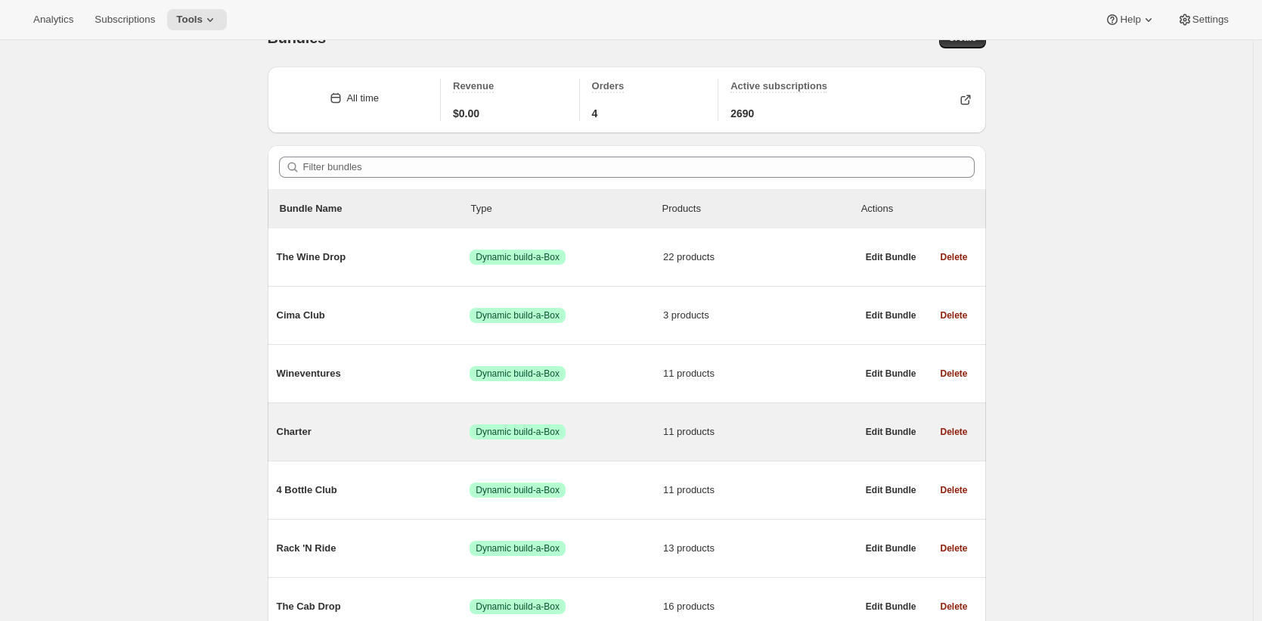
click at [376, 421] on div "Charter Success Dynamic build-a-Box 11 products" at bounding box center [567, 431] width 580 height 39
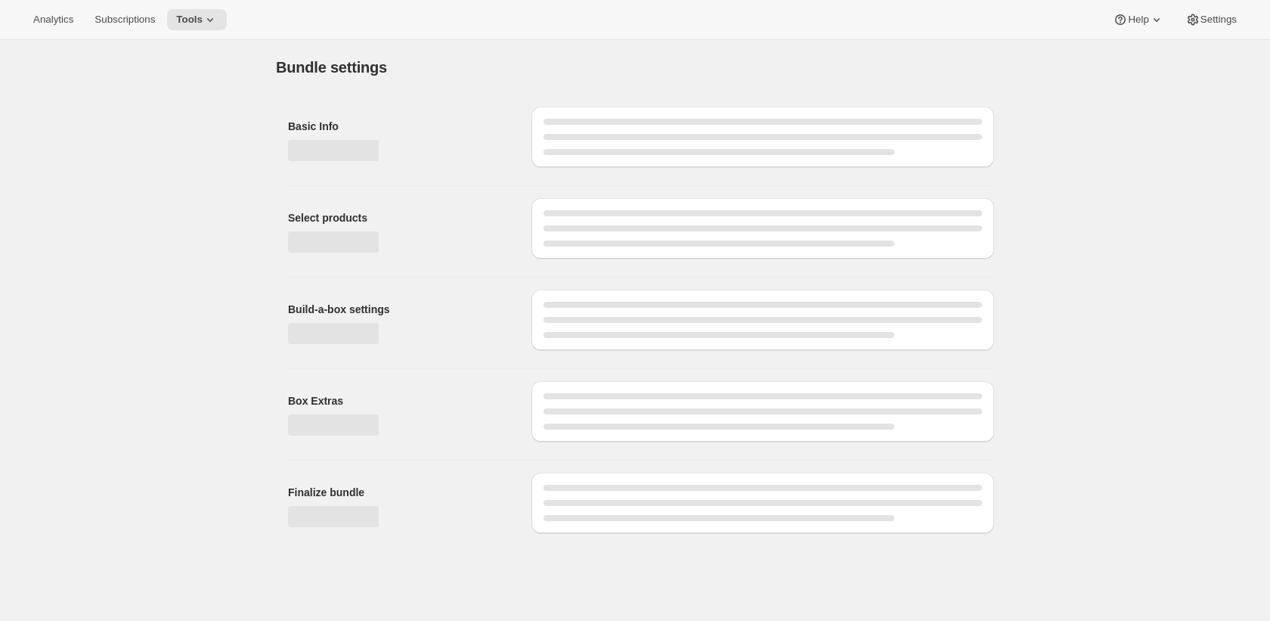
type input "Charter"
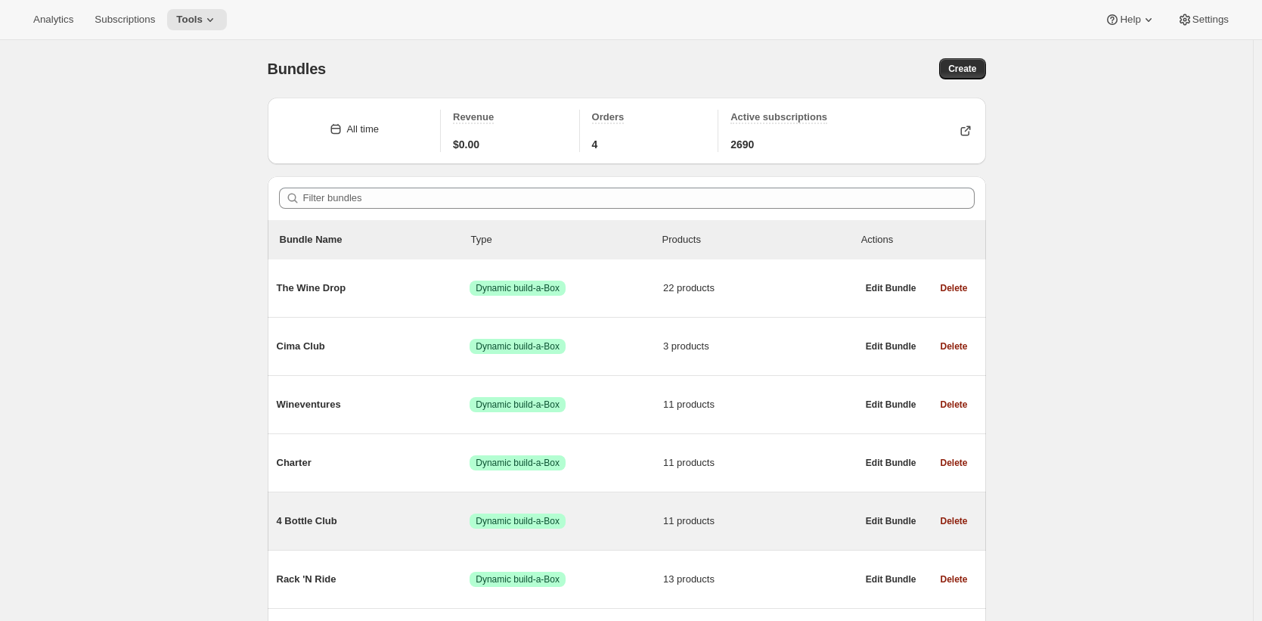
click at [410, 517] on span "4 Bottle Club" at bounding box center [374, 520] width 194 height 15
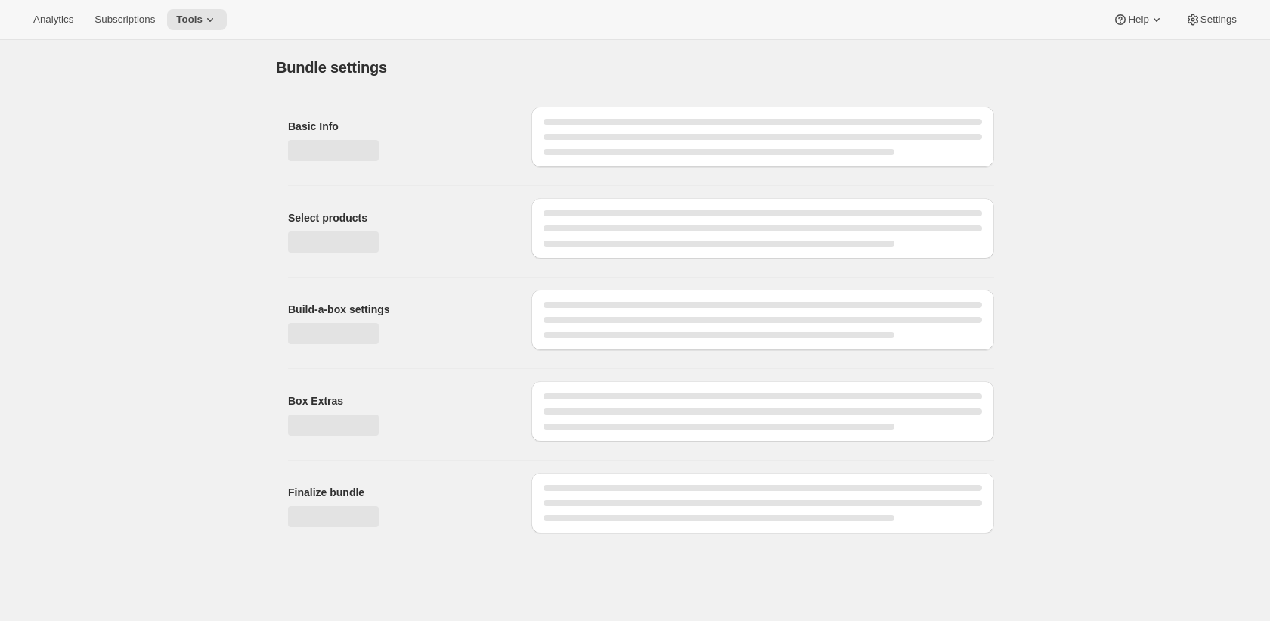
type input "4 Bottle Club"
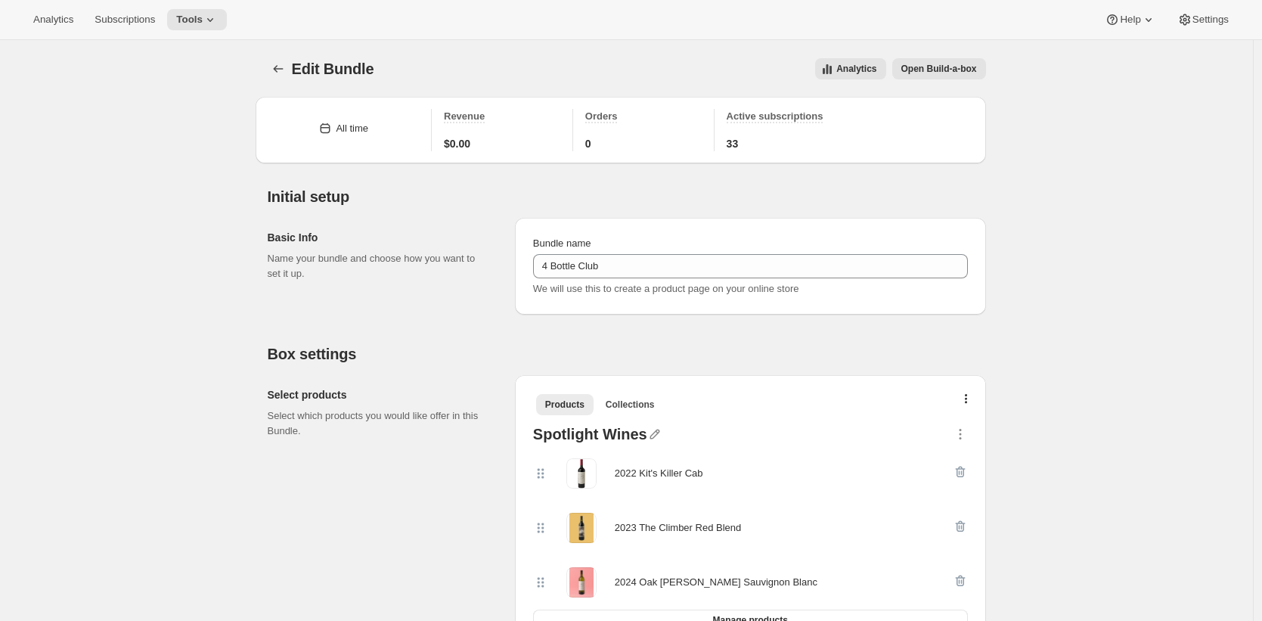
drag, startPoint x: 322, startPoint y: 336, endPoint x: 329, endPoint y: 331, distance: 8.6
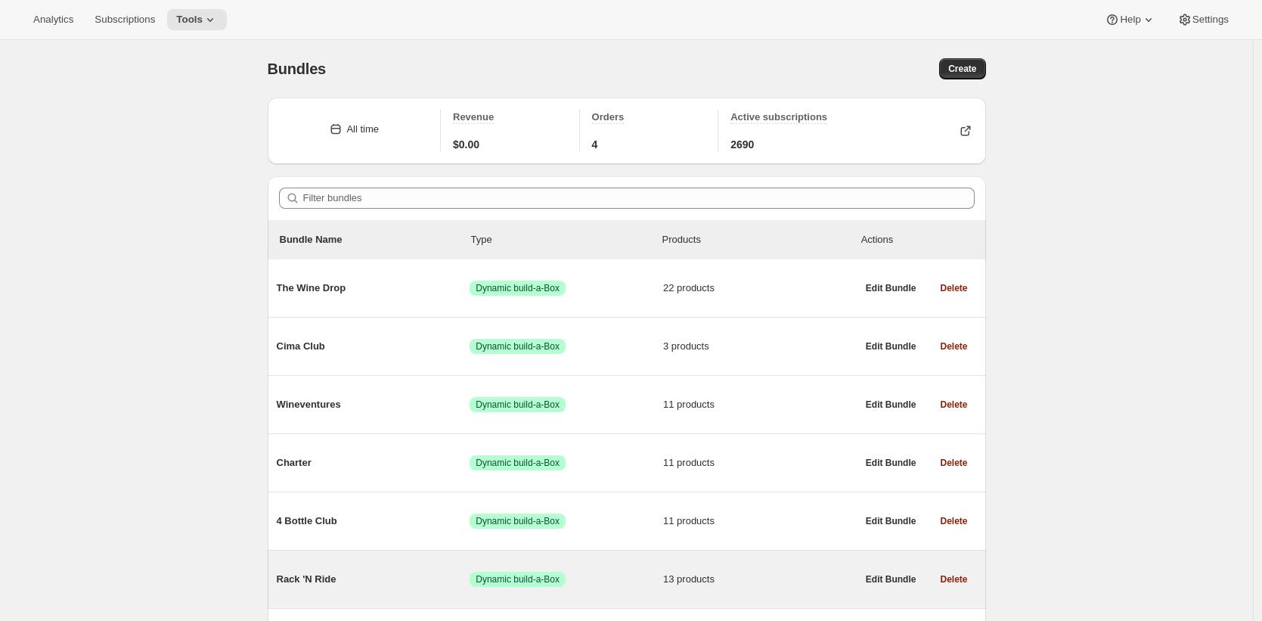
click at [406, 575] on span "Rack 'N Ride" at bounding box center [374, 578] width 194 height 15
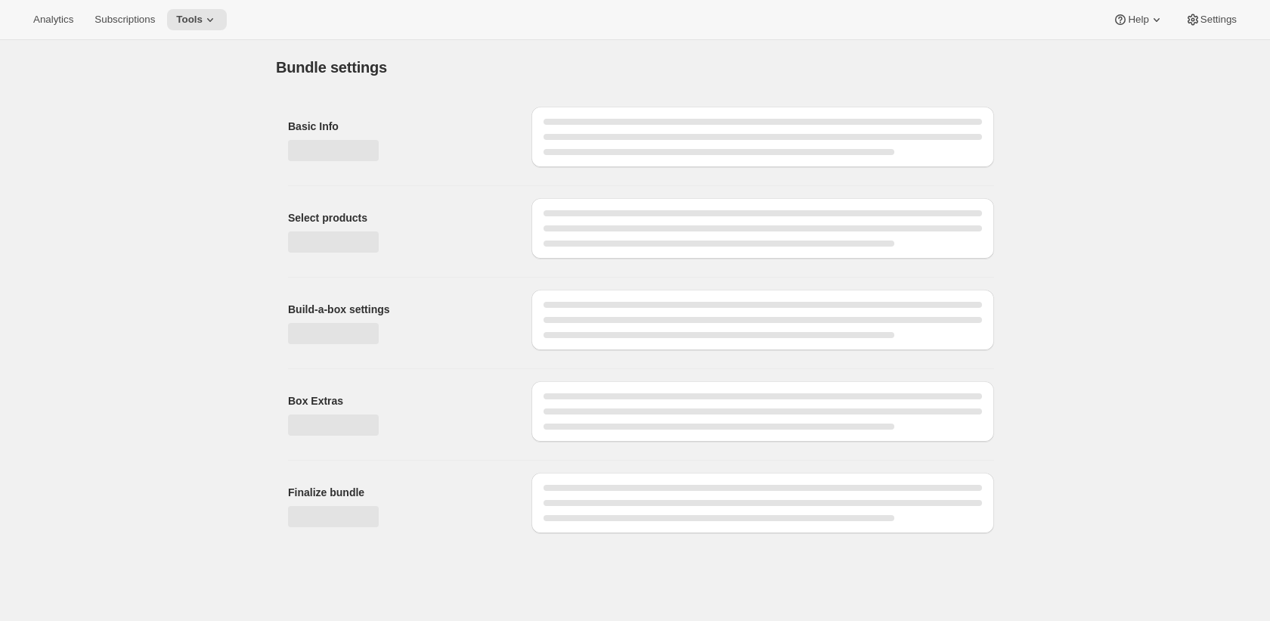
type input "Rack 'N Ride"
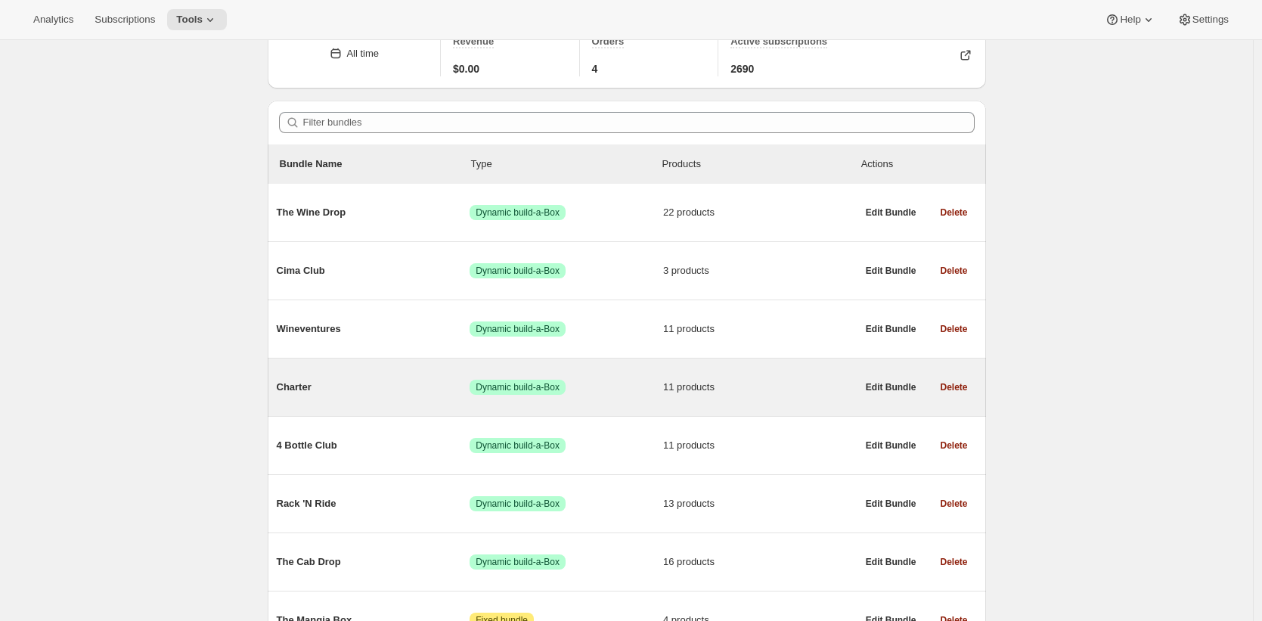
scroll to position [87, 0]
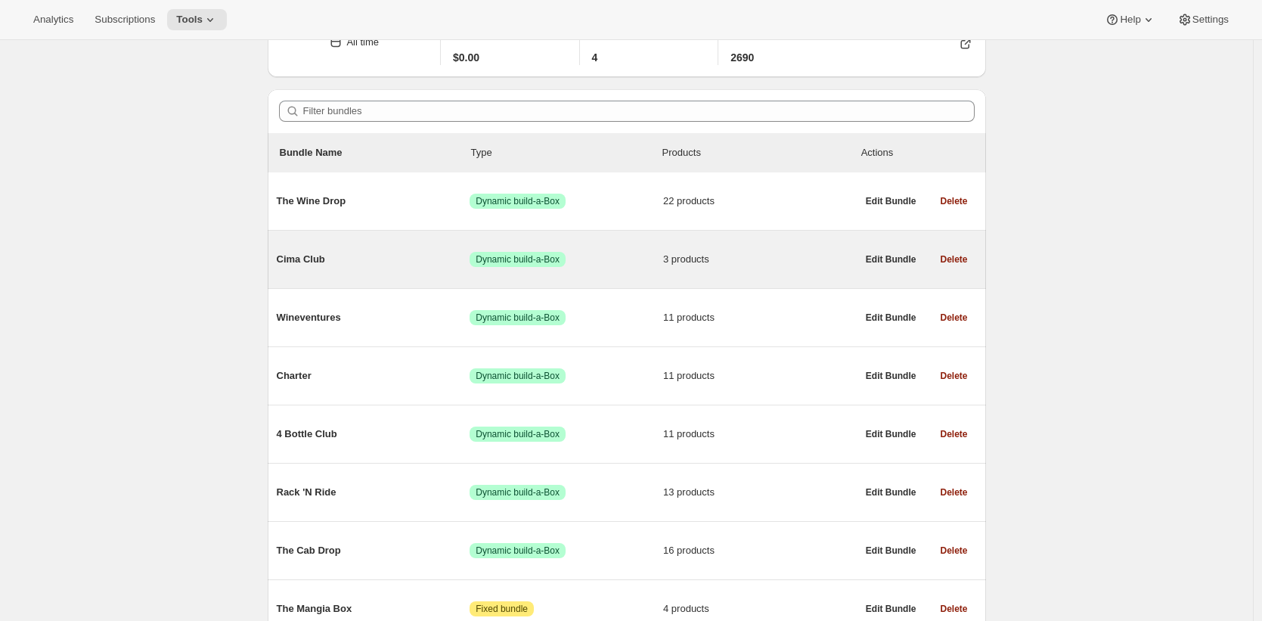
click at [375, 272] on div "Cima Club Success Dynamic build-a-Box 3 products" at bounding box center [567, 259] width 580 height 39
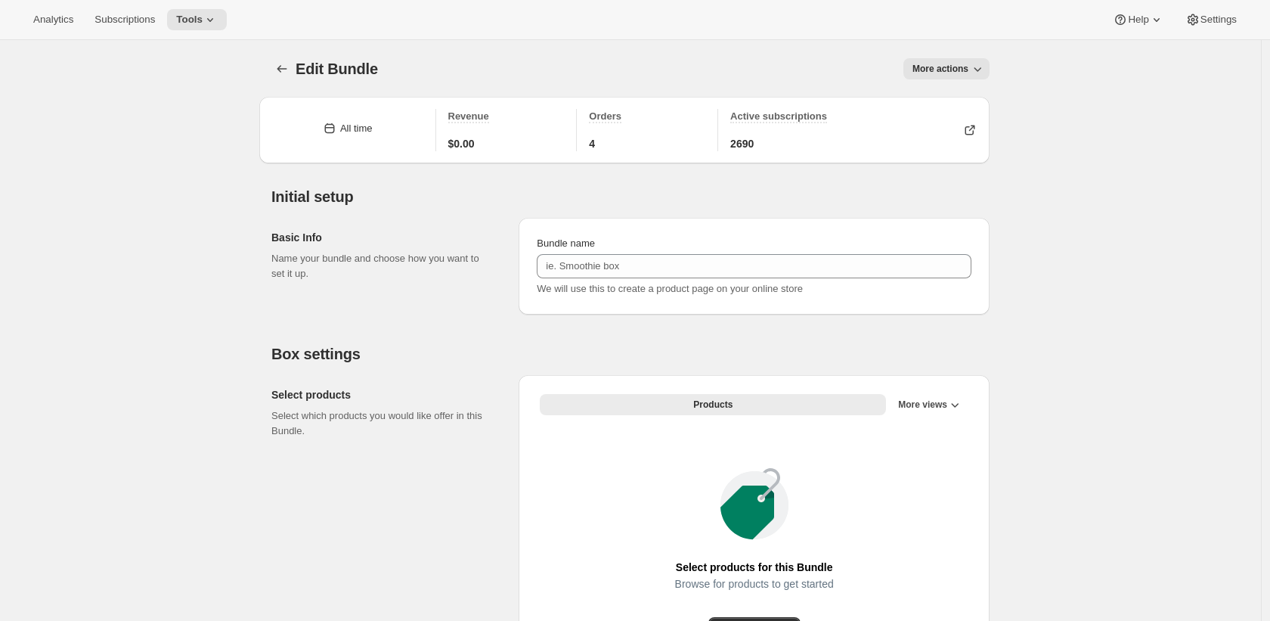
type input "Cima Club"
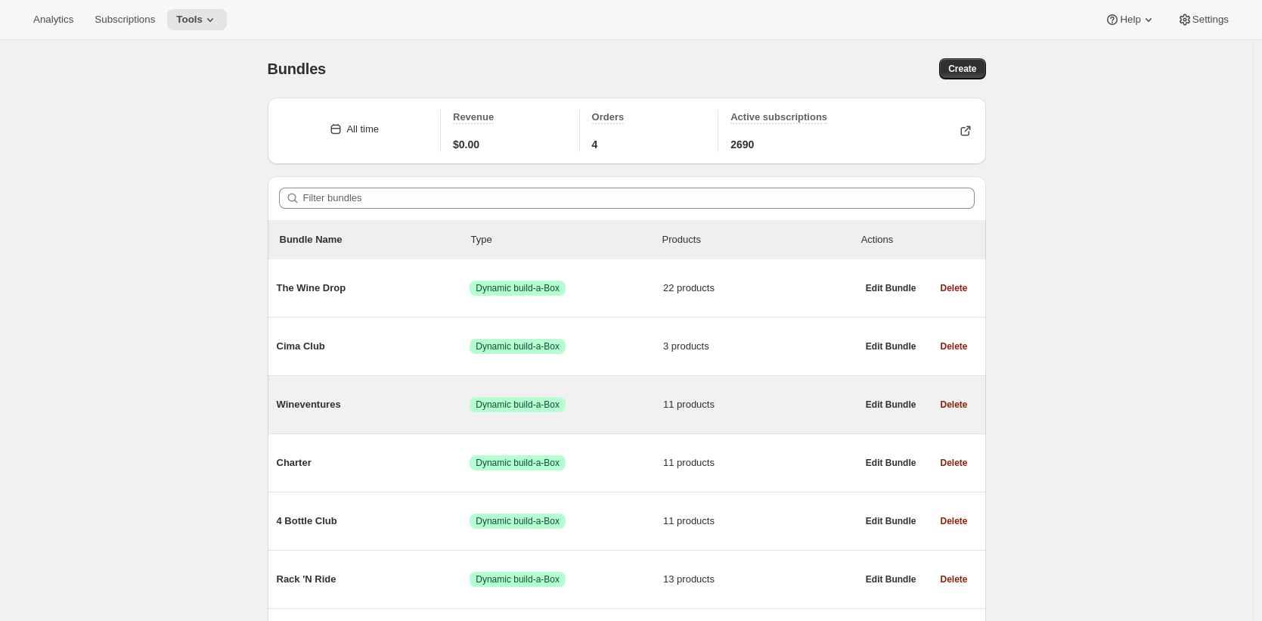
click at [420, 416] on div "Wineventures Success Dynamic build-a-Box 11 products" at bounding box center [567, 404] width 580 height 39
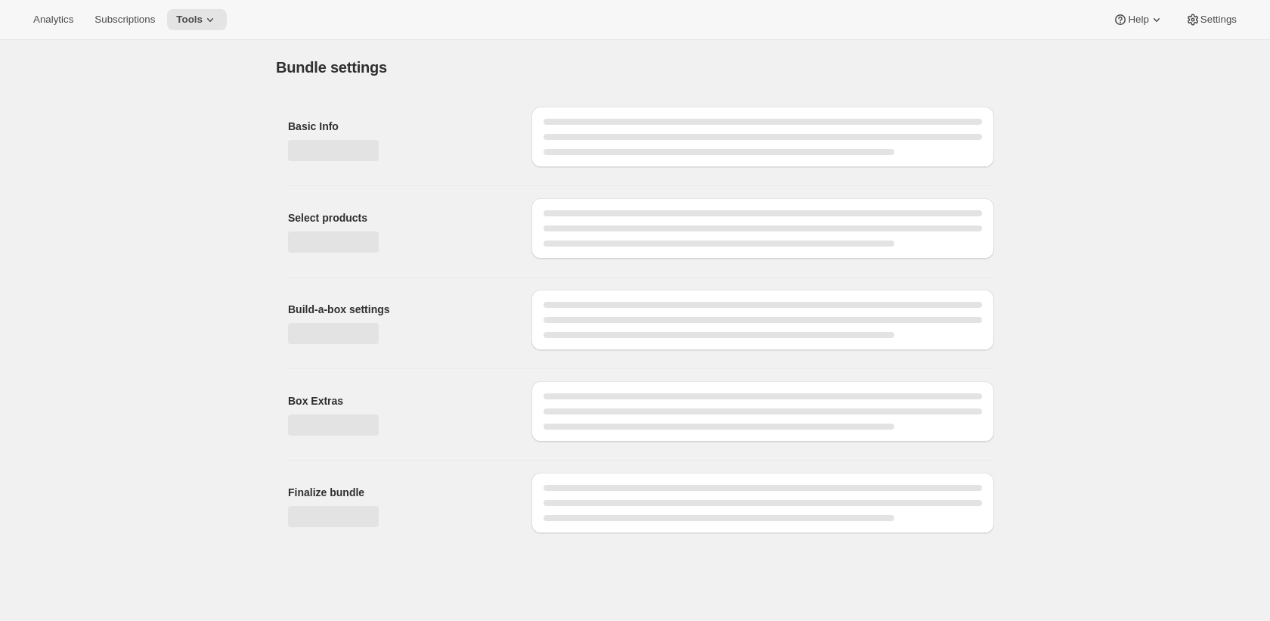
type input "Wineventures"
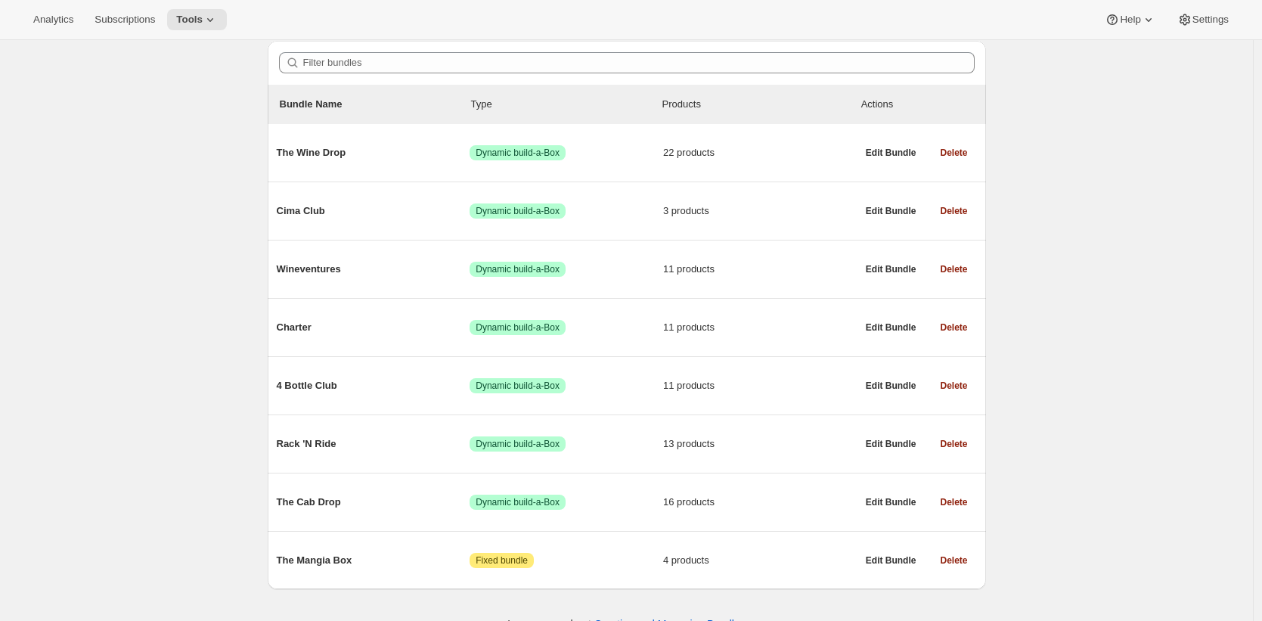
scroll to position [150, 0]
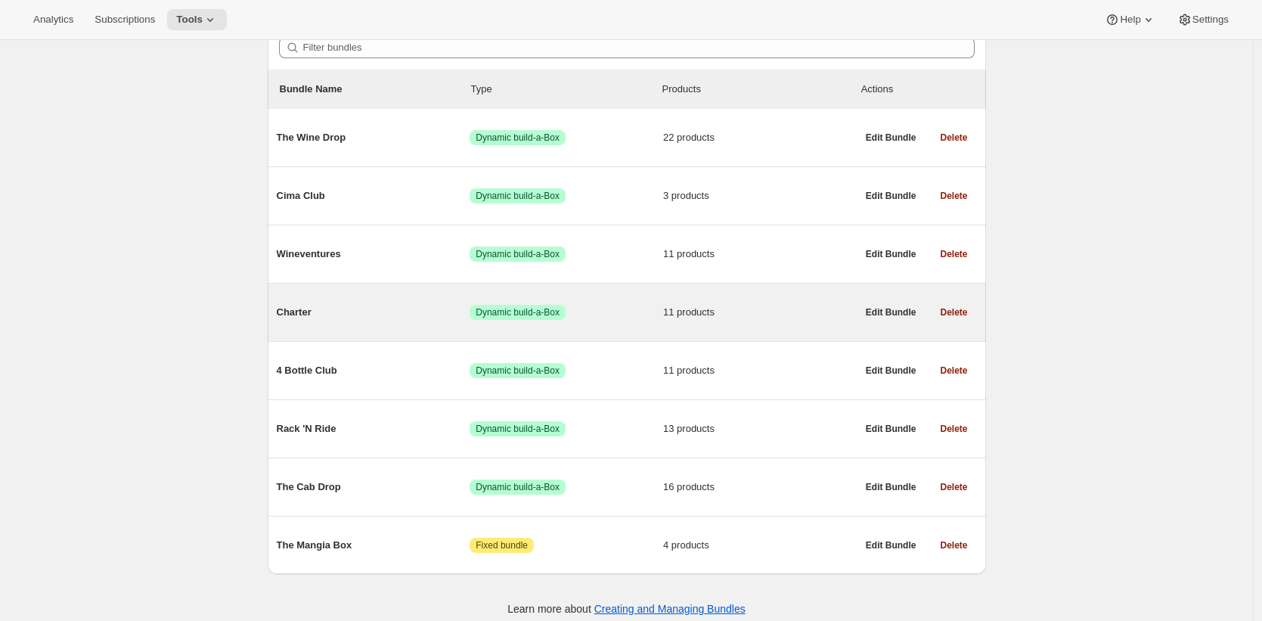
click at [441, 320] on span "Charter" at bounding box center [374, 312] width 194 height 15
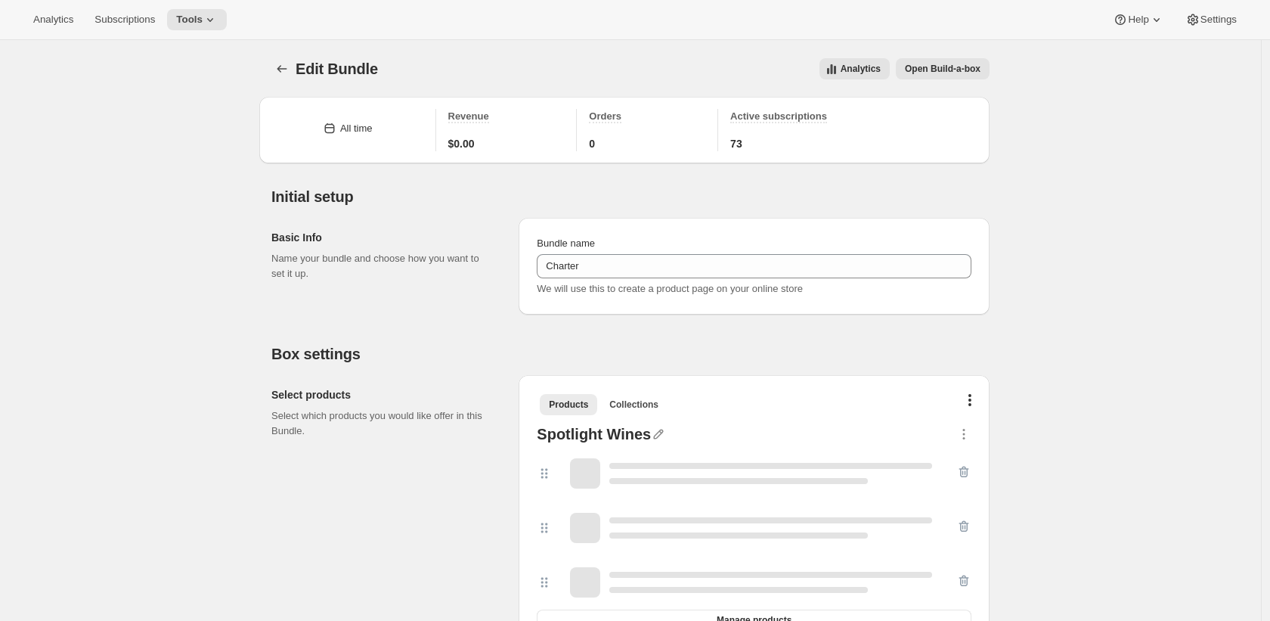
type input "Charter"
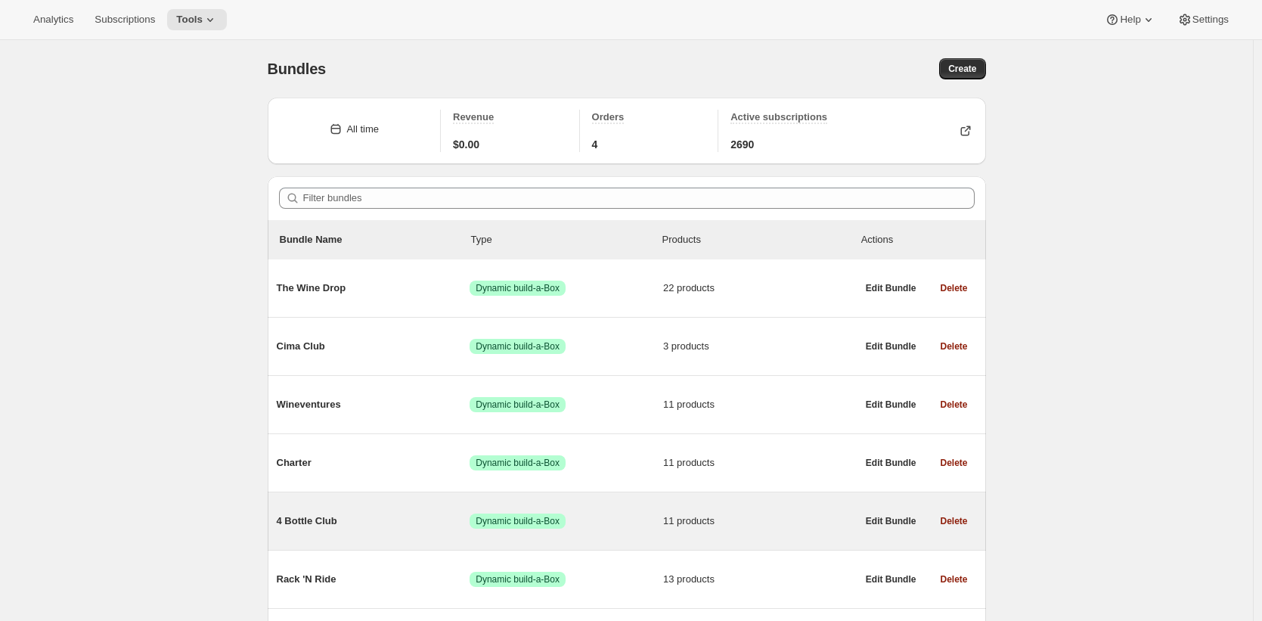
click at [444, 506] on div "4 Bottle Club Success Dynamic build-a-Box 11 products" at bounding box center [567, 520] width 580 height 39
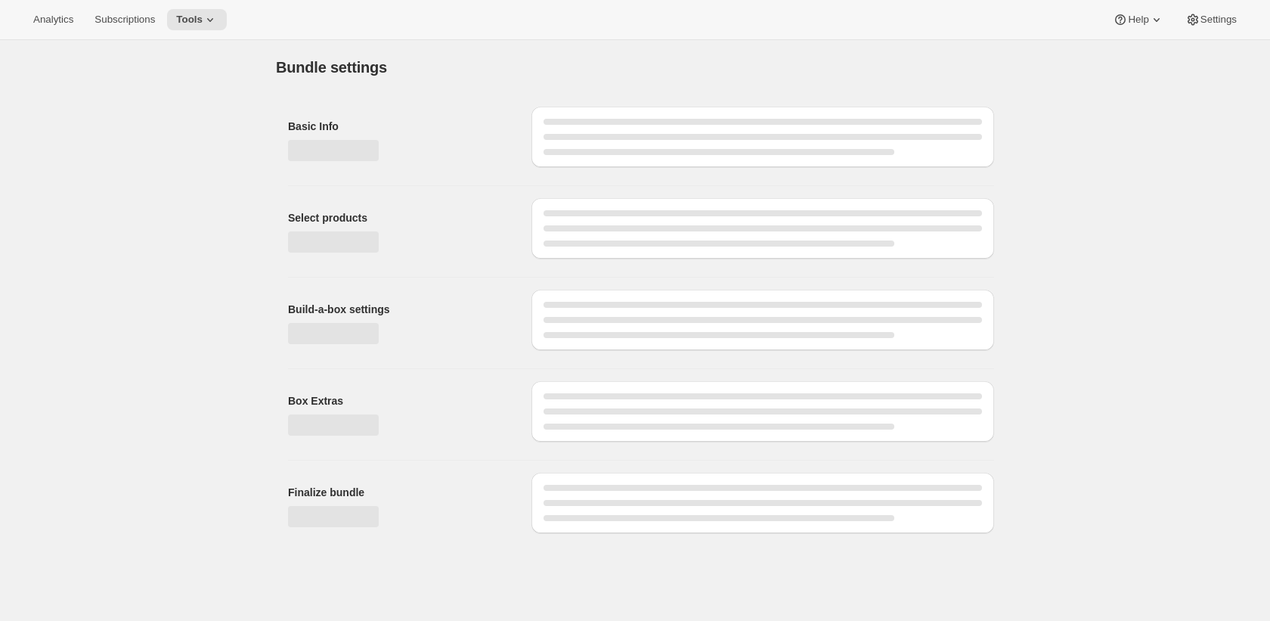
type input "4 Bottle Club"
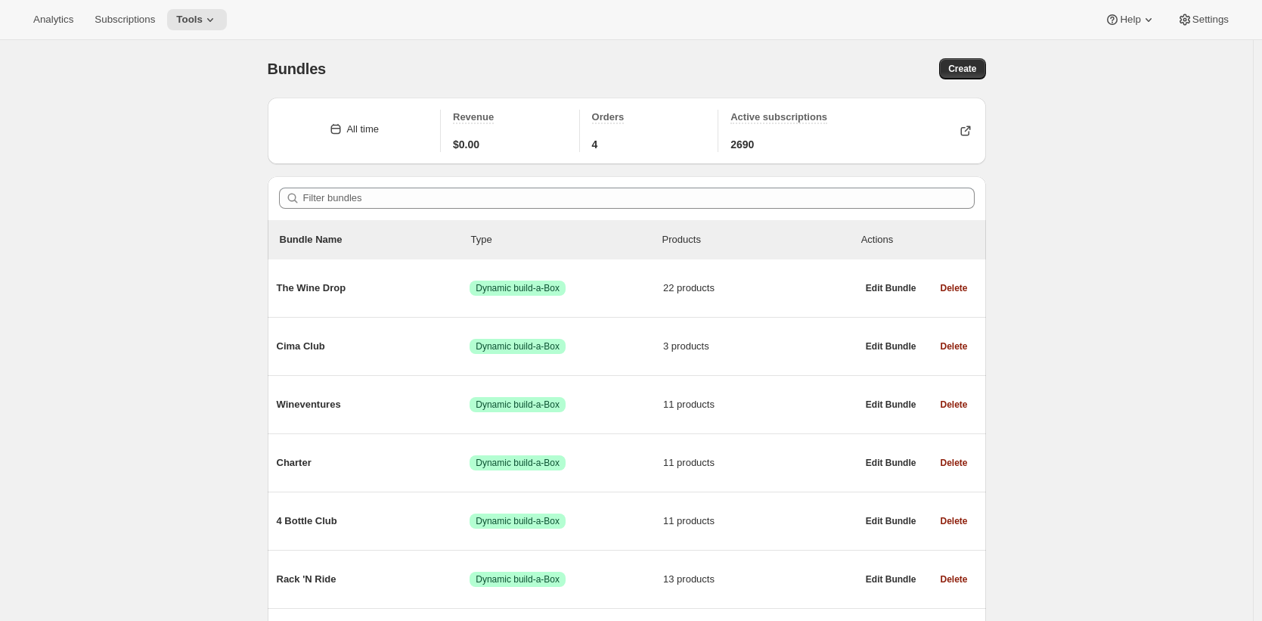
click at [1228, 212] on div "Bundles. This page is ready Bundles Create All time Revenue $0.00 Orders 4 Acti…" at bounding box center [626, 411] width 1252 height 742
click at [1164, 223] on div "Bundles. This page is ready Bundles Create All time Revenue $0.00 Orders 4 Acti…" at bounding box center [626, 411] width 1252 height 742
click at [1164, 222] on div "Bundles. This page is ready Bundles Create All time Revenue $0.00 Orders 4 Acti…" at bounding box center [626, 411] width 1252 height 742
click at [750, 51] on div "Bundles. This page is ready Bundles Create" at bounding box center [627, 68] width 718 height 57
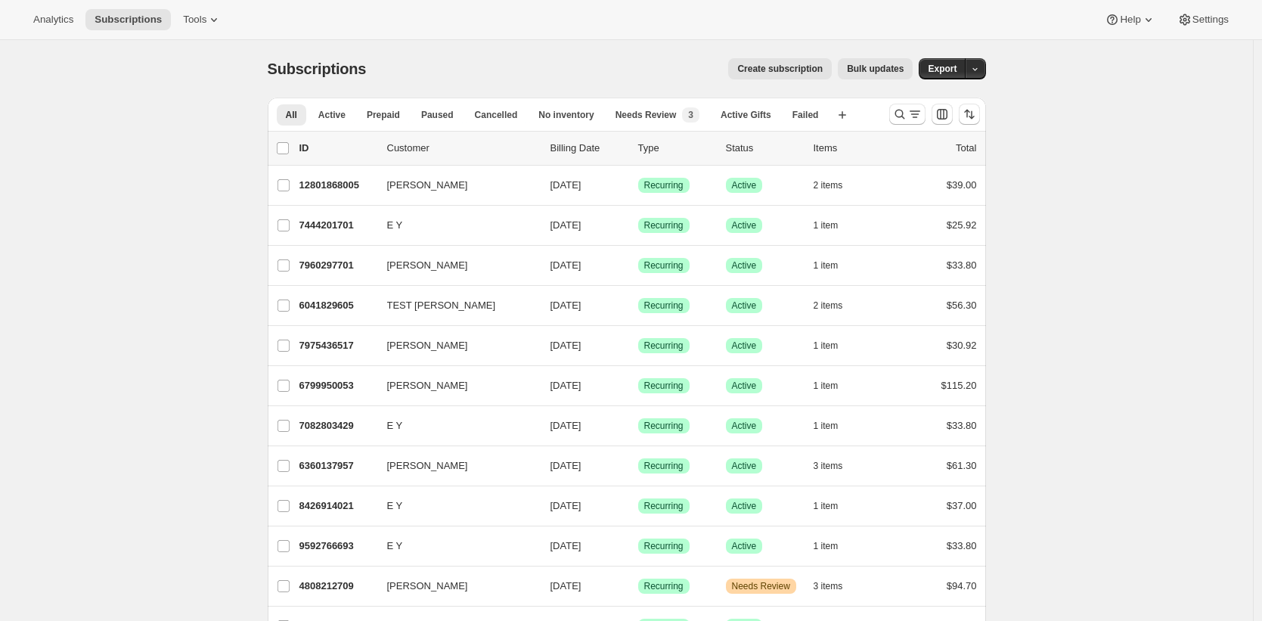
click at [614, 51] on div "Subscriptions. This page is ready Subscriptions Create subscription Bulk update…" at bounding box center [627, 68] width 718 height 57
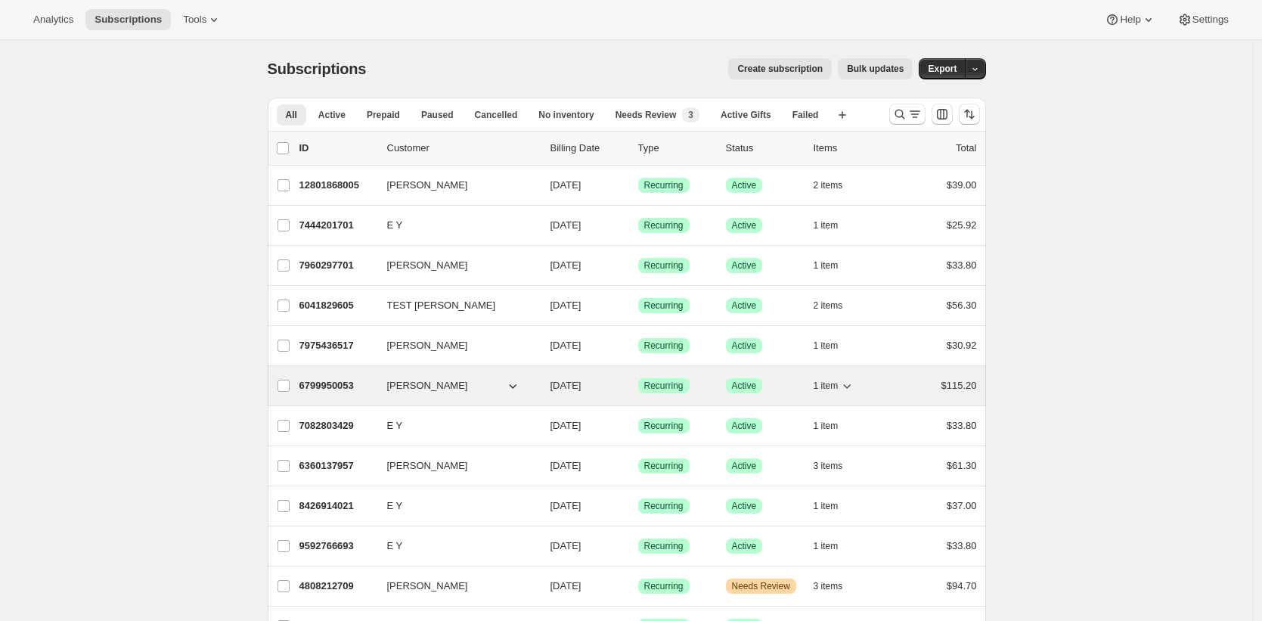
click at [316, 382] on p "6799950053" at bounding box center [337, 385] width 76 height 15
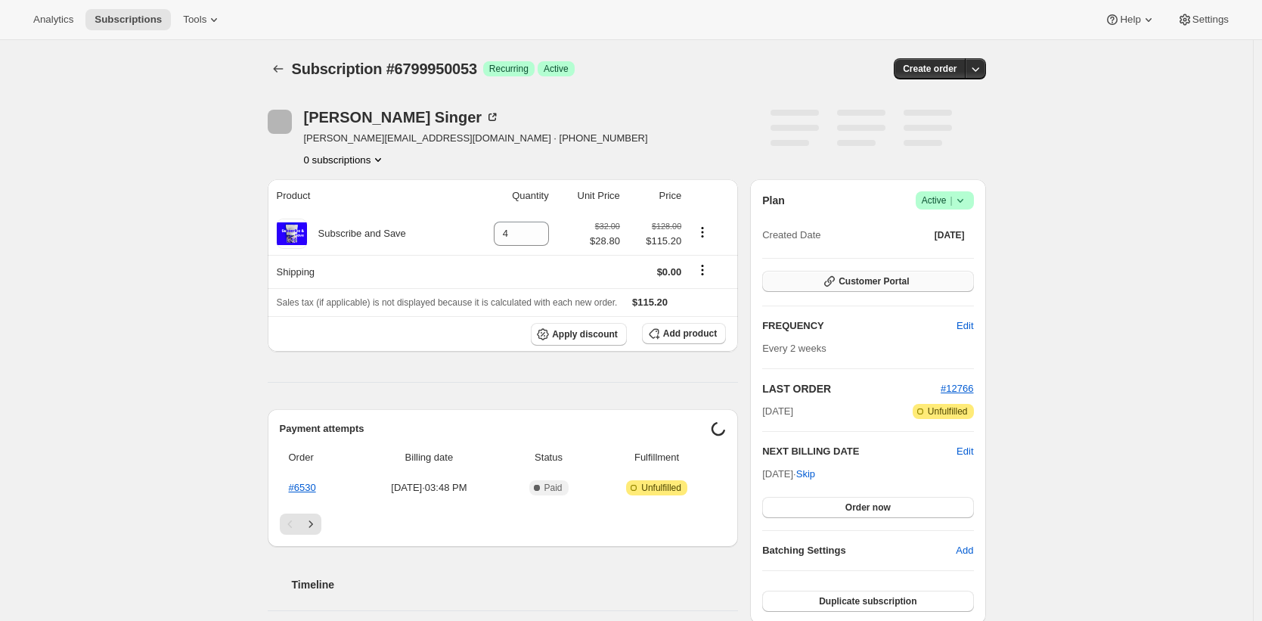
click at [961, 274] on button "Customer Portal" at bounding box center [867, 281] width 211 height 21
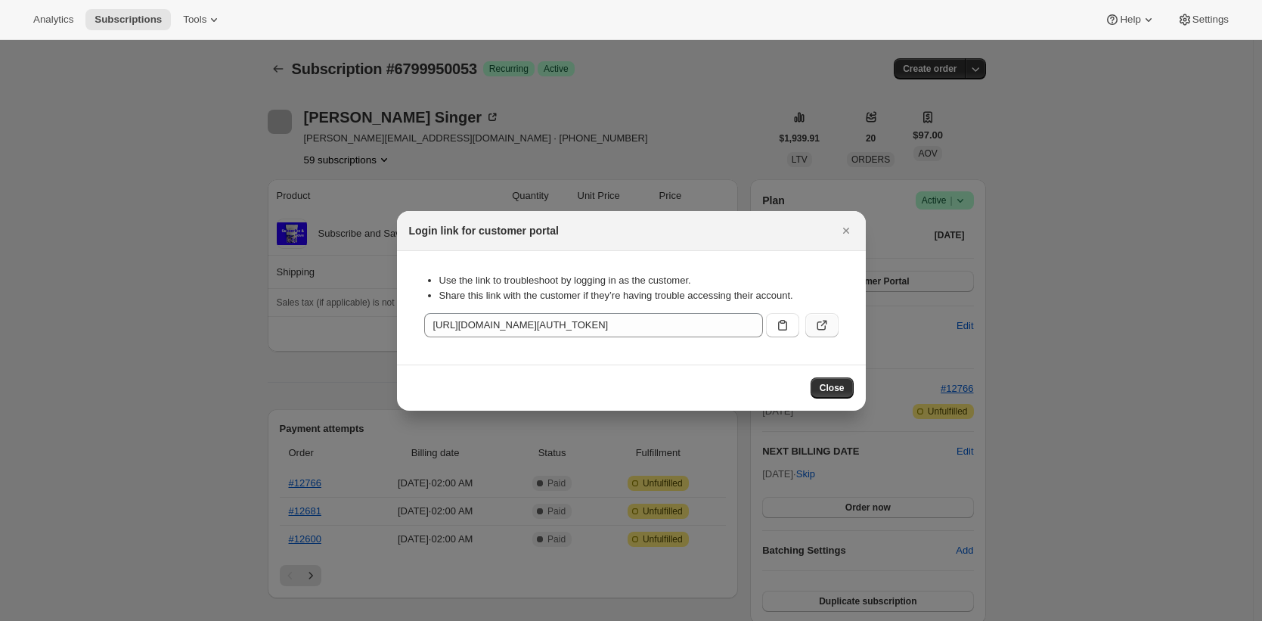
click at [828, 324] on icon ":rc1:" at bounding box center [821, 324] width 15 height 15
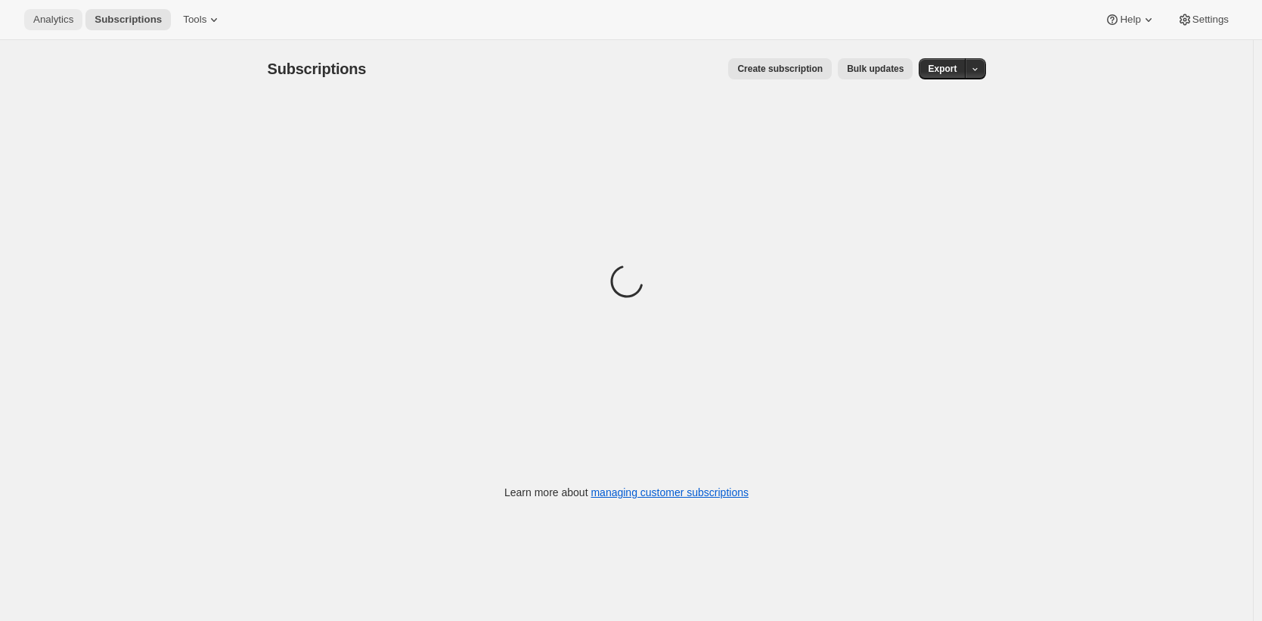
click at [65, 28] on button "Analytics" at bounding box center [53, 19] width 58 height 21
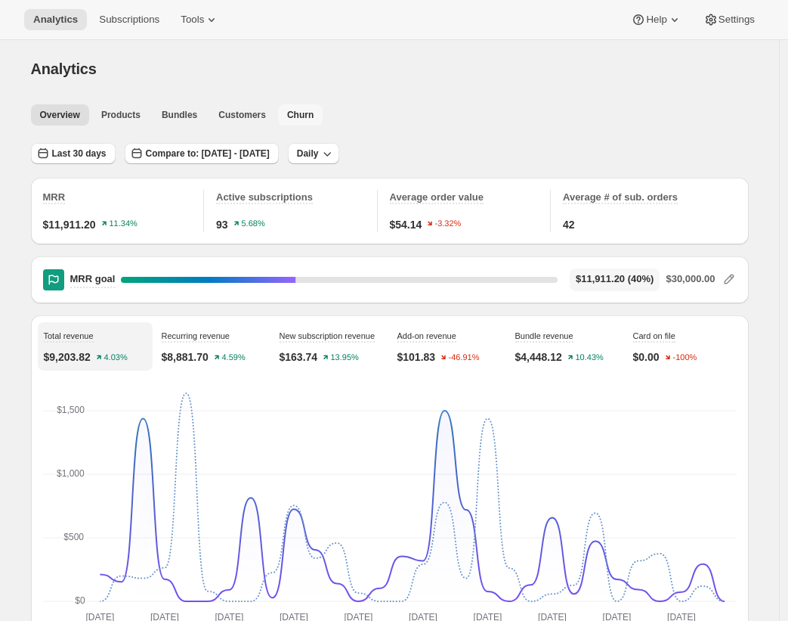
drag, startPoint x: 311, startPoint y: 115, endPoint x: 439, endPoint y: 48, distance: 144.0
click at [311, 115] on span "Churn" at bounding box center [300, 115] width 26 height 12
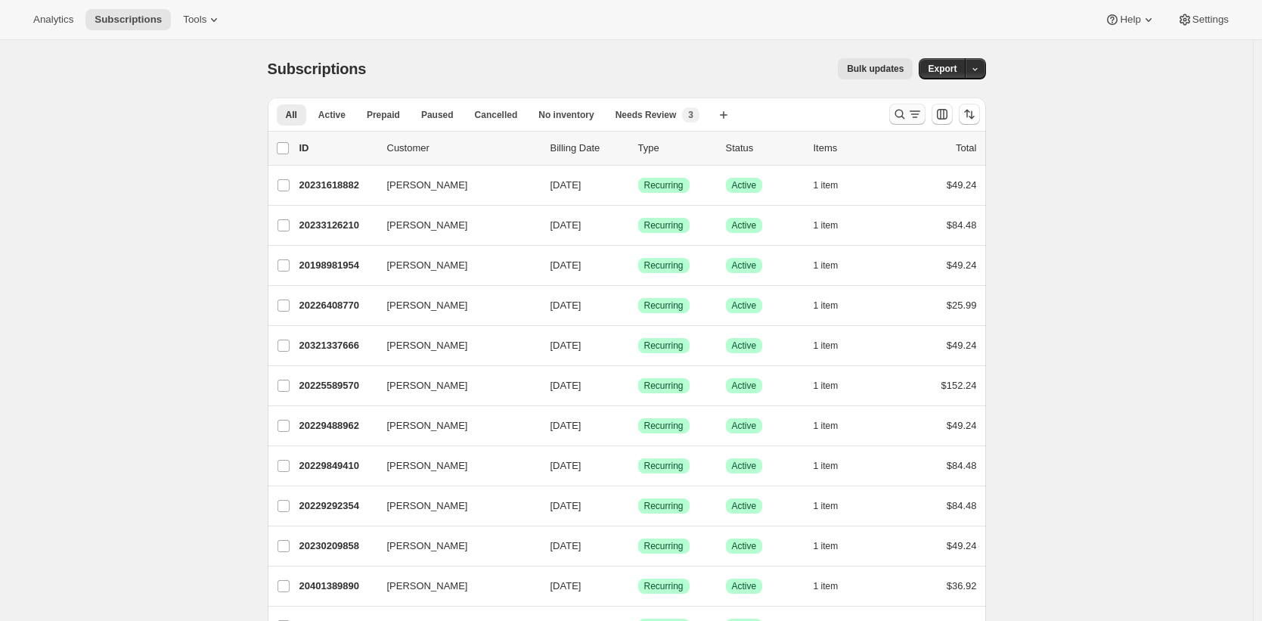
click at [903, 110] on icon "Search and filter results" at bounding box center [899, 114] width 15 height 15
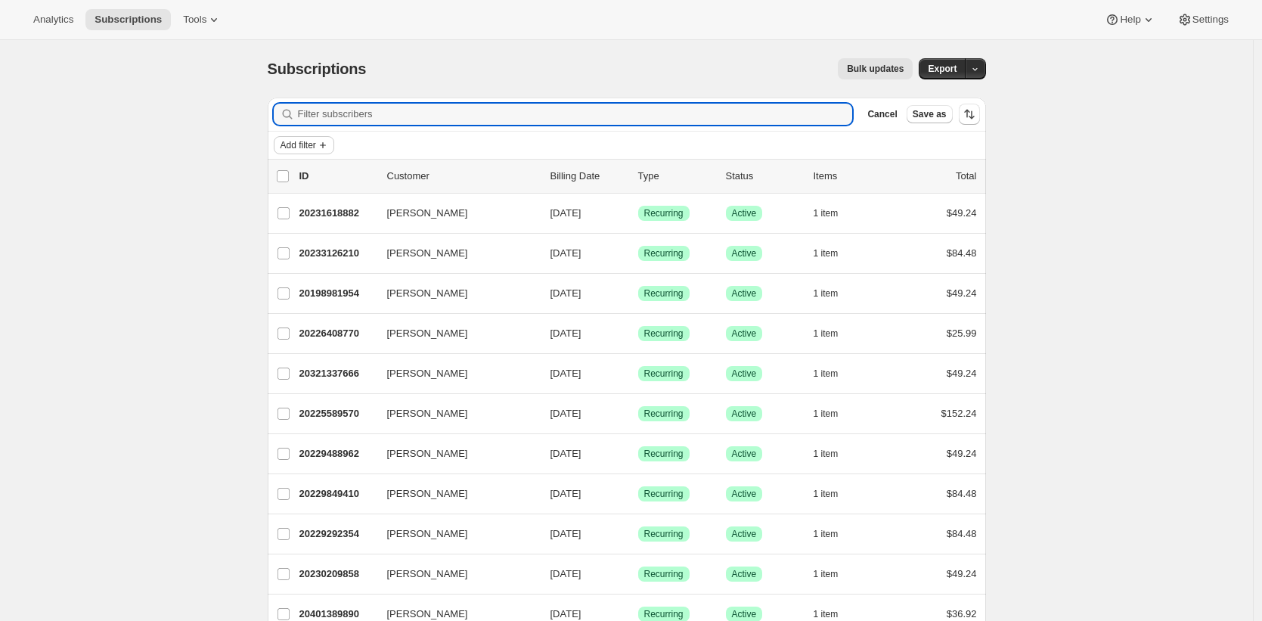
click at [314, 148] on span "Add filter" at bounding box center [298, 145] width 36 height 12
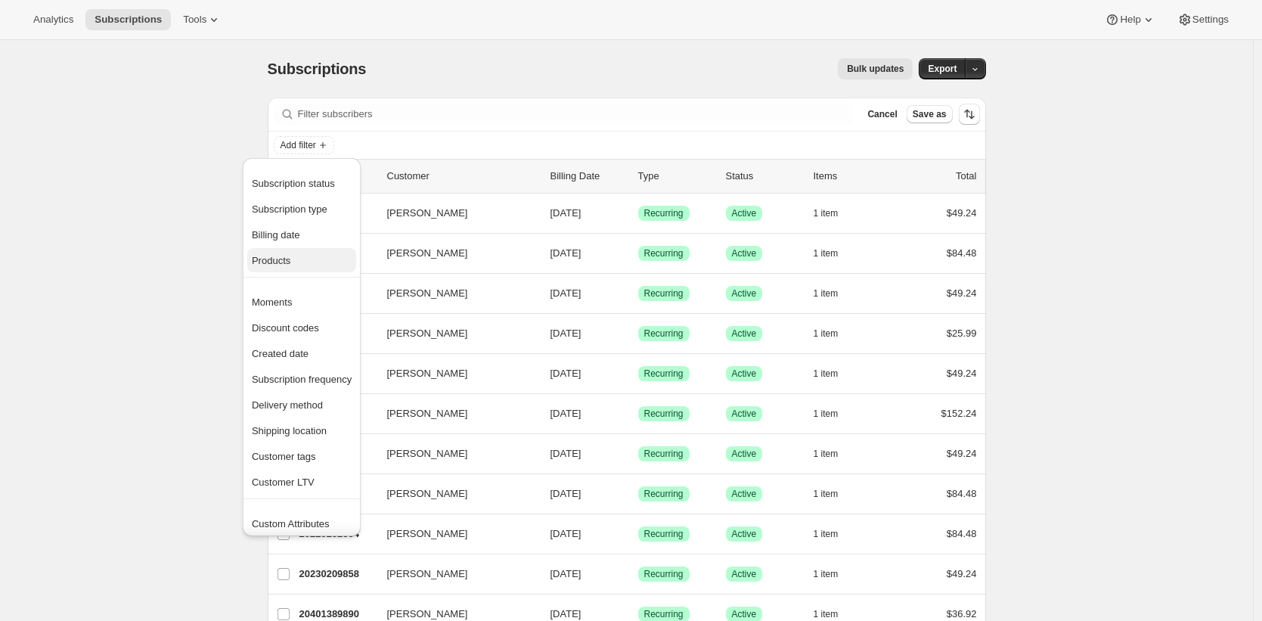
click at [312, 256] on span "Products" at bounding box center [302, 260] width 100 height 15
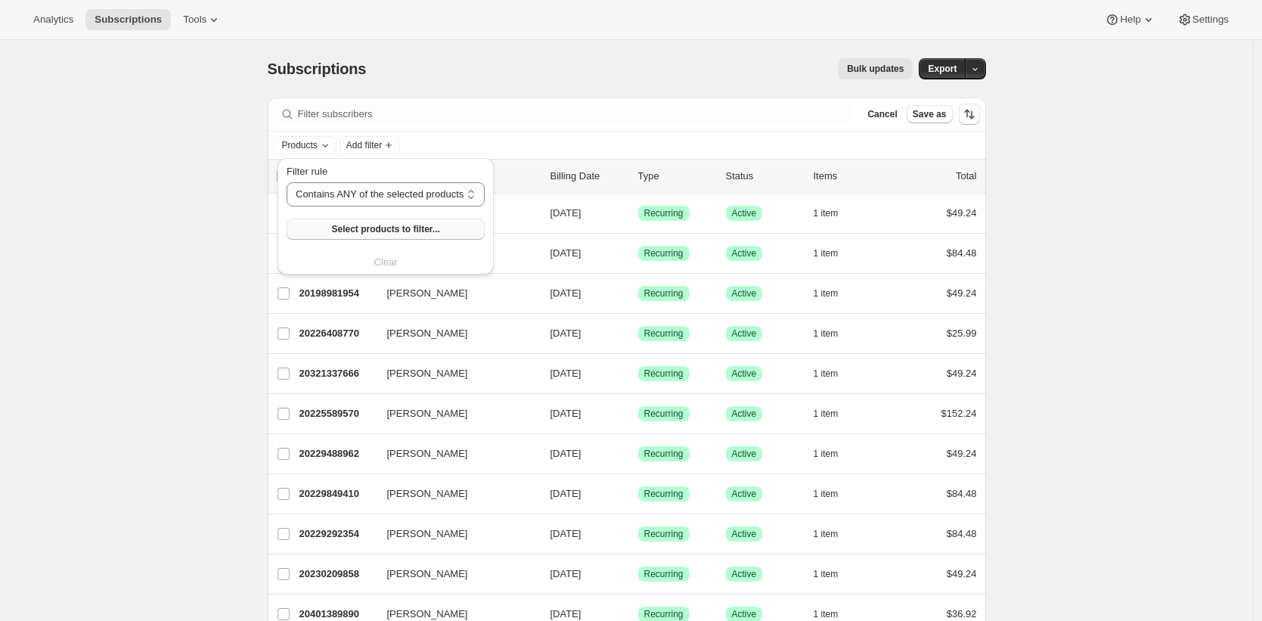
click at [379, 237] on button "Select products to filter..." at bounding box center [385, 228] width 198 height 21
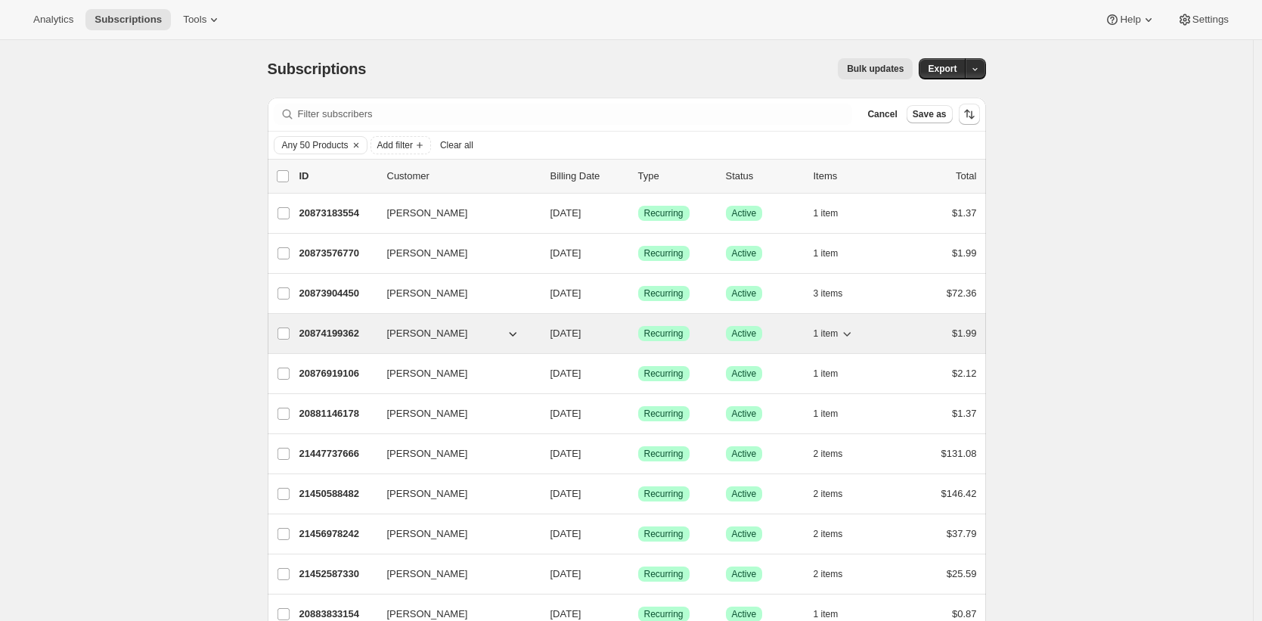
click at [342, 336] on p "20874199362" at bounding box center [337, 333] width 76 height 15
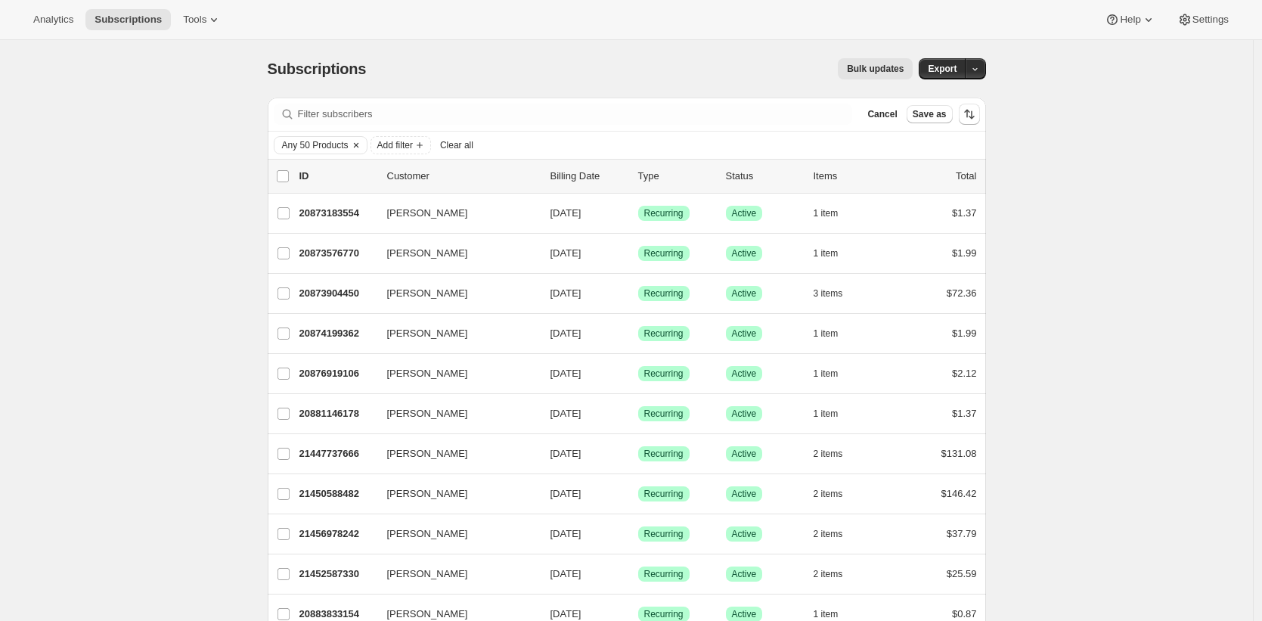
click at [337, 147] on span "Any 50 Products" at bounding box center [315, 145] width 67 height 12
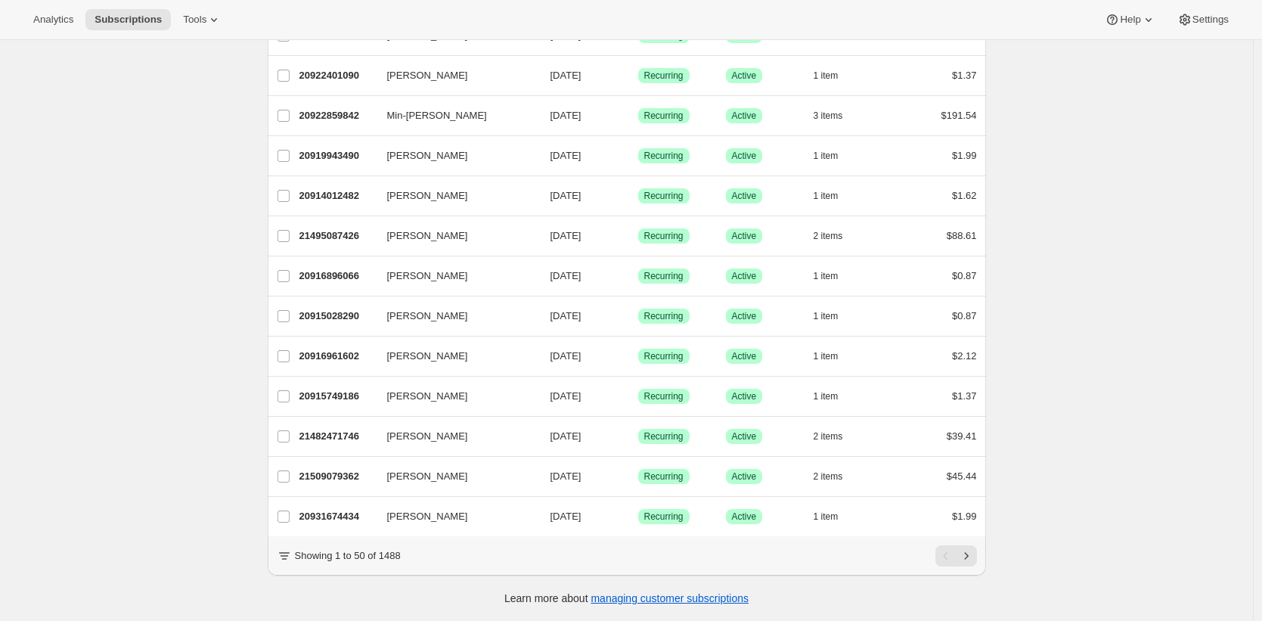
scroll to position [1671, 0]
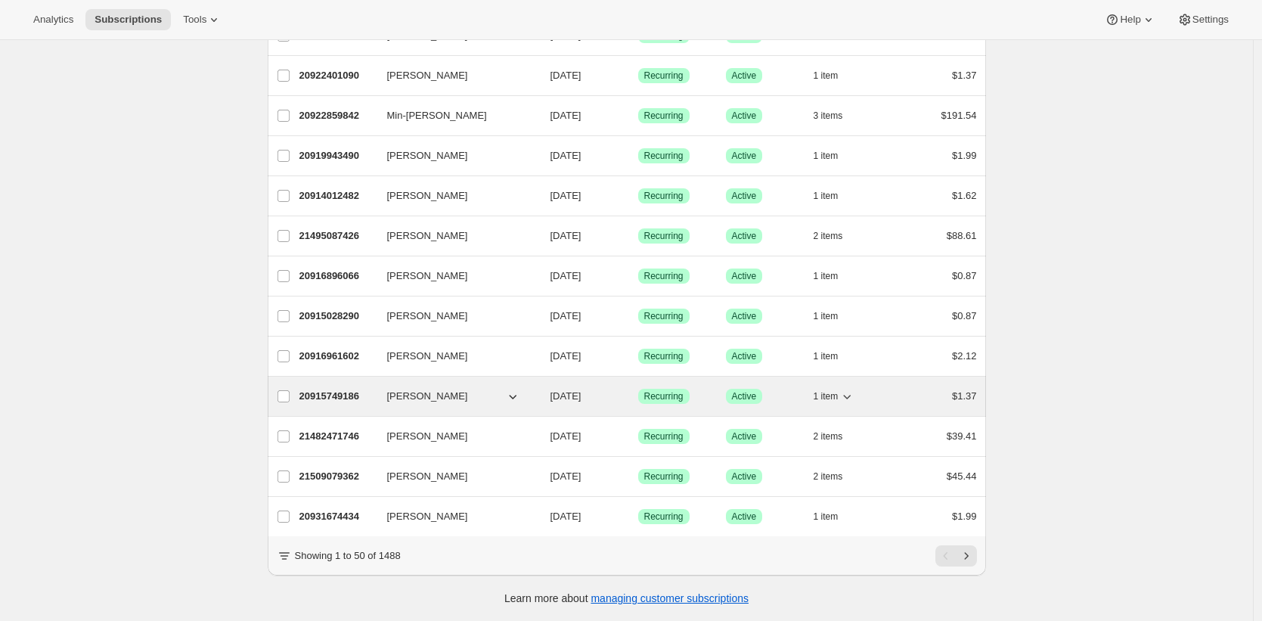
click at [351, 389] on p "20915749186" at bounding box center [337, 396] width 76 height 15
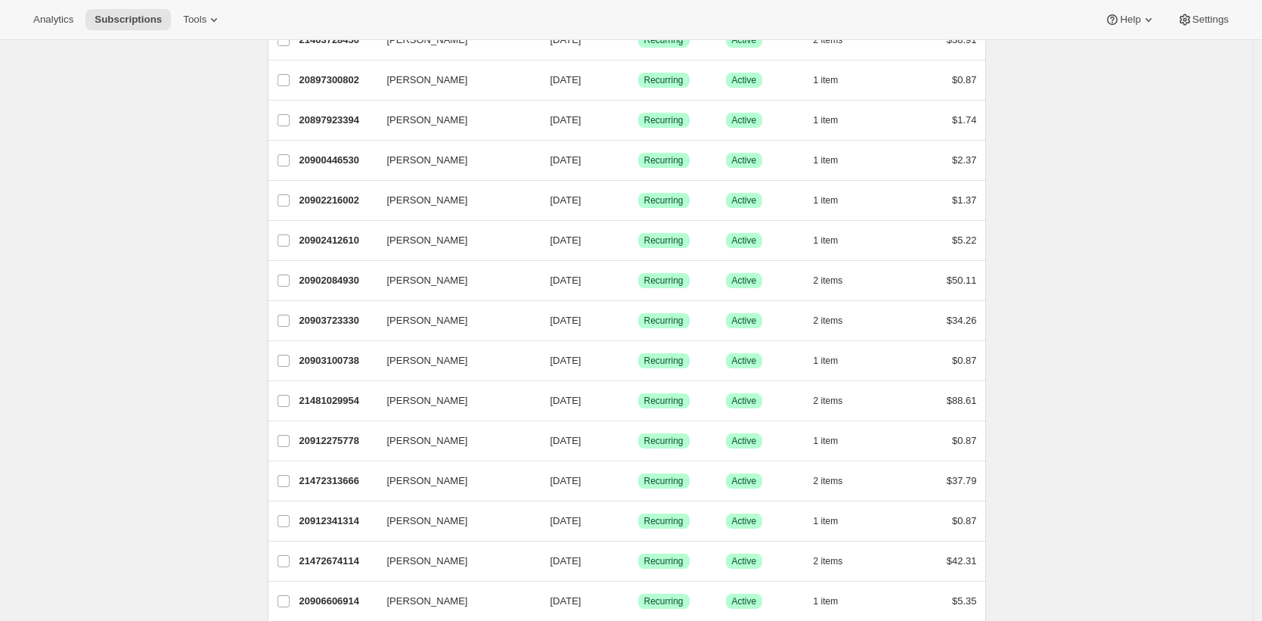
scroll to position [0, 0]
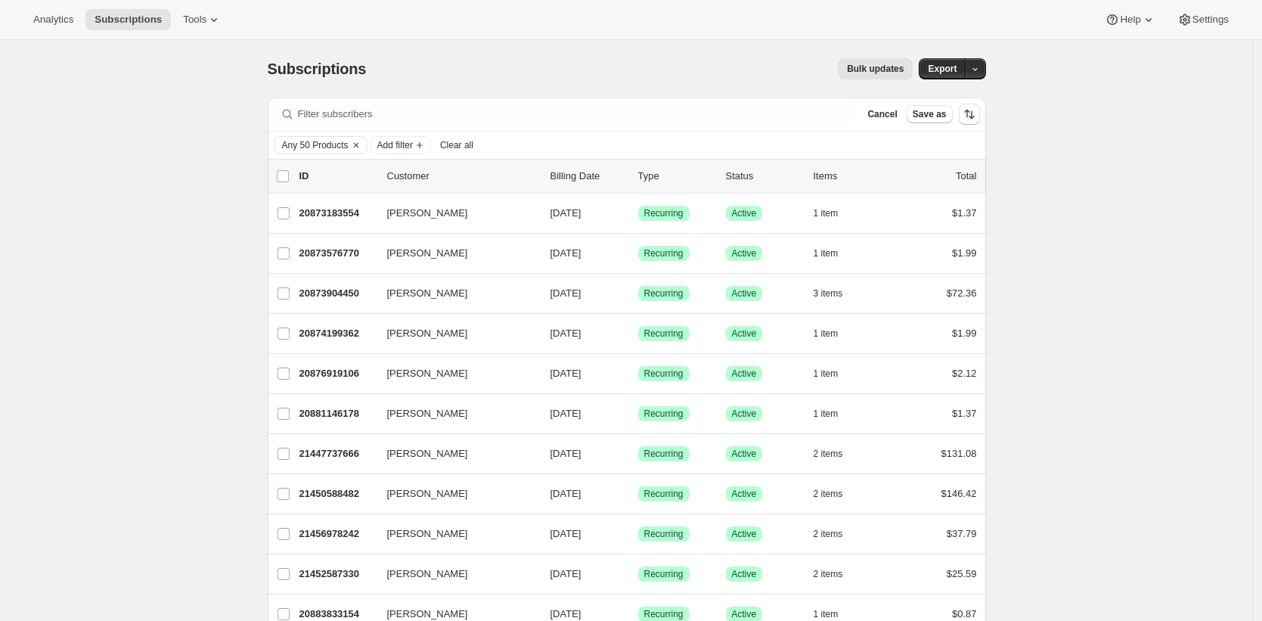
click at [392, 141] on span "Add filter" at bounding box center [395, 145] width 36 height 12
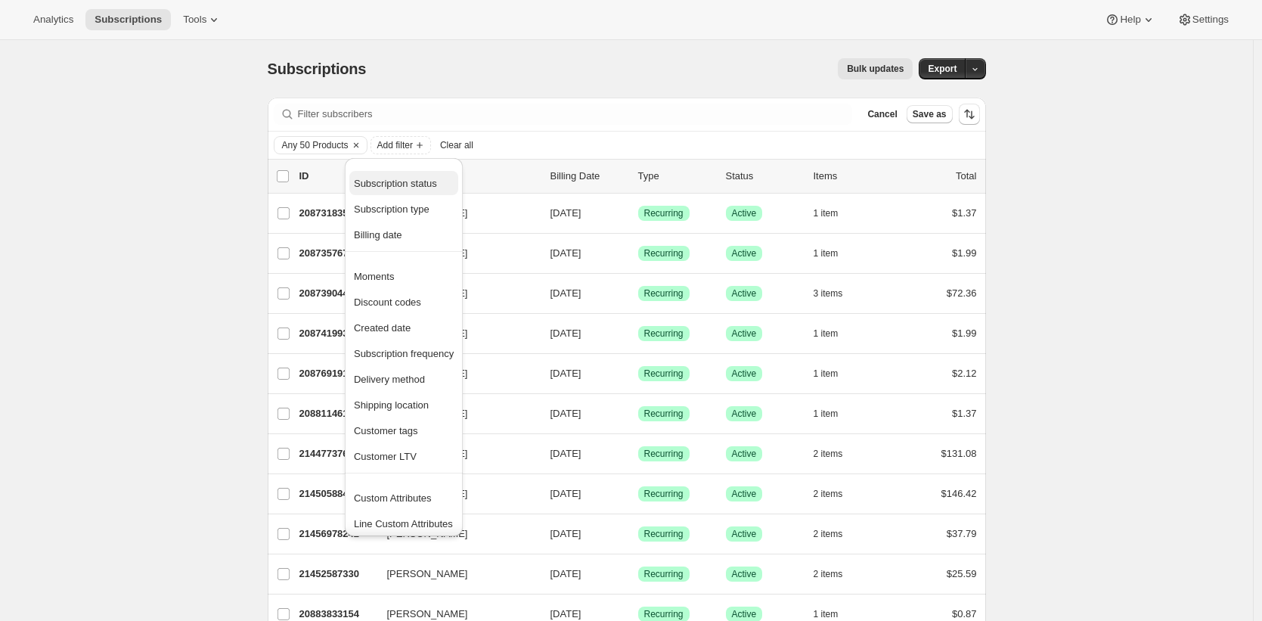
click at [426, 180] on span "Subscription status" at bounding box center [395, 183] width 83 height 11
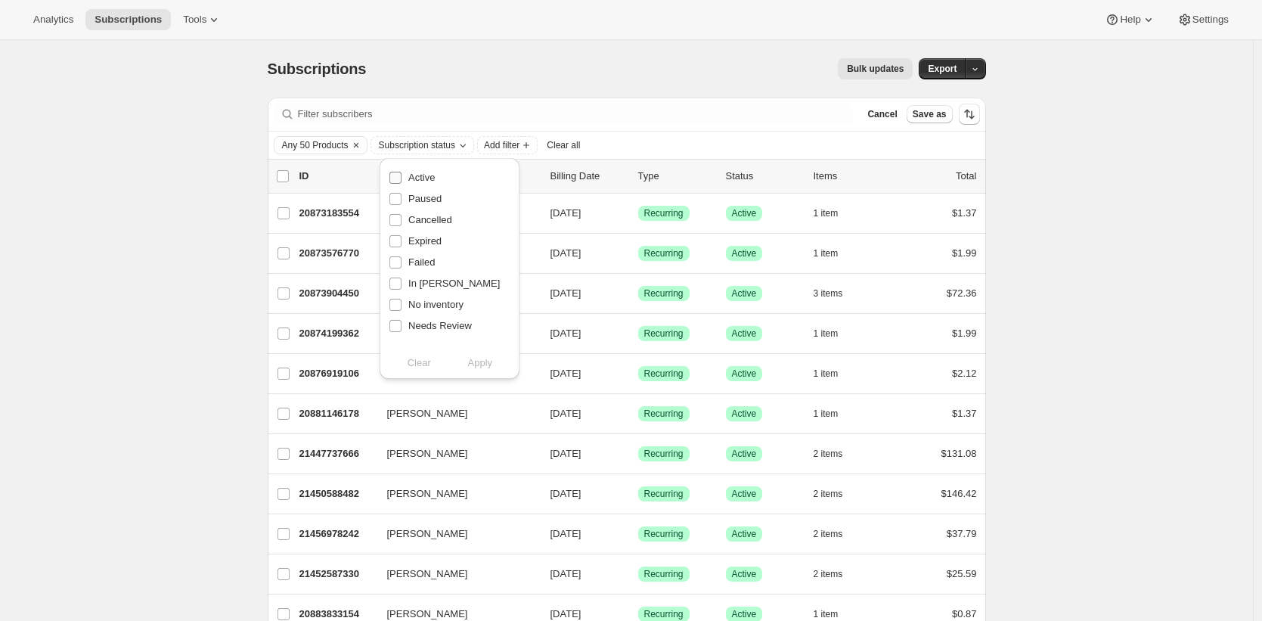
click at [425, 175] on span "Active" at bounding box center [421, 177] width 26 height 11
click at [401, 175] on input "Active" at bounding box center [395, 178] width 12 height 12
checkbox input "true"
click at [489, 361] on span "Apply" at bounding box center [480, 362] width 25 height 15
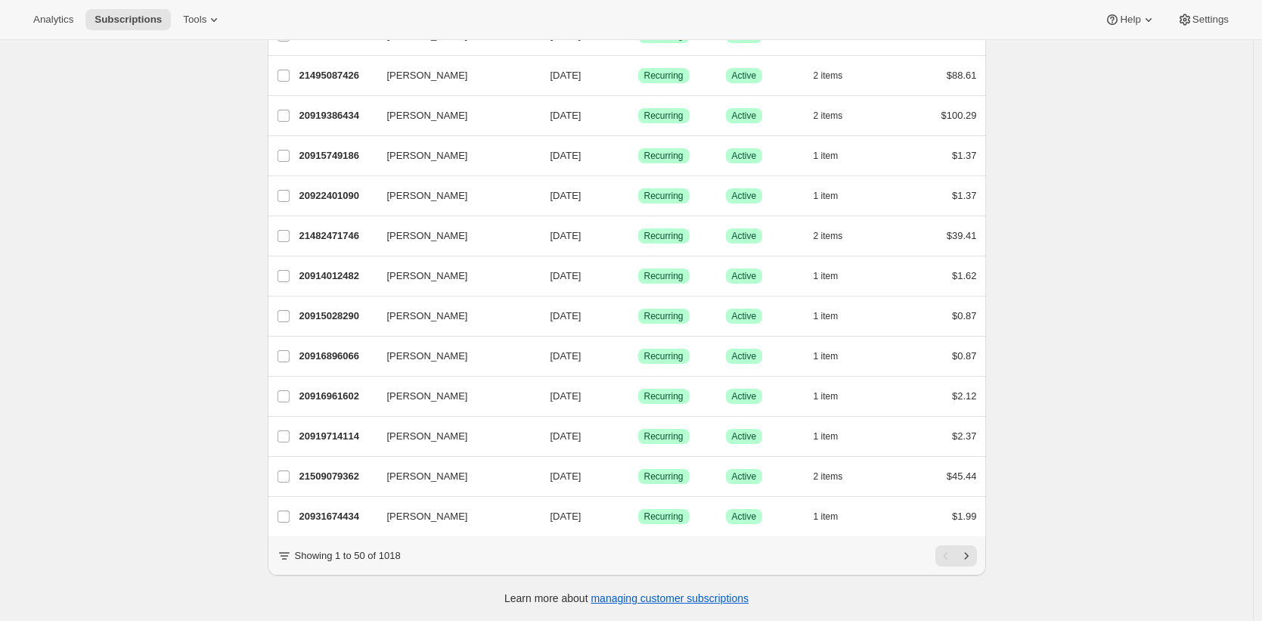
scroll to position [1662, 0]
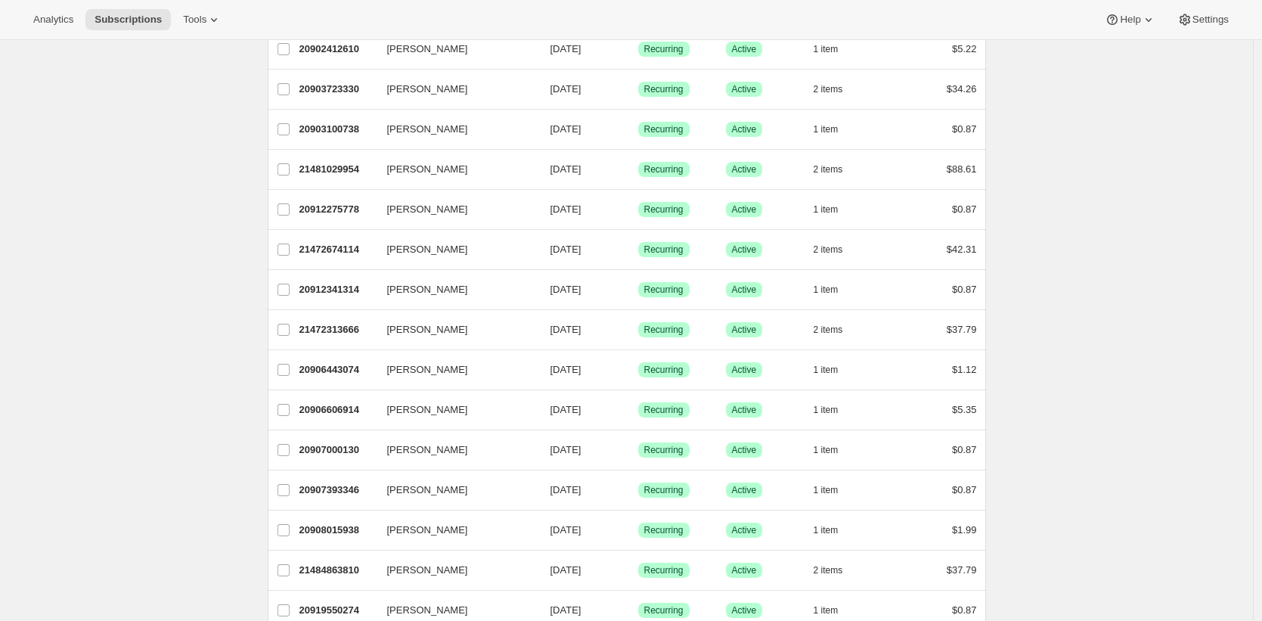
scroll to position [856, 0]
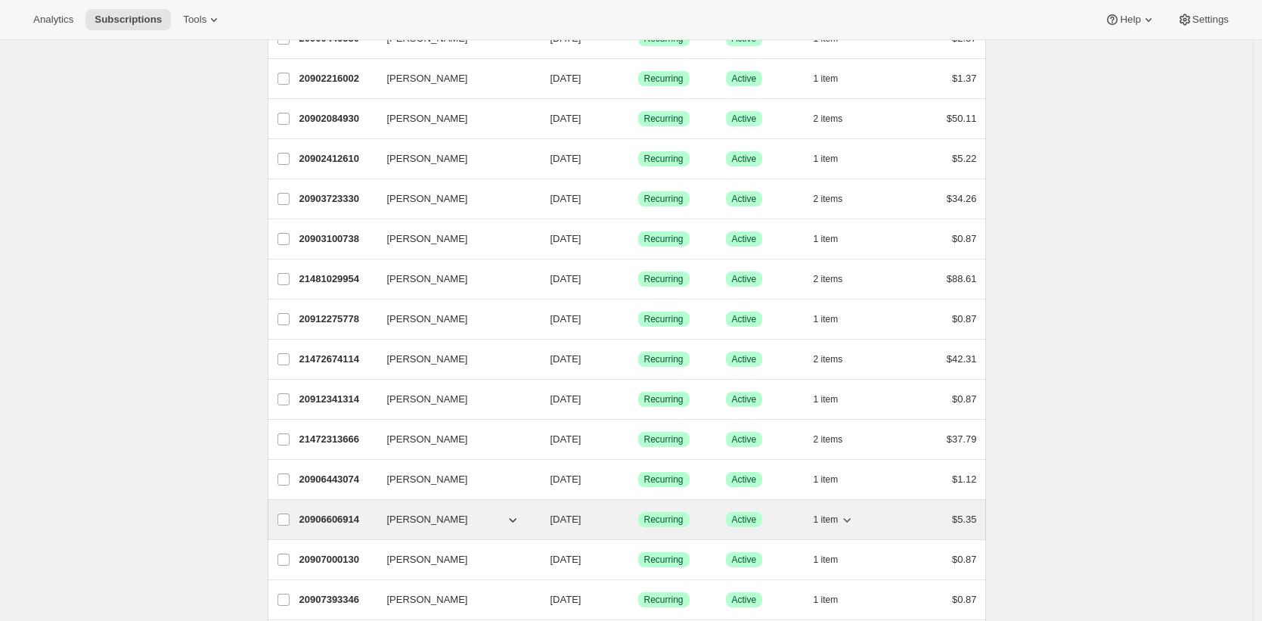
click at [344, 518] on p "20906606914" at bounding box center [337, 519] width 76 height 15
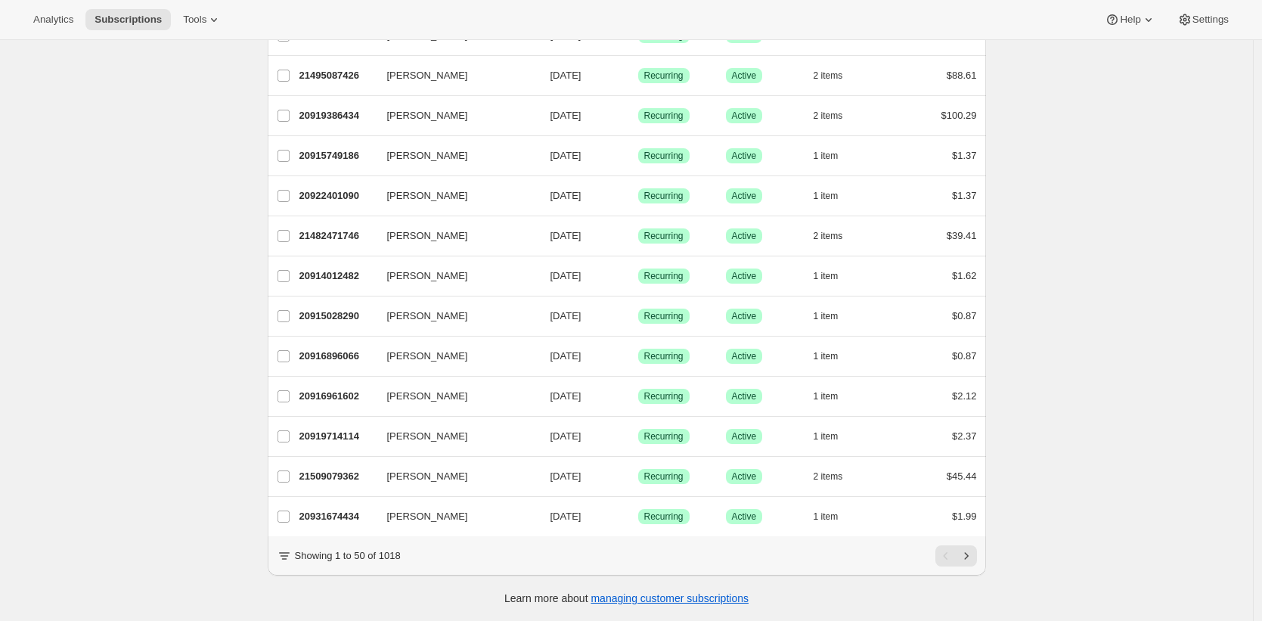
scroll to position [1671, 0]
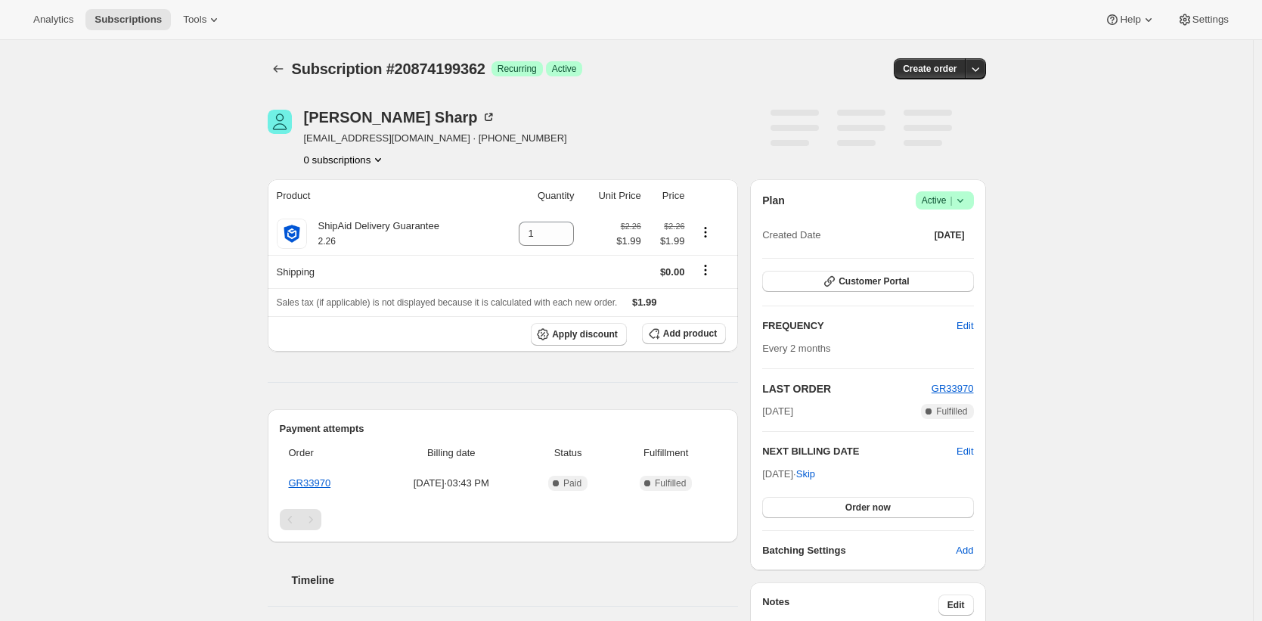
click at [209, 355] on div "Subscription #20874199362. This page is ready Subscription #20874199362 Success…" at bounding box center [626, 511] width 1252 height 943
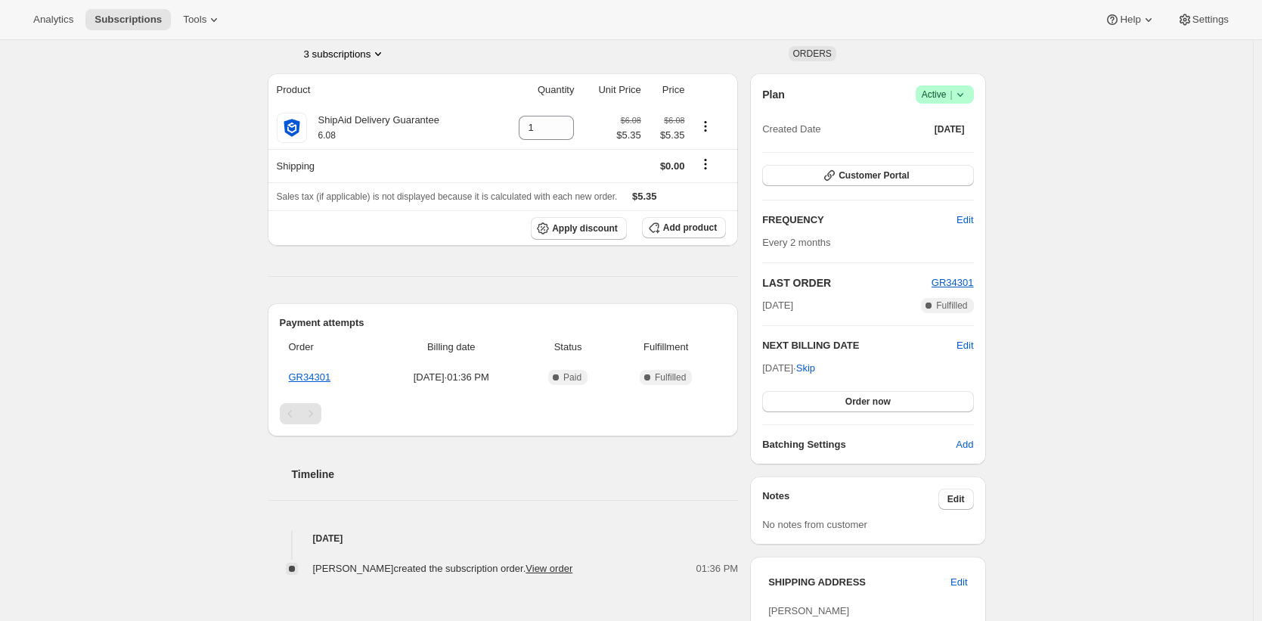
scroll to position [103, 0]
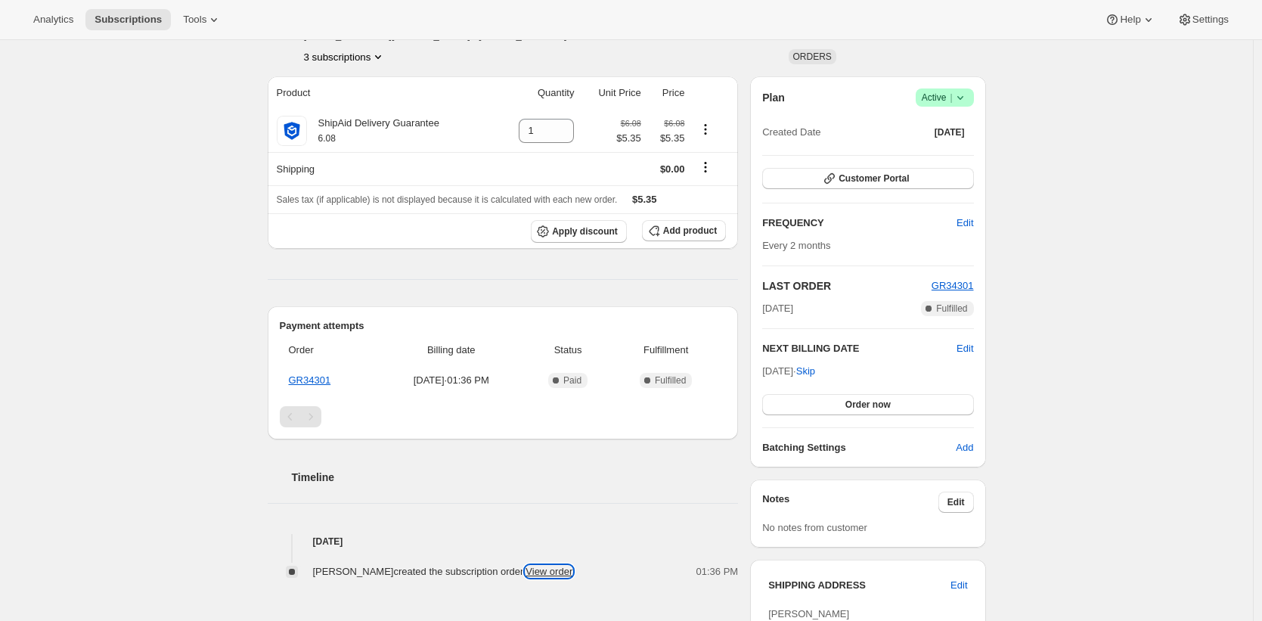
click at [565, 571] on link "View order" at bounding box center [548, 570] width 47 height 11
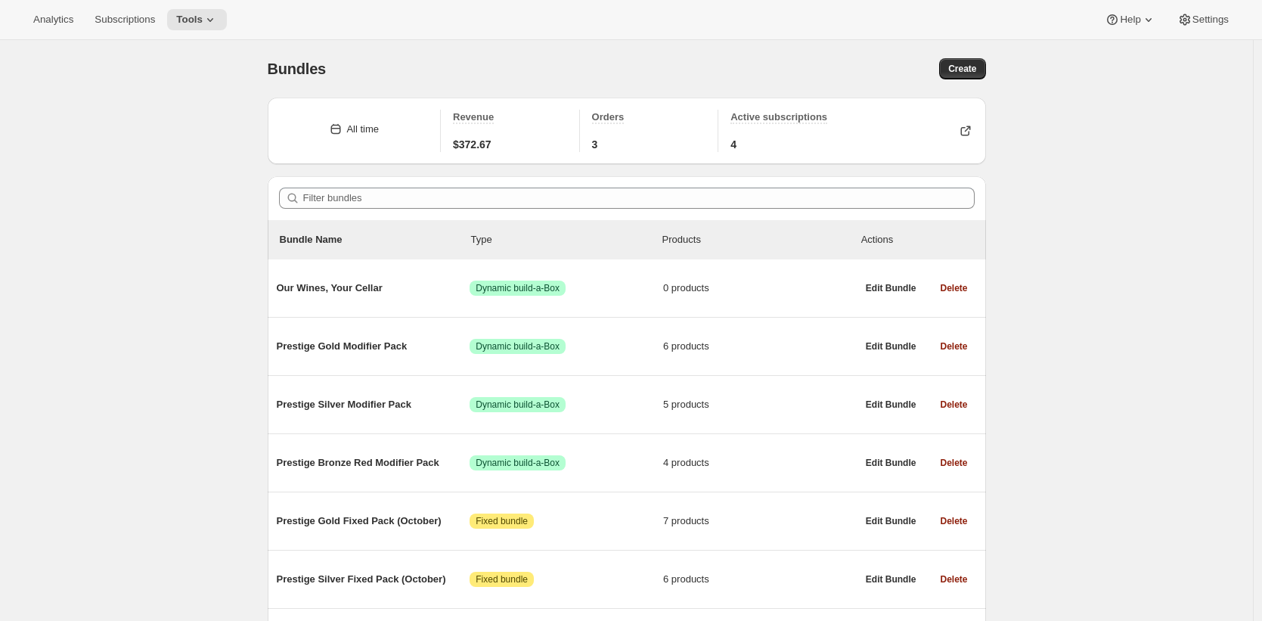
click at [649, 84] on div "Bundles. This page is ready Bundles Create" at bounding box center [627, 68] width 718 height 57
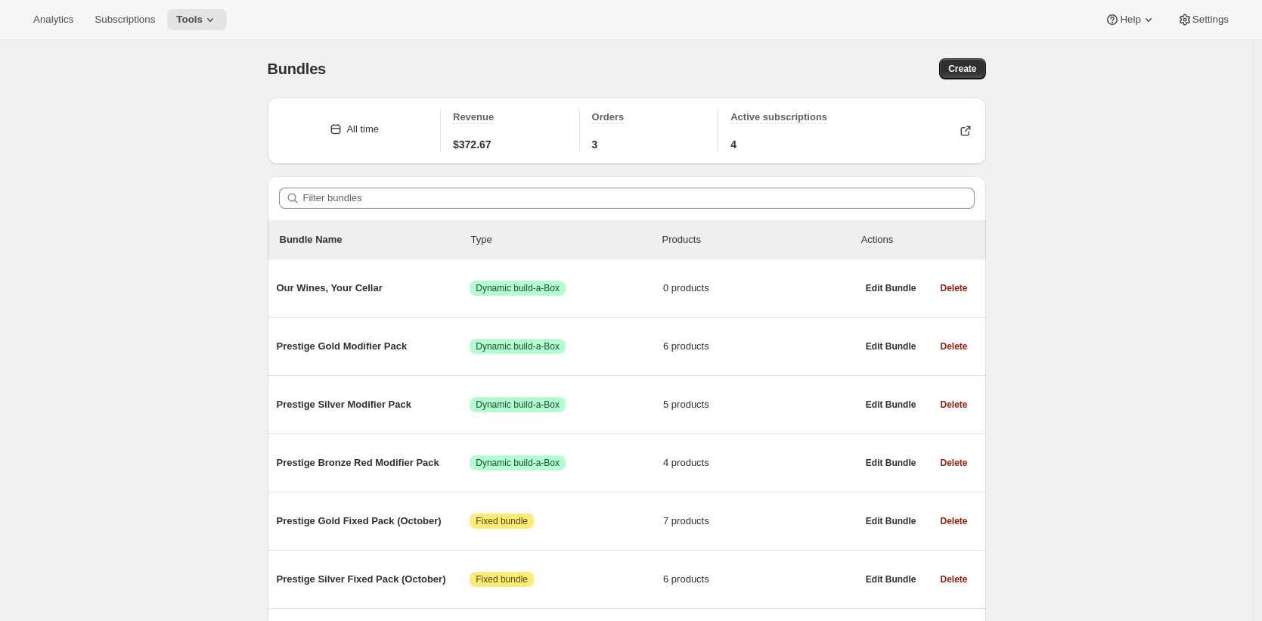
click at [577, 60] on div "Bundles" at bounding box center [447, 68] width 359 height 21
click at [983, 171] on div "All time Revenue $372.67 Orders 3 Active subscriptions 4" at bounding box center [627, 137] width 718 height 79
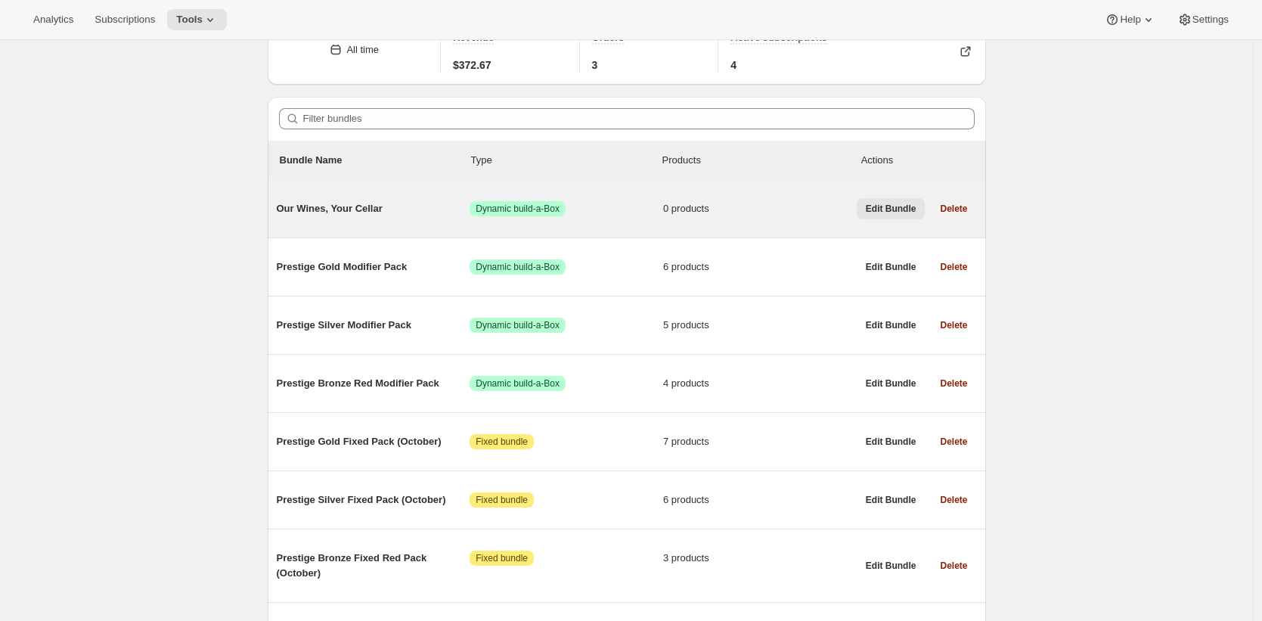
scroll to position [107, 0]
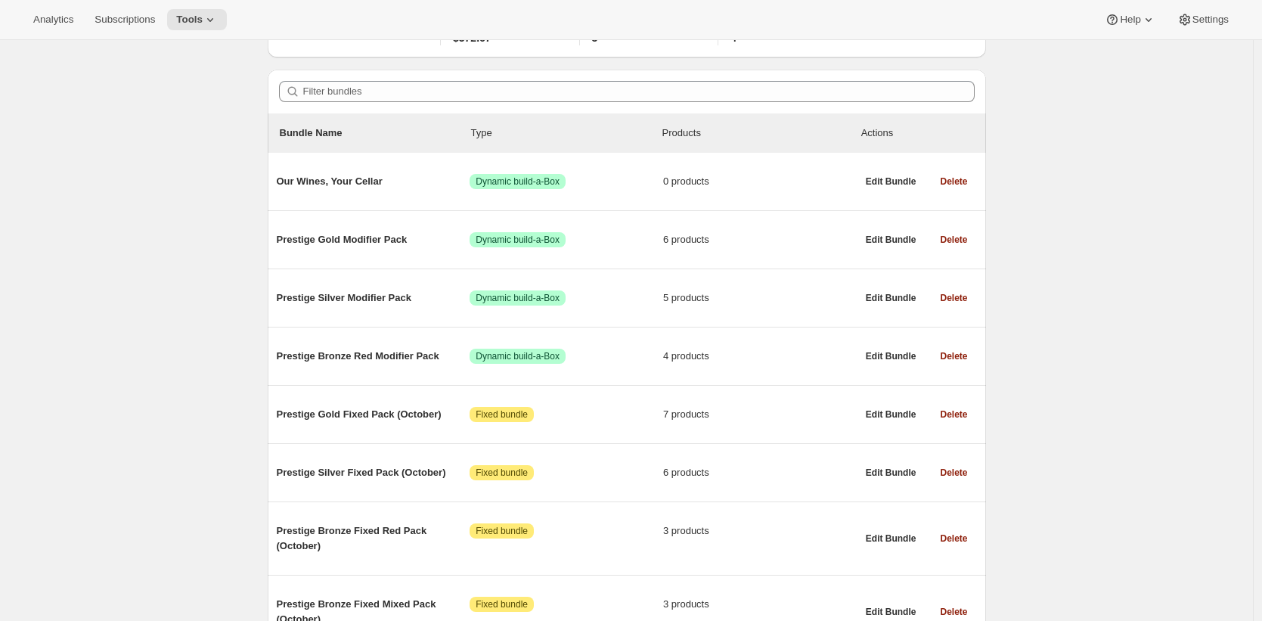
click at [1008, 273] on div "Bundles. This page is ready Bundles Create All time Revenue $372.67 Orders 3 Ac…" at bounding box center [626, 581] width 1252 height 1296
click at [1191, 220] on div "Bundles. This page is ready Bundles Create All time Revenue $372.67 Orders 3 Ac…" at bounding box center [626, 581] width 1252 height 1296
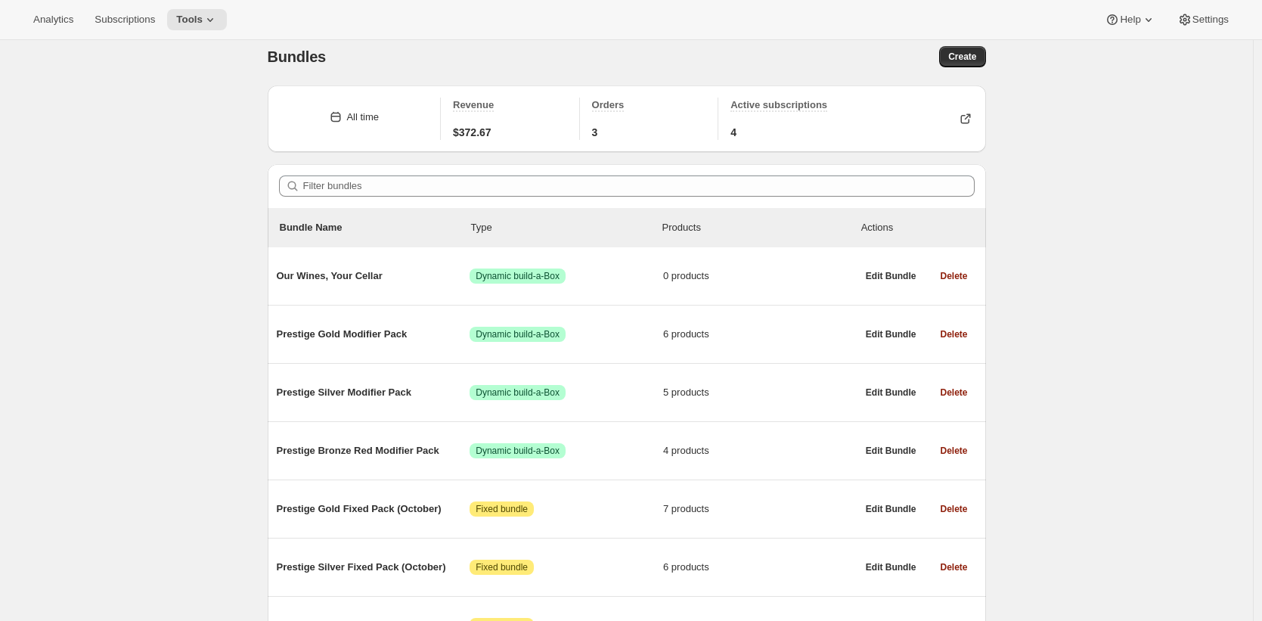
scroll to position [0, 0]
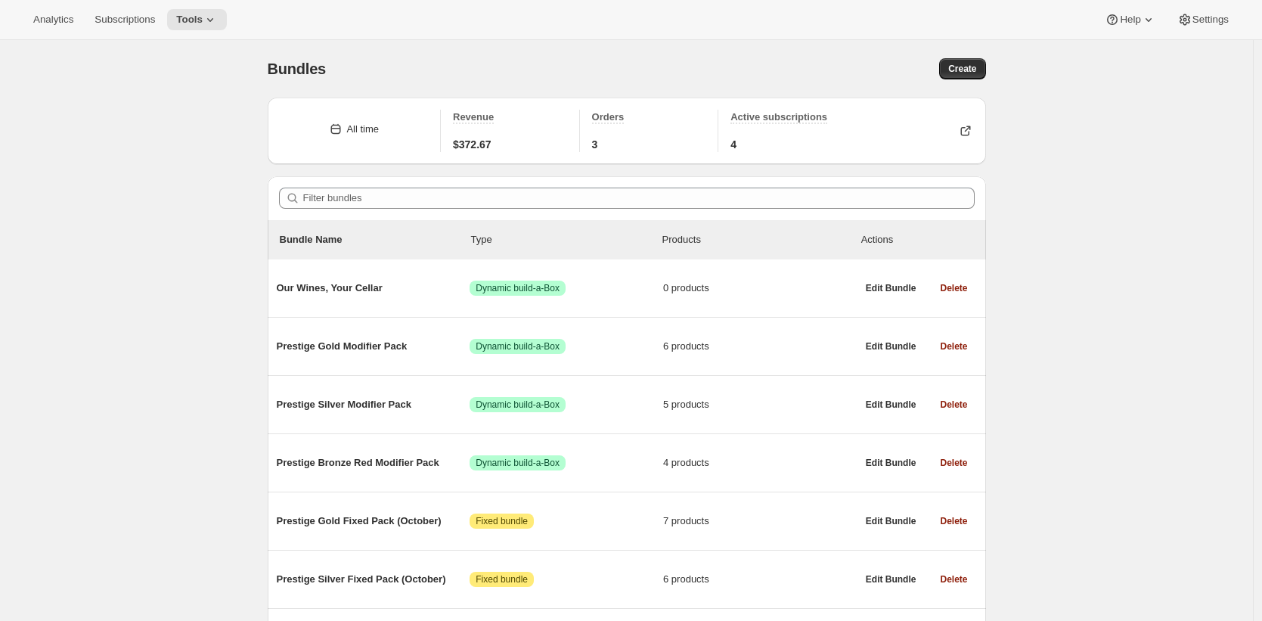
click at [678, 67] on div "Create" at bounding box center [812, 68] width 347 height 21
click at [633, 70] on div "Bundles Create" at bounding box center [627, 68] width 718 height 21
